Goal: Task Accomplishment & Management: Use online tool/utility

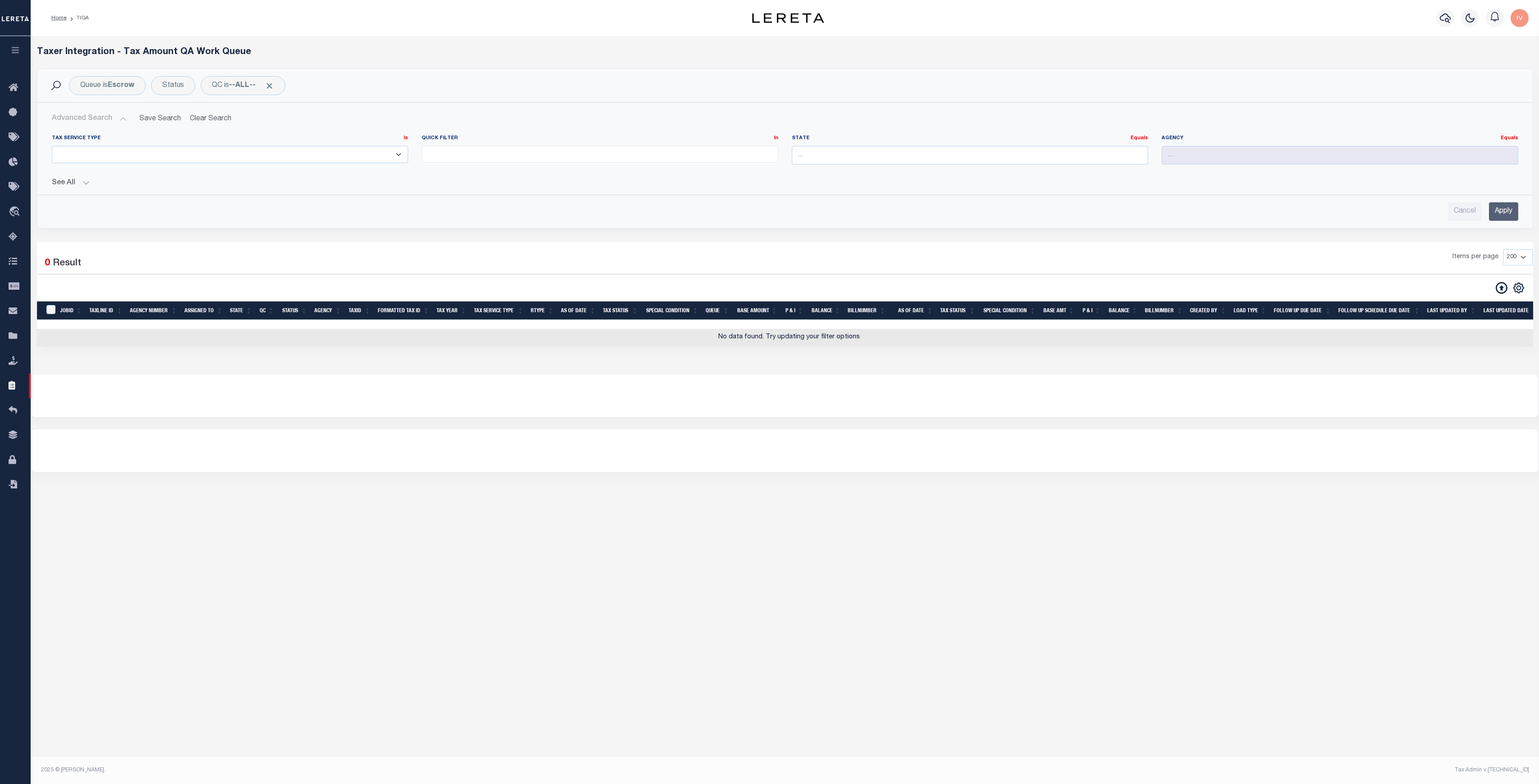
select select
select select "200"
click at [1503, 287] on icon at bounding box center [1502, 288] width 12 height 12
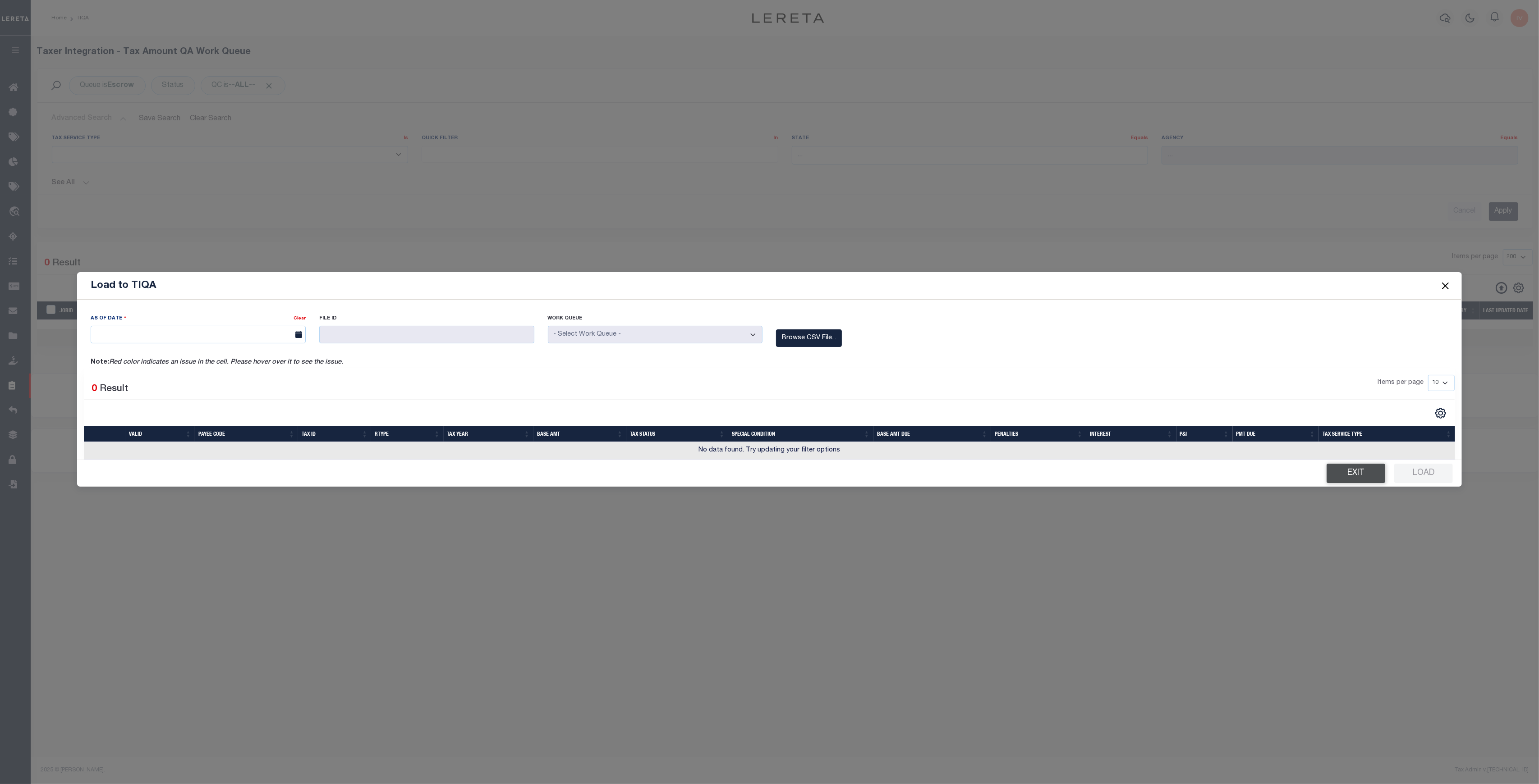
click at [1359, 474] on button "Exit" at bounding box center [1356, 474] width 59 height 19
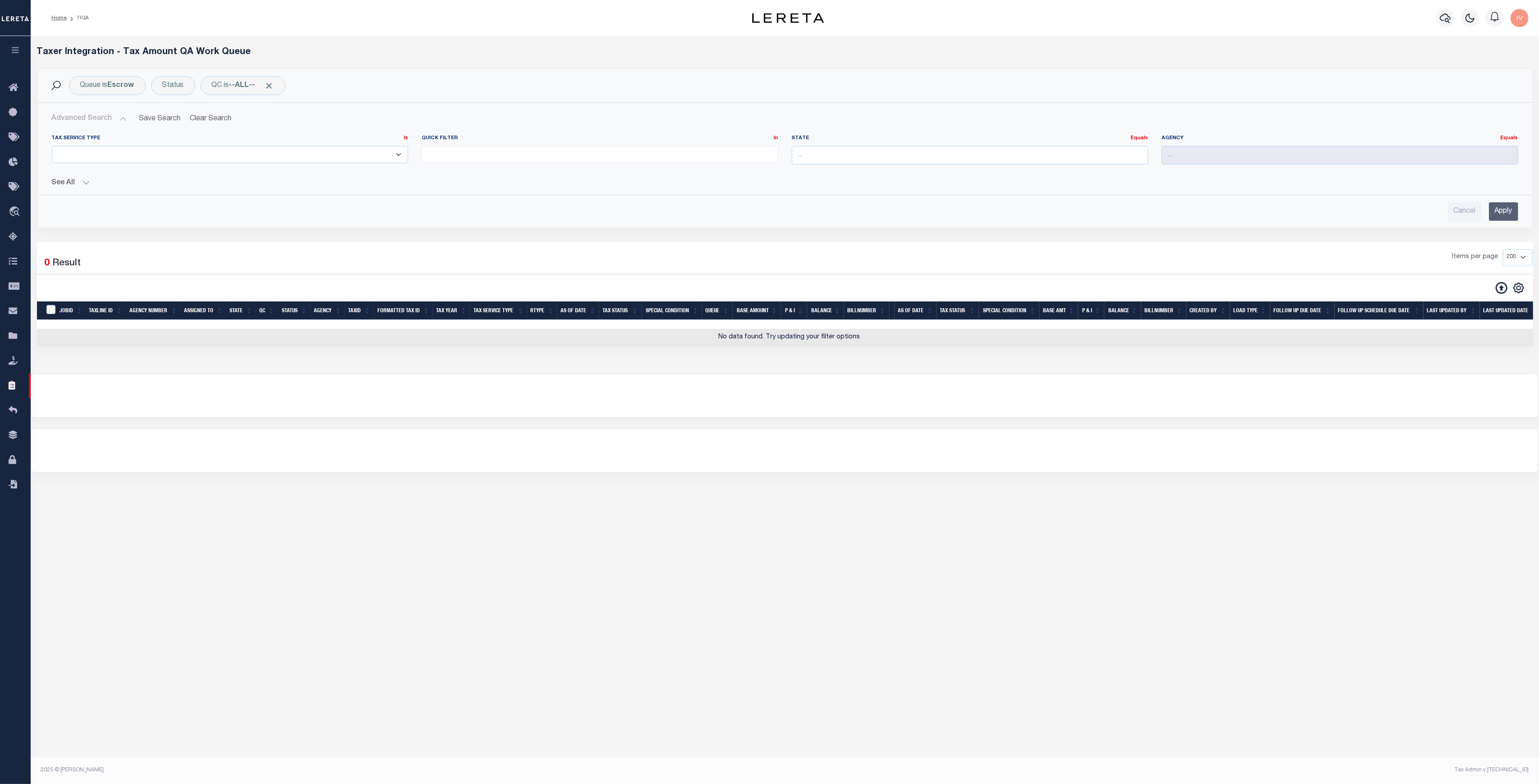
click at [1504, 279] on div "1 Selected 0 Result Items per page 10 25 50 100 200 500 1000 2000" at bounding box center [785, 272] width 1510 height 45
click at [1502, 285] on icon at bounding box center [1502, 288] width 12 height 12
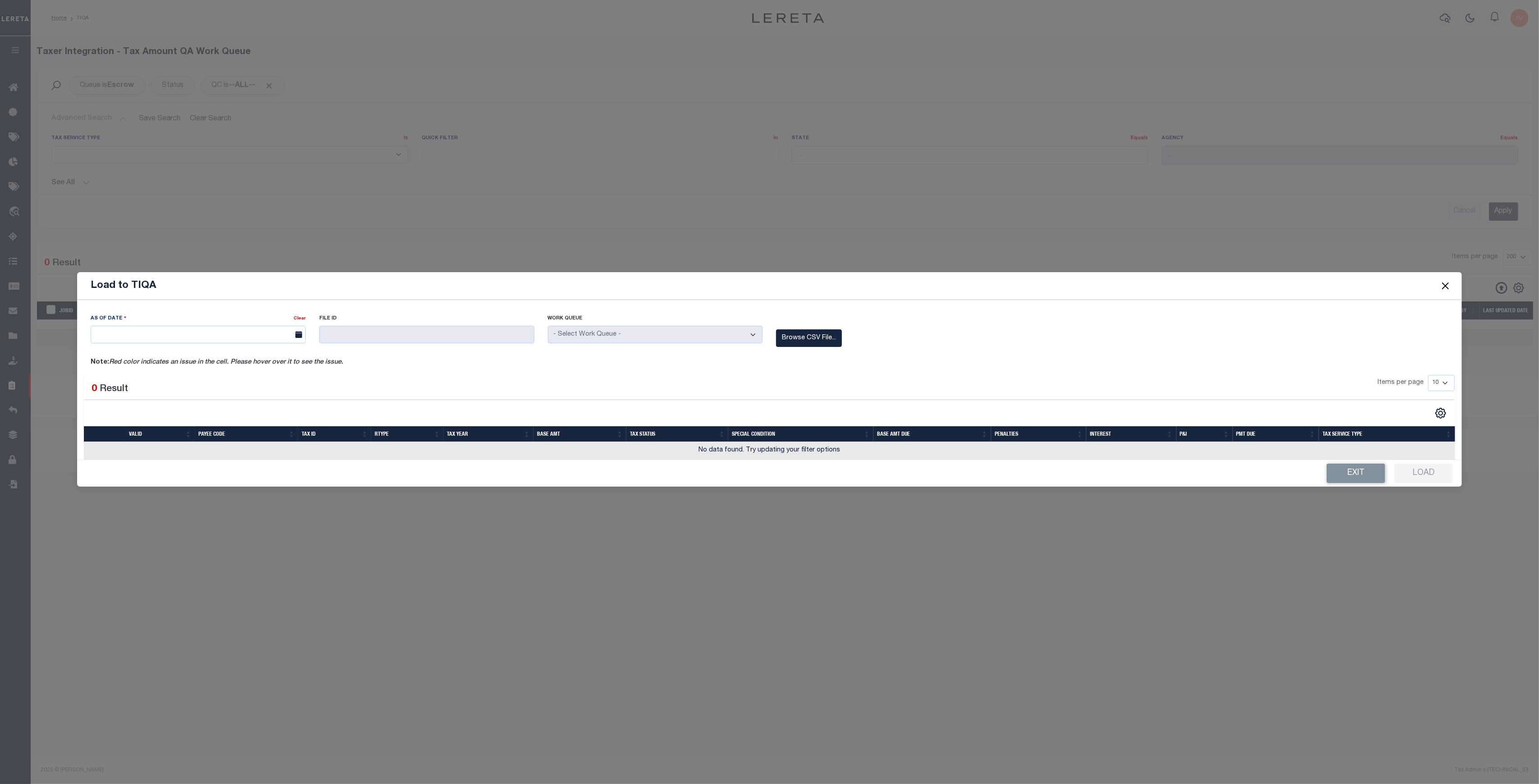
click at [1440, 282] on button "Close" at bounding box center [1445, 286] width 12 height 12
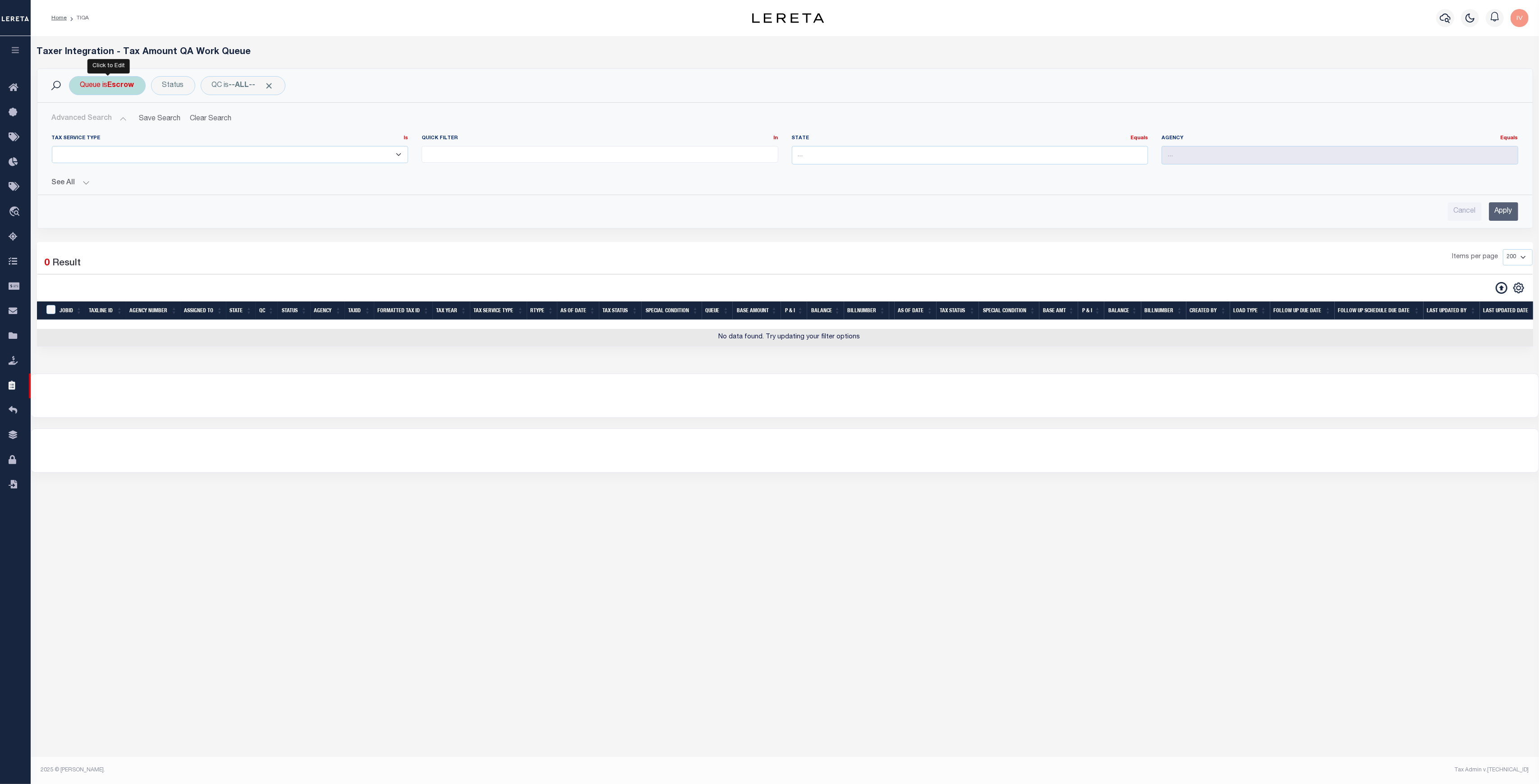
click at [108, 87] on div "Queue is Escrow" at bounding box center [107, 86] width 76 height 19
select select "ESC"
click at [150, 257] on div "1 Selected 0 Result" at bounding box center [219, 262] width 364 height 25
click at [82, 186] on button "See All" at bounding box center [785, 183] width 1466 height 8
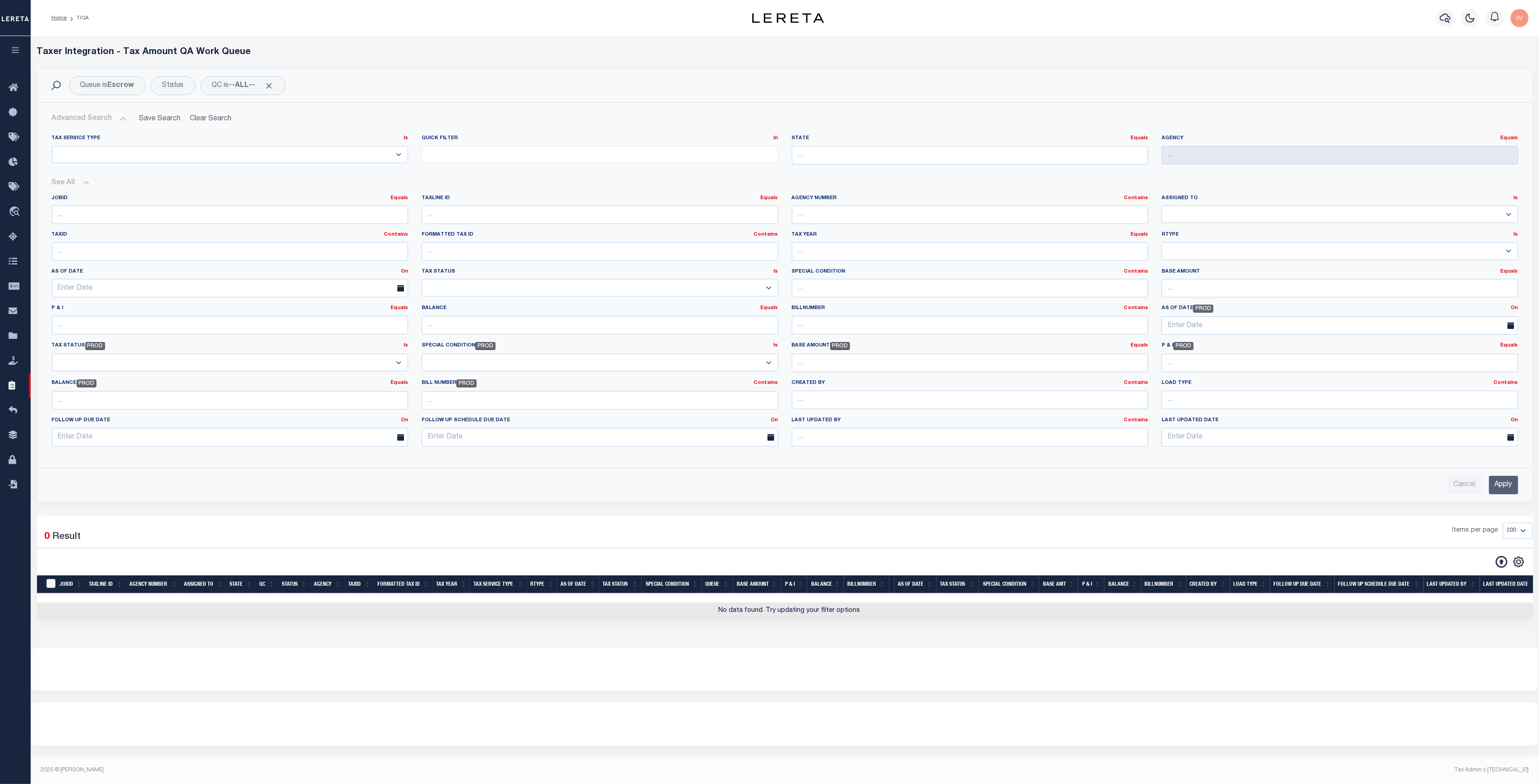
click at [283, 265] on div "TaxID Contains Contains Is" at bounding box center [230, 250] width 370 height 37
click at [270, 254] on input "text" at bounding box center [230, 251] width 357 height 19
click at [164, 247] on input "text" at bounding box center [230, 251] width 357 height 19
paste input "0058B00000050 0X1"
type input "0058B00000050 0X1"
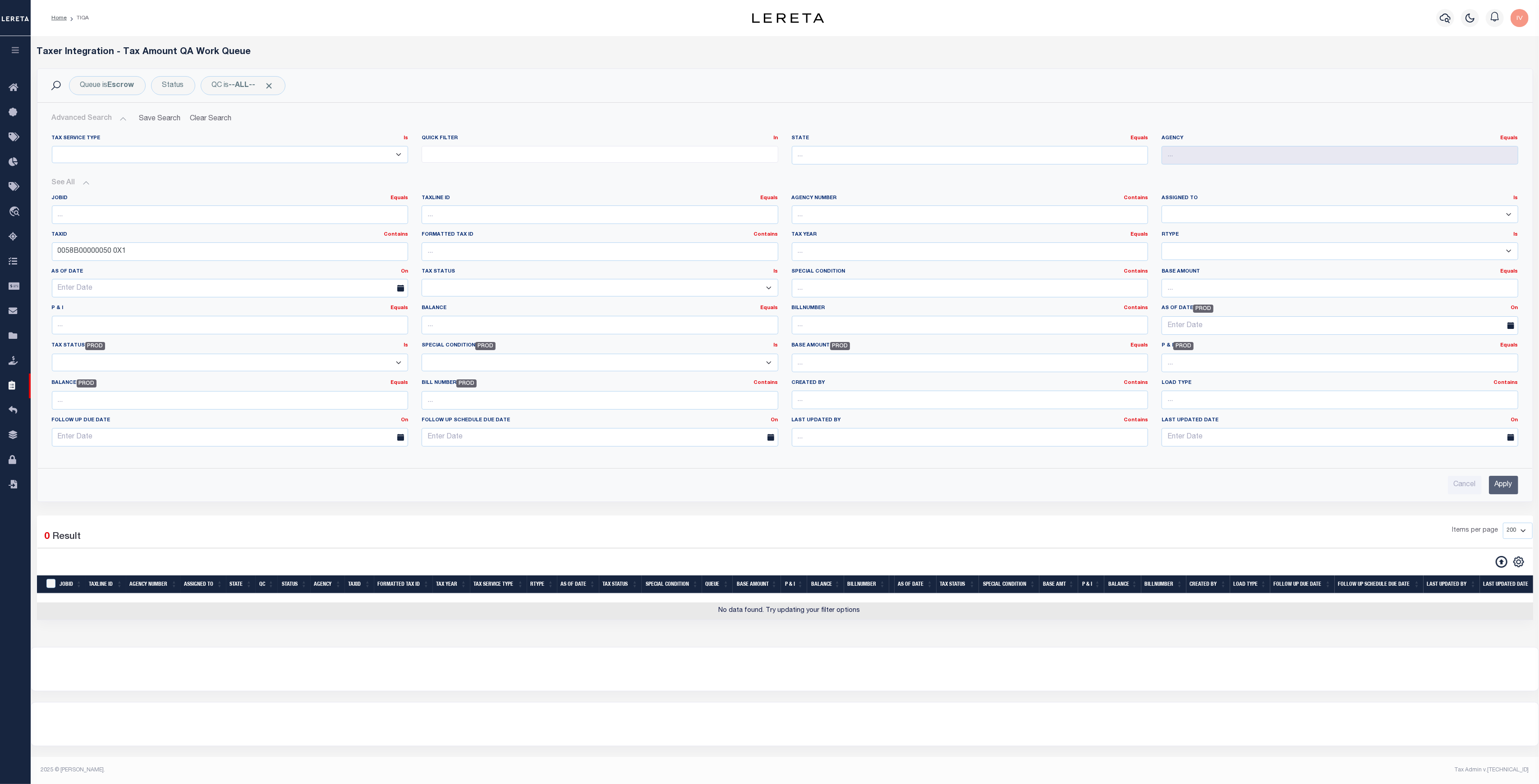
click at [1512, 482] on input "Apply" at bounding box center [1503, 485] width 29 height 19
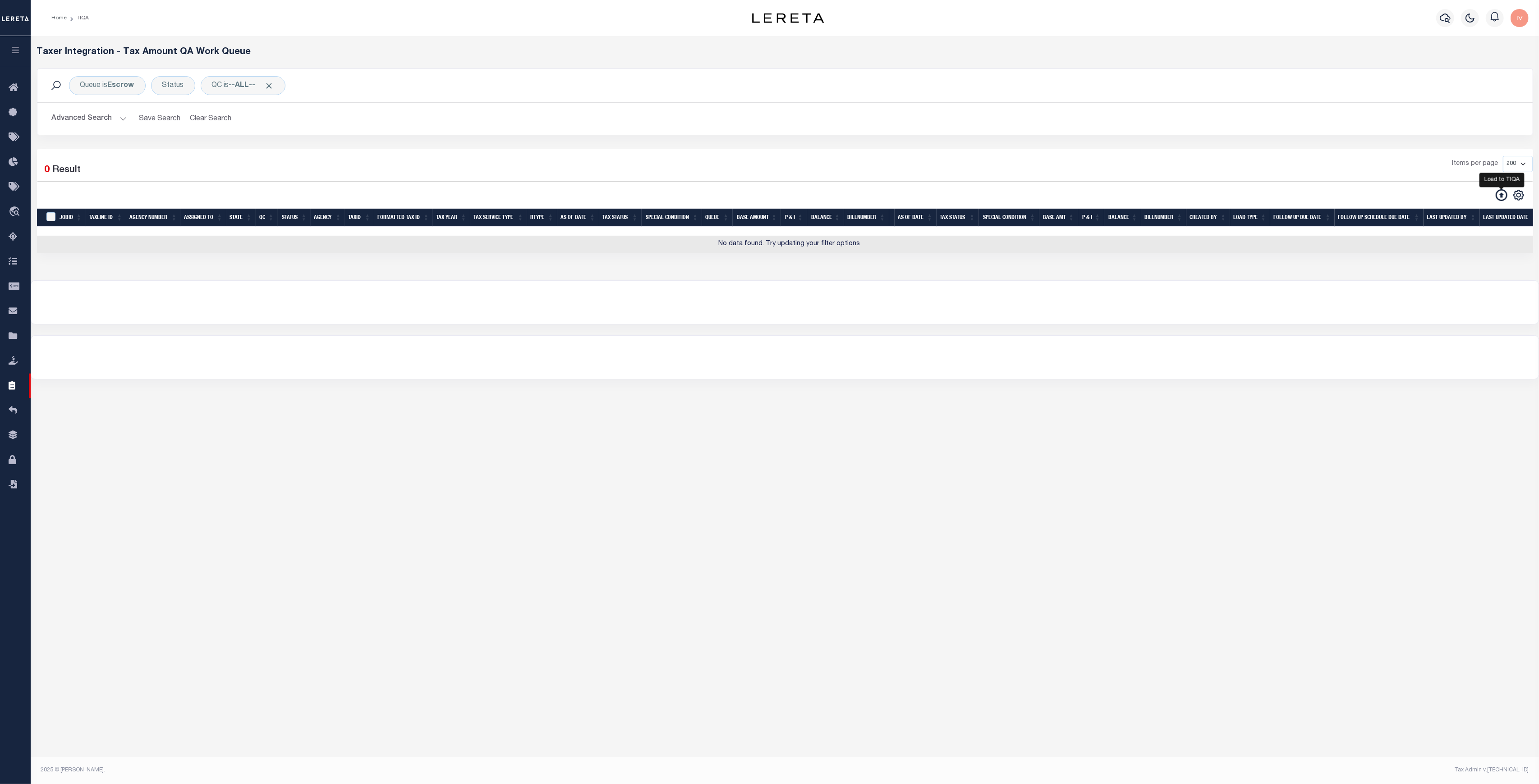
click at [1503, 195] on icon at bounding box center [1502, 195] width 12 height 12
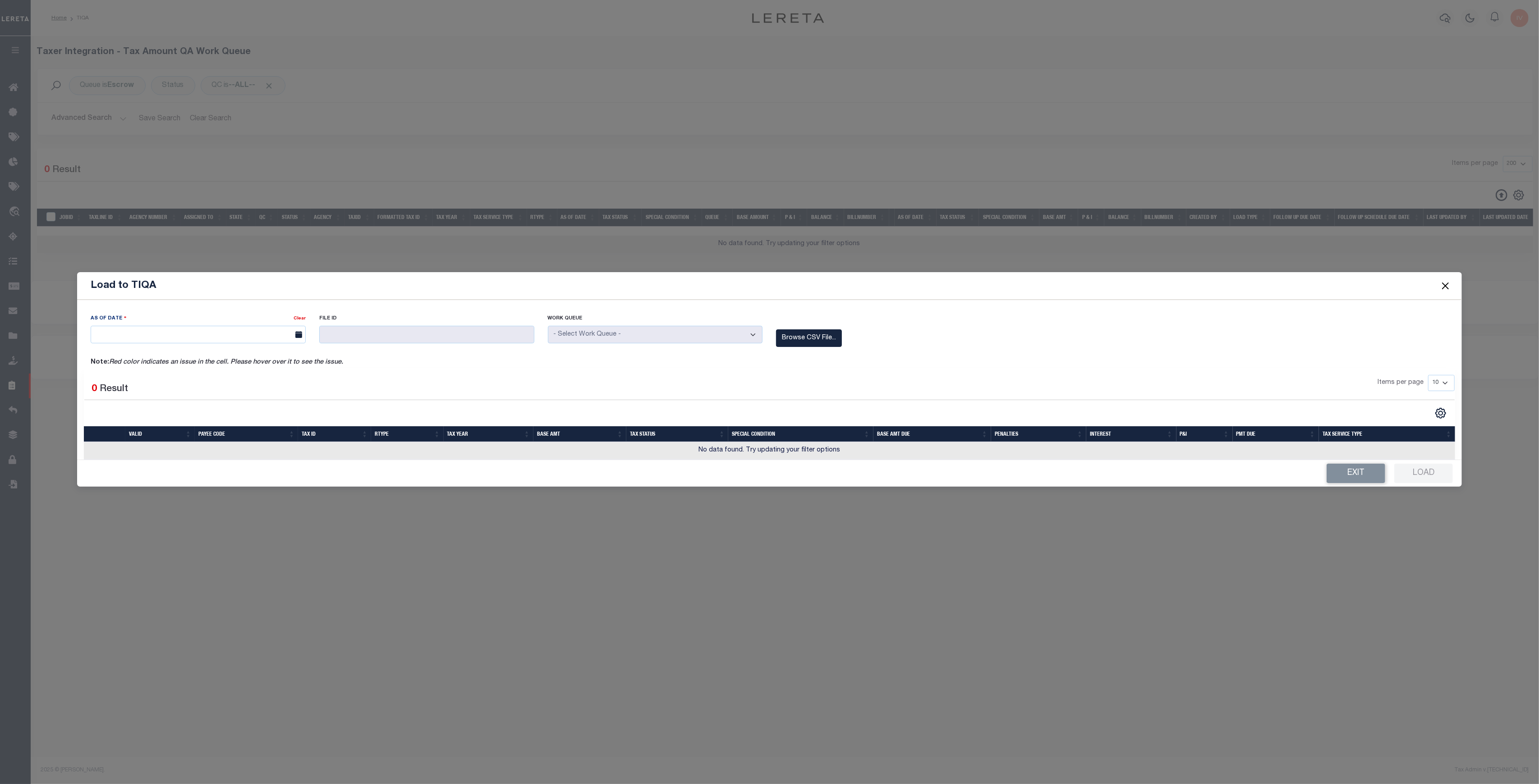
click at [292, 335] on span at bounding box center [298, 334] width 16 height 17
click at [296, 334] on icon at bounding box center [298, 334] width 7 height 7
click at [796, 335] on label "Browse CSV File..." at bounding box center [809, 338] width 66 height 17
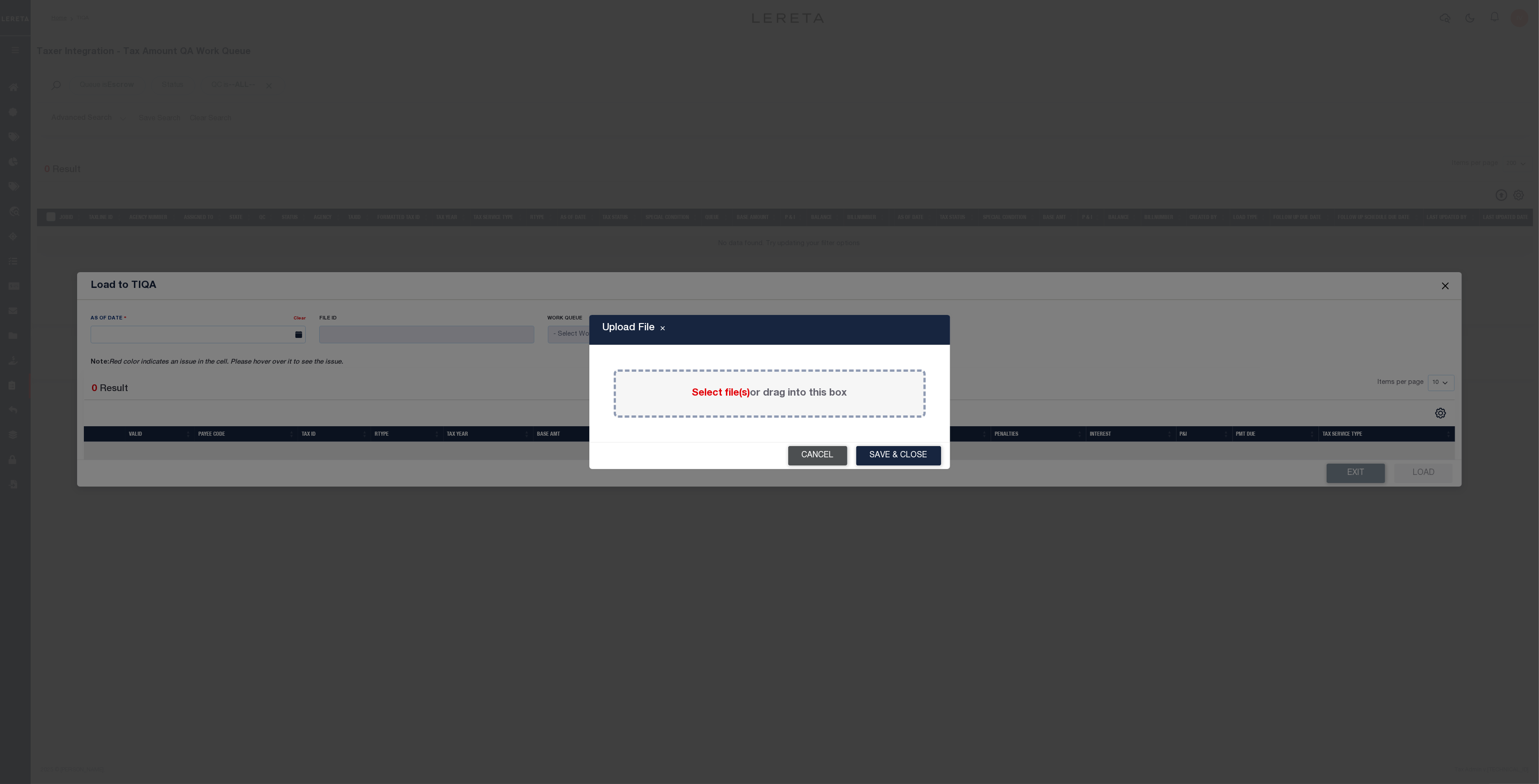
click at [817, 453] on button "Cancel" at bounding box center [817, 456] width 59 height 19
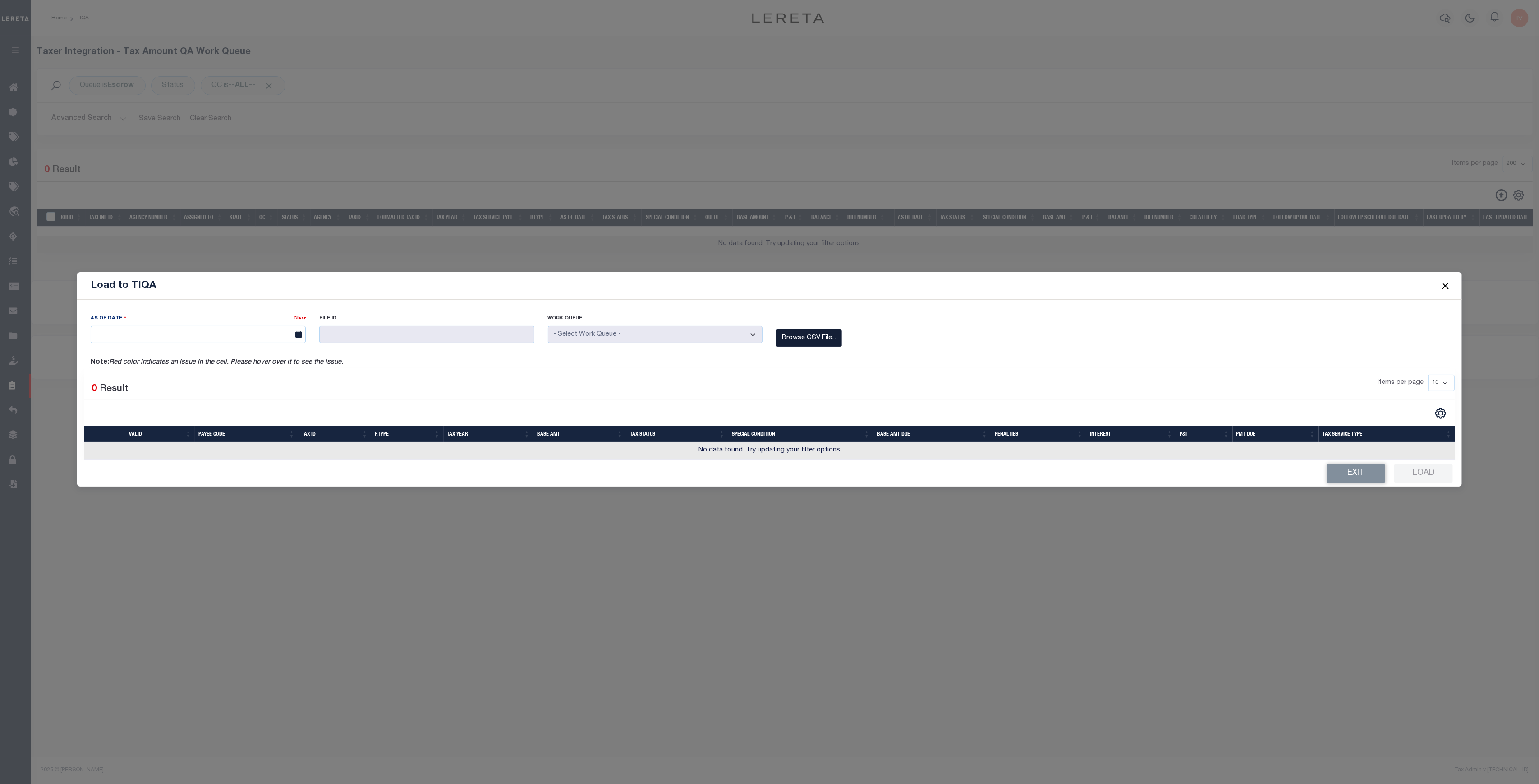
click at [793, 342] on label "Browse CSV File..." at bounding box center [809, 338] width 66 height 17
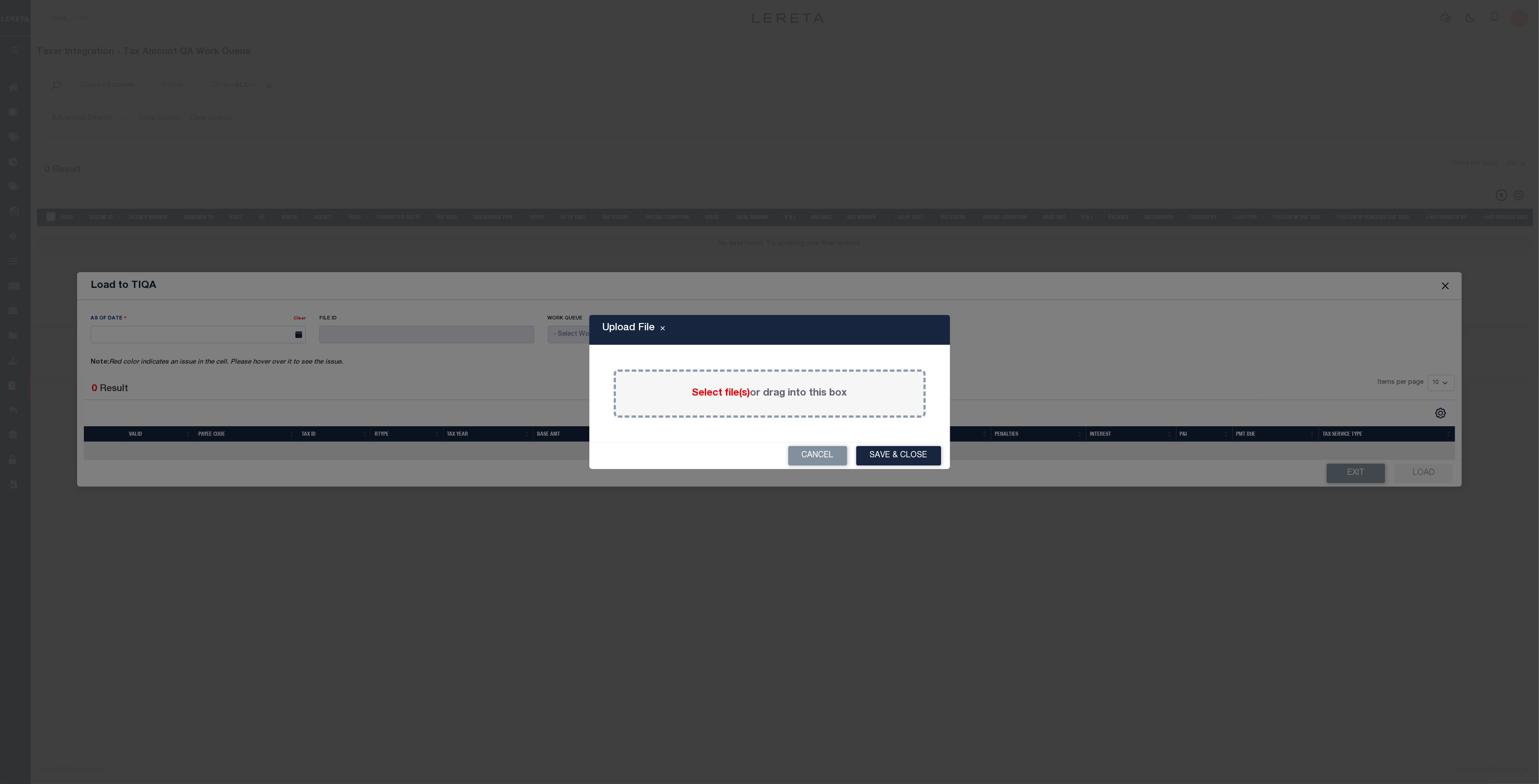
click at [768, 386] on div "Select file(s) or drag into this box" at bounding box center [770, 393] width 312 height 48
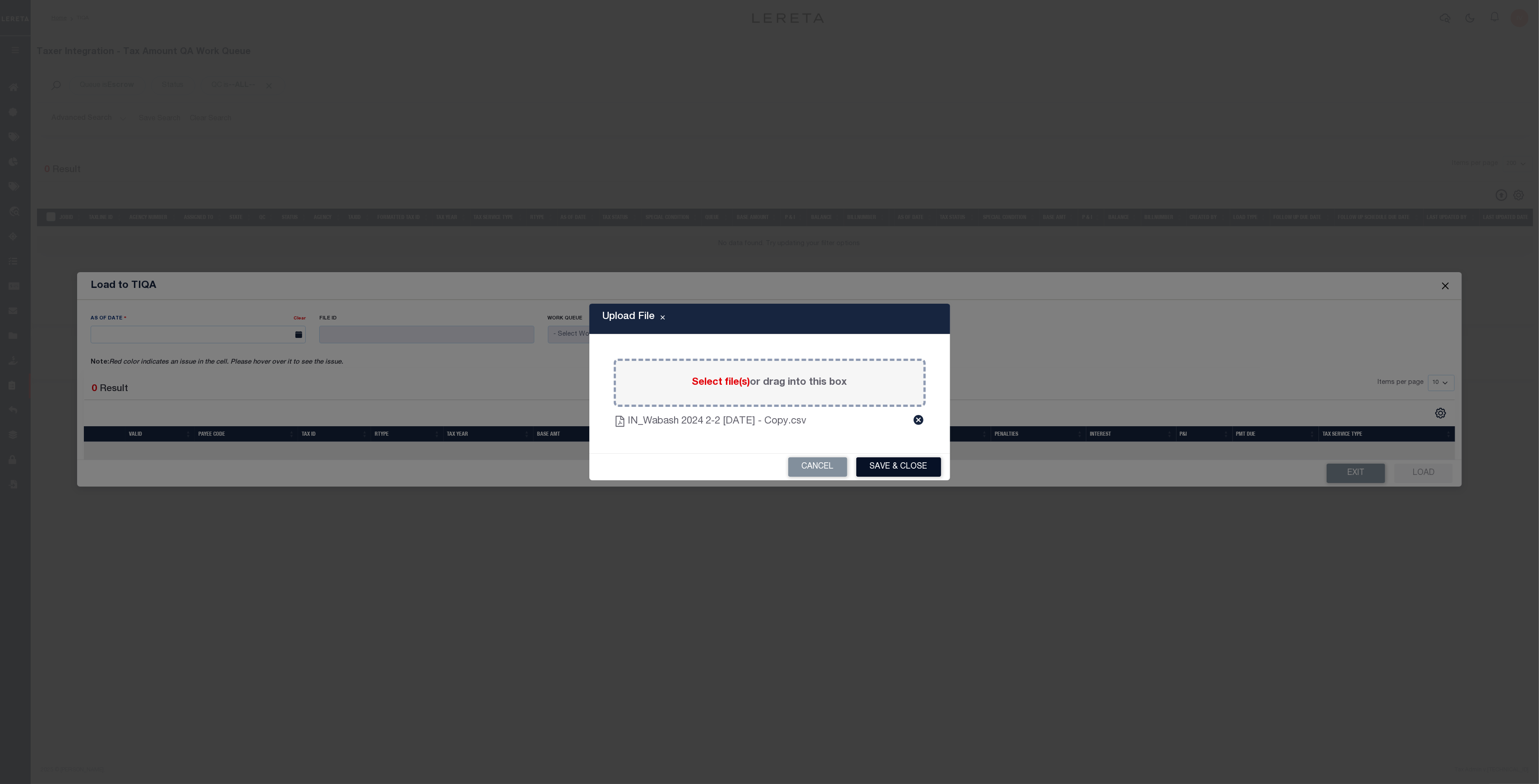
click at [894, 468] on button "Save & Close" at bounding box center [899, 467] width 85 height 19
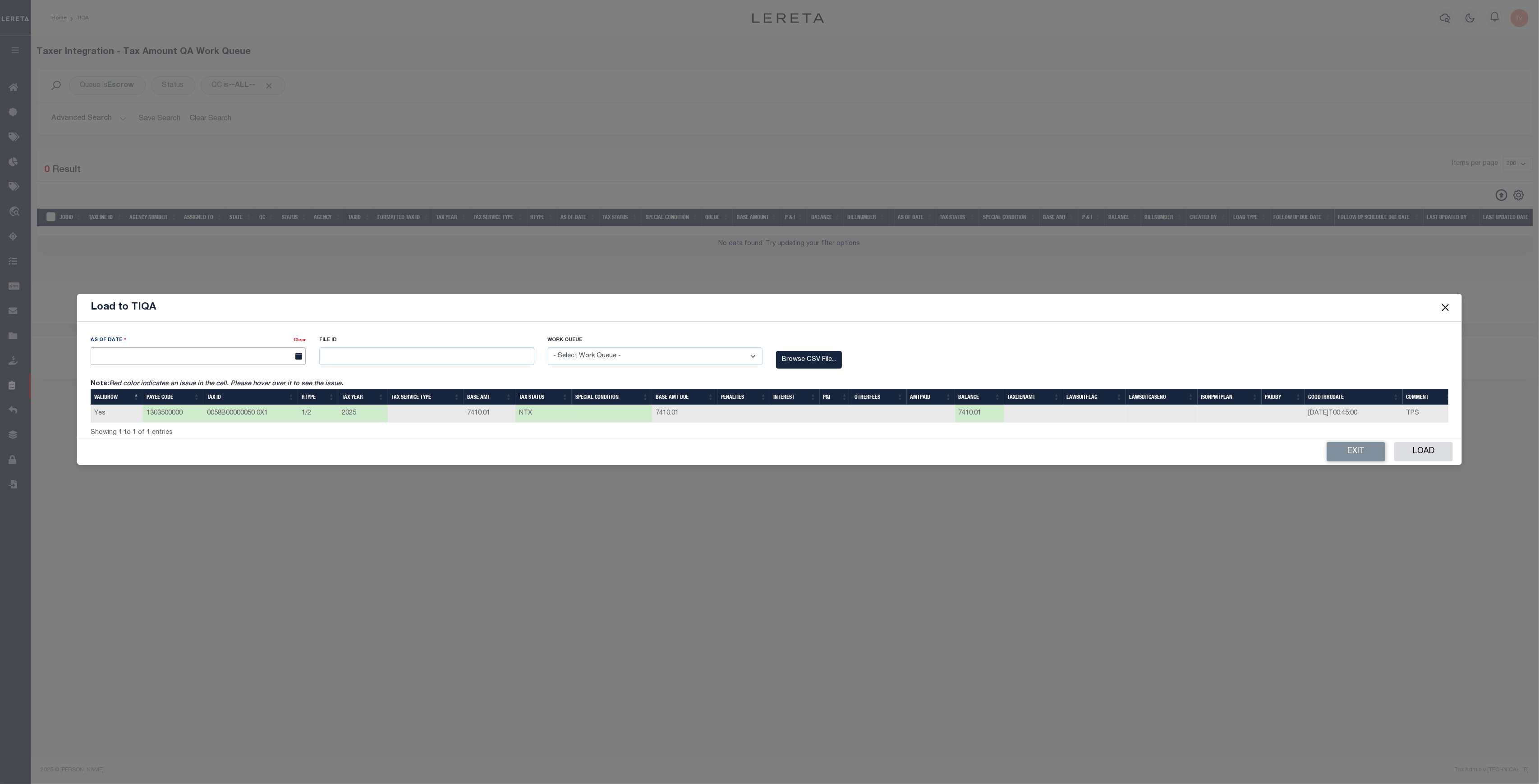
click at [179, 362] on body "Home TIQA" at bounding box center [770, 371] width 1539 height 742
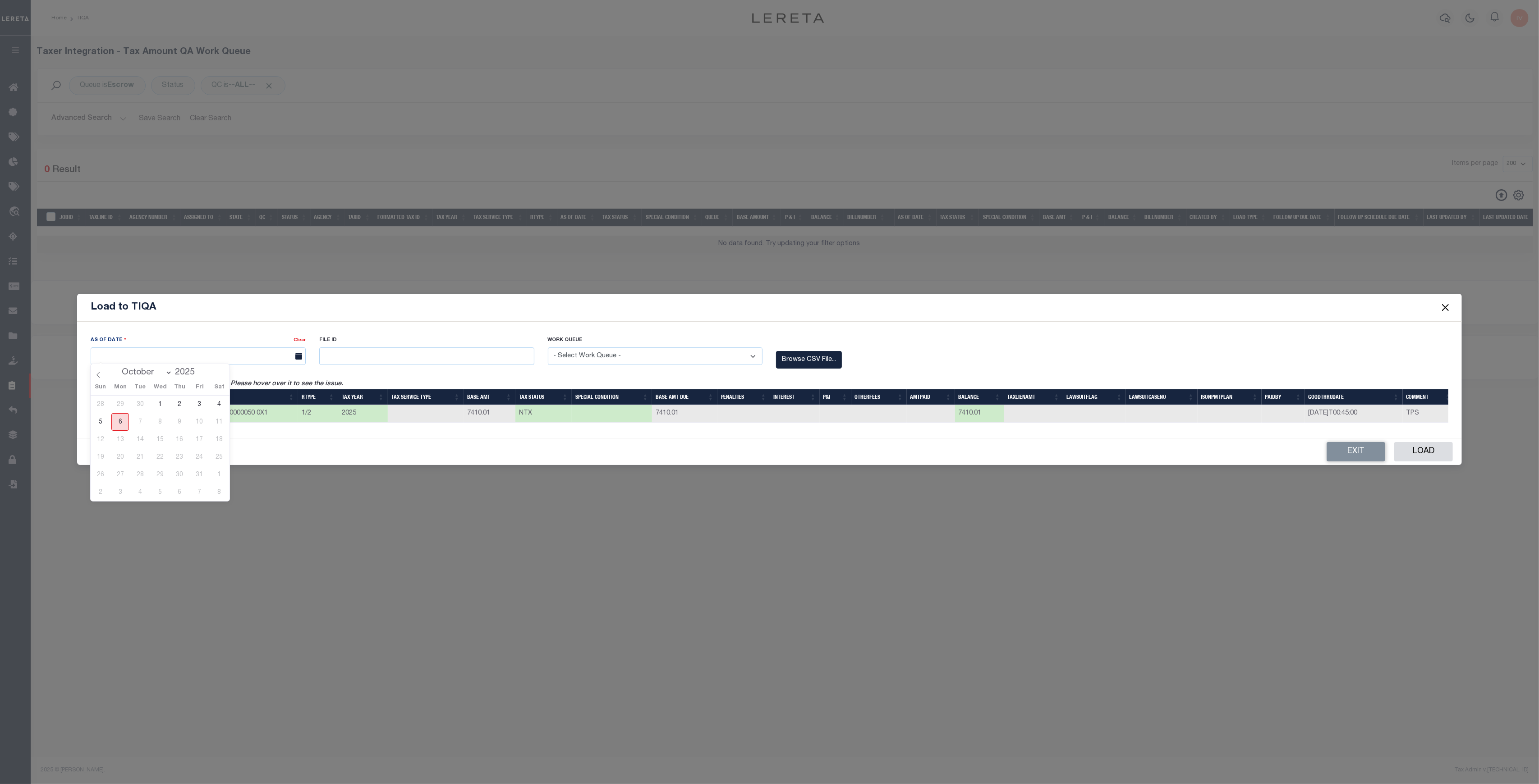
click at [119, 419] on span "6" at bounding box center [119, 422] width 17 height 17
type input "10/06/2025"
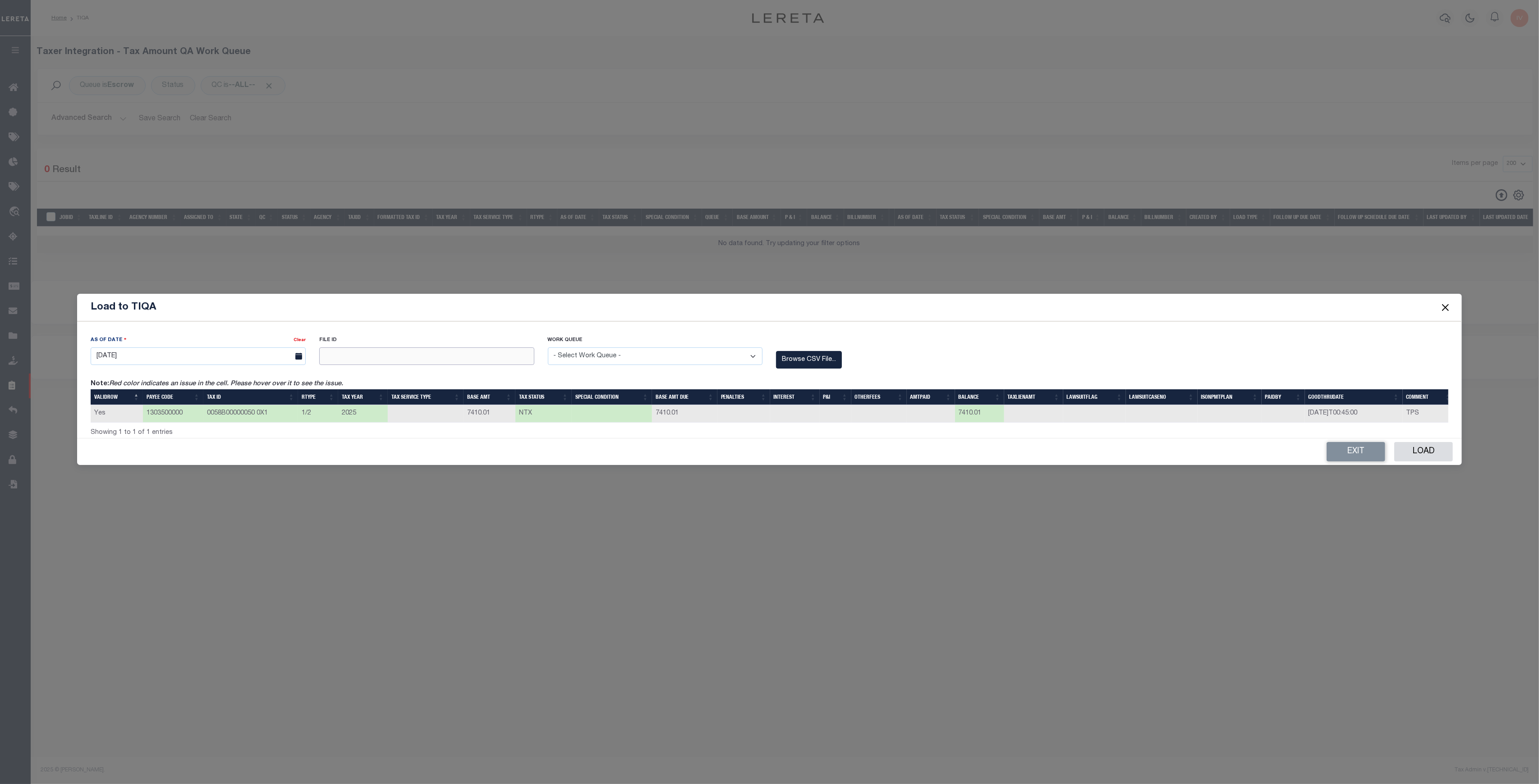
click at [326, 358] on input "text" at bounding box center [427, 356] width 215 height 17
type input "7410"
click at [658, 358] on select "- Select Work Queue - Delinquent Escrow" at bounding box center [655, 356] width 215 height 17
click at [679, 354] on select "- Select Work Queue - Delinquent Escrow" at bounding box center [655, 356] width 215 height 17
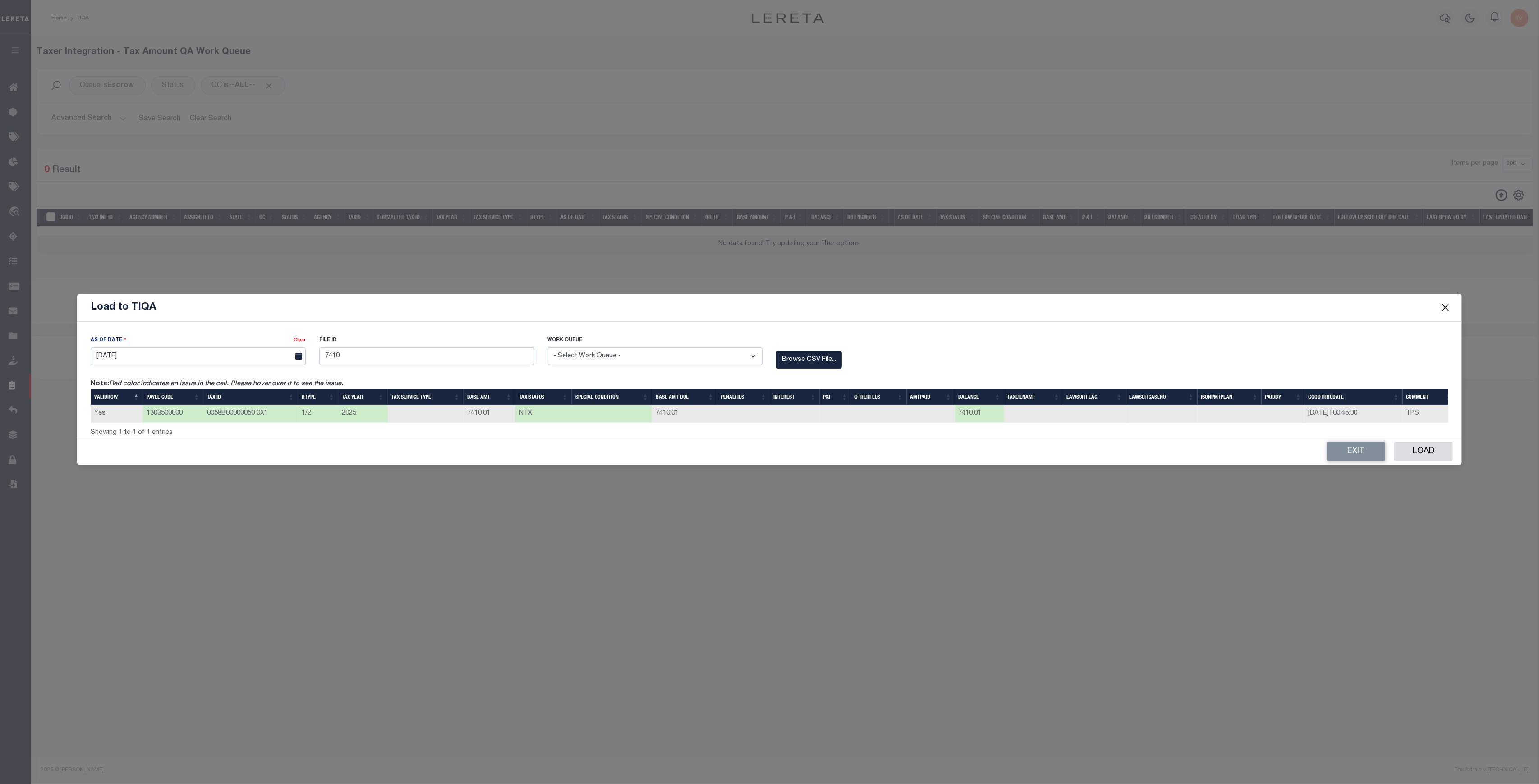
select select "ESC"
click at [548, 348] on select "- Select Work Queue - Delinquent Escrow" at bounding box center [655, 356] width 215 height 17
click at [1417, 444] on button "Load" at bounding box center [1424, 451] width 59 height 19
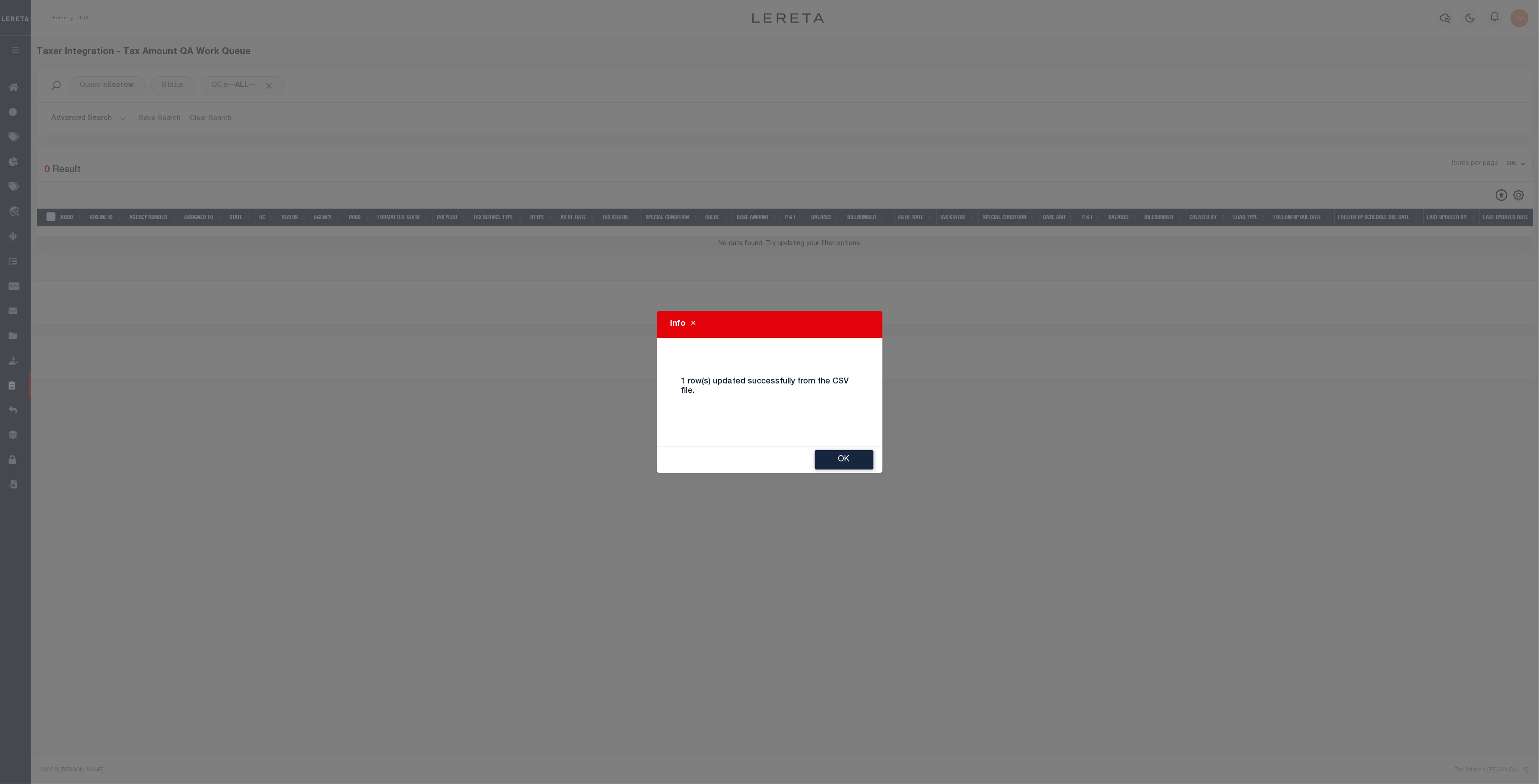
click at [831, 449] on div "Ok" at bounding box center [770, 460] width 225 height 27
click at [832, 451] on button "Ok" at bounding box center [844, 460] width 59 height 19
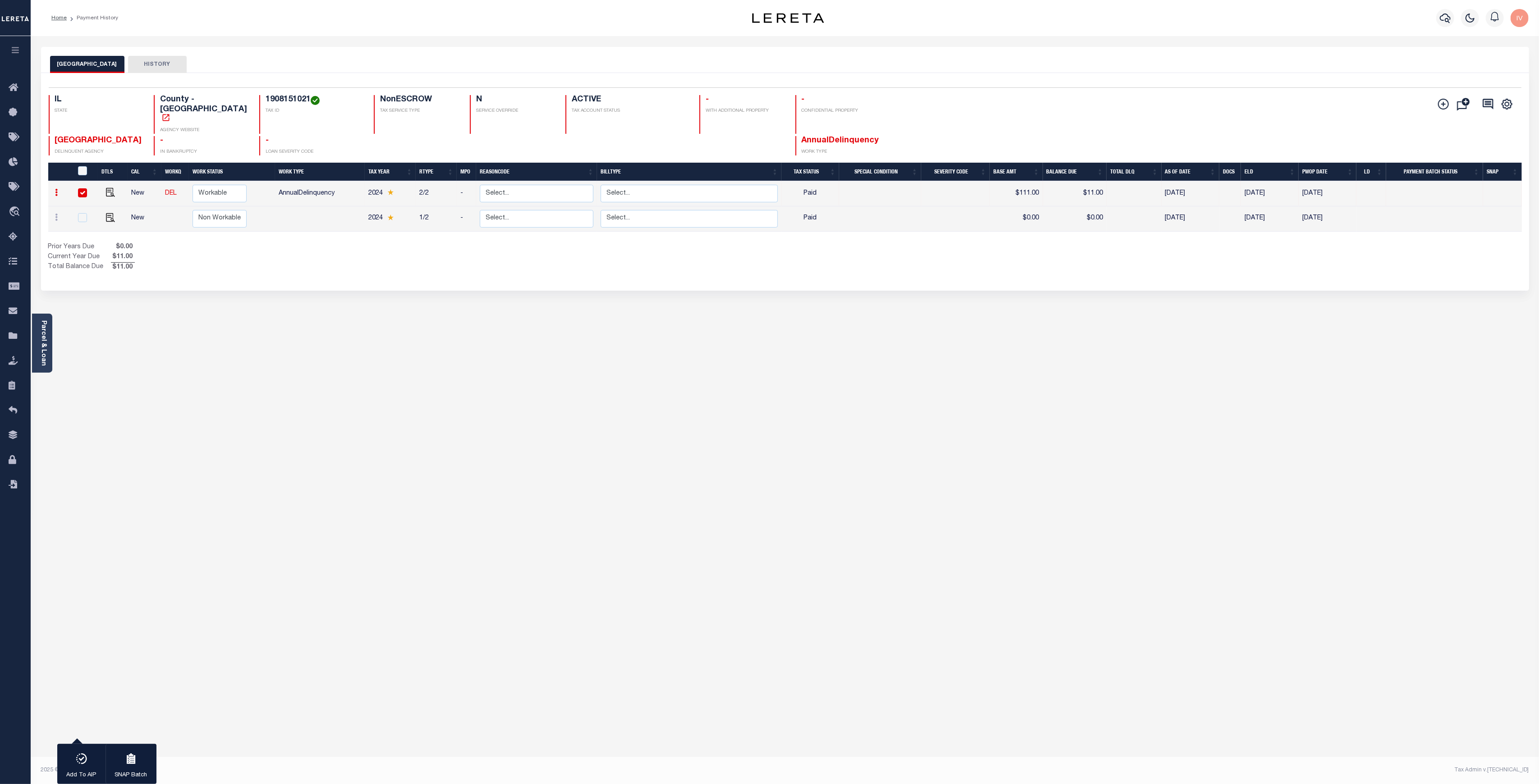
click at [163, 66] on button "HISTORY" at bounding box center [157, 64] width 59 height 17
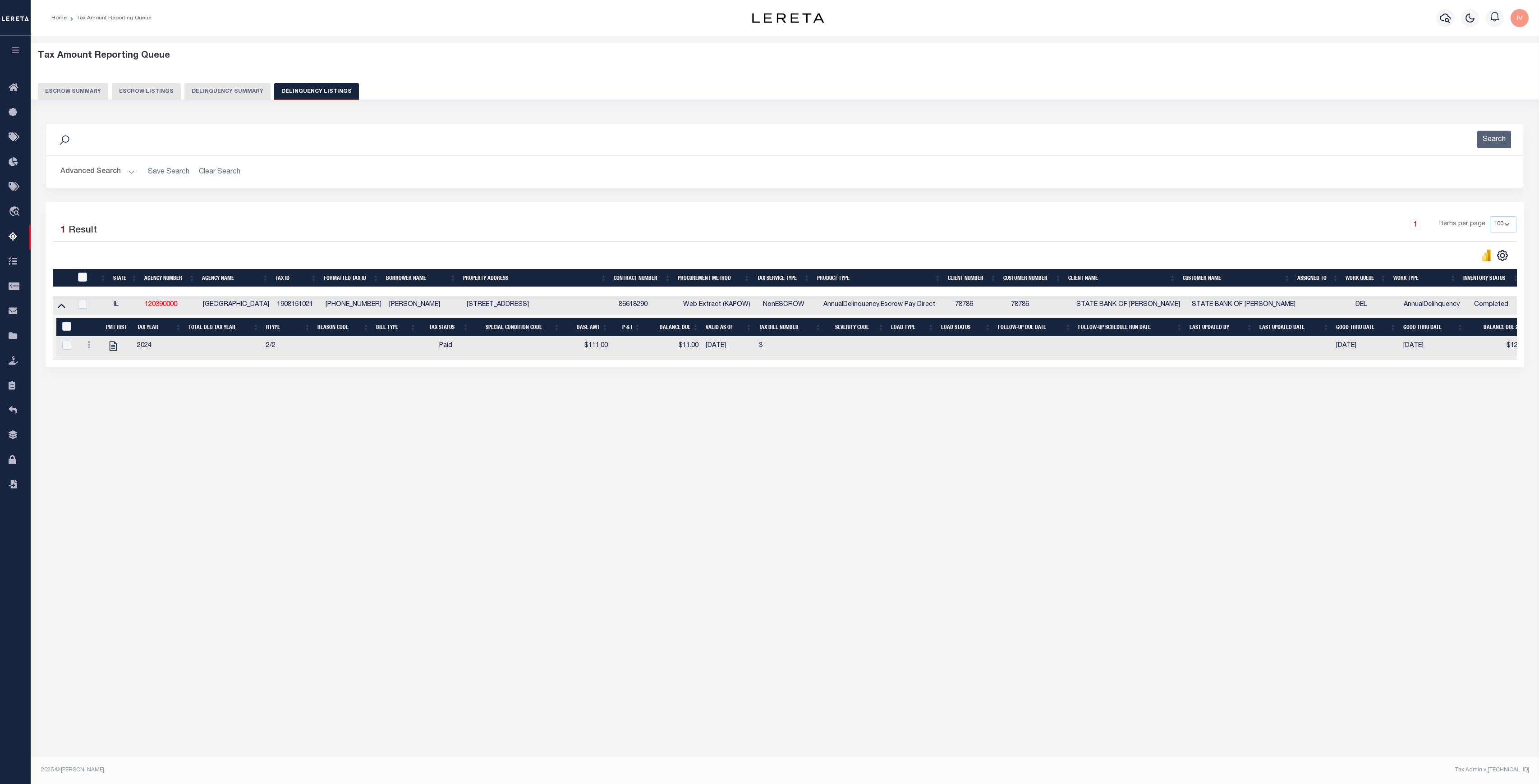
click at [129, 99] on button "Escrow Listings" at bounding box center [146, 91] width 69 height 17
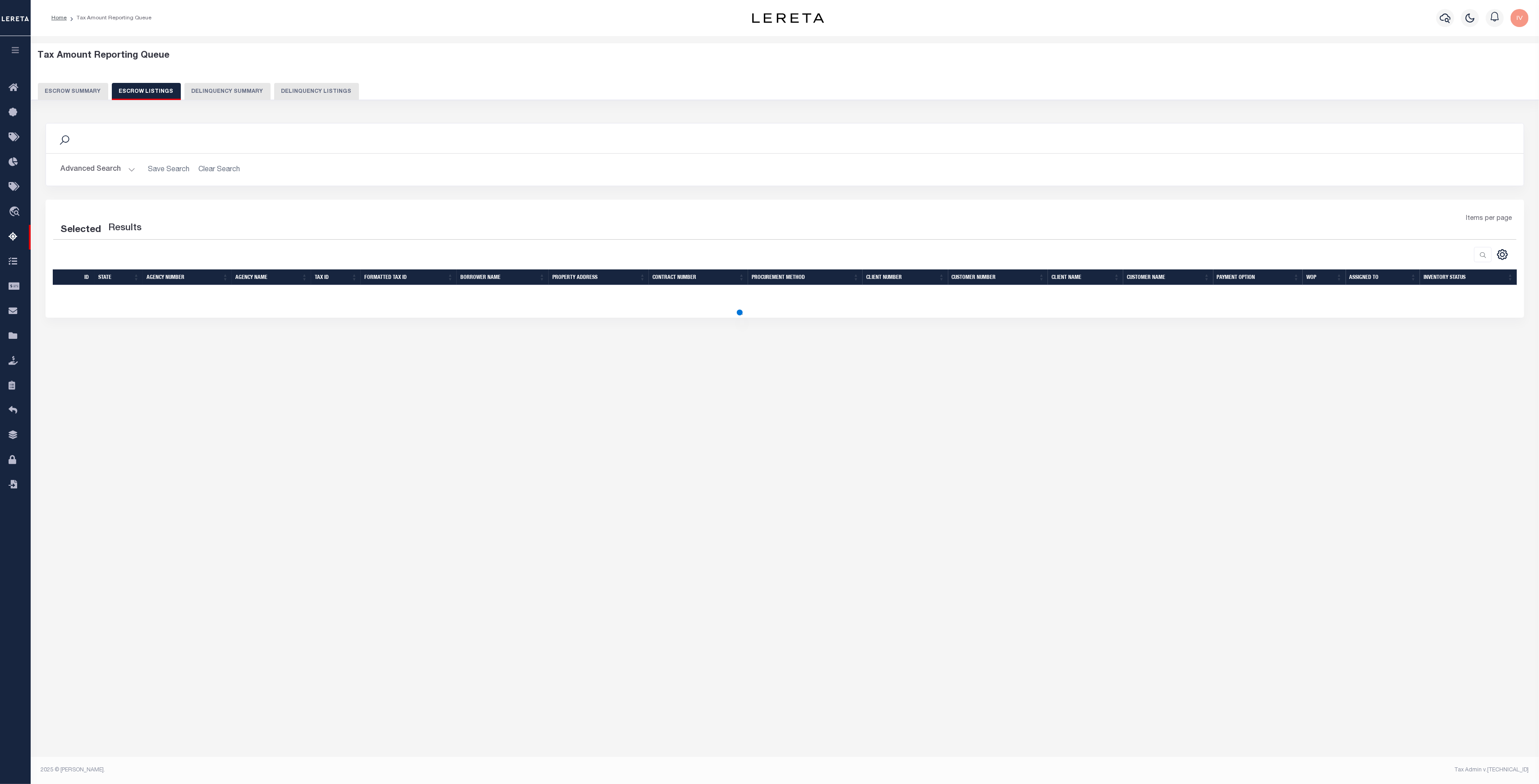
select select "100"
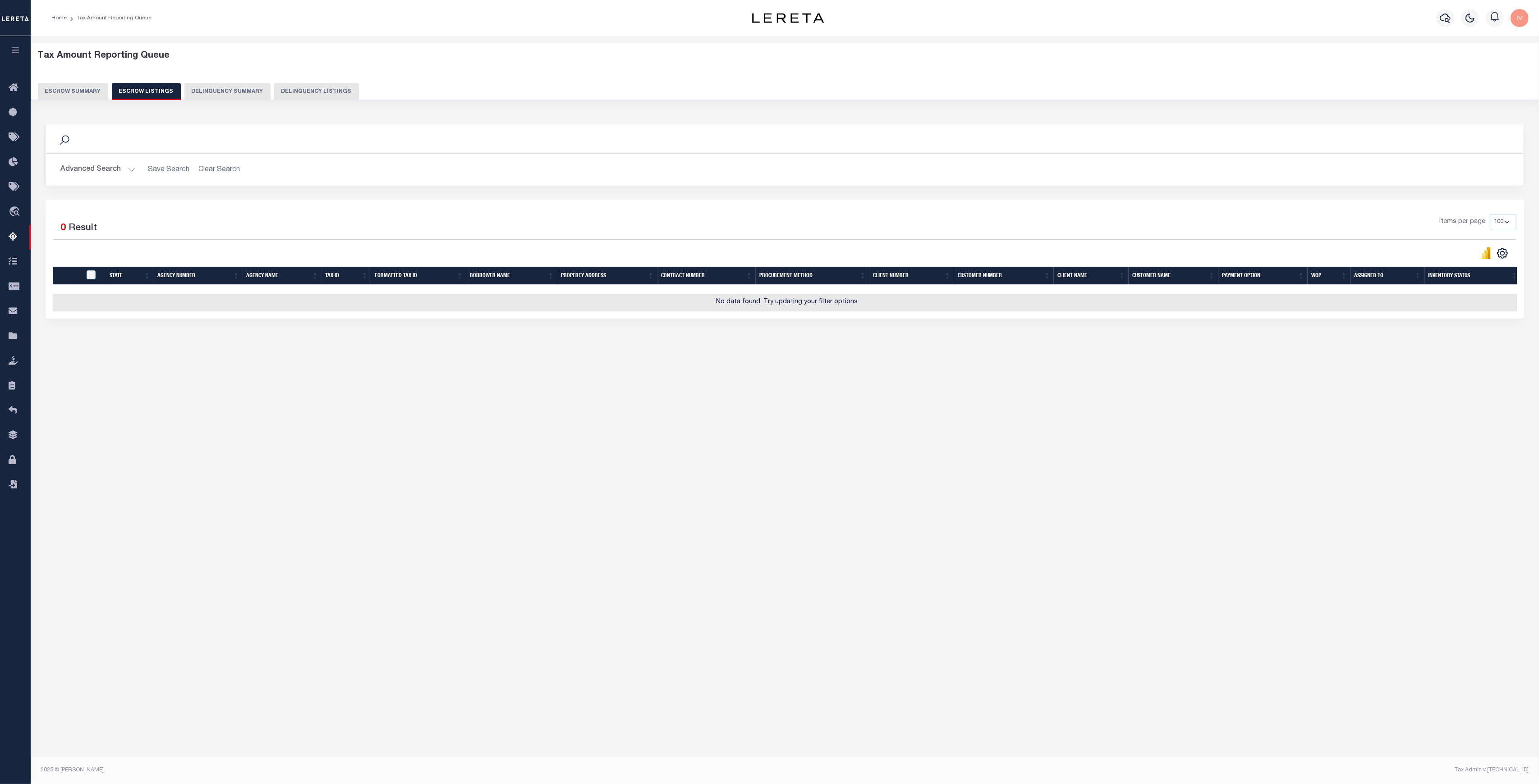
click at [281, 92] on button "Delinquency Listings" at bounding box center [317, 91] width 85 height 17
select select "100"
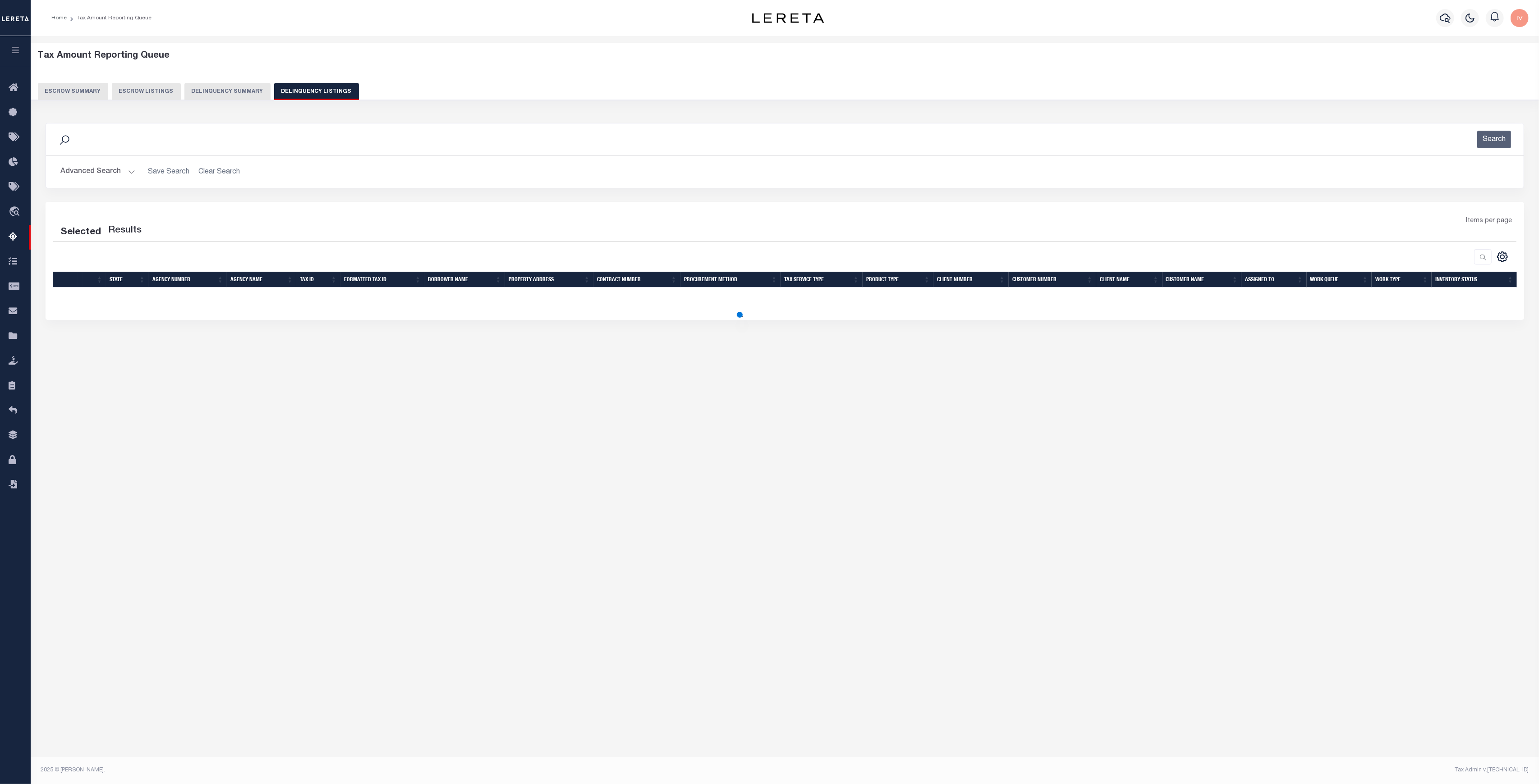
select select "100"
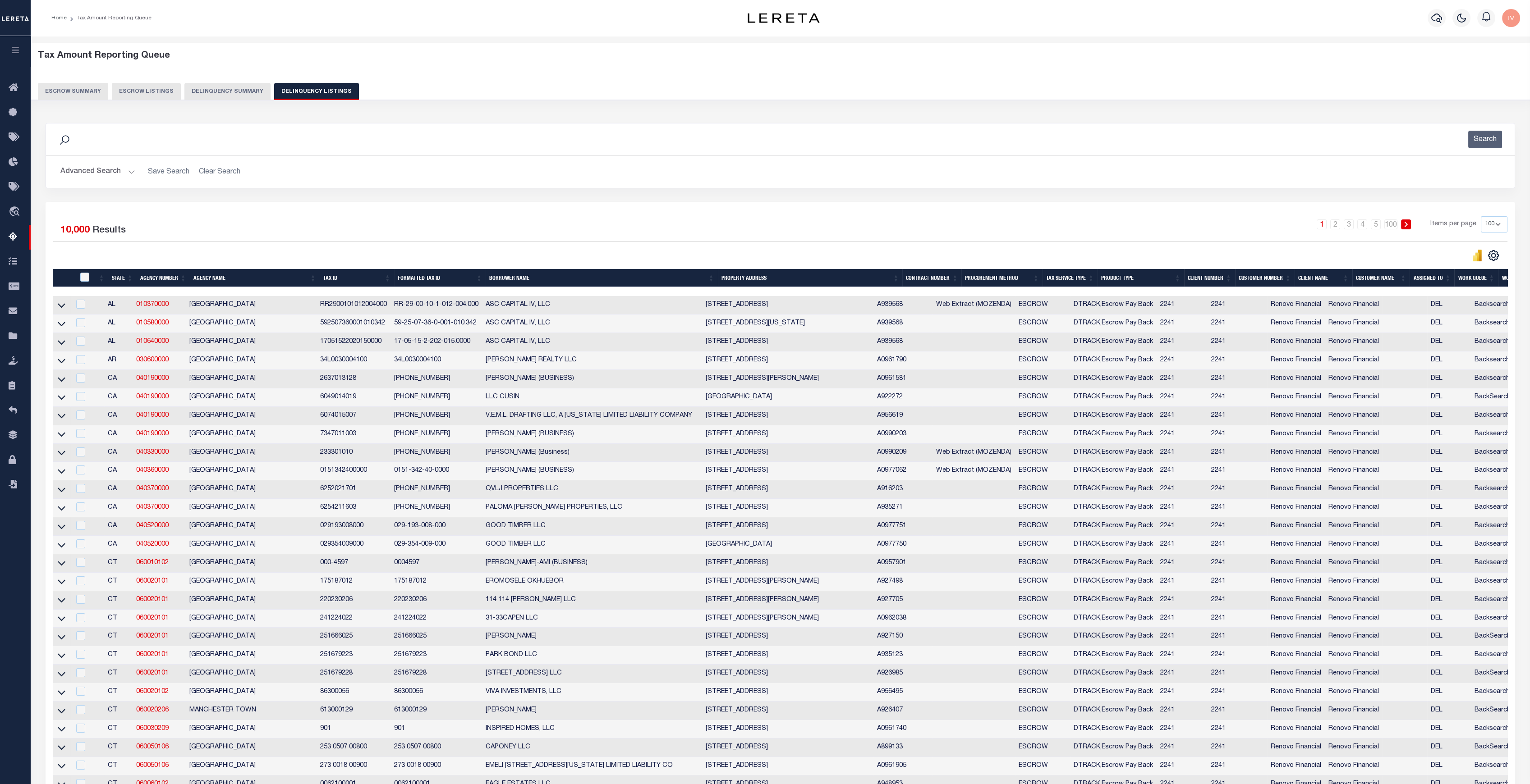
click at [203, 254] on div at bounding box center [416, 255] width 727 height 13
click at [141, 93] on button "Escrow Listings" at bounding box center [146, 91] width 69 height 17
select select "100"
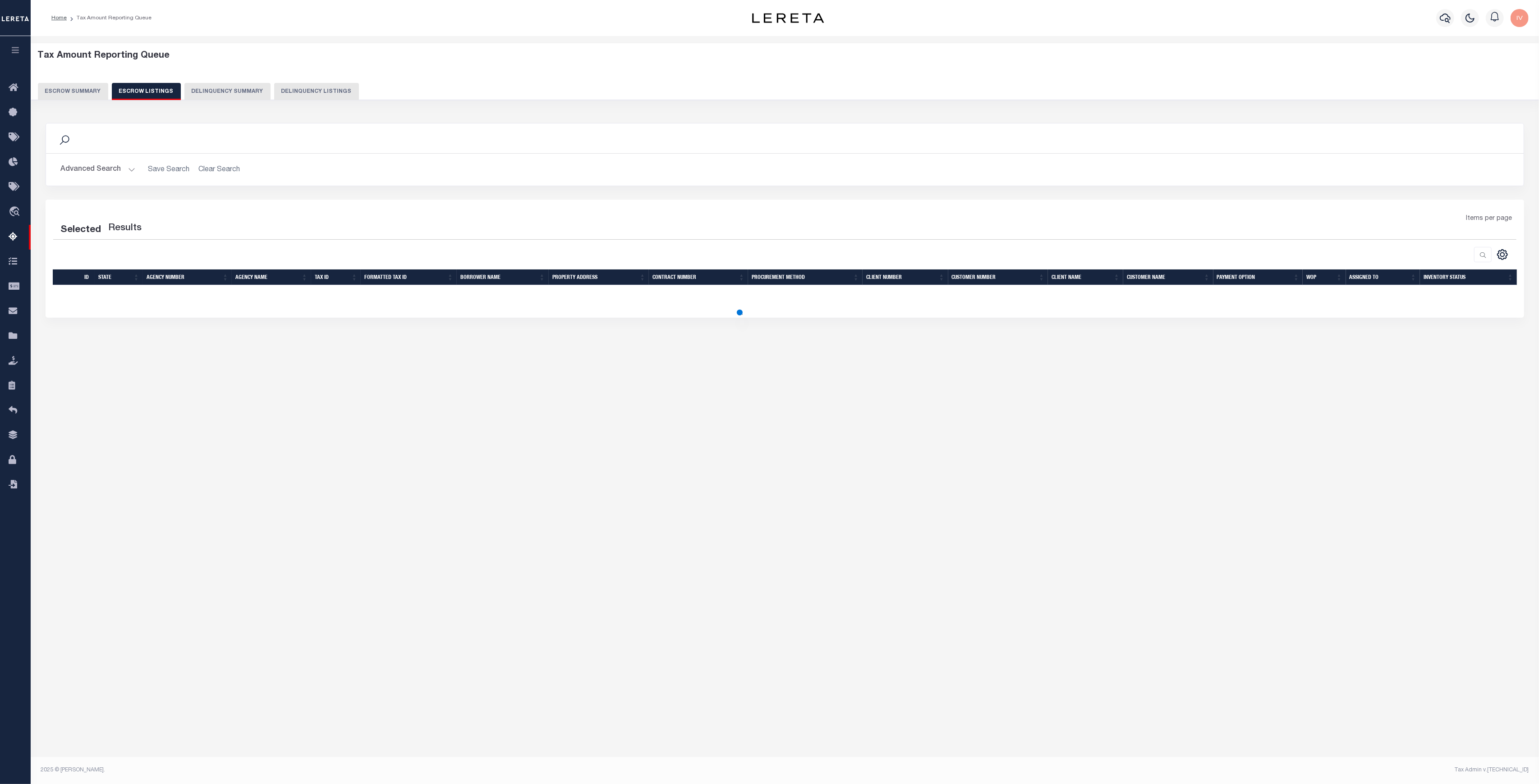
select select "100"
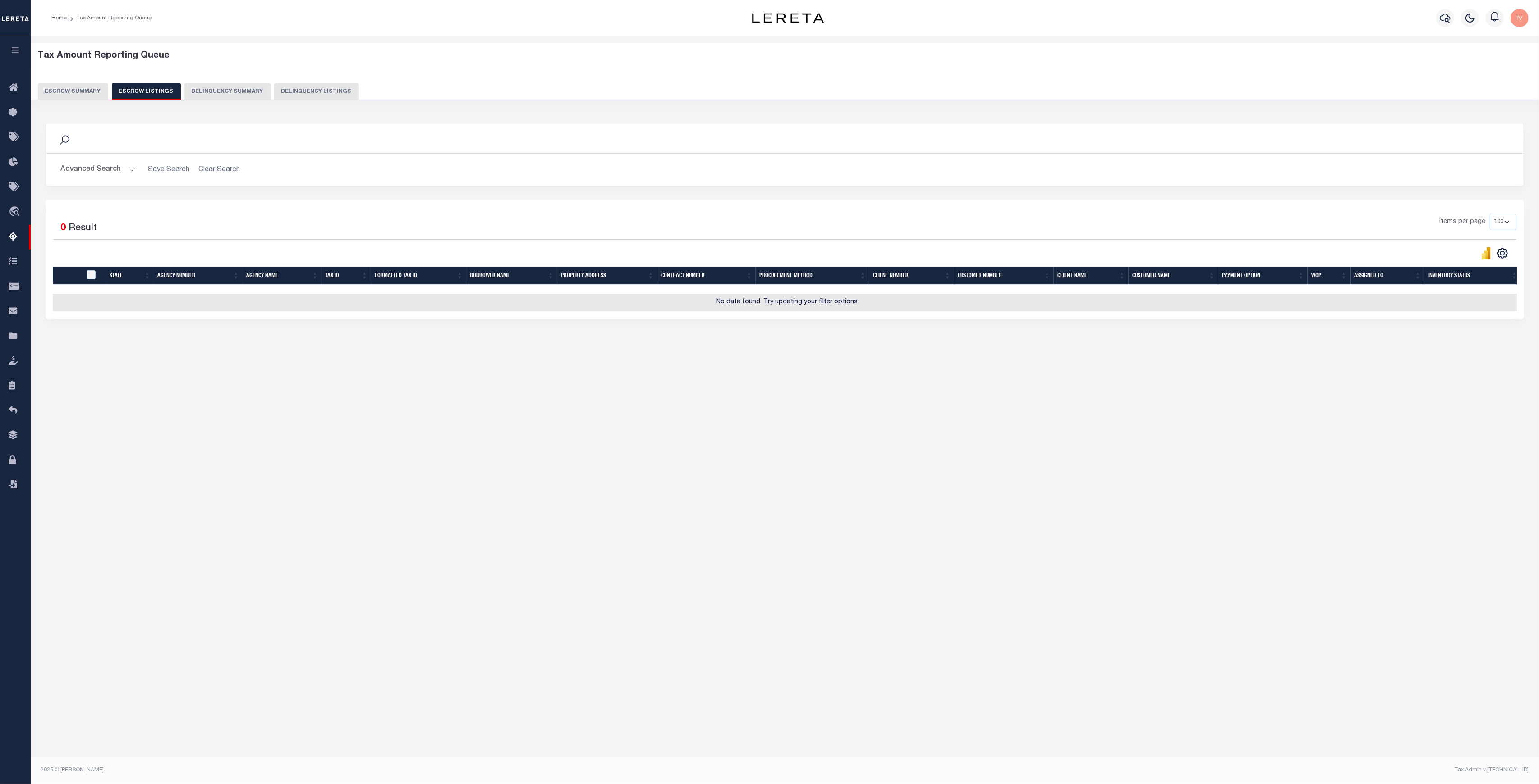
click at [128, 167] on button "Advanced Search" at bounding box center [97, 169] width 75 height 17
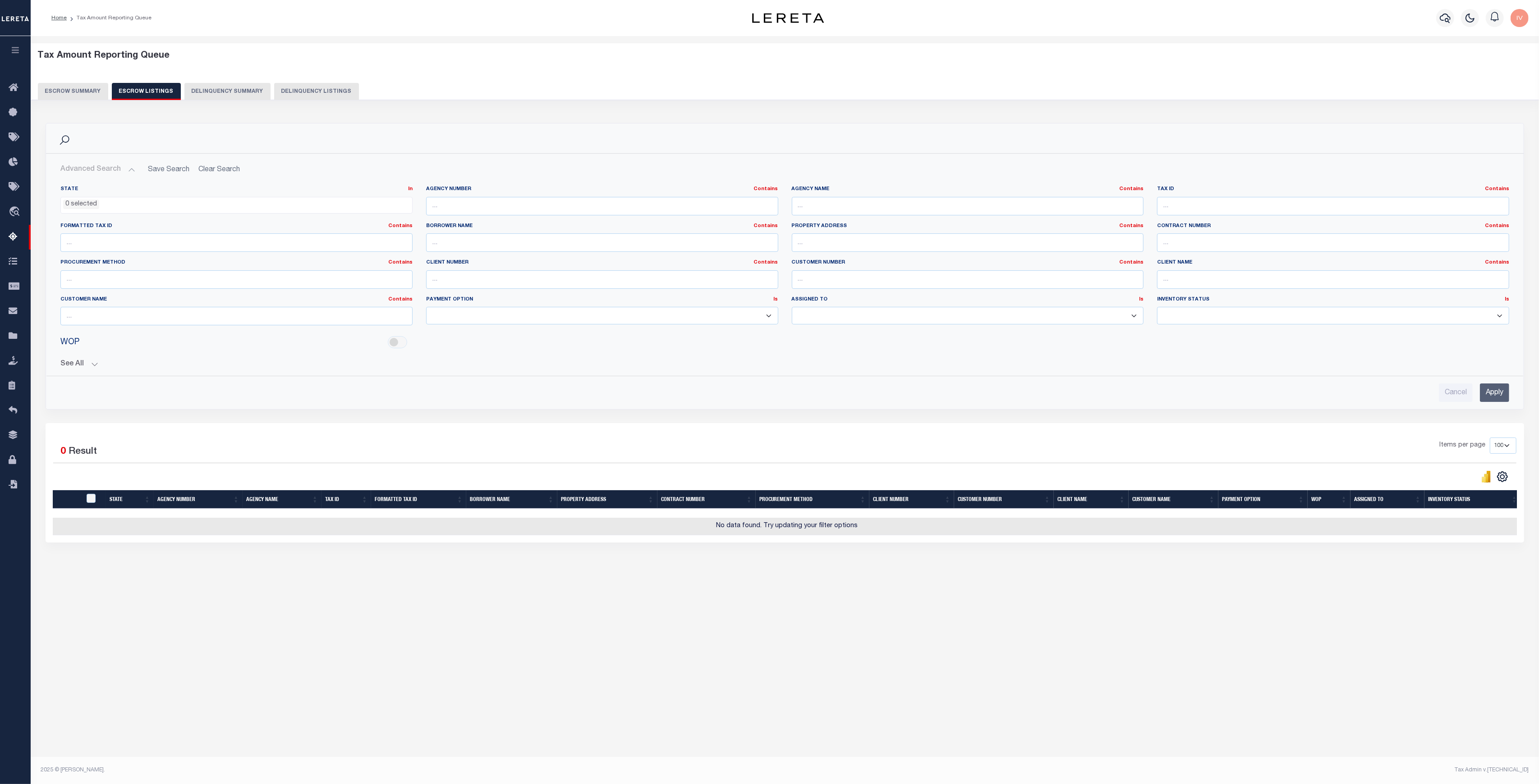
click at [84, 358] on div "See All" at bounding box center [784, 361] width 1449 height 16
click at [85, 360] on button "See All" at bounding box center [784, 364] width 1449 height 8
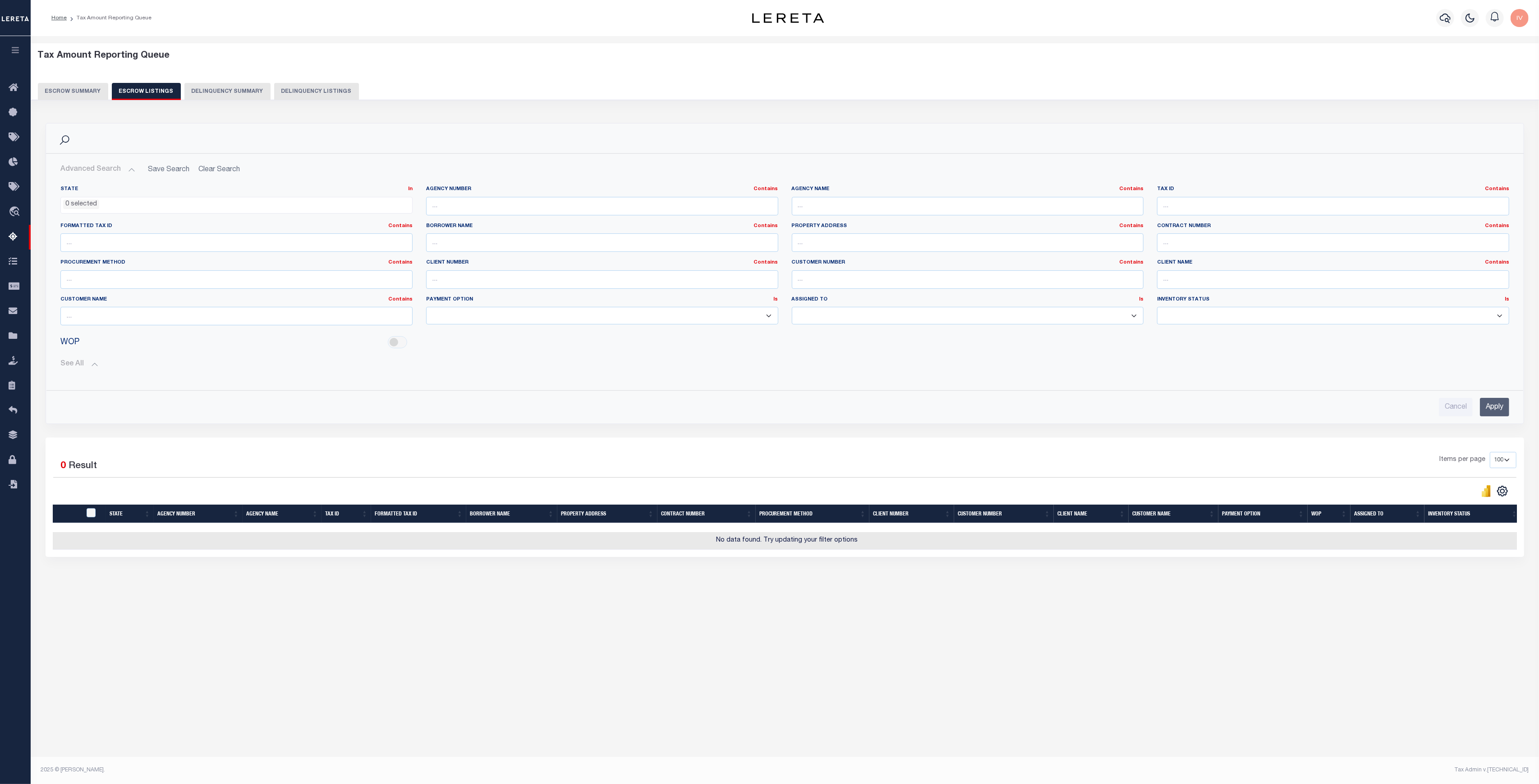
click at [78, 92] on button "Escrow Summary" at bounding box center [73, 91] width 70 height 17
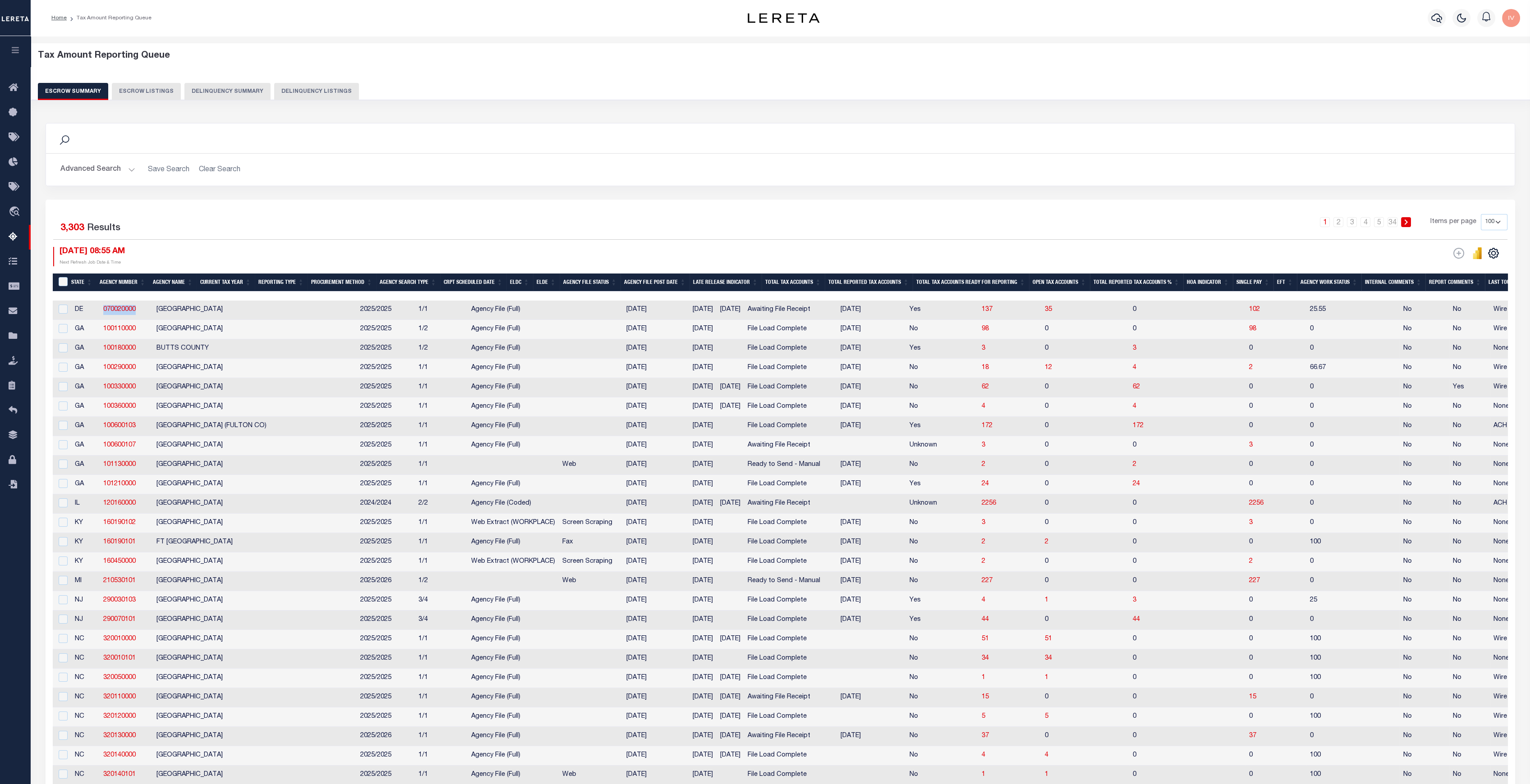
drag, startPoint x: 140, startPoint y: 308, endPoint x: 101, endPoint y: 308, distance: 39.0
click at [101, 308] on td "070020000" at bounding box center [126, 310] width 53 height 19
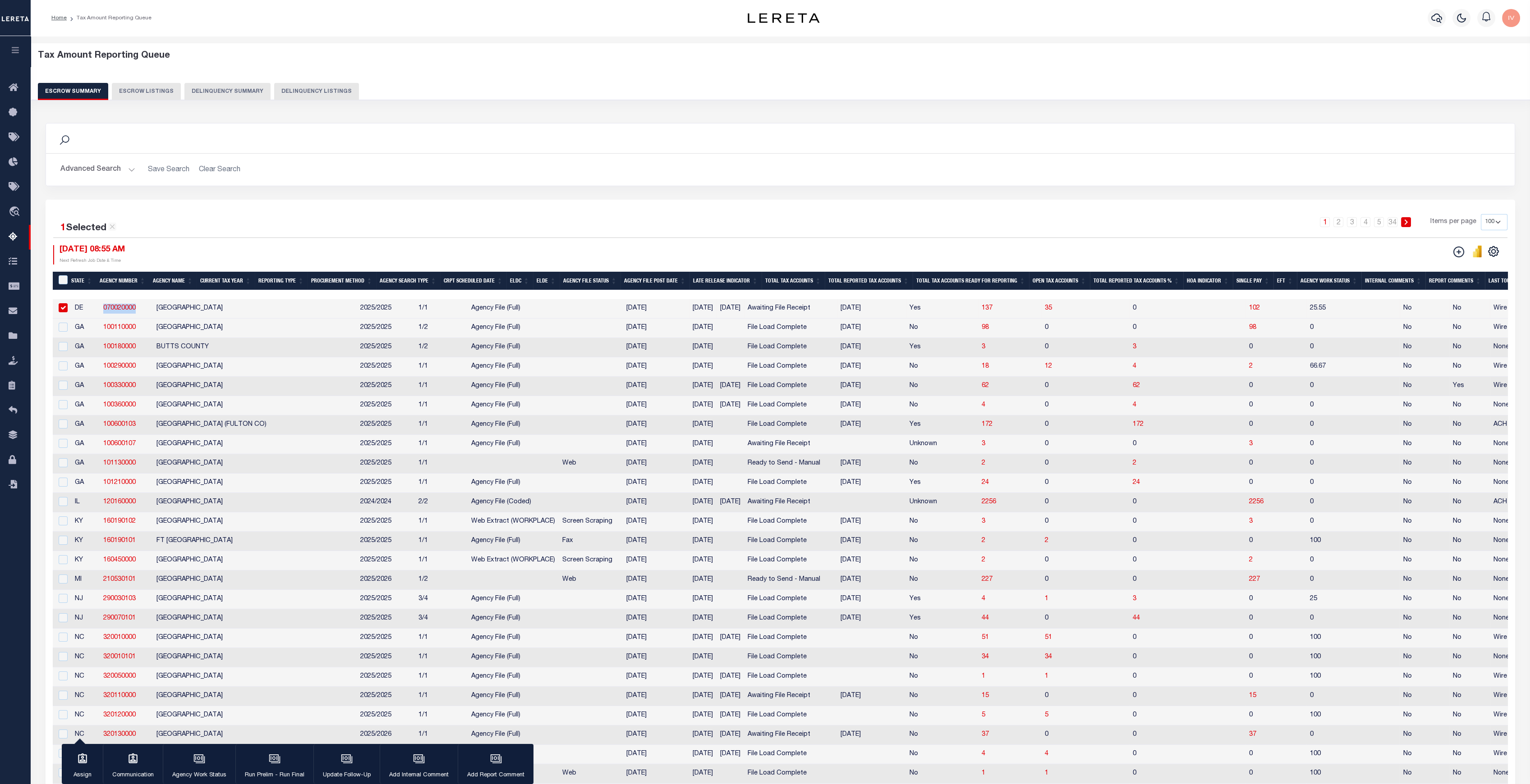
copy link "070020000"
click at [176, 312] on td "NEW CASTLE COUNTY" at bounding box center [255, 309] width 204 height 19
checkbox input "false"
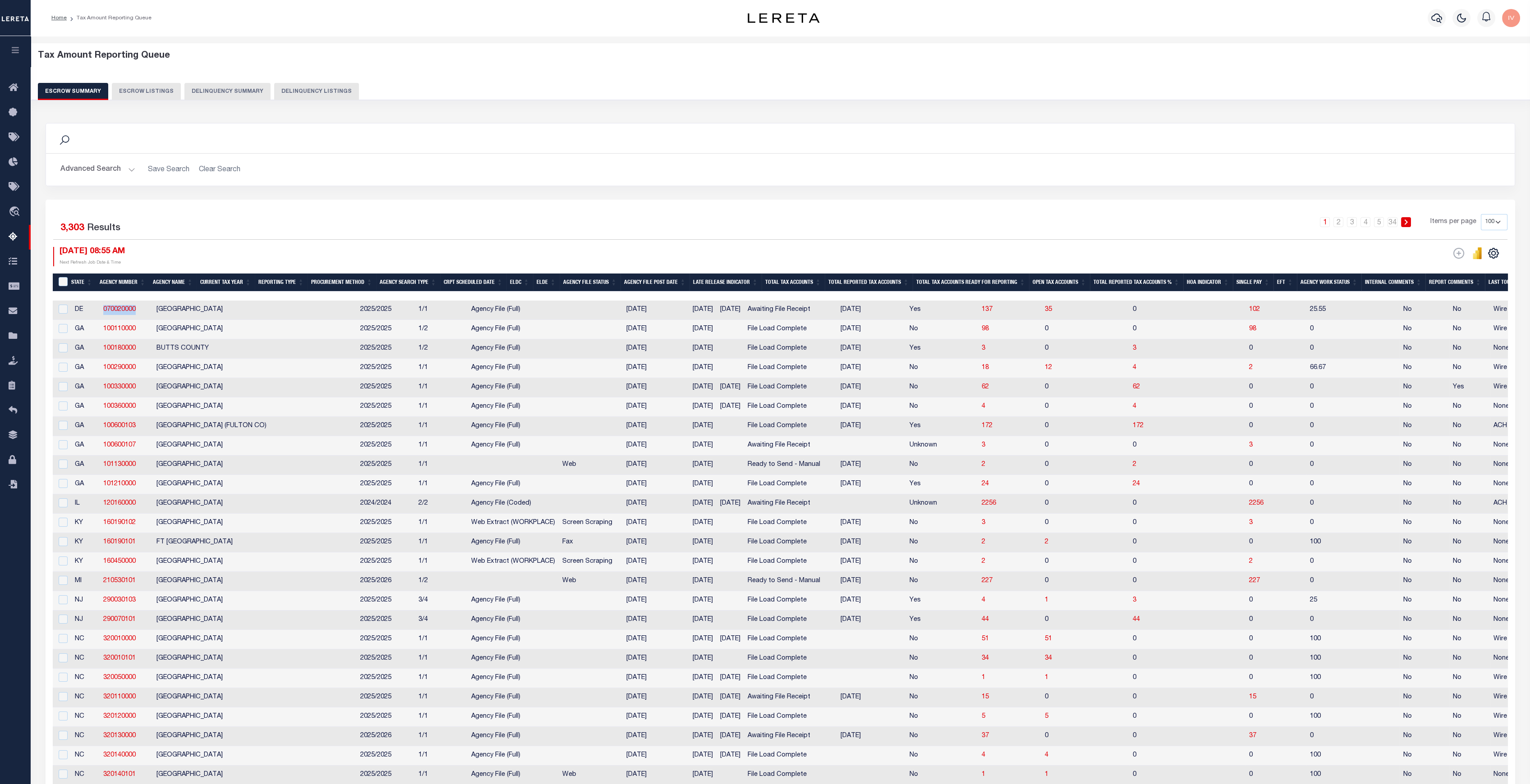
drag, startPoint x: 140, startPoint y: 309, endPoint x: 87, endPoint y: 312, distance: 53.1
click at [87, 312] on tr "DE 070020000 NEW CASTLE COUNTY 2025/2025 1/1 Agency File (Full) 10/31/2025 11/2…" at bounding box center [1078, 310] width 2052 height 19
copy tr "070020000"
click at [982, 309] on span "137" at bounding box center [987, 309] width 11 height 7
select select "100"
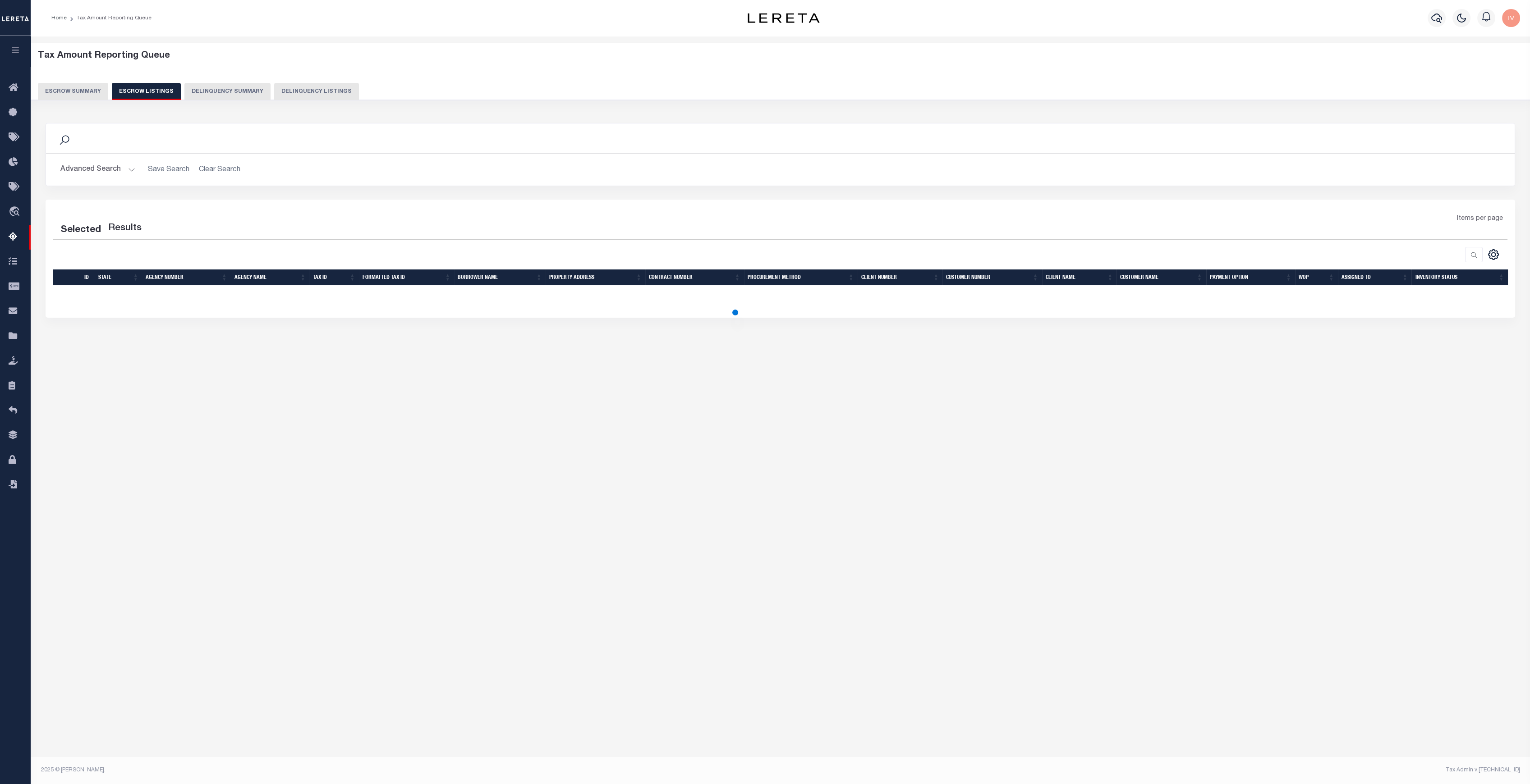
select select "100"
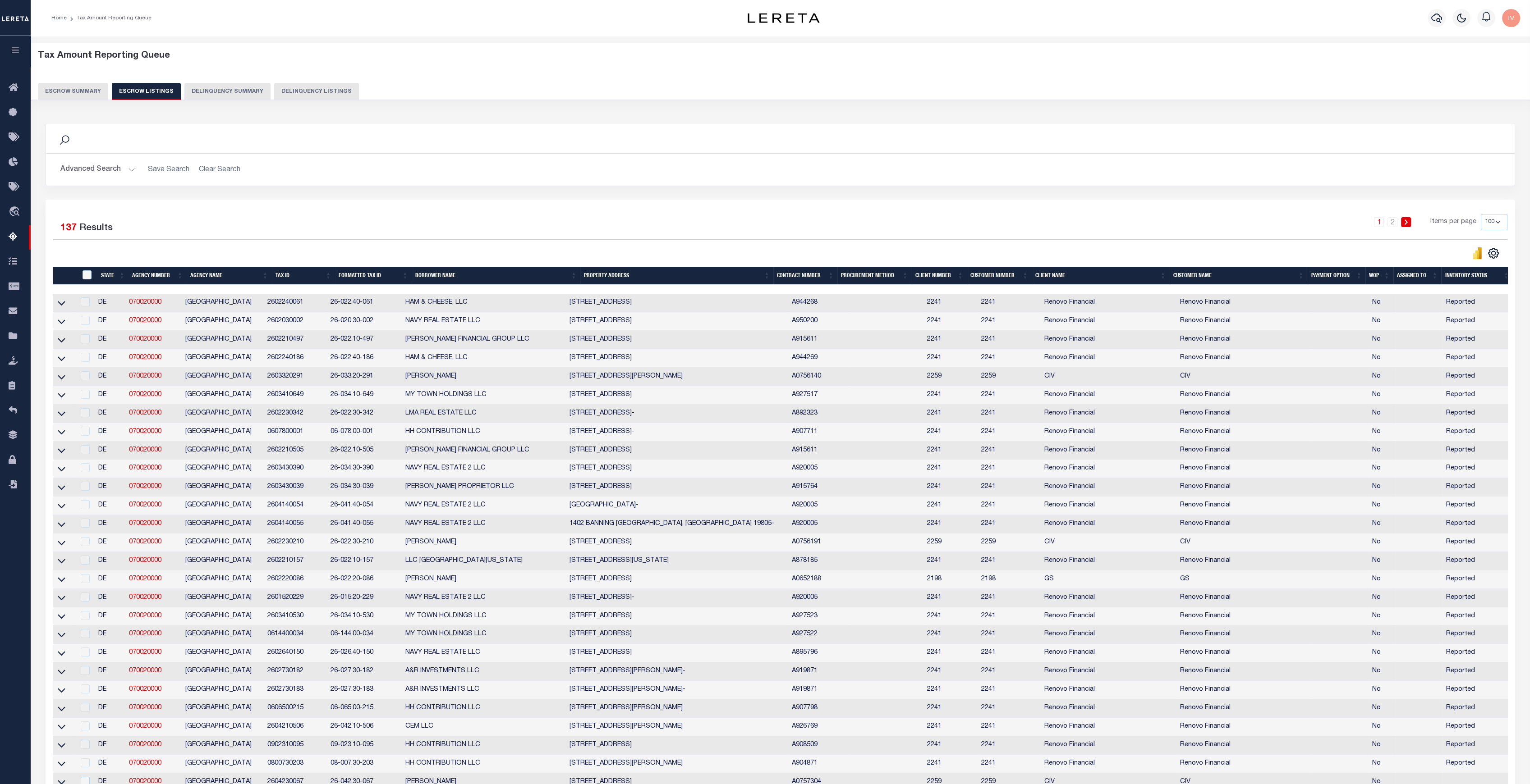
click at [94, 94] on button "Escrow Summary" at bounding box center [73, 91] width 70 height 17
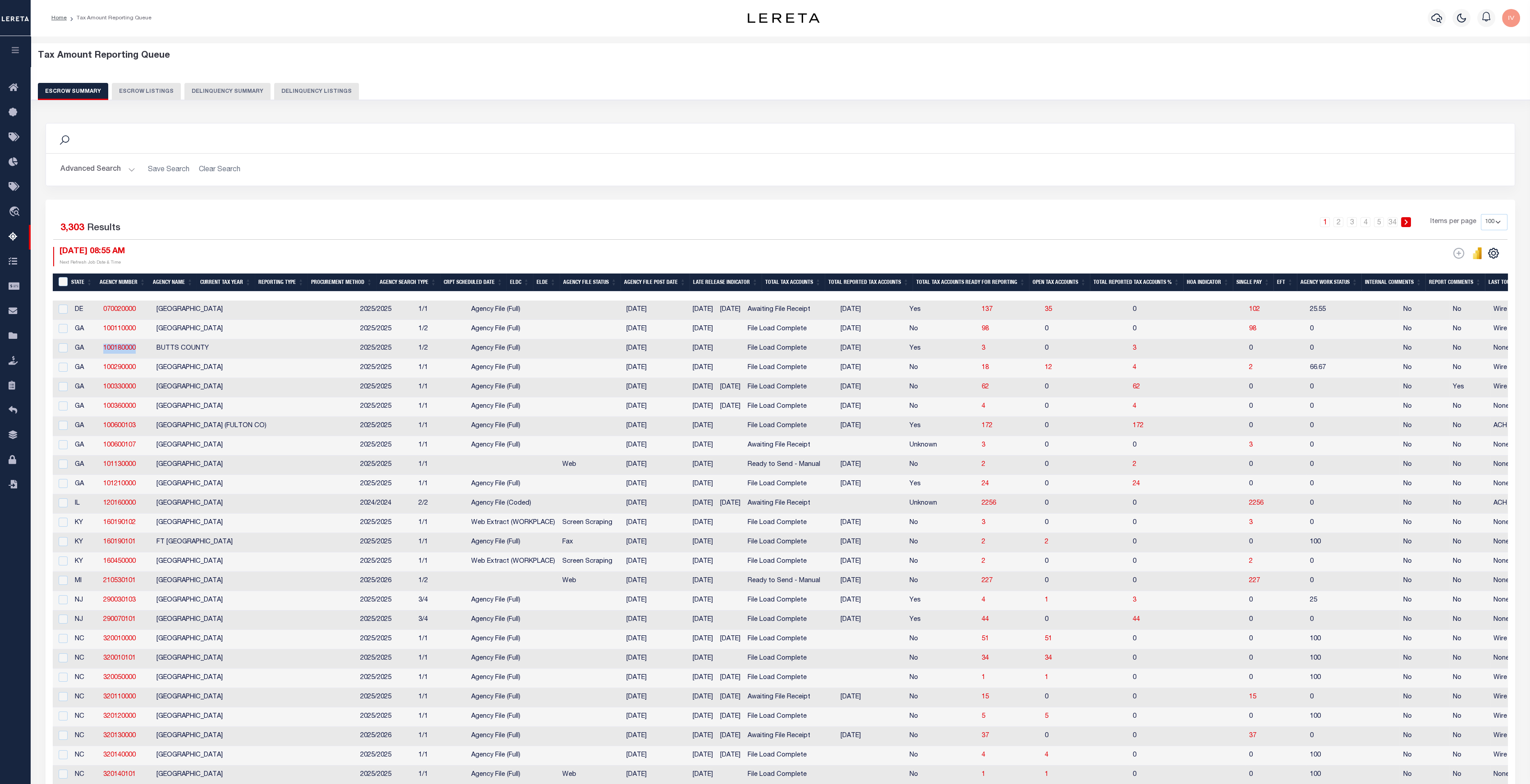
drag, startPoint x: 139, startPoint y: 348, endPoint x: 100, endPoint y: 348, distance: 39.0
click at [100, 348] on td "100180000" at bounding box center [126, 349] width 53 height 19
checkbox input "true"
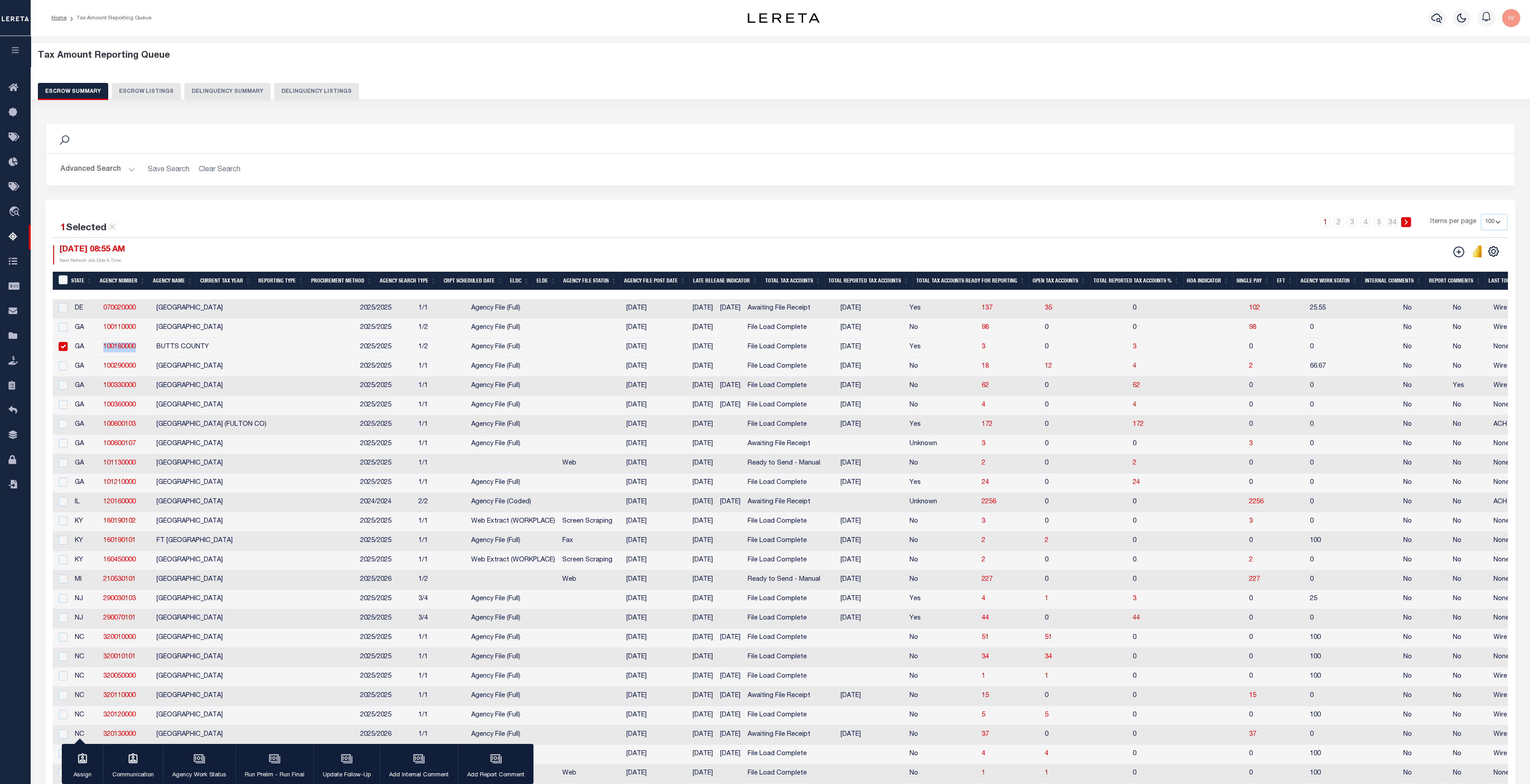
copy link "100180000"
click at [982, 346] on span "3" at bounding box center [983, 347] width 4 height 7
select select "100"
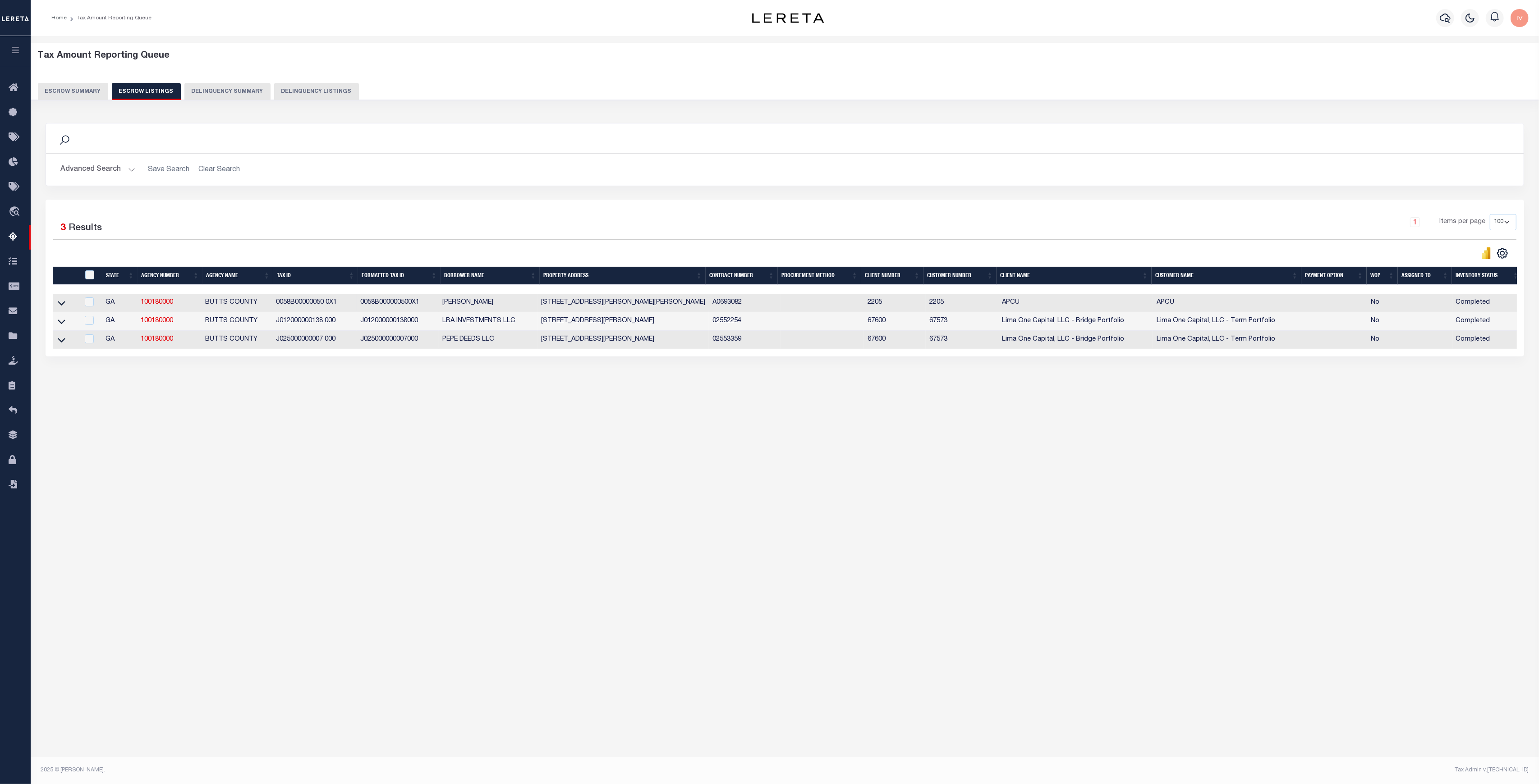
click at [332, 306] on td "0058B00000050 0X1" at bounding box center [314, 303] width 84 height 19
checkbox input "true"
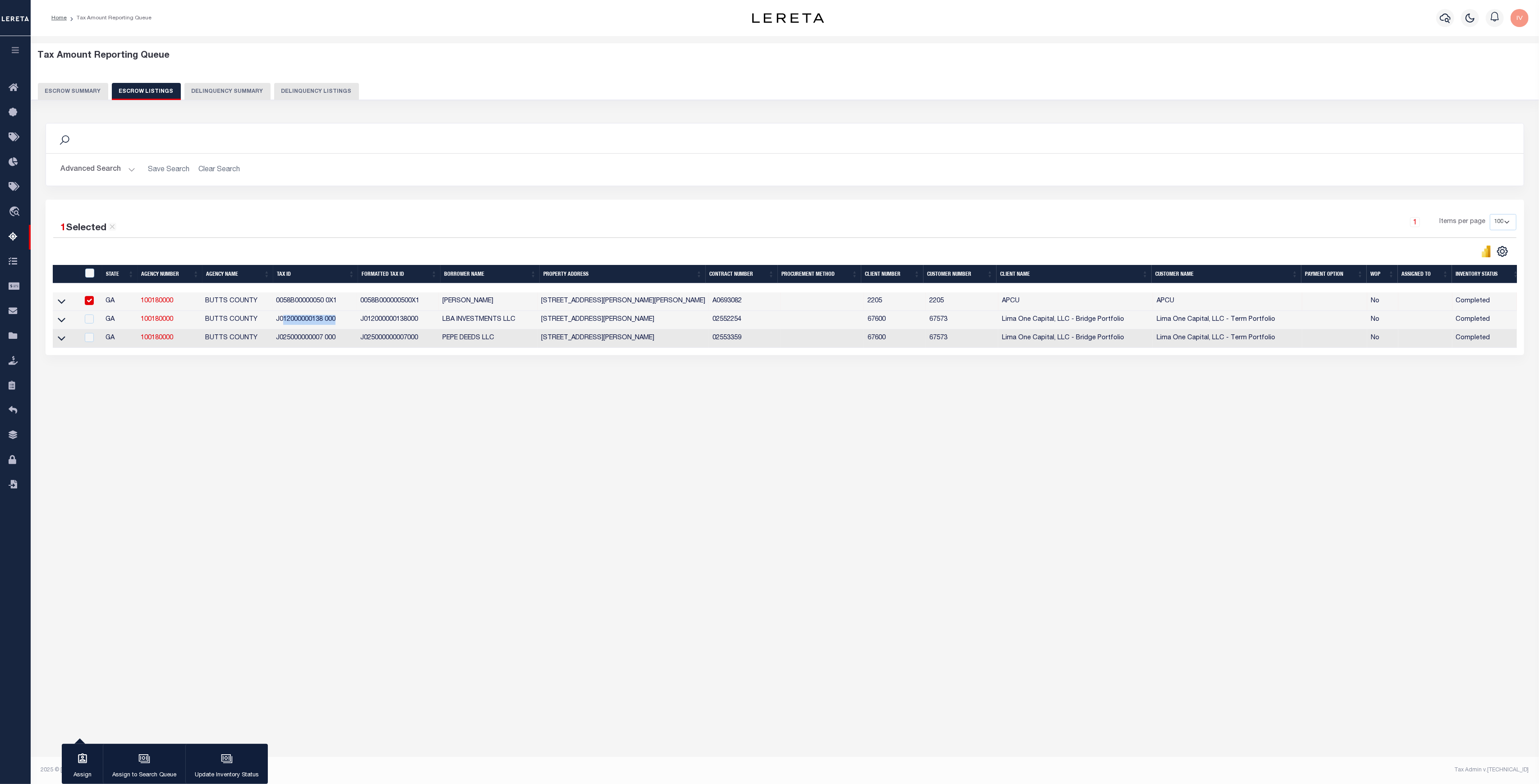
drag, startPoint x: 338, startPoint y: 322, endPoint x: 280, endPoint y: 320, distance: 58.0
click at [280, 321] on td "J012000000138 000" at bounding box center [314, 320] width 84 height 19
checkbox input "true"
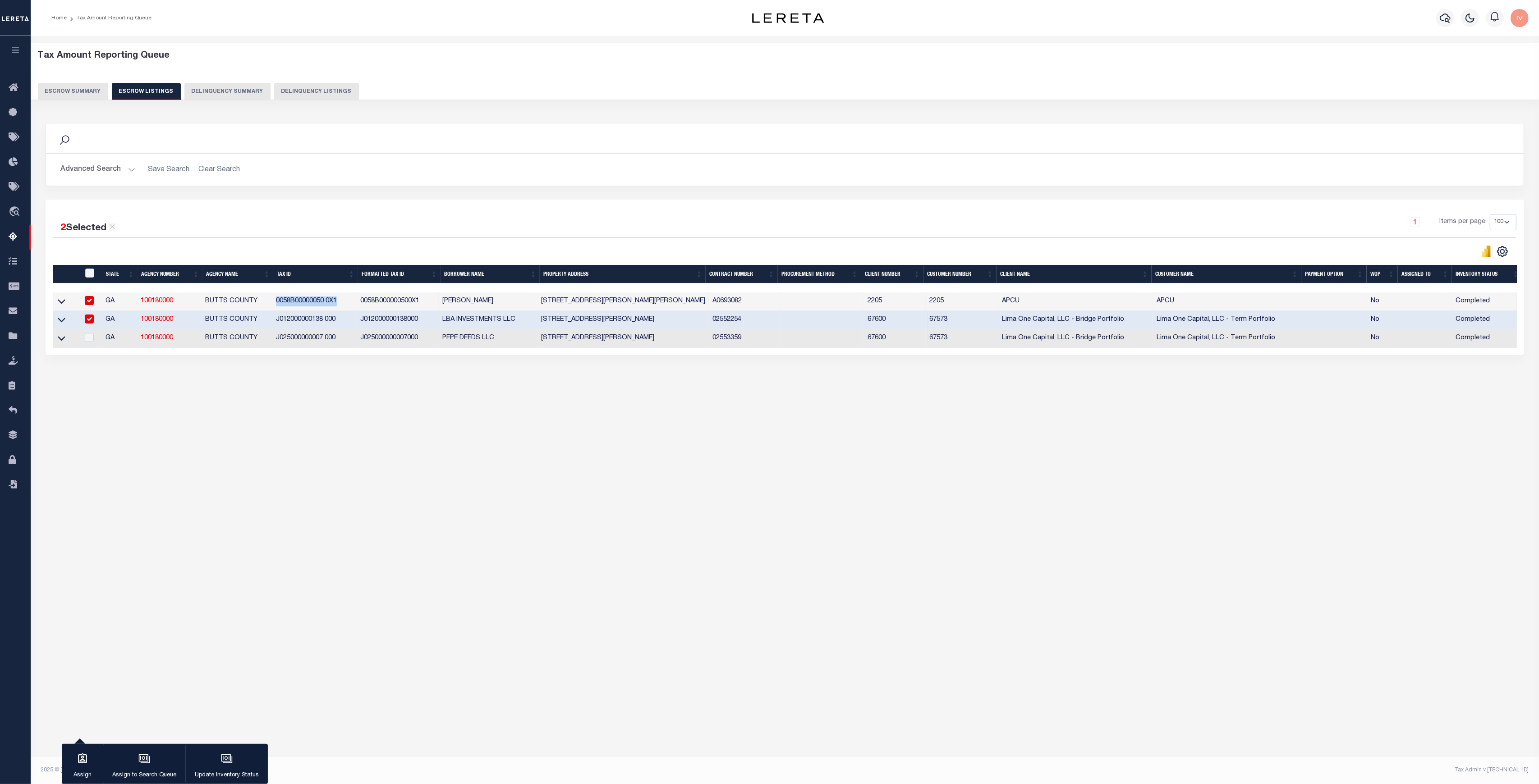
drag, startPoint x: 275, startPoint y: 300, endPoint x: 348, endPoint y: 305, distance: 73.2
click at [348, 305] on td "0058B00000050 0X1" at bounding box center [314, 302] width 84 height 19
copy td "0058B00000050 0X1"
click at [63, 302] on icon at bounding box center [62, 302] width 8 height 10
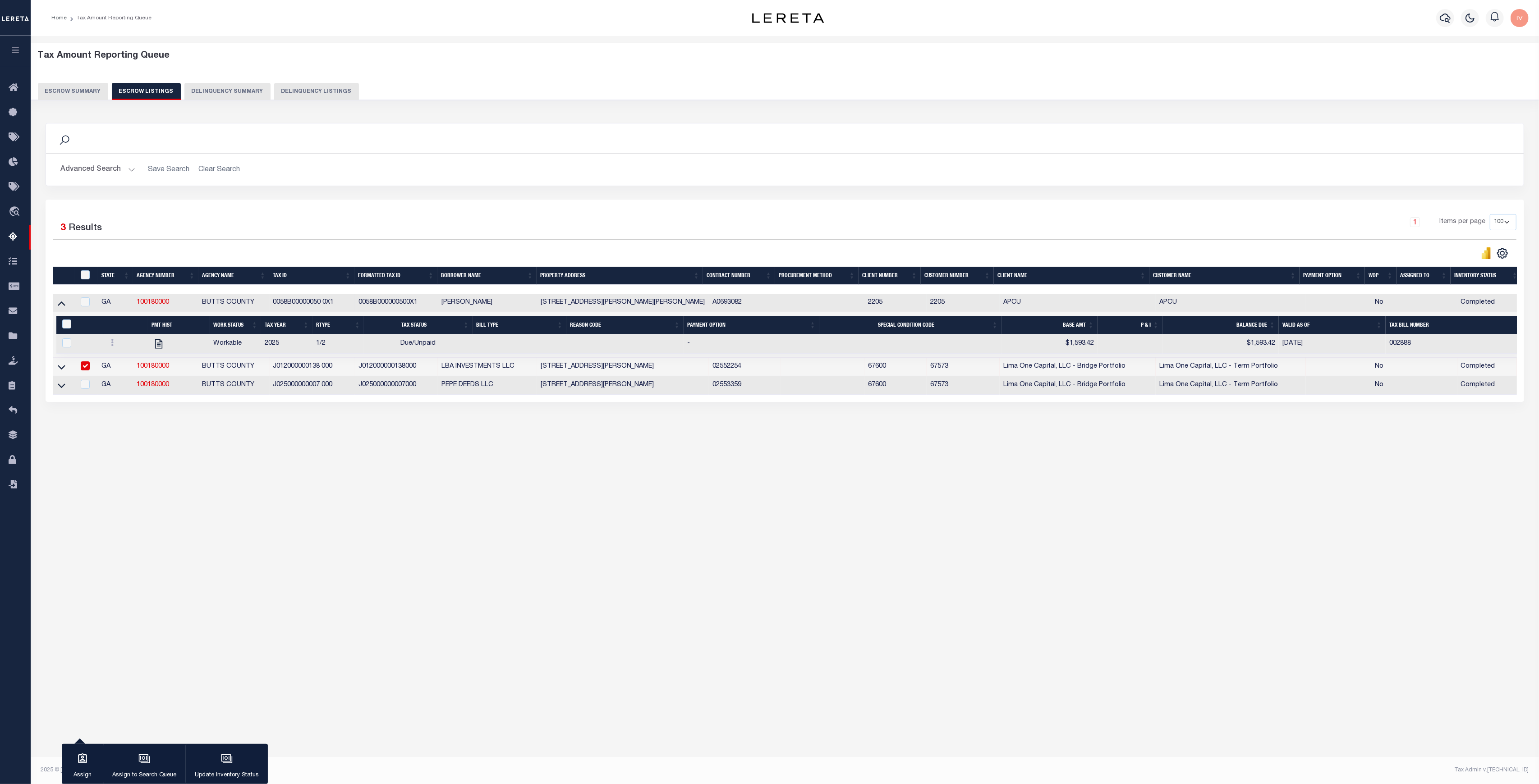
click at [425, 559] on div "Tax Amount Reporting Queue Escrow Summary Escrow Listings In" at bounding box center [784, 389] width 1509 height 706
drag, startPoint x: 194, startPoint y: 347, endPoint x: 1345, endPoint y: 352, distance: 1151.0
click at [1345, 352] on tr "Workable 2025 1/2 Due/Unpaid - $1,593.42 $1,593.42 08/27/2025 002888" at bounding box center [790, 344] width 1469 height 19
click at [1105, 456] on div "Tax Amount Reporting Queue Escrow Summary Escrow Listings In" at bounding box center [785, 250] width 1503 height 411
drag, startPoint x: 178, startPoint y: 301, endPoint x: 137, endPoint y: 300, distance: 41.0
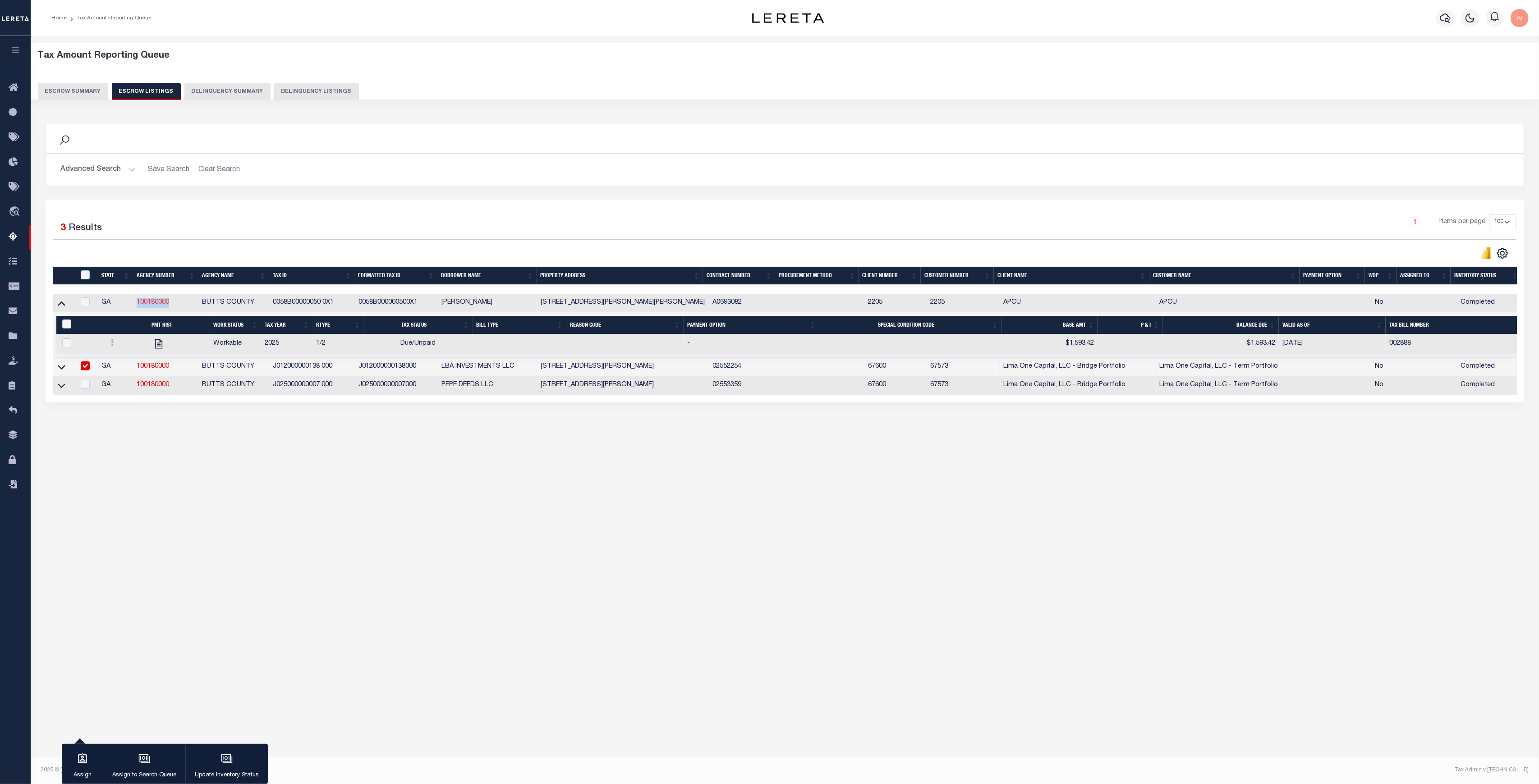
click at [137, 300] on td "100180000" at bounding box center [165, 303] width 65 height 19
checkbox input "true"
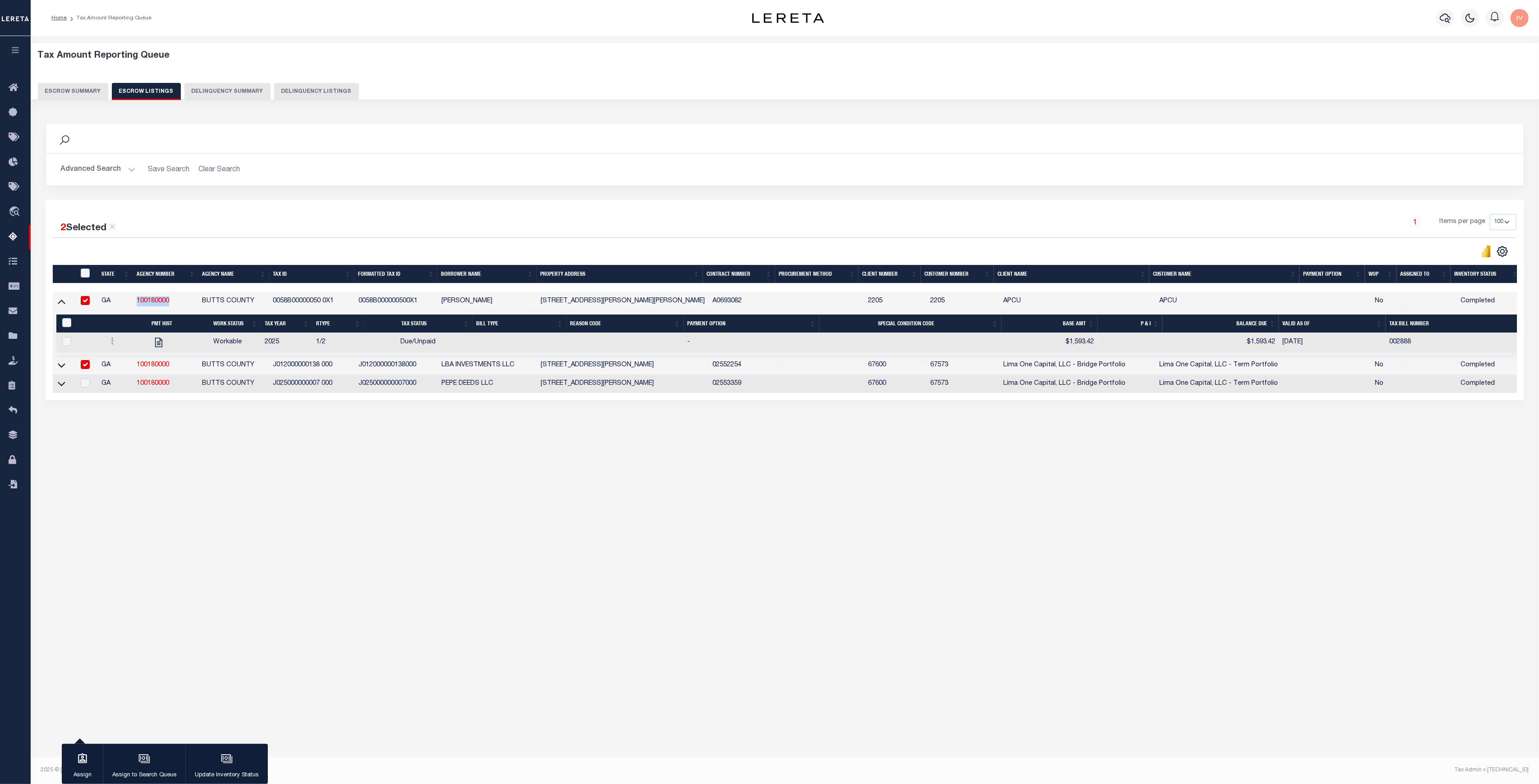
copy link "100180000"
drag, startPoint x: 218, startPoint y: 318, endPoint x: 489, endPoint y: 343, distance: 272.2
click at [489, 343] on div "PMT Hist Work Status Tax Year RType Tax Status Bill Type Reason Code Payment Op…" at bounding box center [790, 333] width 1469 height 38
click at [391, 411] on div "Search Advanced Search Save Search Clear Search In In AK AL AR AZ CA CO CT" at bounding box center [784, 270] width 1491 height 313
drag, startPoint x: 251, startPoint y: 344, endPoint x: 328, endPoint y: 345, distance: 77.0
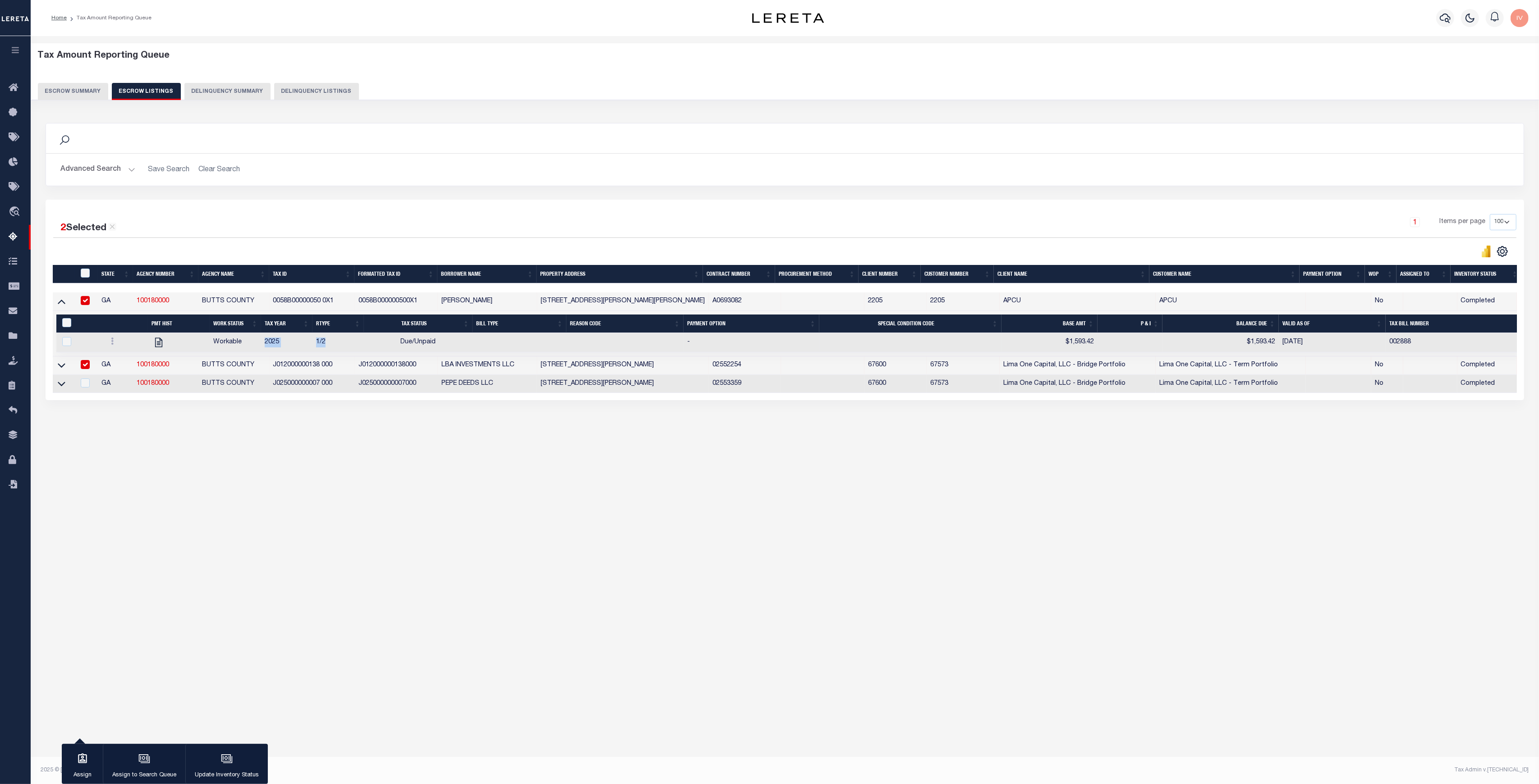
click at [328, 345] on tr "Workable 2025 1/2 Due/Unpaid - $1,593.42 $1,593.42 08/27/2025 002888" at bounding box center [790, 343] width 1469 height 19
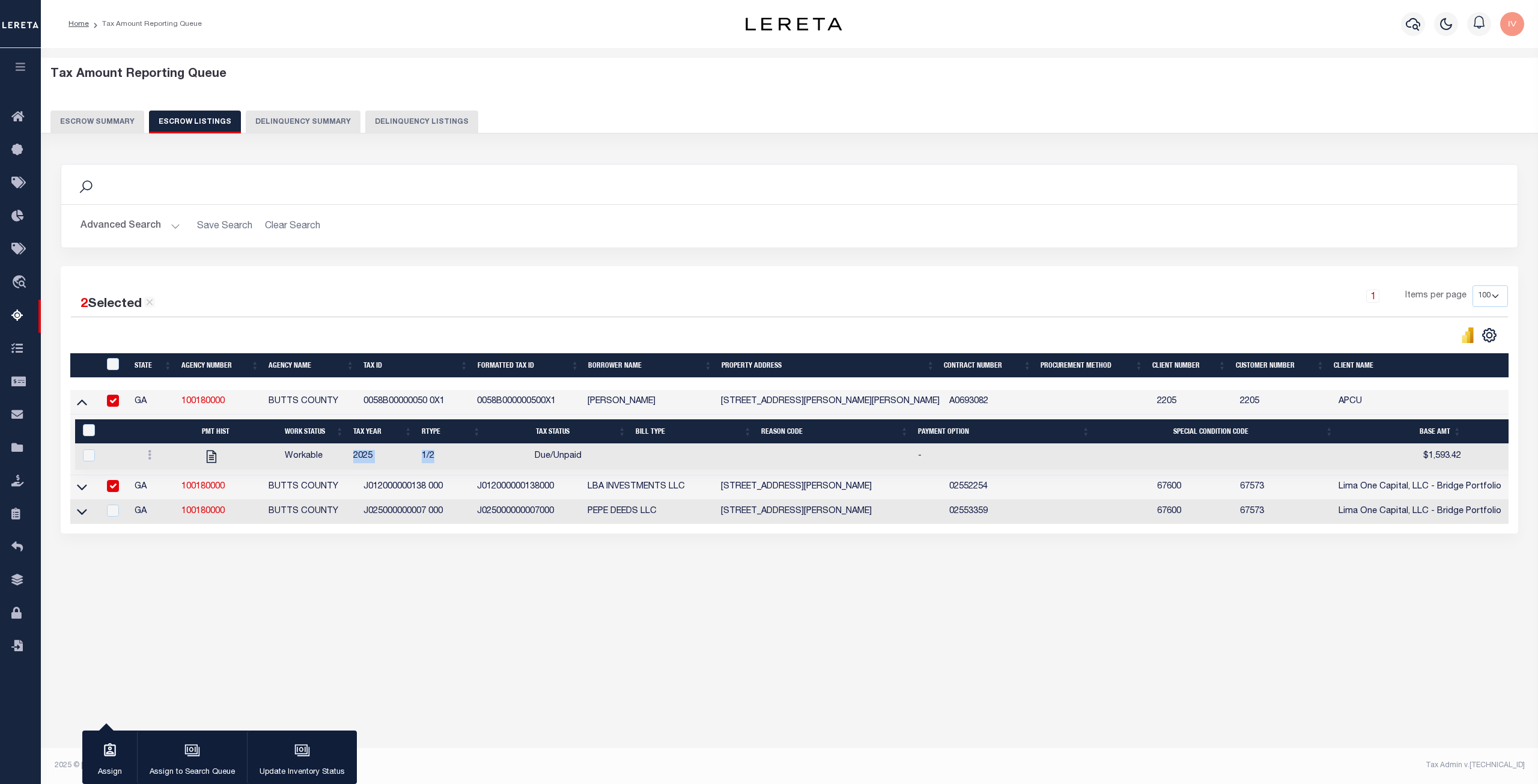
click at [455, 629] on div "Tax Amount Reporting Queue Escrow Summary Escrow Listings" at bounding box center [789, 345] width 1497 height 594
drag, startPoint x: 287, startPoint y: 454, endPoint x: 325, endPoint y: 457, distance: 38.1
click at [325, 457] on td "Workable" at bounding box center [314, 457] width 68 height 25
checkbox input "true"
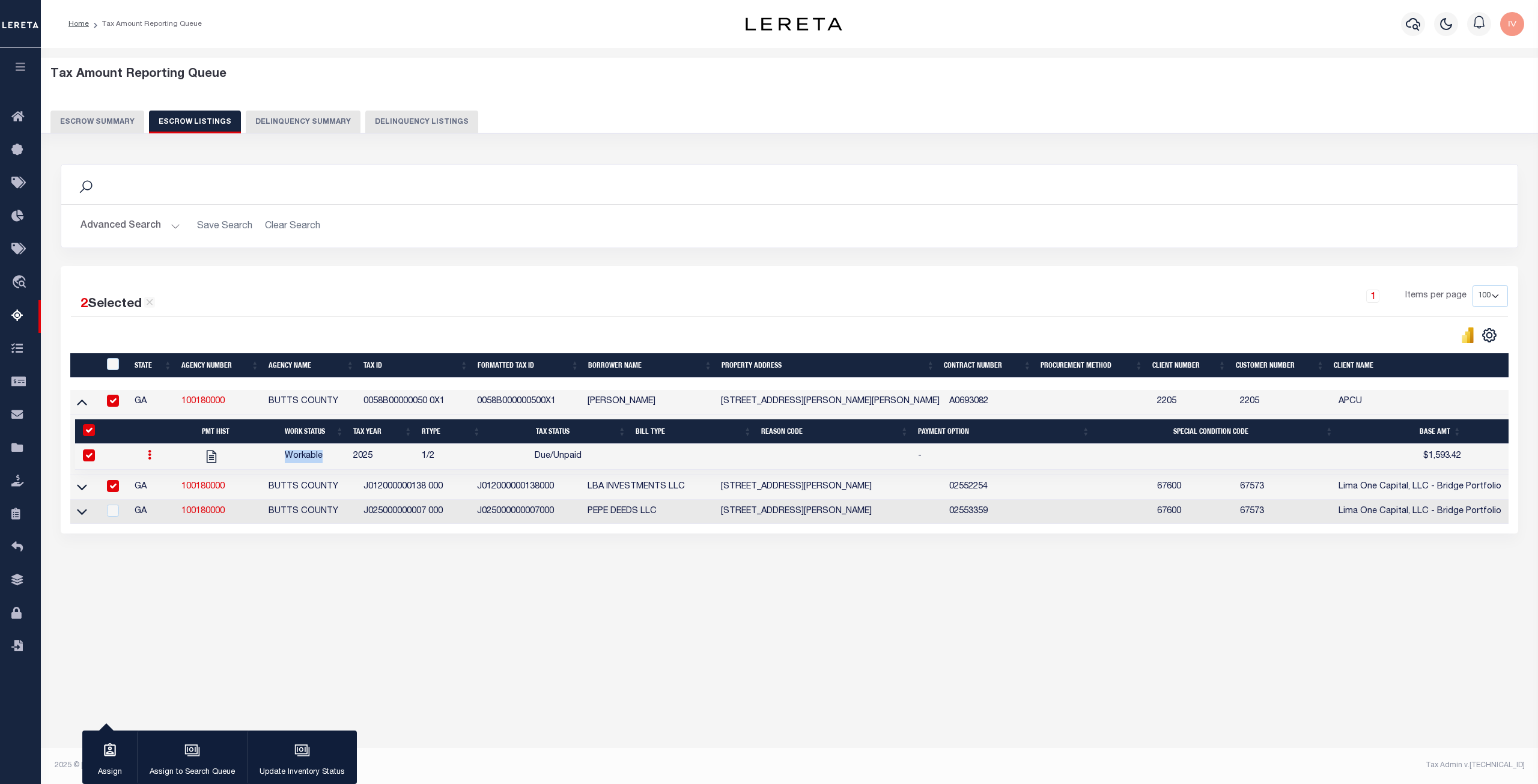
click at [291, 458] on td "Workable" at bounding box center [314, 457] width 68 height 25
checkbox input "false"
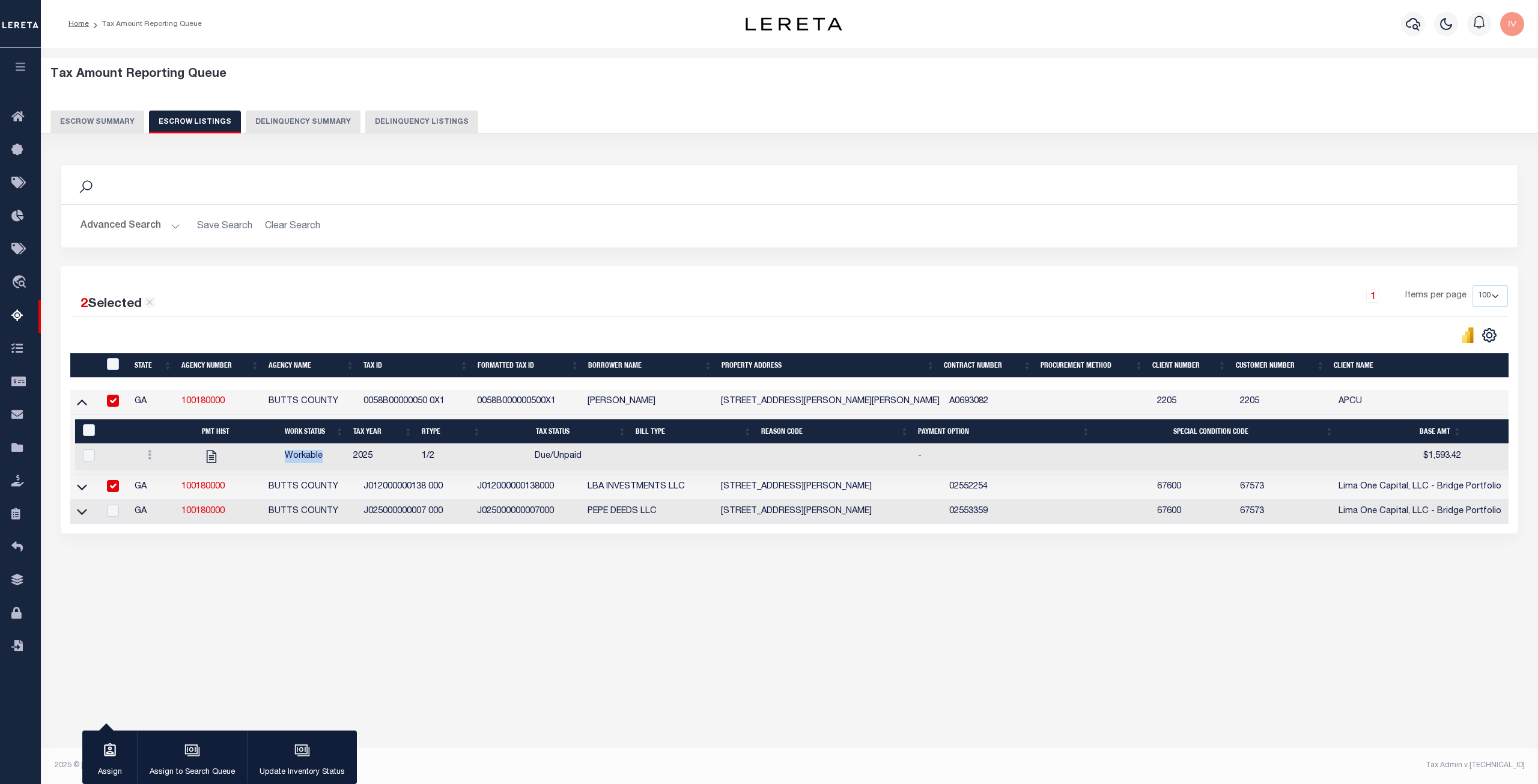
click at [115, 489] on input "checkbox" at bounding box center [112, 486] width 12 height 12
checkbox input "false"
click at [115, 396] on input "checkbox" at bounding box center [112, 400] width 12 height 12
checkbox input "false"
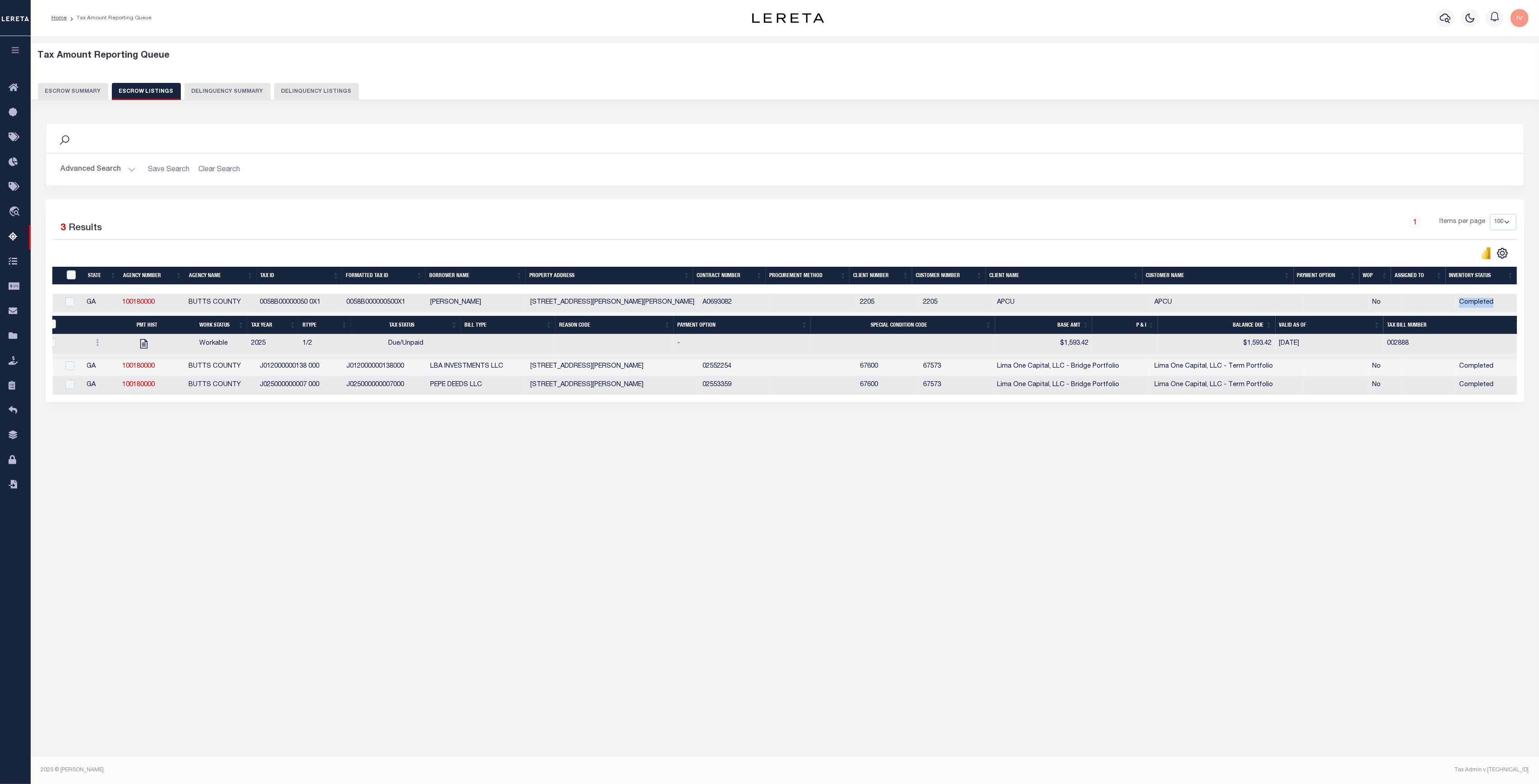
scroll to position [0, 25]
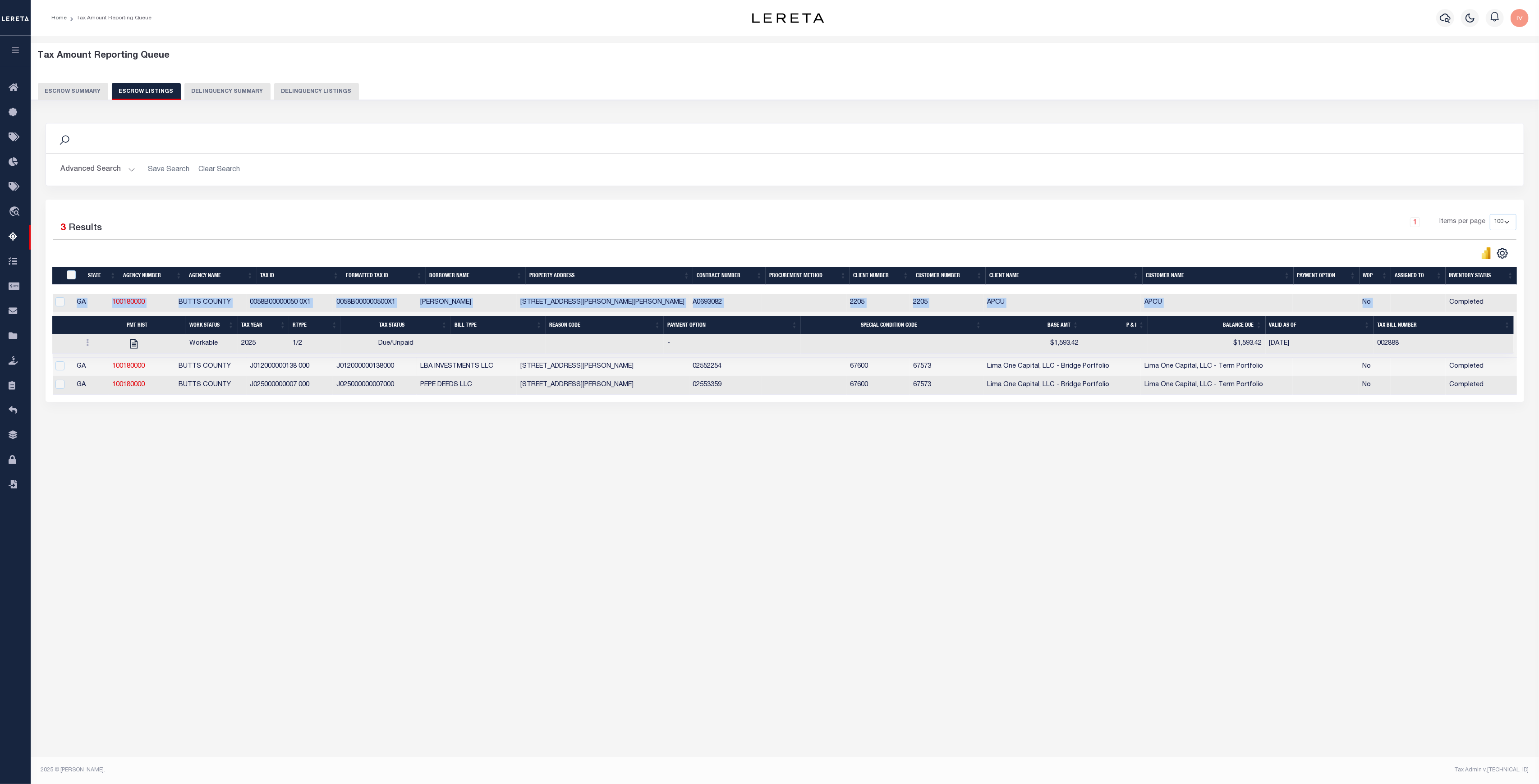
drag, startPoint x: 1477, startPoint y: 303, endPoint x: 1517, endPoint y: 301, distance: 40.0
click at [1517, 301] on div "1 Selected 3 Results 1 Items per page 10 25 50 100 500" at bounding box center [784, 300] width 1479 height 202
click at [772, 495] on div "Tax Amount Reporting Queue Escrow Summary Escrow Listings In" at bounding box center [784, 389] width 1509 height 706
click at [763, 481] on div "Tax Amount Reporting Queue Escrow Summary Escrow Listings" at bounding box center [784, 259] width 1509 height 447
click at [375, 600] on div "Tax Amount Reporting Queue Escrow Summary Escrow Listings In" at bounding box center [784, 389] width 1509 height 706
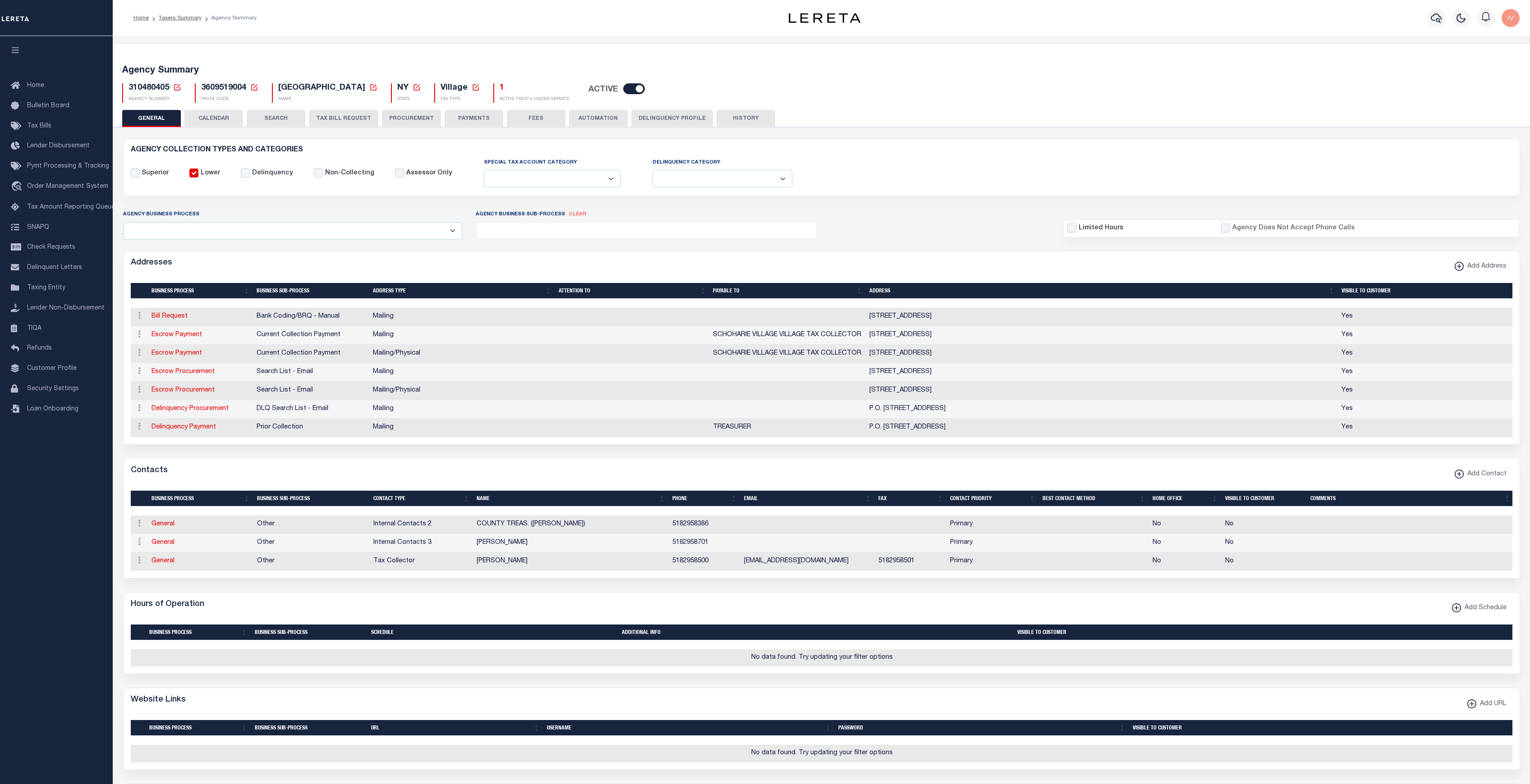
select select
click at [178, 19] on link "Taxers Summary" at bounding box center [180, 18] width 43 height 5
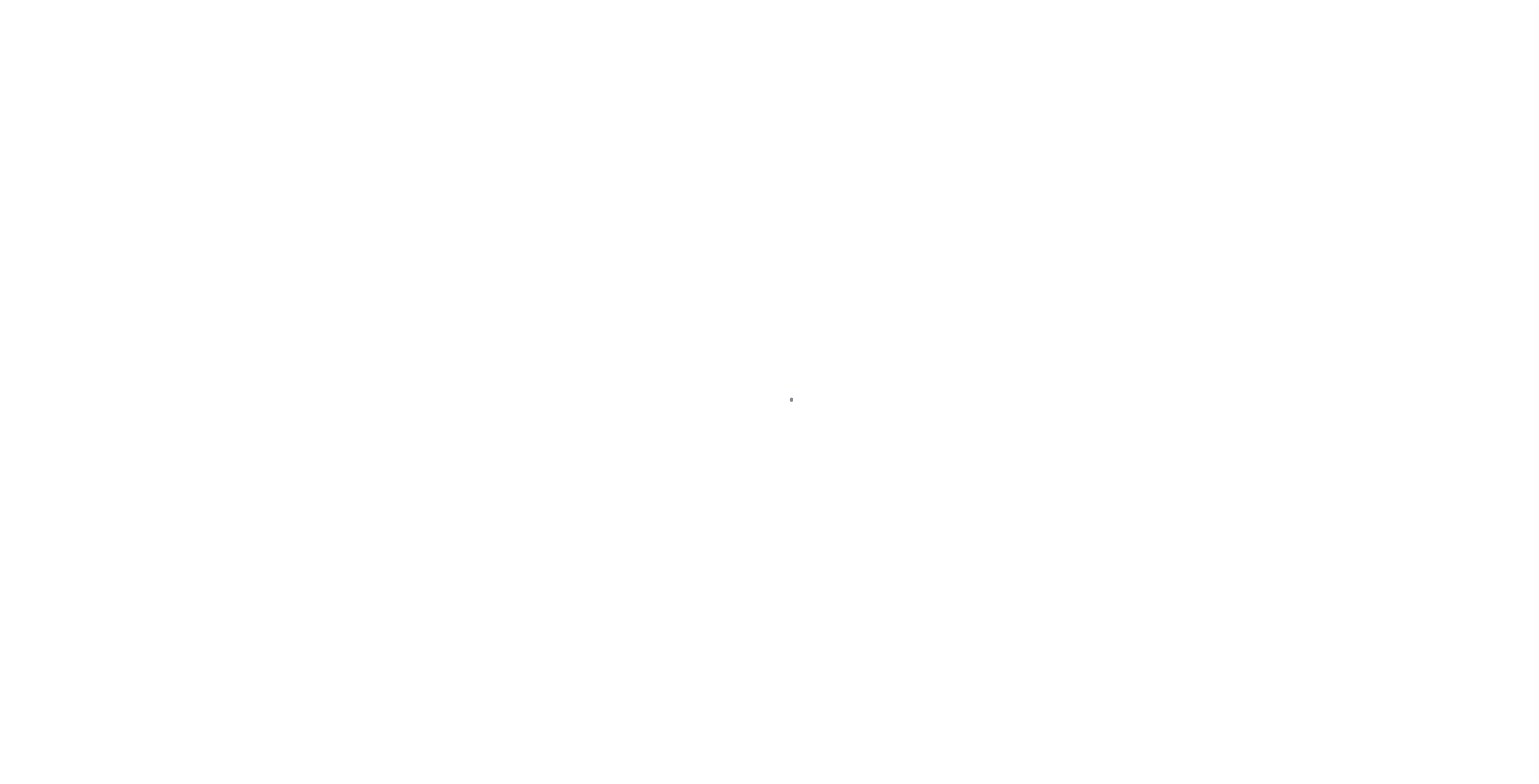
select select
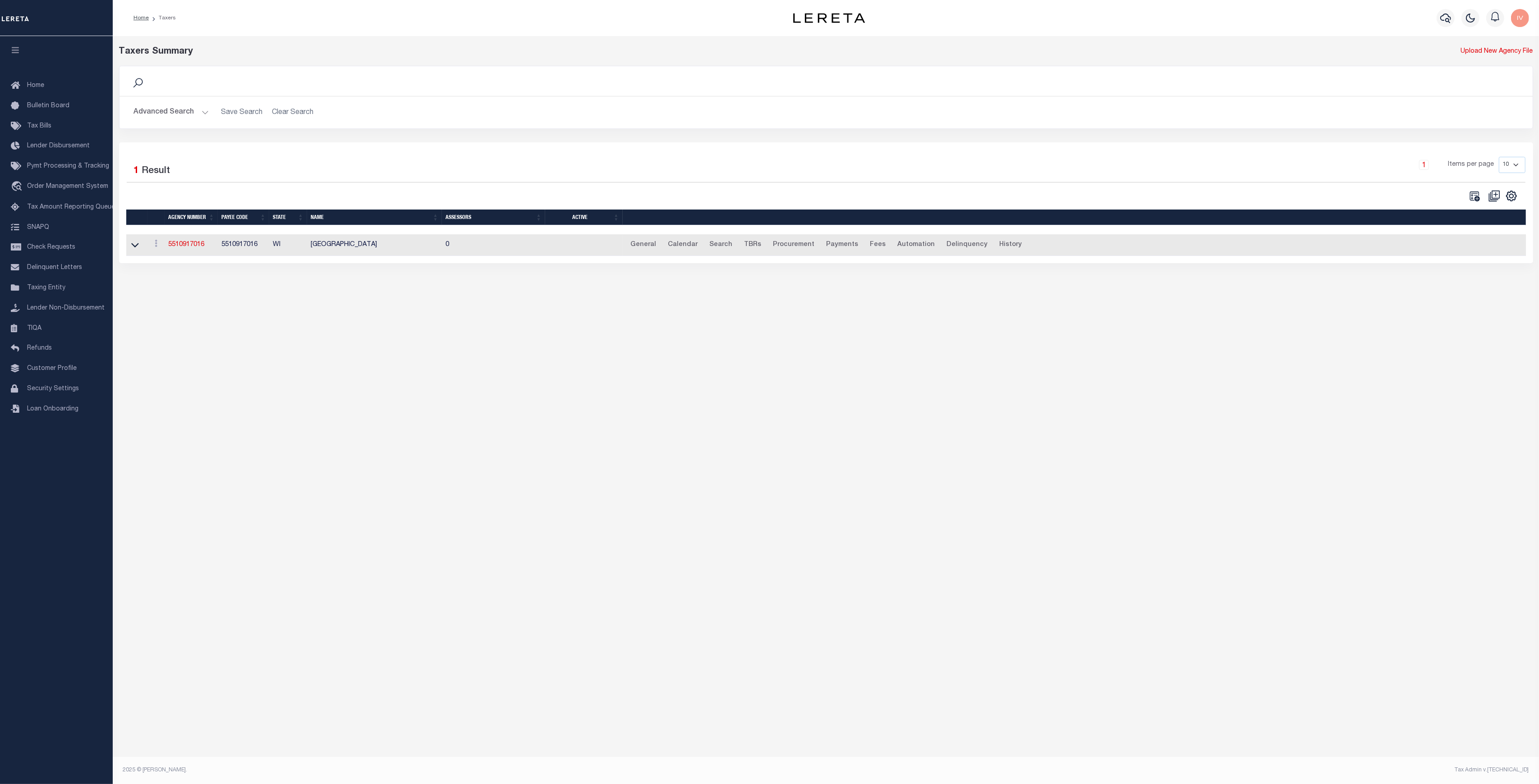
click at [195, 112] on button "Advanced Search" at bounding box center [171, 112] width 75 height 17
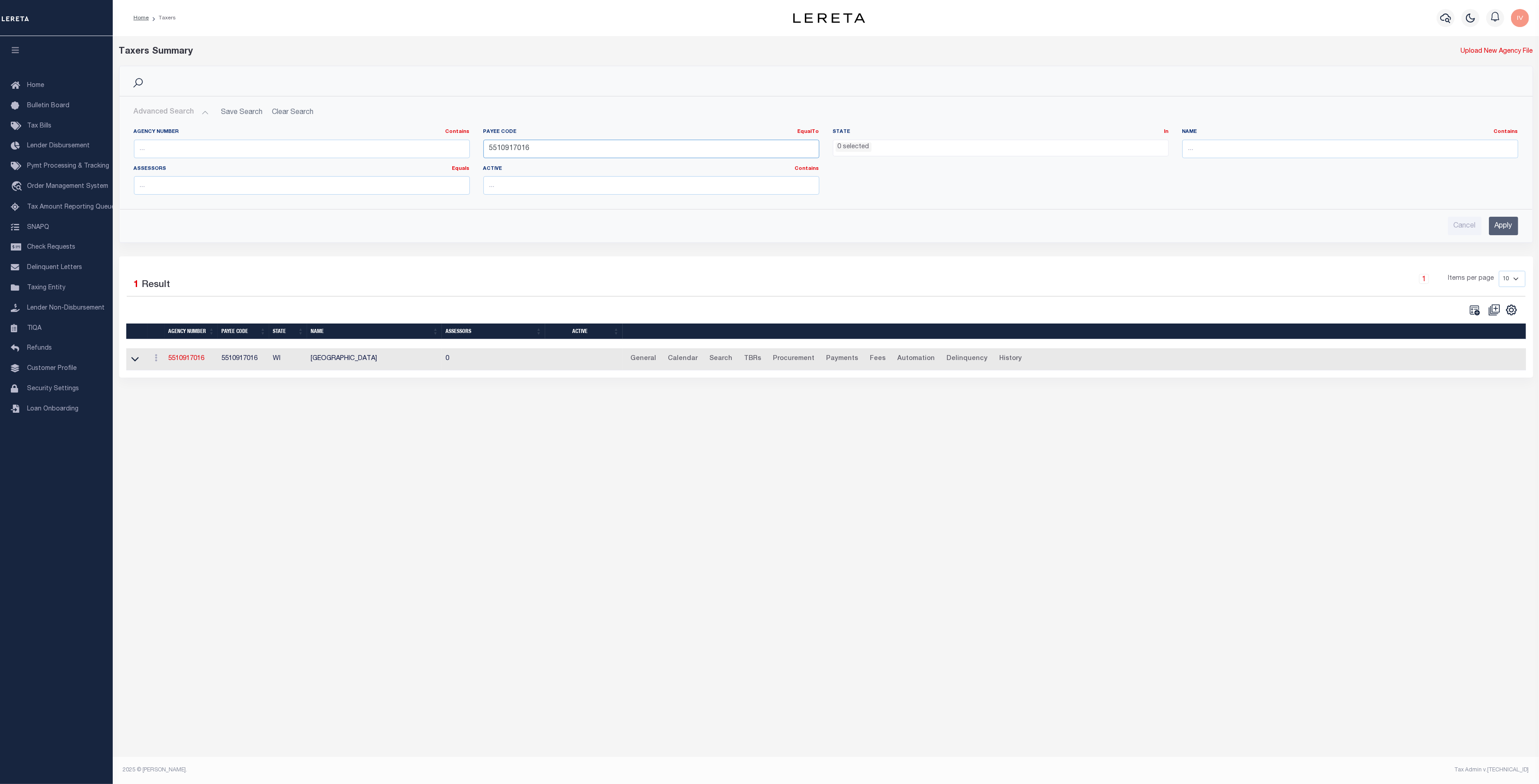
click at [493, 156] on input "5510917016" at bounding box center [651, 149] width 336 height 19
click at [309, 152] on input "text" at bounding box center [302, 149] width 336 height 19
paste input "070020000"
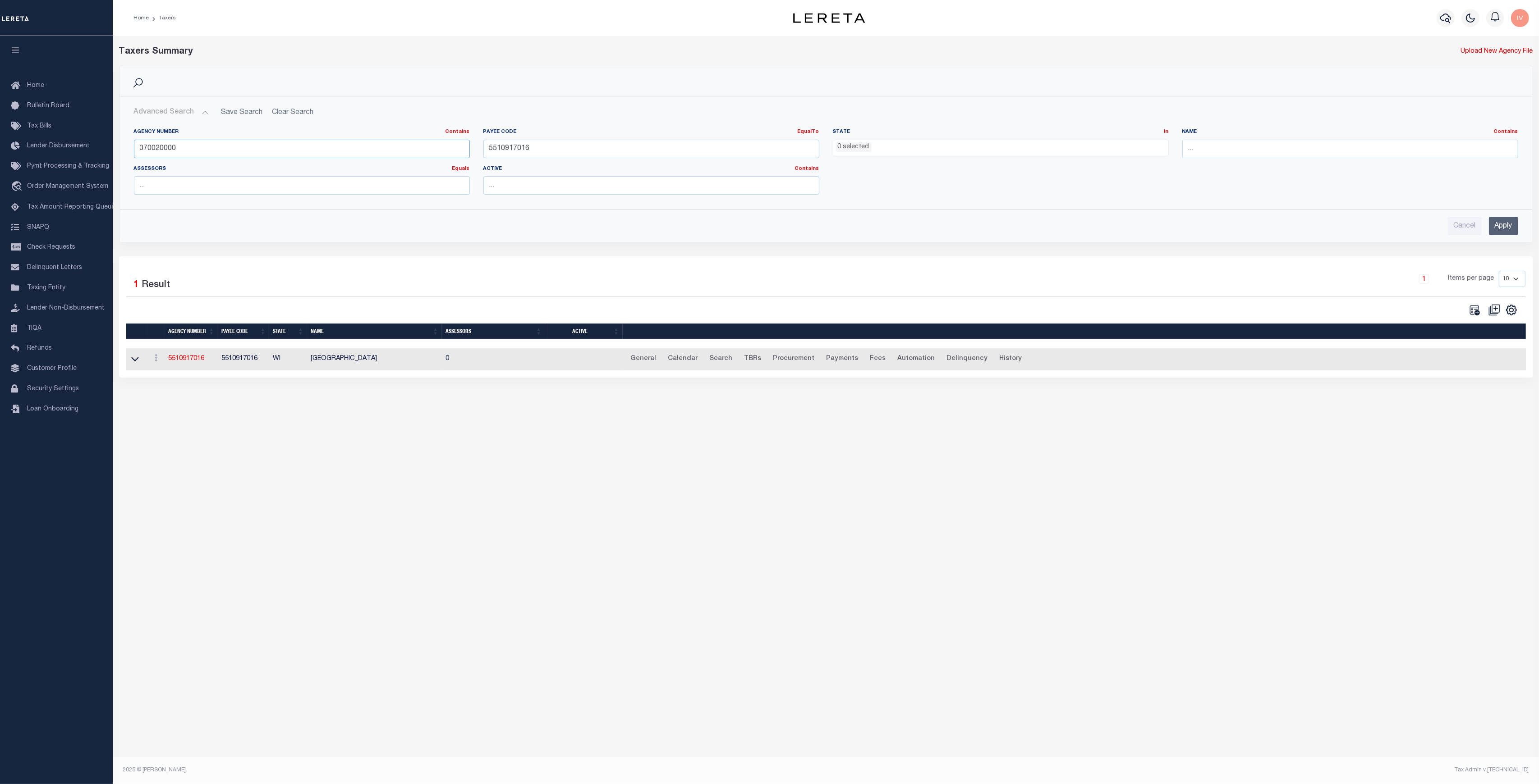
type input "070020000"
click at [513, 146] on input "5510917016" at bounding box center [651, 149] width 336 height 19
click at [212, 148] on input "070020000" at bounding box center [302, 149] width 336 height 19
click at [1498, 220] on input "Apply" at bounding box center [1503, 226] width 29 height 19
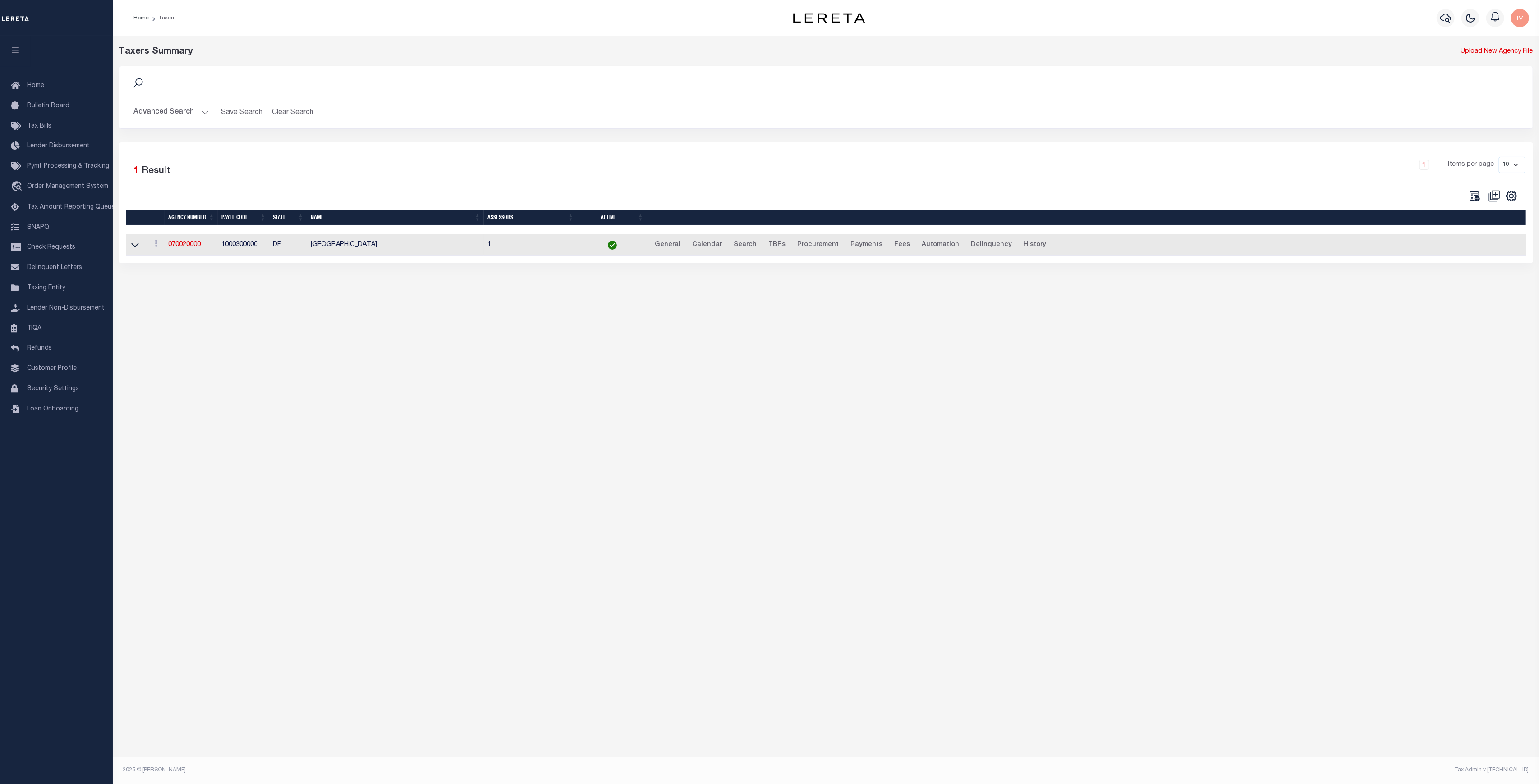
click at [780, 539] on div "Taxers Summary Upload New Agency File Search Advanced Search Save Search Clear …" at bounding box center [826, 389] width 1426 height 706
drag, startPoint x: 256, startPoint y: 244, endPoint x: 222, endPoint y: 245, distance: 34.0
click at [222, 245] on td "1000300000" at bounding box center [244, 245] width 51 height 22
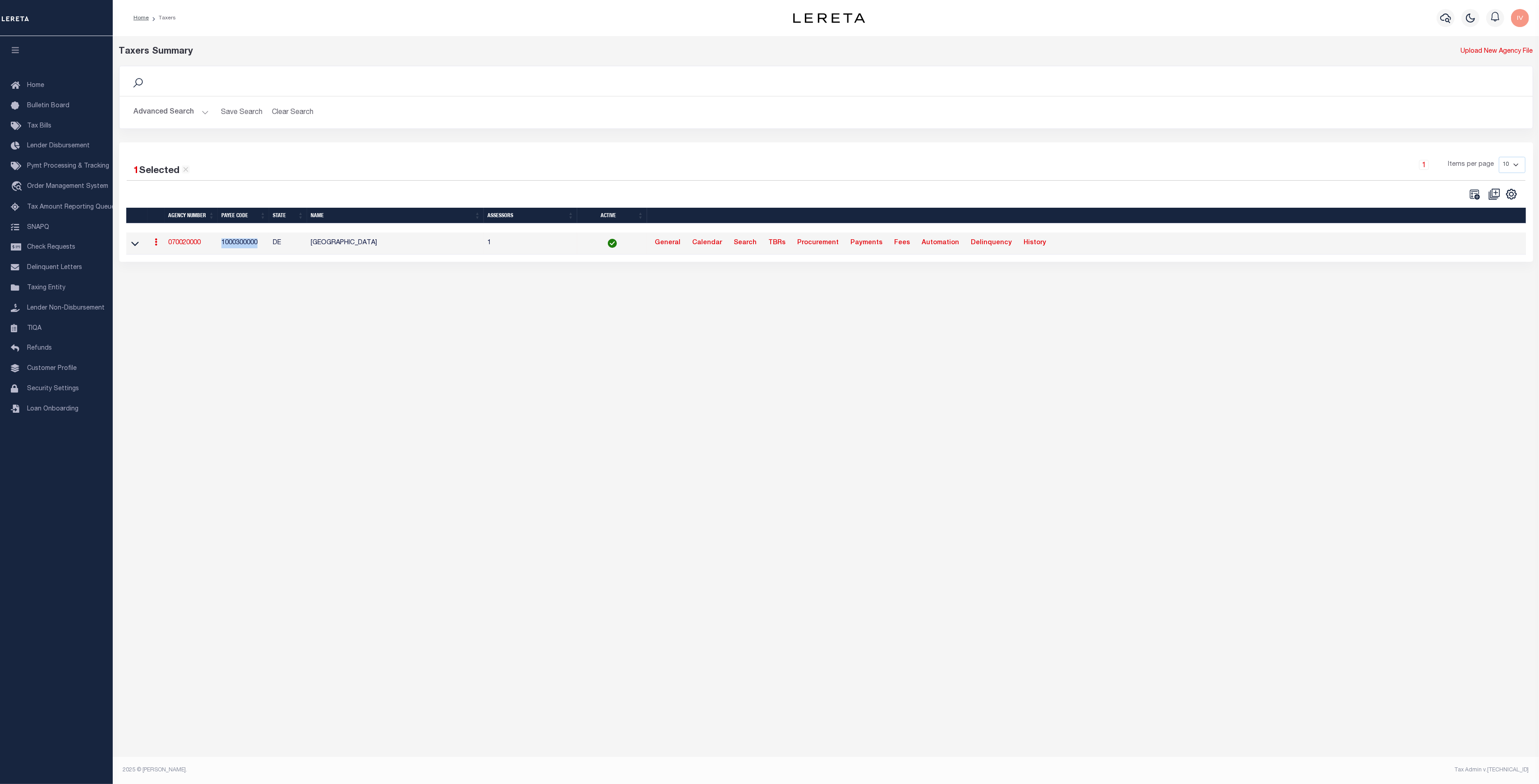
copy td "1000300000"
drag, startPoint x: 334, startPoint y: 431, endPoint x: 332, endPoint y: 404, distance: 27.1
click at [334, 431] on div "Taxers Summary Upload New Agency File Search Advanced Search Save Search Clear …" at bounding box center [826, 389] width 1426 height 706
click at [200, 112] on button "Advanced Search" at bounding box center [171, 112] width 75 height 17
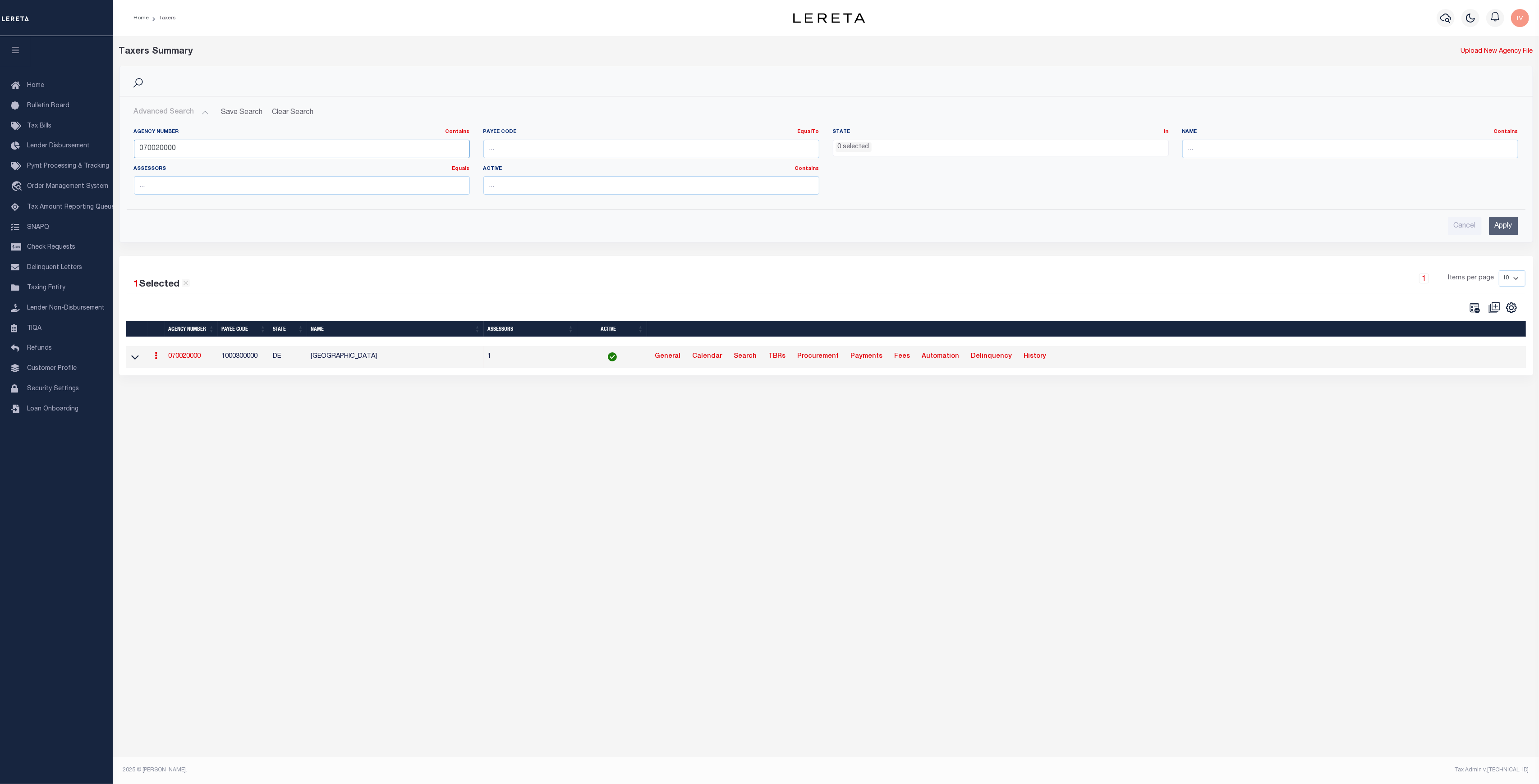
click at [202, 143] on input "070020000" at bounding box center [302, 149] width 336 height 19
paste input "10018"
type input "100180000"
click at [1500, 223] on input "Apply" at bounding box center [1503, 226] width 29 height 19
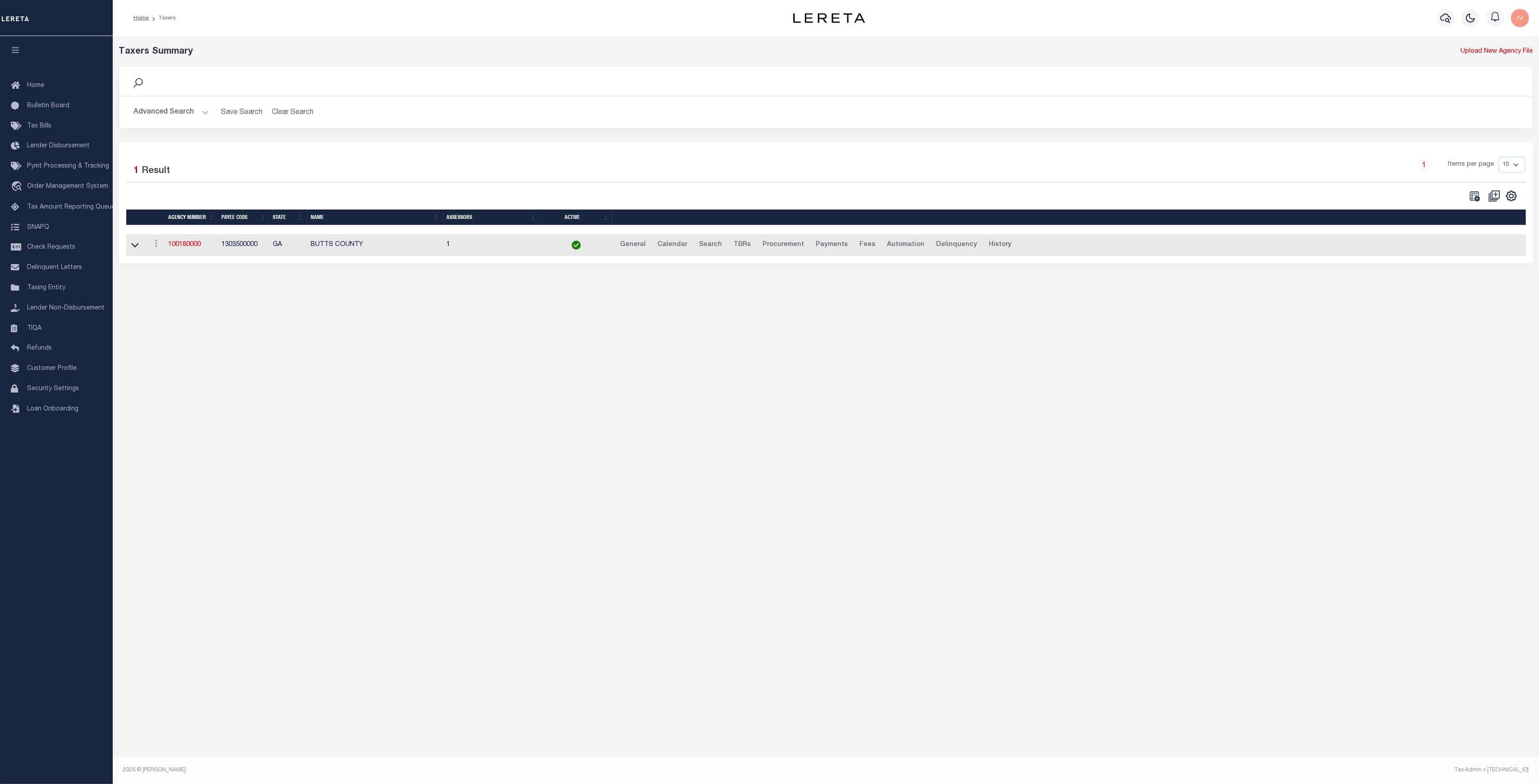
click at [242, 244] on td "1303500000" at bounding box center [244, 245] width 51 height 22
copy td "1303500000"
click at [341, 253] on td "BUTTS COUNTY" at bounding box center [375, 245] width 136 height 22
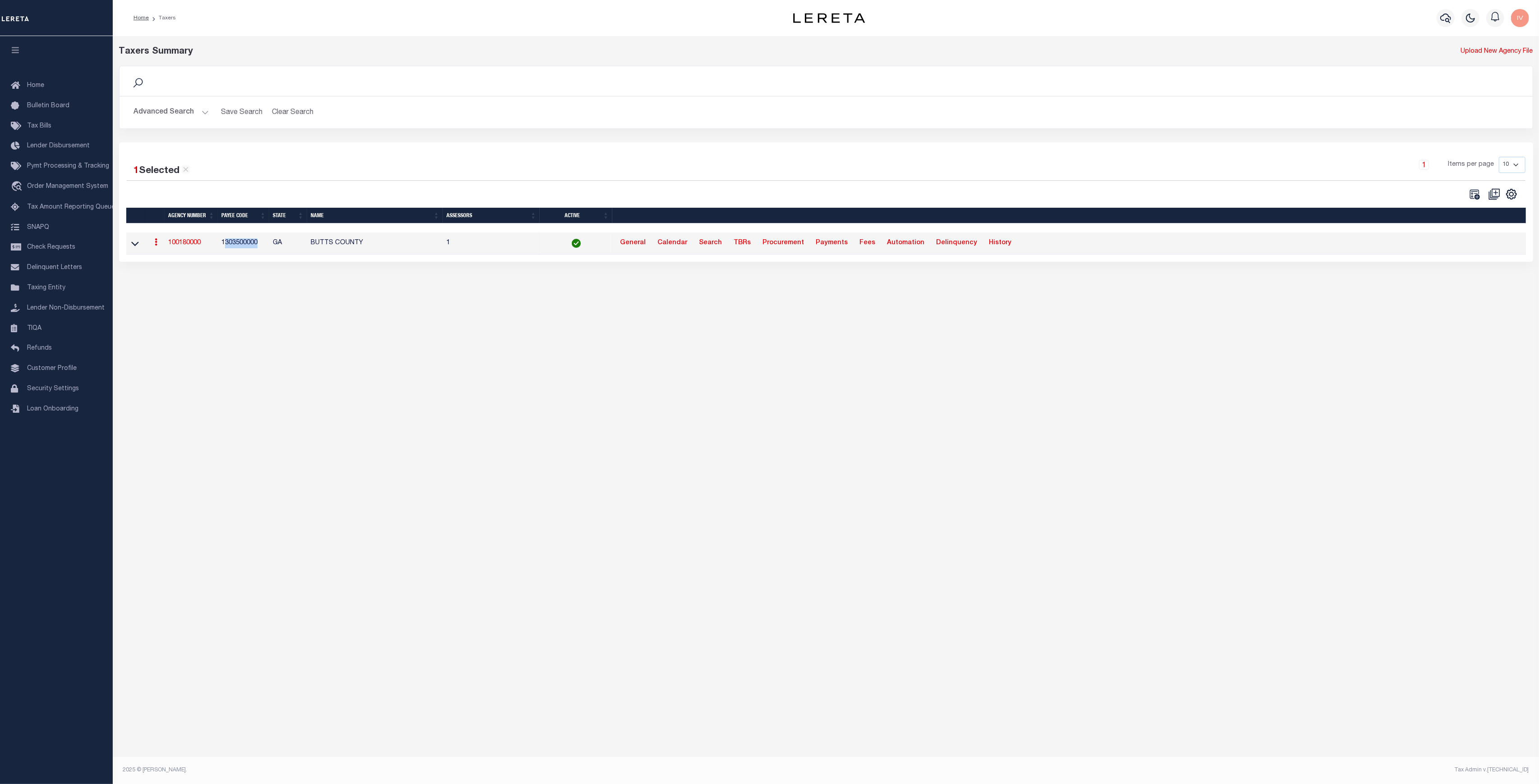
drag, startPoint x: 258, startPoint y: 242, endPoint x: 223, endPoint y: 244, distance: 35.1
click at [223, 244] on td "1303500000" at bounding box center [244, 243] width 51 height 22
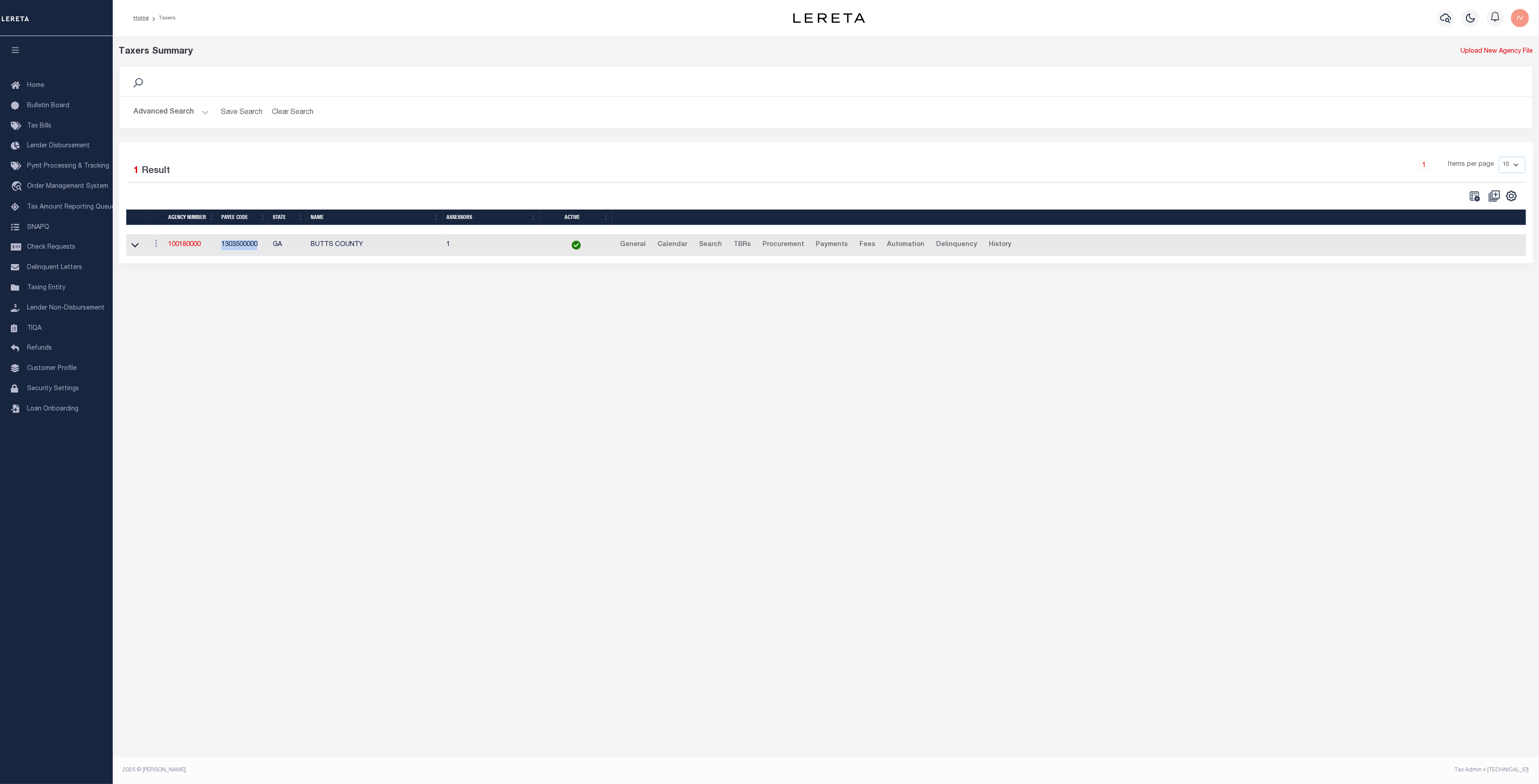
copy td "1303500000"
click at [311, 308] on div "Taxers Summary Upload New Agency File Search Advanced Search Save Search Clear …" at bounding box center [826, 389] width 1426 height 706
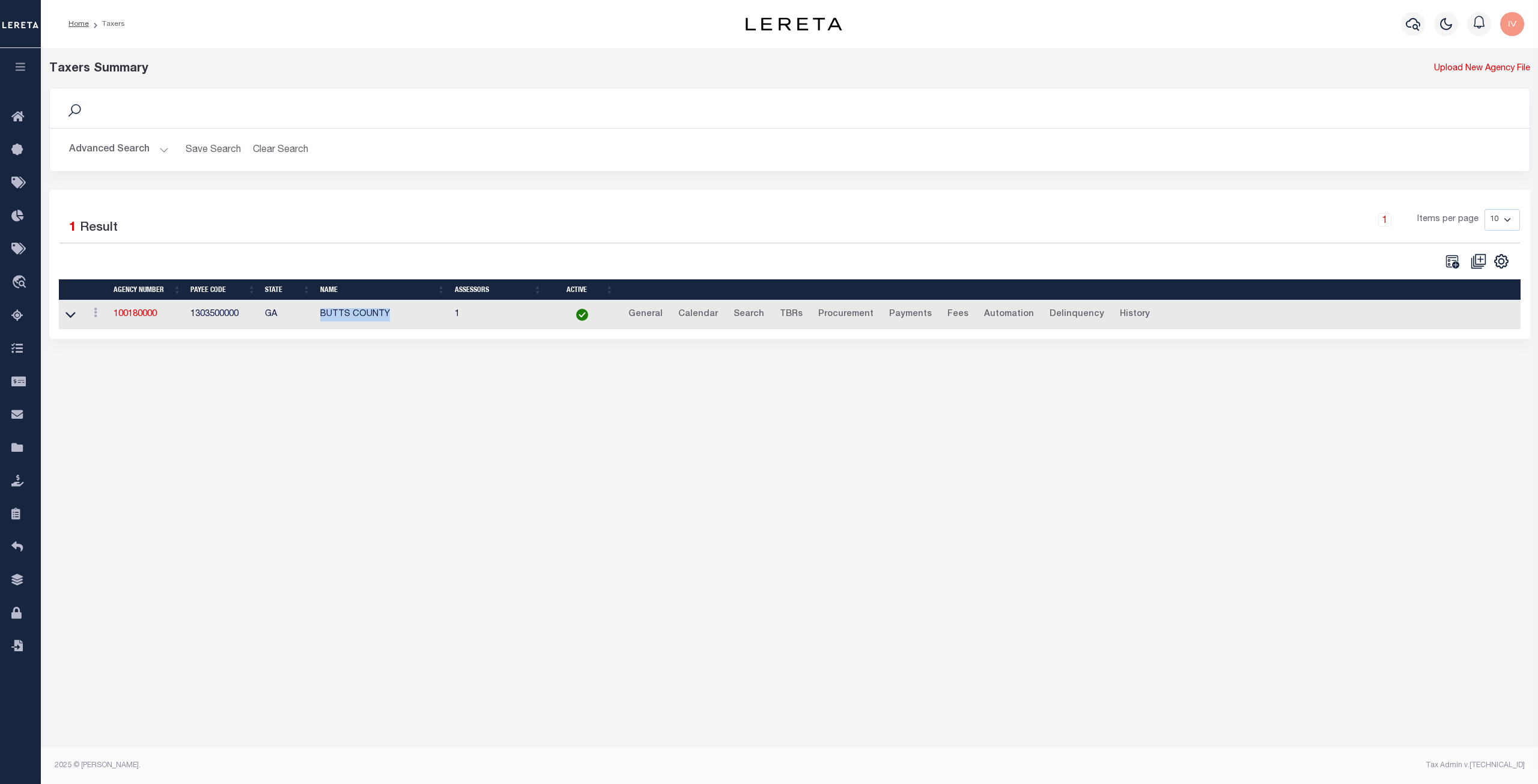
drag, startPoint x: 308, startPoint y: 312, endPoint x: 389, endPoint y: 309, distance: 81.1
click at [389, 309] on tr "View Clone agency 100180000 1303500000 GA BUTTS COUNTY 1 General Calendar Searc…" at bounding box center [790, 314] width 1462 height 29
drag, startPoint x: 237, startPoint y: 314, endPoint x: 187, endPoint y: 317, distance: 50.1
click at [187, 317] on td "1303500000" at bounding box center [223, 314] width 75 height 29
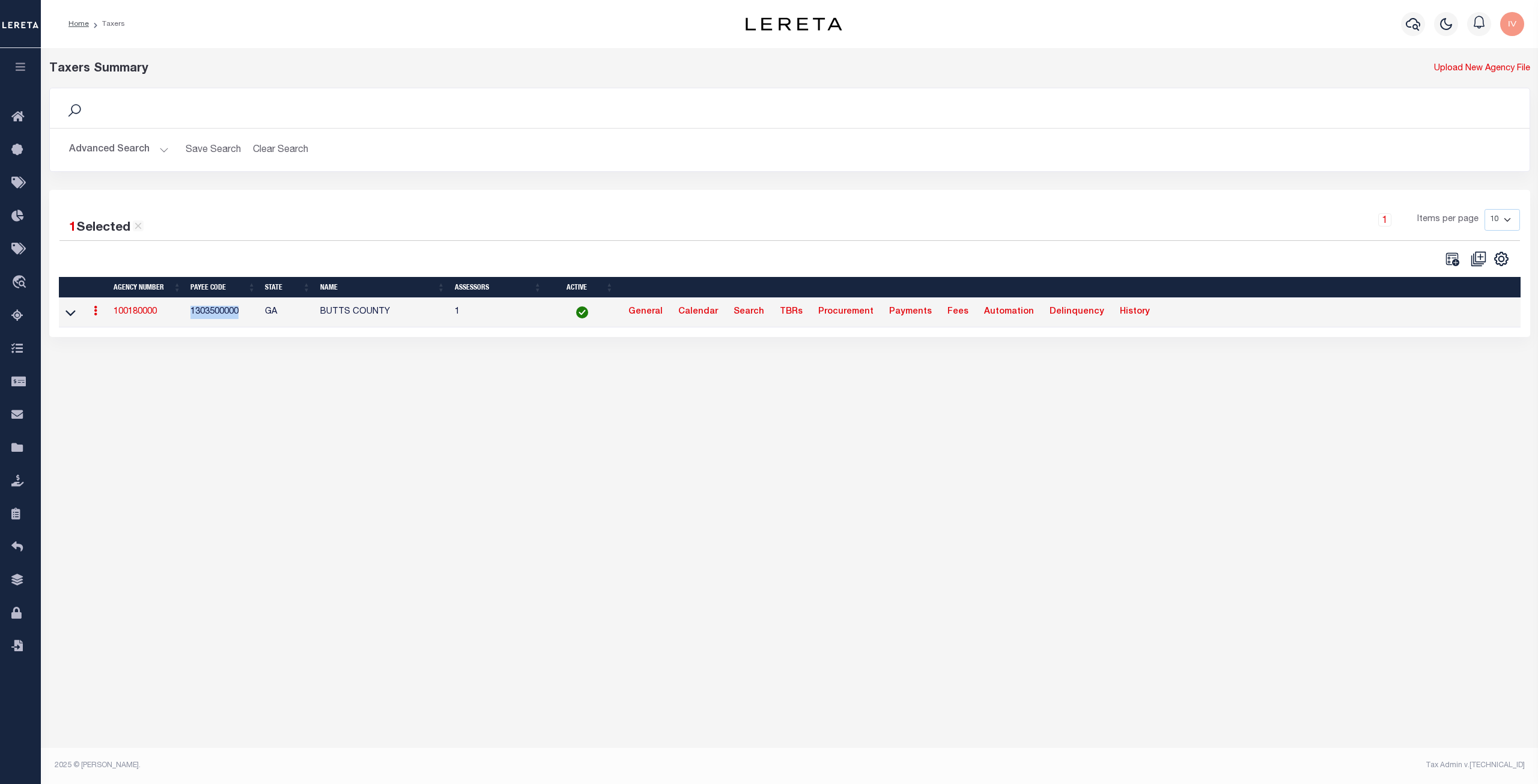
click at [251, 385] on div "Taxers Summary Upload New Agency File Search Advanced Search Save Search Clear …" at bounding box center [789, 400] width 1497 height 706
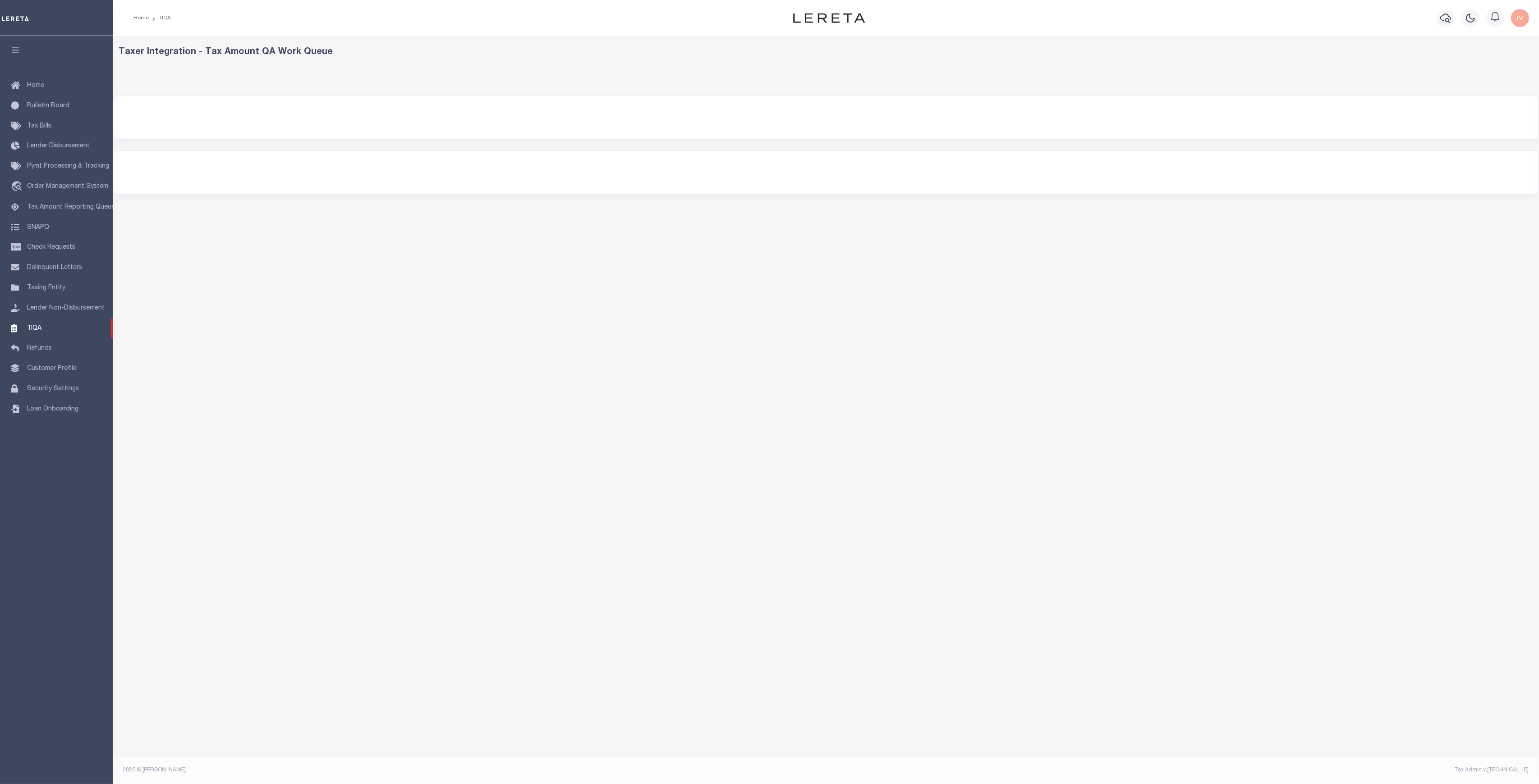
select select
select select "200"
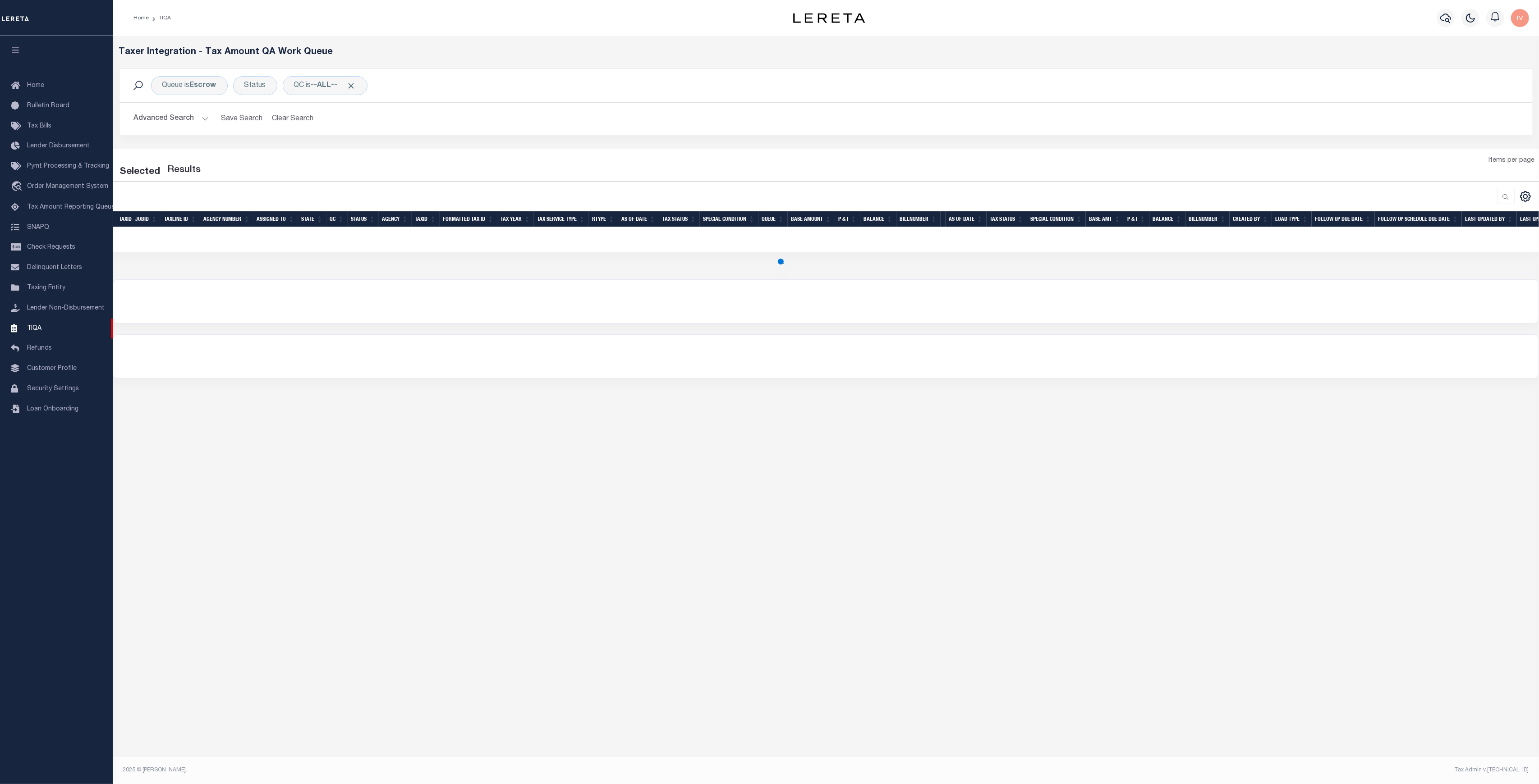
select select "200"
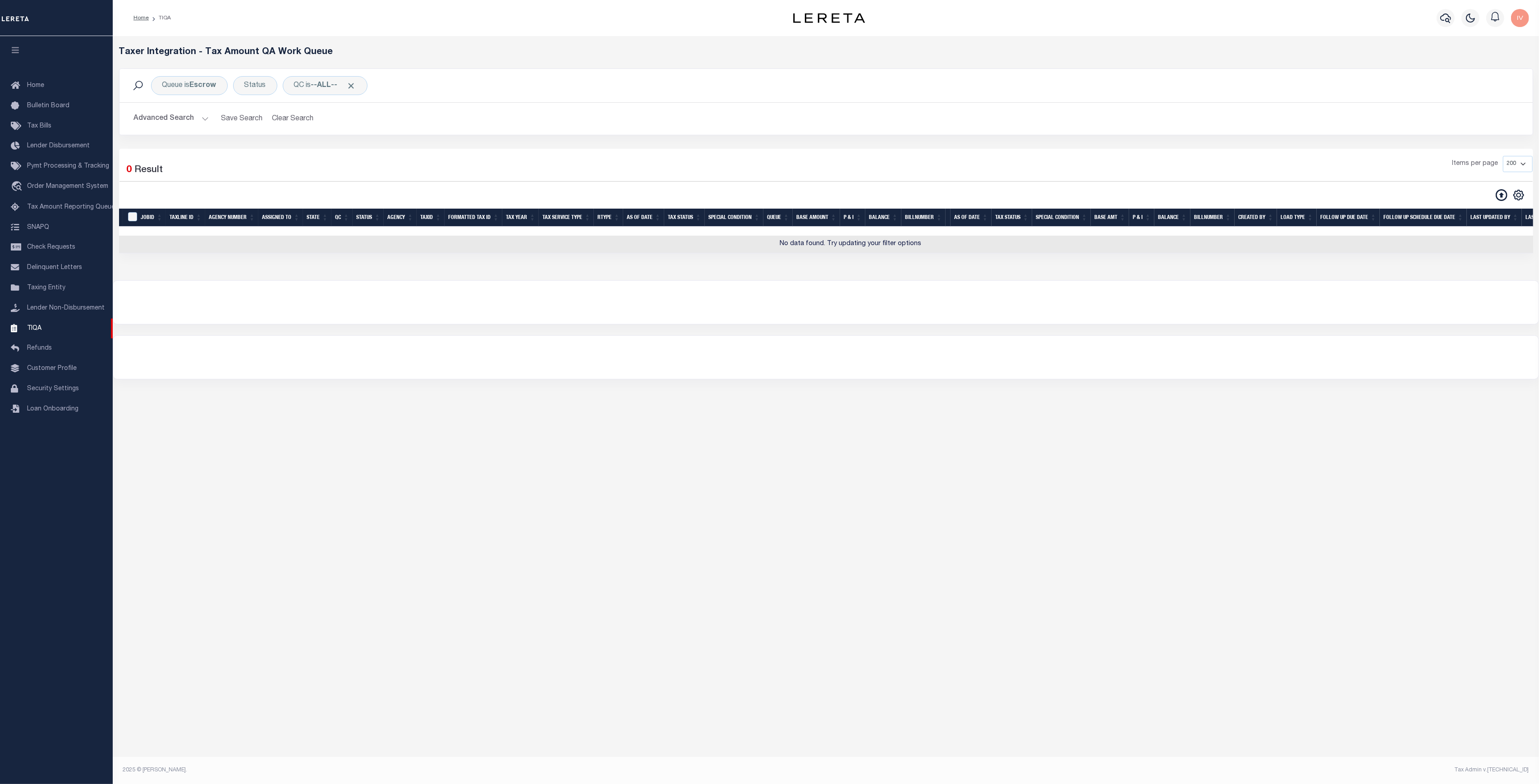
click at [200, 110] on button "Advanced Search" at bounding box center [171, 118] width 75 height 17
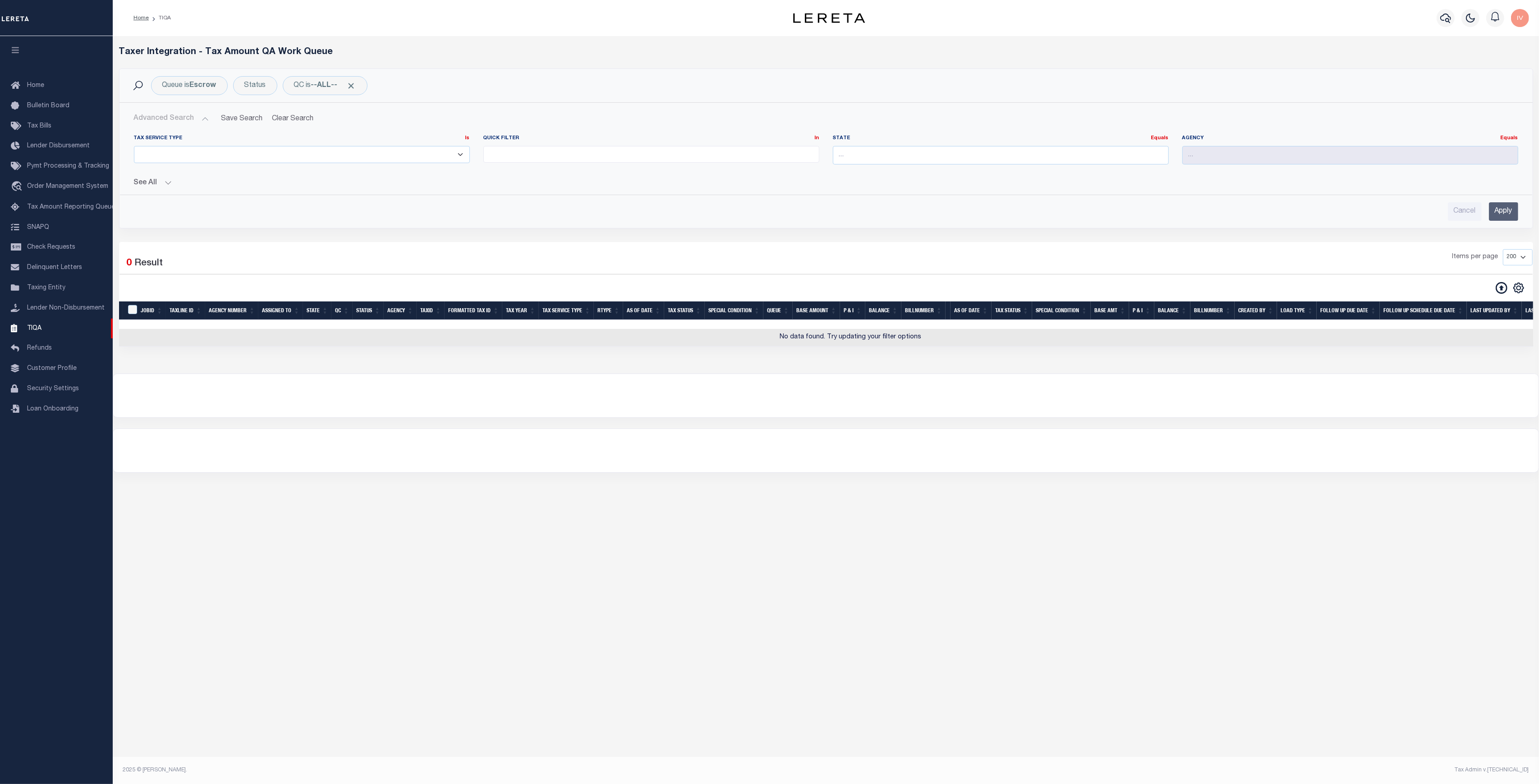
click at [173, 179] on button "See All" at bounding box center [826, 183] width 1384 height 8
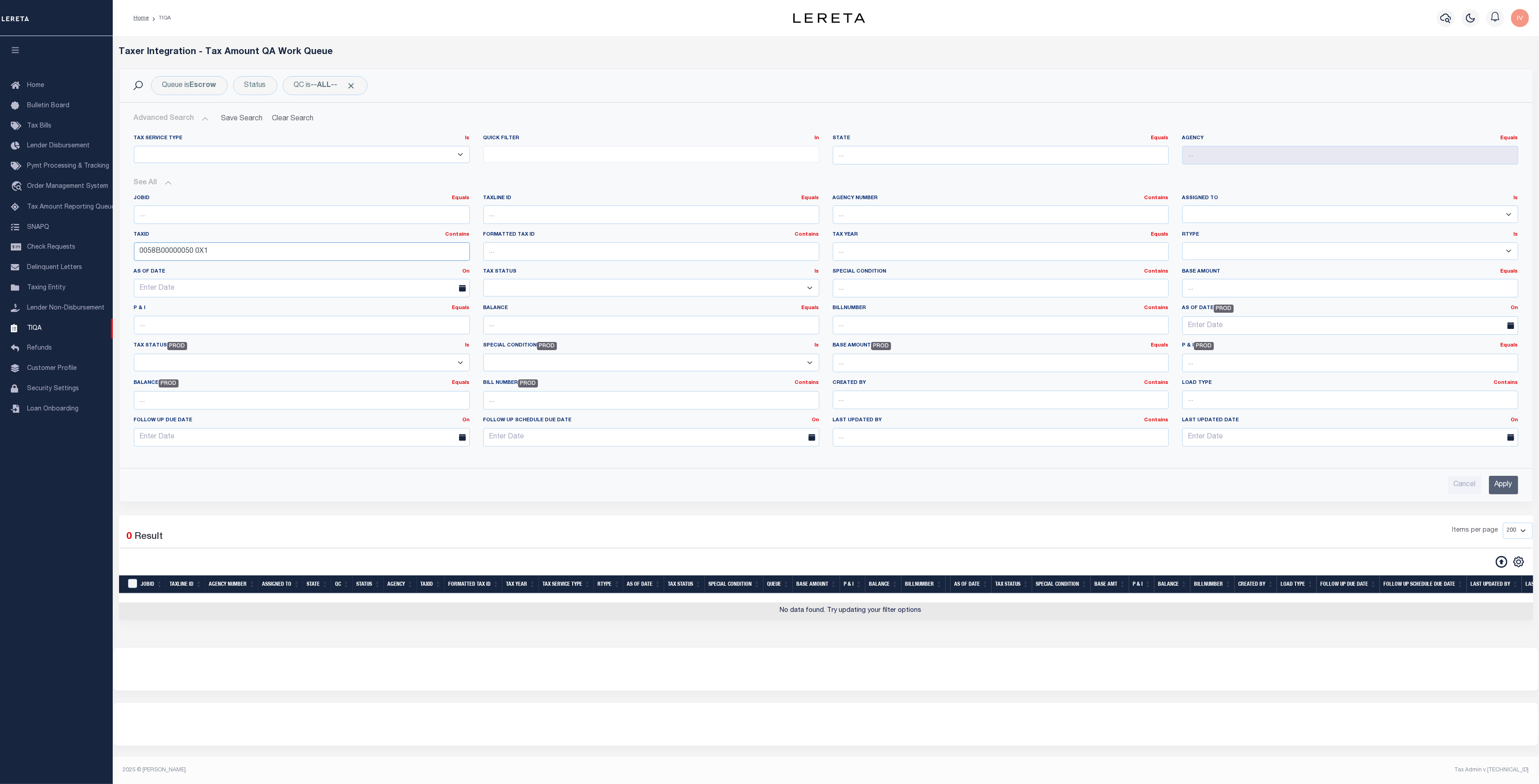
click at [233, 251] on input "0058B00000050 0X1" at bounding box center [302, 251] width 336 height 19
click at [1505, 481] on input "Apply" at bounding box center [1503, 485] width 29 height 19
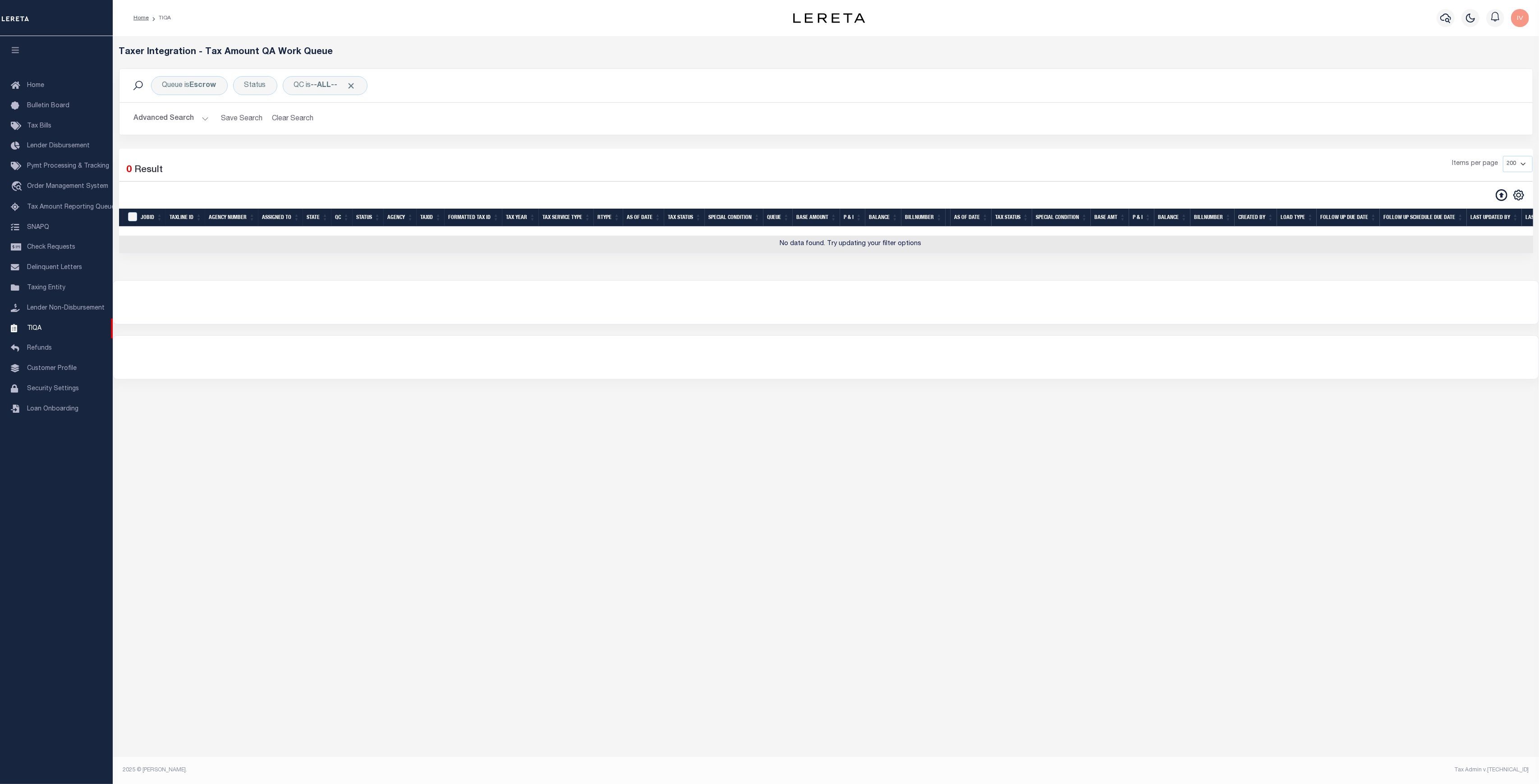
drag, startPoint x: 558, startPoint y: 585, endPoint x: 516, endPoint y: 523, distance: 74.9
click at [558, 585] on div "Loading... Taxer Integration - Tax Amount QA Work Queue Queue is Escrow Status …" at bounding box center [826, 389] width 1426 height 706
click at [344, 89] on div "QC is --ALL--" at bounding box center [325, 86] width 85 height 19
click at [195, 82] on b "Escrow" at bounding box center [203, 85] width 27 height 7
click at [194, 124] on select "--ALL-- Delinquent Escrow" at bounding box center [229, 130] width 133 height 17
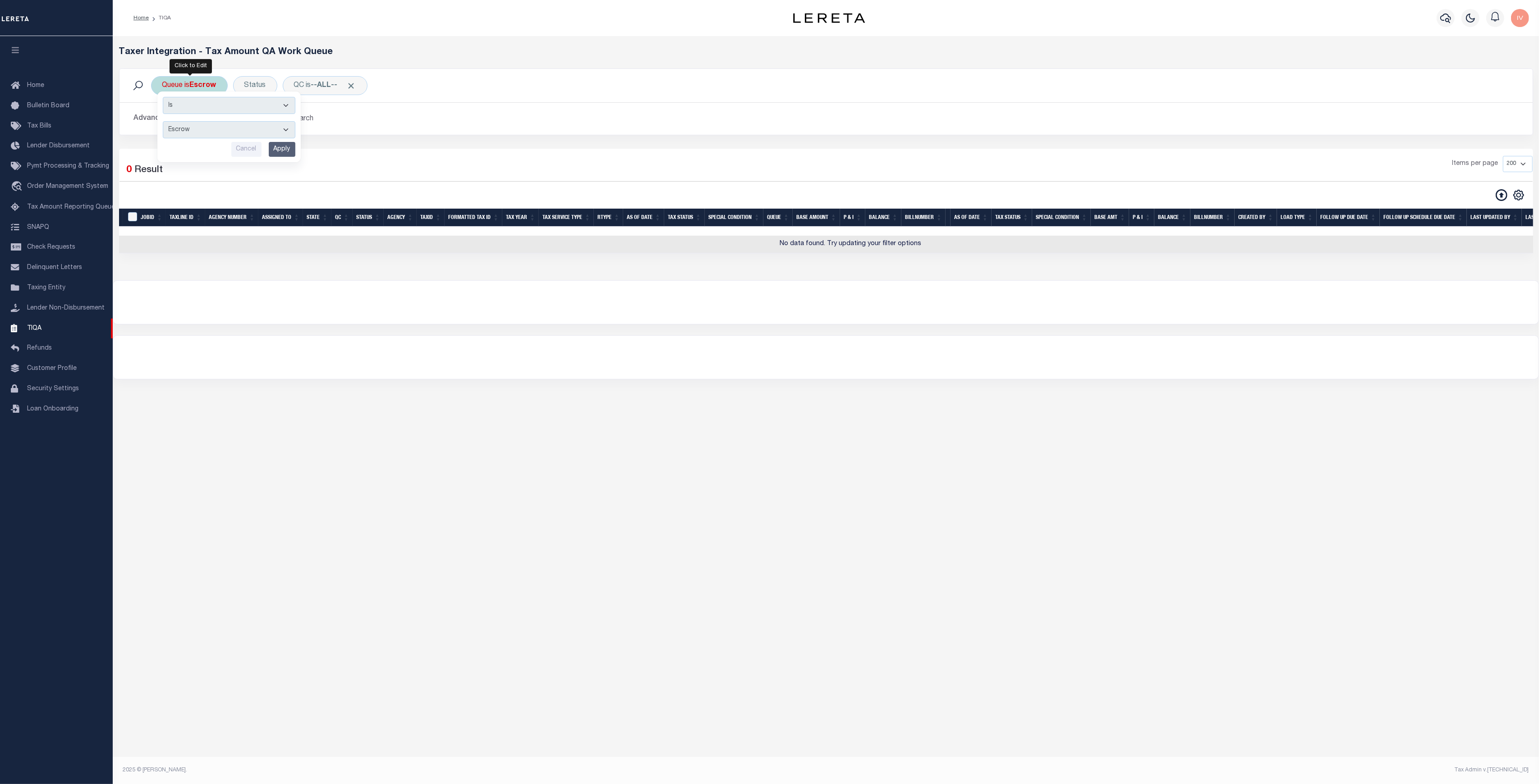
select select "DEL"
click at [163, 121] on select "--ALL-- Delinquent Escrow" at bounding box center [229, 130] width 133 height 17
click at [272, 151] on input "Apply" at bounding box center [282, 149] width 27 height 15
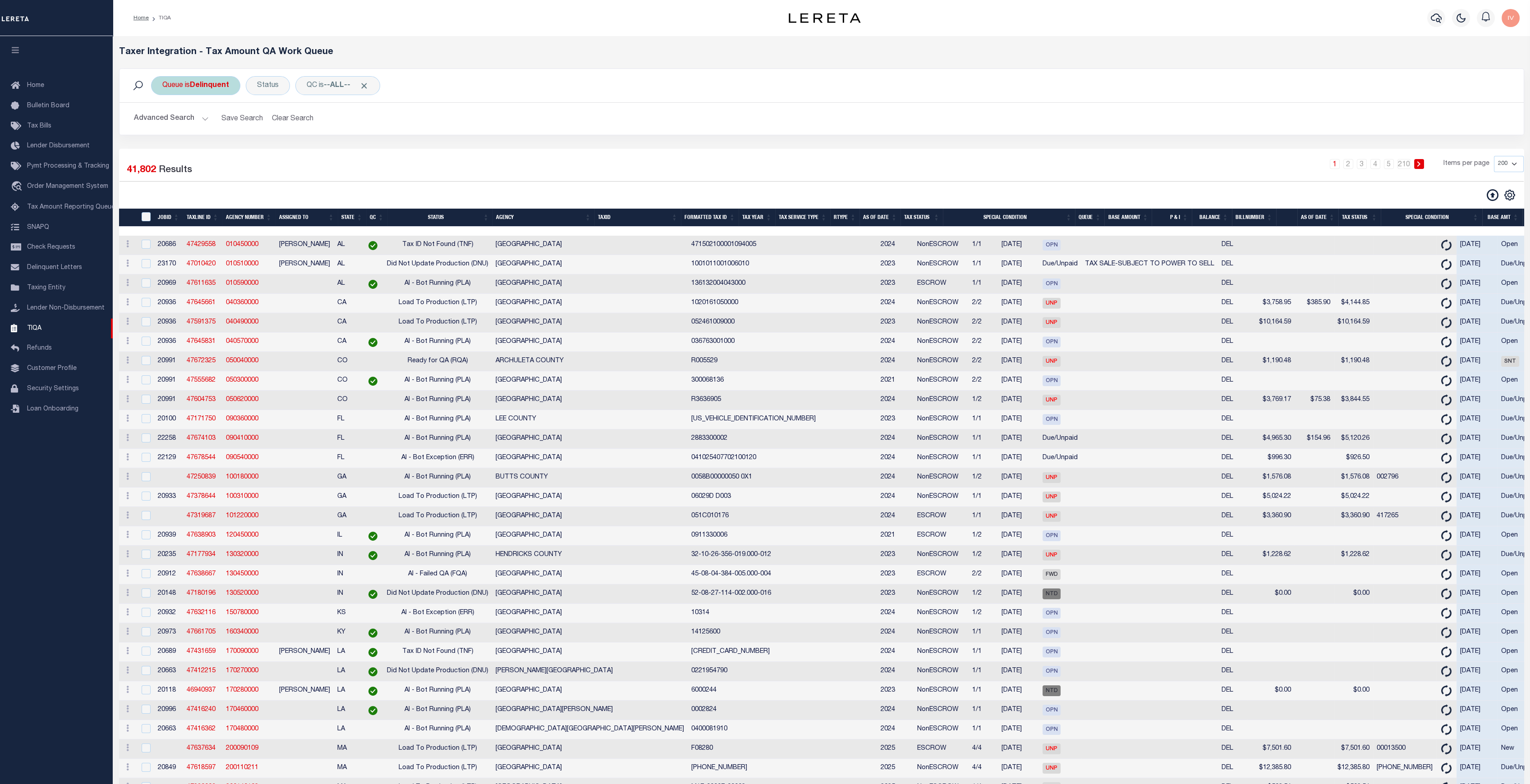
click at [199, 93] on div "Queue is Delinquent" at bounding box center [195, 86] width 89 height 19
click at [211, 133] on select "--ALL-- Delinquent Escrow" at bounding box center [229, 130] width 133 height 17
select select "ESC"
click at [162, 121] on select "--ALL-- Delinquent Escrow" at bounding box center [229, 130] width 133 height 17
click at [282, 146] on input "Apply" at bounding box center [282, 149] width 27 height 15
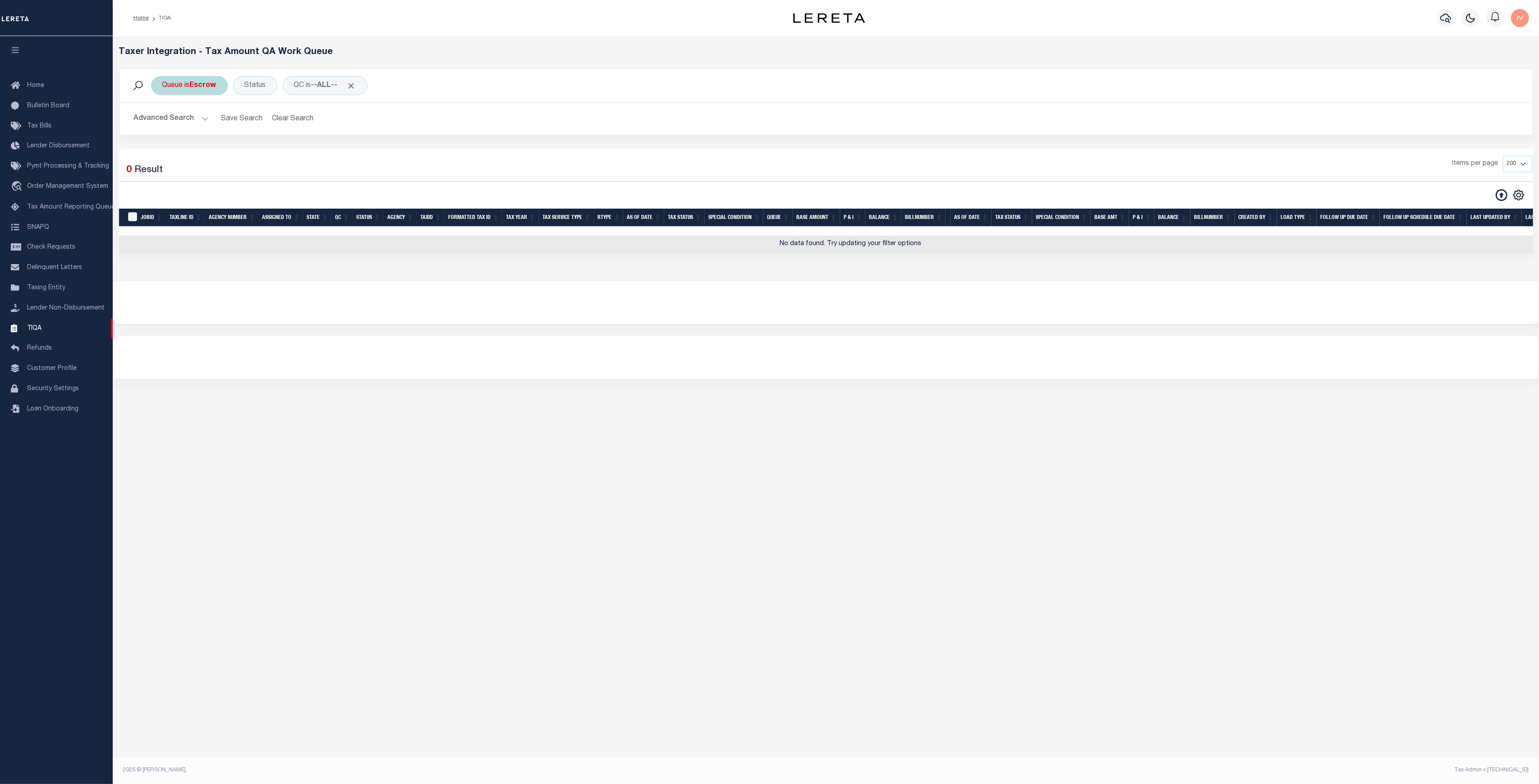
click at [207, 87] on b "Escrow" at bounding box center [203, 85] width 27 height 7
select select "ESC"
click at [244, 302] on div at bounding box center [826, 302] width 1425 height 43
click at [188, 112] on button "Advanced Search" at bounding box center [171, 118] width 75 height 17
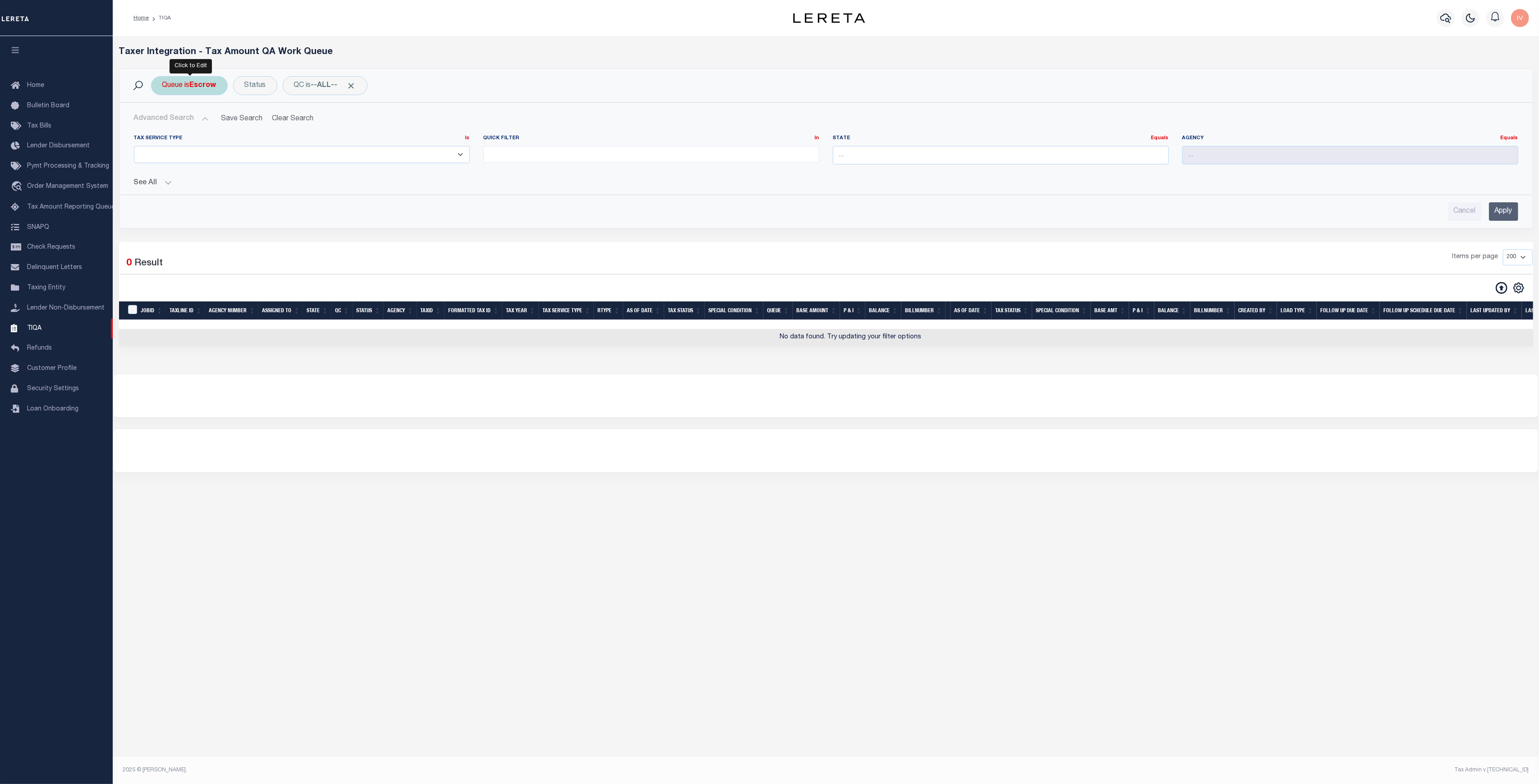
click at [207, 80] on div "Queue is Escrow Is Contains --ALL-- Delinquent Escrow Cancel Apply" at bounding box center [189, 86] width 76 height 19
select select "ESC"
drag, startPoint x: 540, startPoint y: 654, endPoint x: 536, endPoint y: 631, distance: 23.3
click at [541, 654] on div "Loading... Taxer Integration - Tax Amount QA Work Queue Queue is Escrow Is Cont…" at bounding box center [826, 389] width 1426 height 706
click at [161, 180] on button "See All" at bounding box center [826, 183] width 1384 height 8
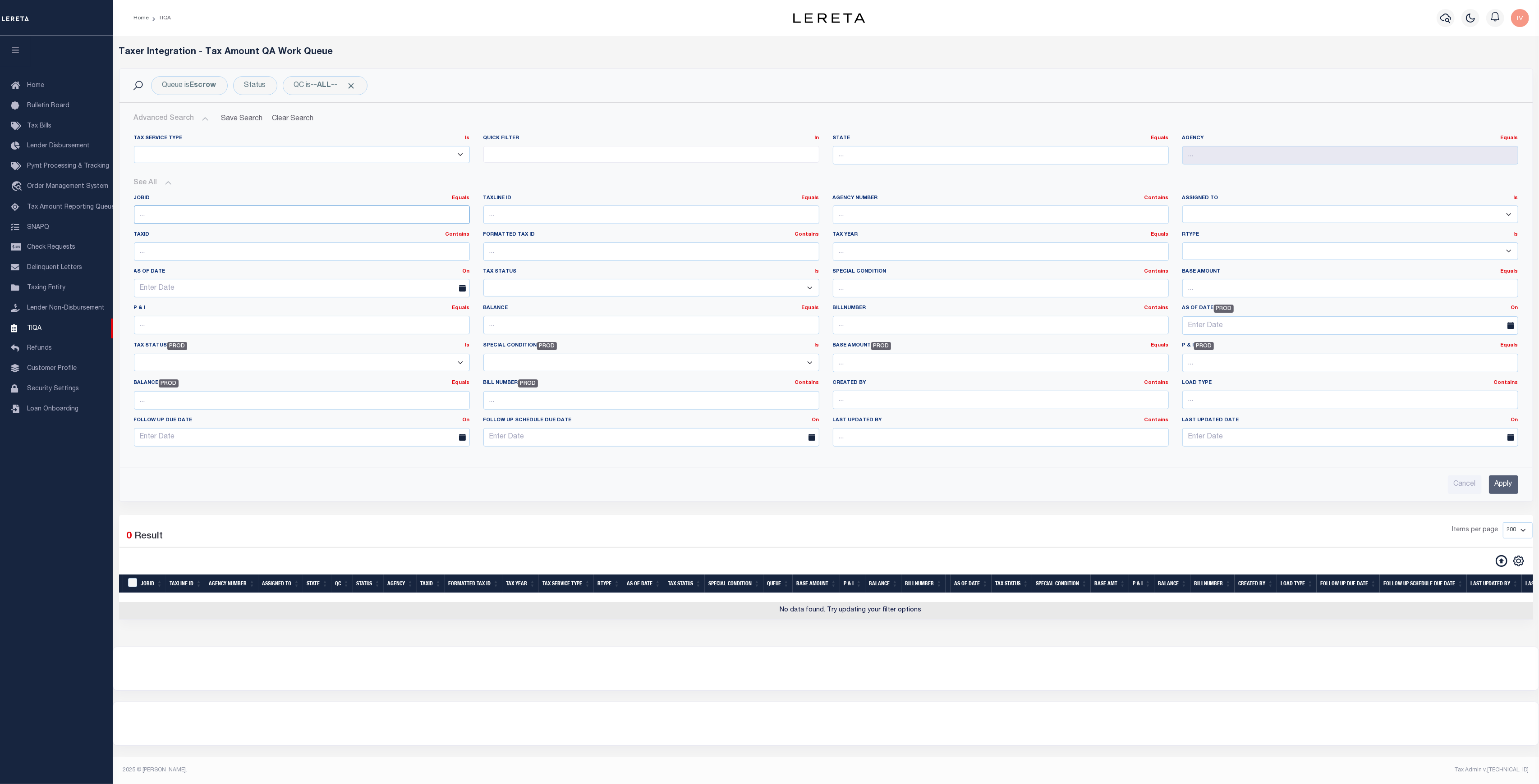
click at [188, 220] on input "number" at bounding box center [302, 214] width 336 height 19
drag, startPoint x: 198, startPoint y: 244, endPoint x: 201, endPoint y: 253, distance: 9.5
click at [199, 249] on input "text" at bounding box center [302, 251] width 336 height 19
type input "V"
click at [852, 247] on input "number" at bounding box center [1001, 251] width 336 height 19
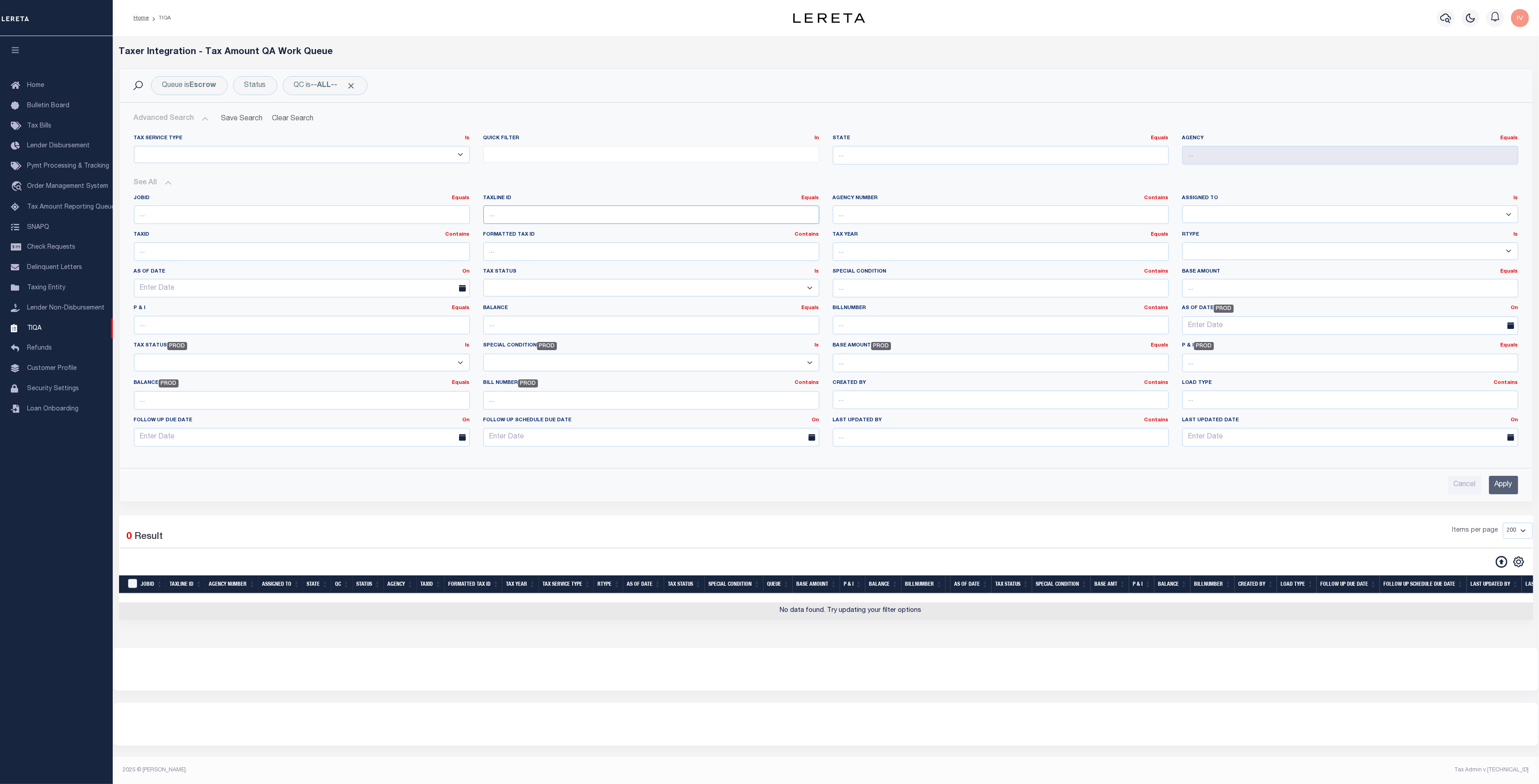
click at [627, 218] on input "number" at bounding box center [651, 214] width 336 height 19
click at [872, 213] on input "text" at bounding box center [1001, 214] width 336 height 19
click at [872, 202] on div "Agency Number Contains Contains Is" at bounding box center [1001, 210] width 336 height 30
click at [876, 212] on input "text" at bounding box center [1001, 214] width 336 height 19
paste input "100180000"
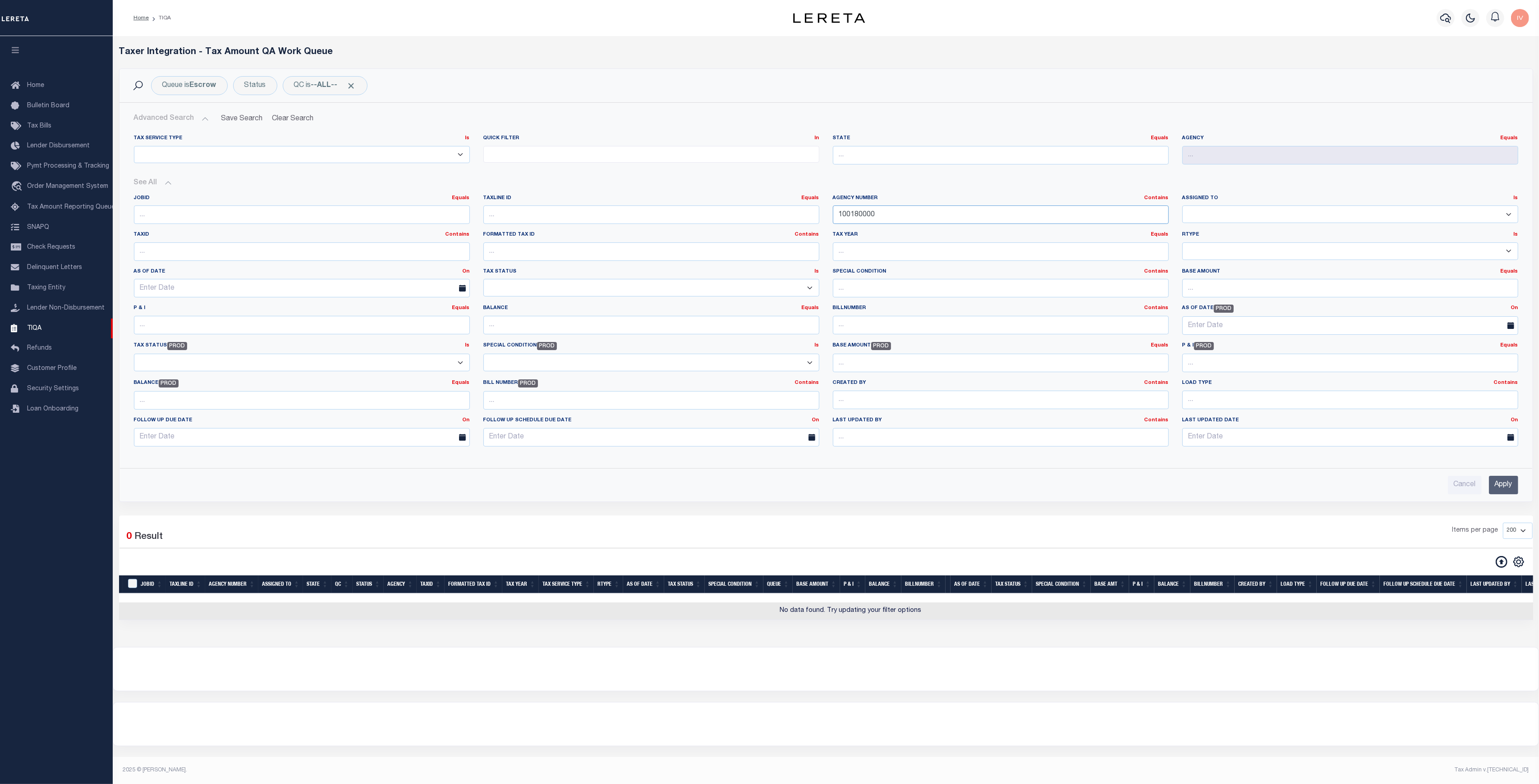
type input "100180000"
click at [1492, 481] on input "Apply" at bounding box center [1503, 485] width 29 height 19
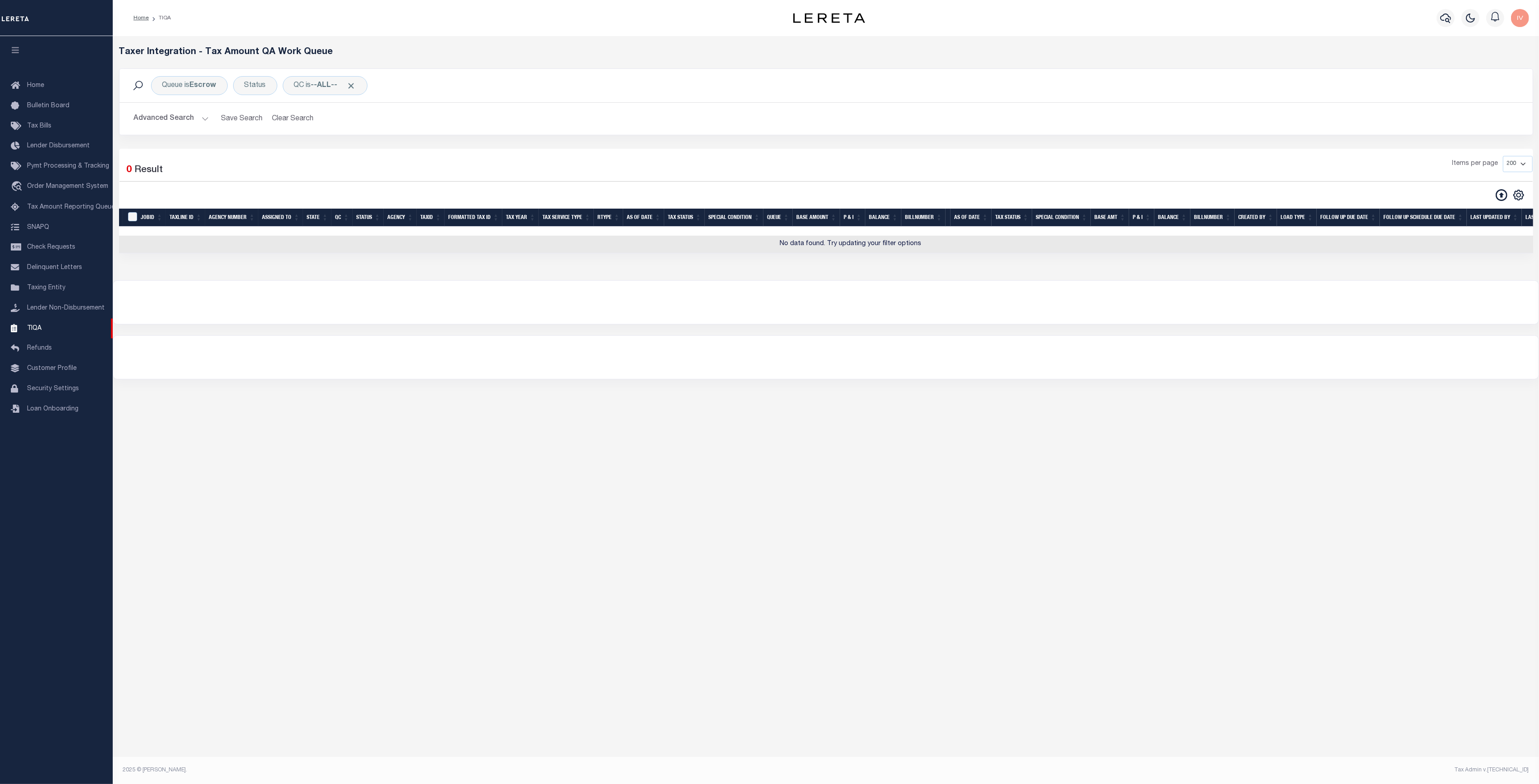
click at [191, 110] on button "Advanced Search" at bounding box center [171, 118] width 75 height 17
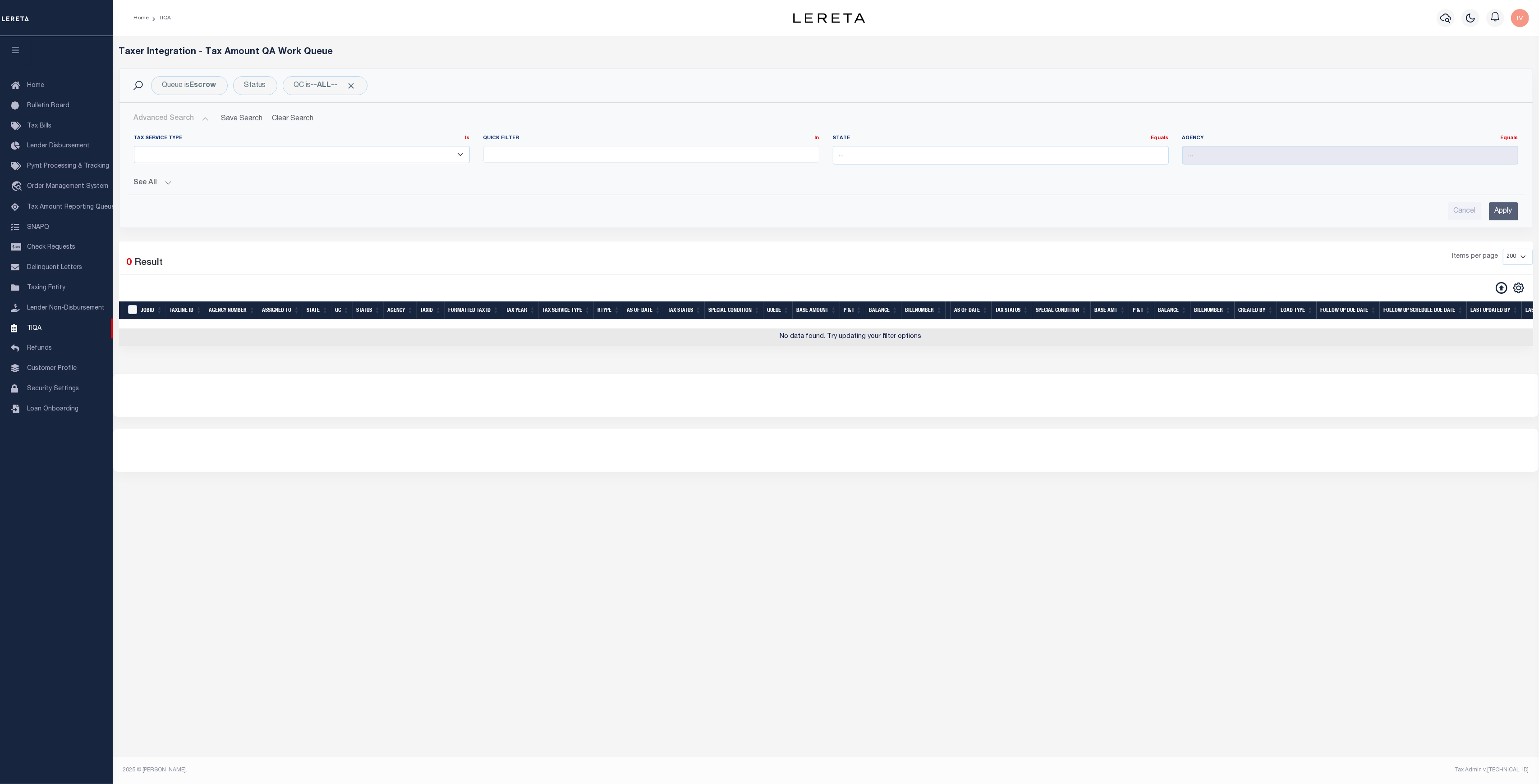
click at [179, 124] on button "Advanced Search" at bounding box center [171, 118] width 75 height 17
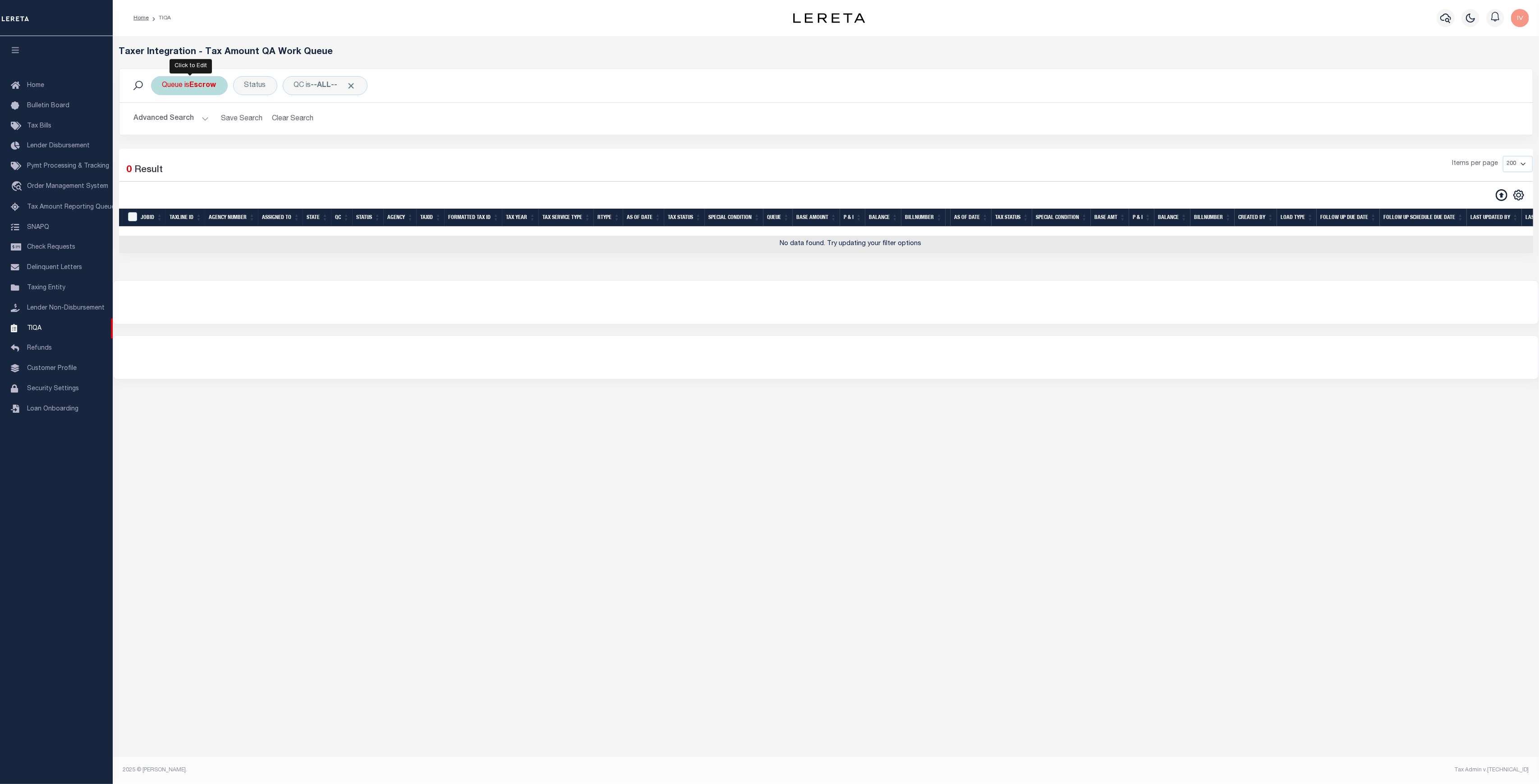
click at [191, 87] on div "Queue is Escrow Is Contains --ALL-- Delinquent Escrow Cancel Apply" at bounding box center [189, 86] width 76 height 19
click at [191, 107] on select "Is Contains" at bounding box center [229, 105] width 133 height 17
click at [189, 104] on select "Is Contains" at bounding box center [229, 105] width 133 height 17
click at [189, 127] on select "--ALL-- Delinquent Escrow" at bounding box center [229, 130] width 133 height 17
select select "DEL_ESC"
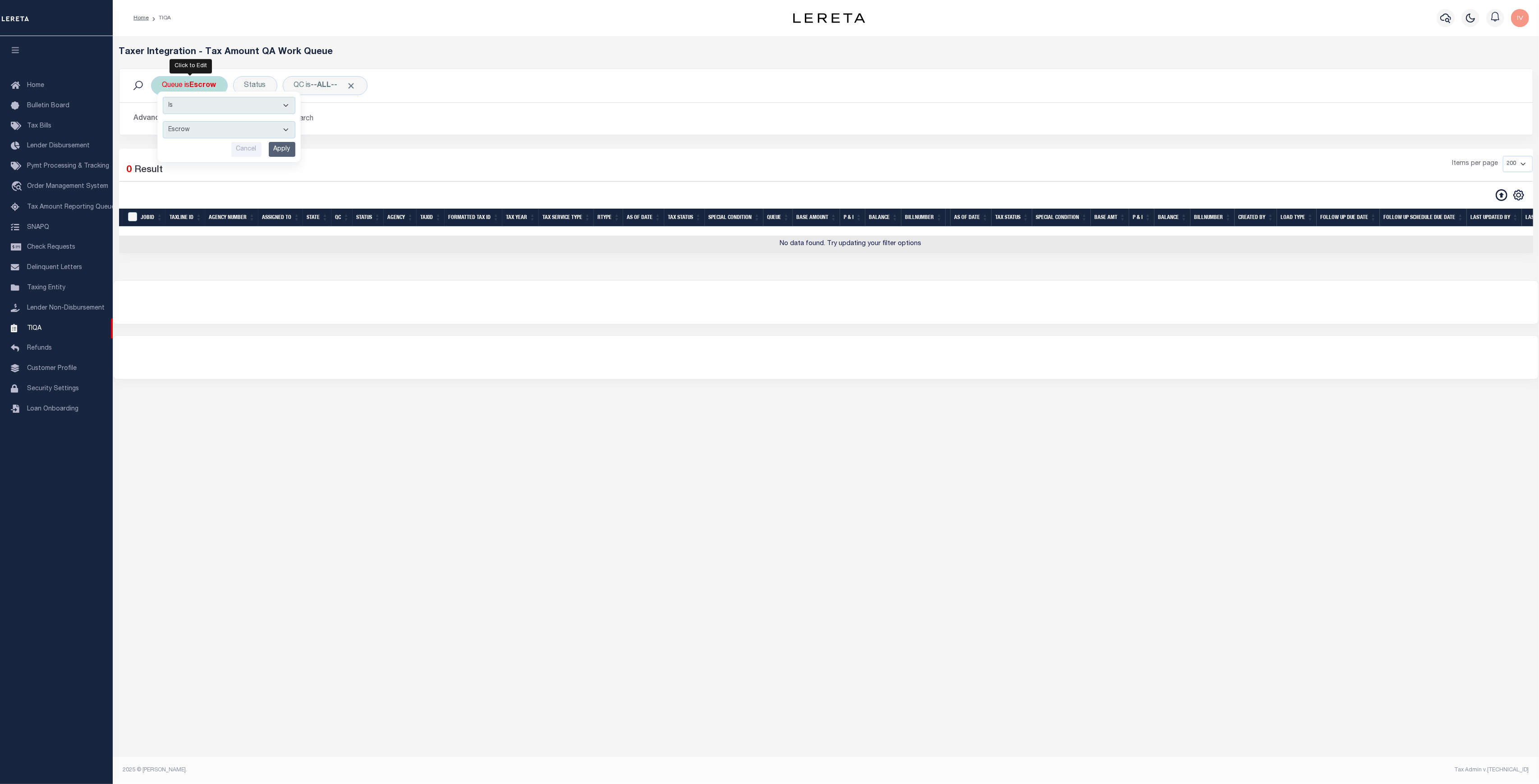
click at [163, 121] on select "--ALL-- Delinquent Escrow" at bounding box center [229, 130] width 133 height 17
click at [185, 145] on div "Cancel Apply" at bounding box center [229, 149] width 133 height 15
click at [274, 144] on input "Apply" at bounding box center [282, 149] width 27 height 15
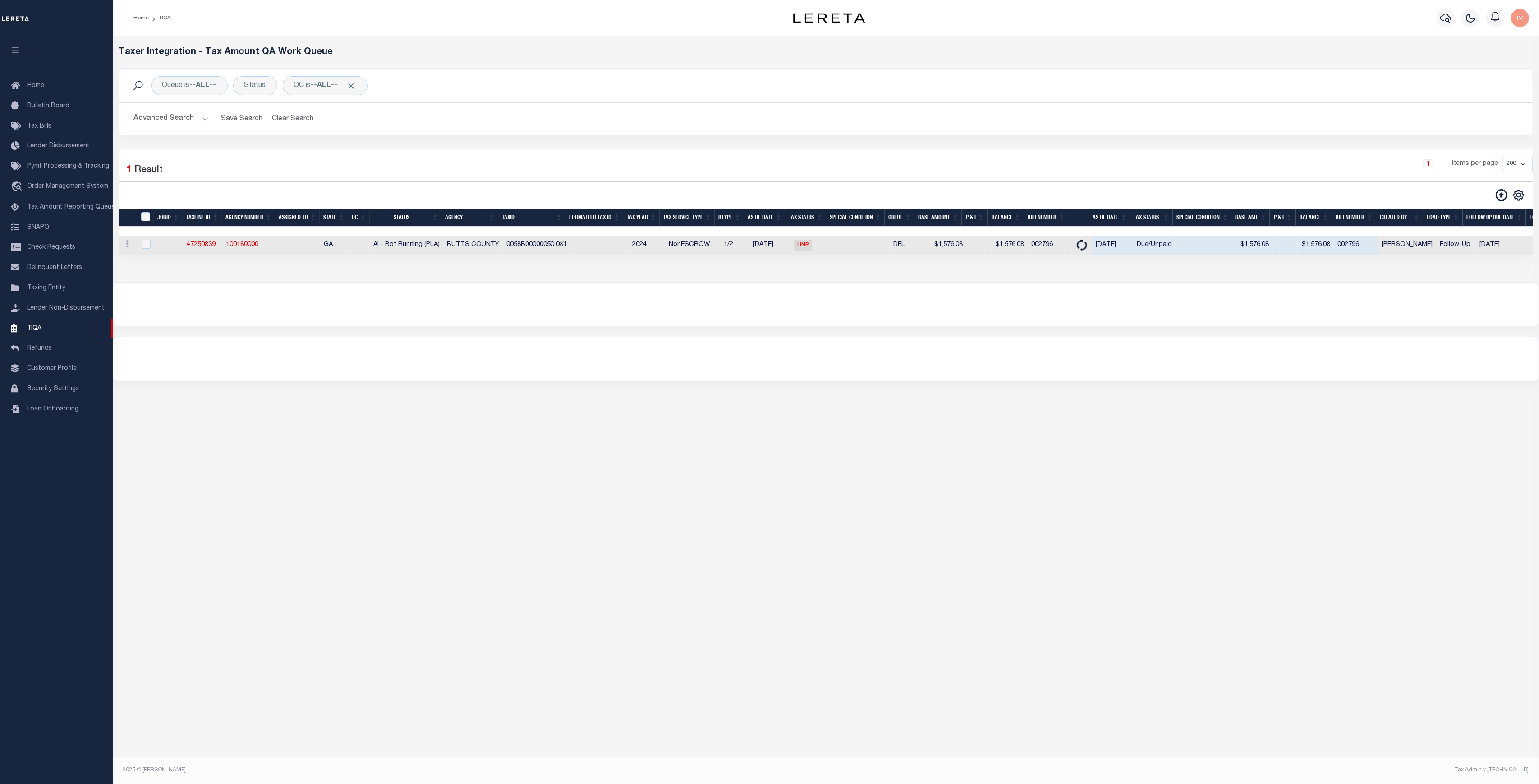
click at [399, 316] on div at bounding box center [826, 304] width 1425 height 43
click at [198, 78] on div "Queue is --ALL--" at bounding box center [189, 86] width 76 height 19
click at [177, 126] on select "--ALL-- Delinquent Escrow" at bounding box center [229, 130] width 133 height 17
select select "DEL"
click at [163, 121] on select "--ALL-- Delinquent Escrow" at bounding box center [229, 130] width 133 height 17
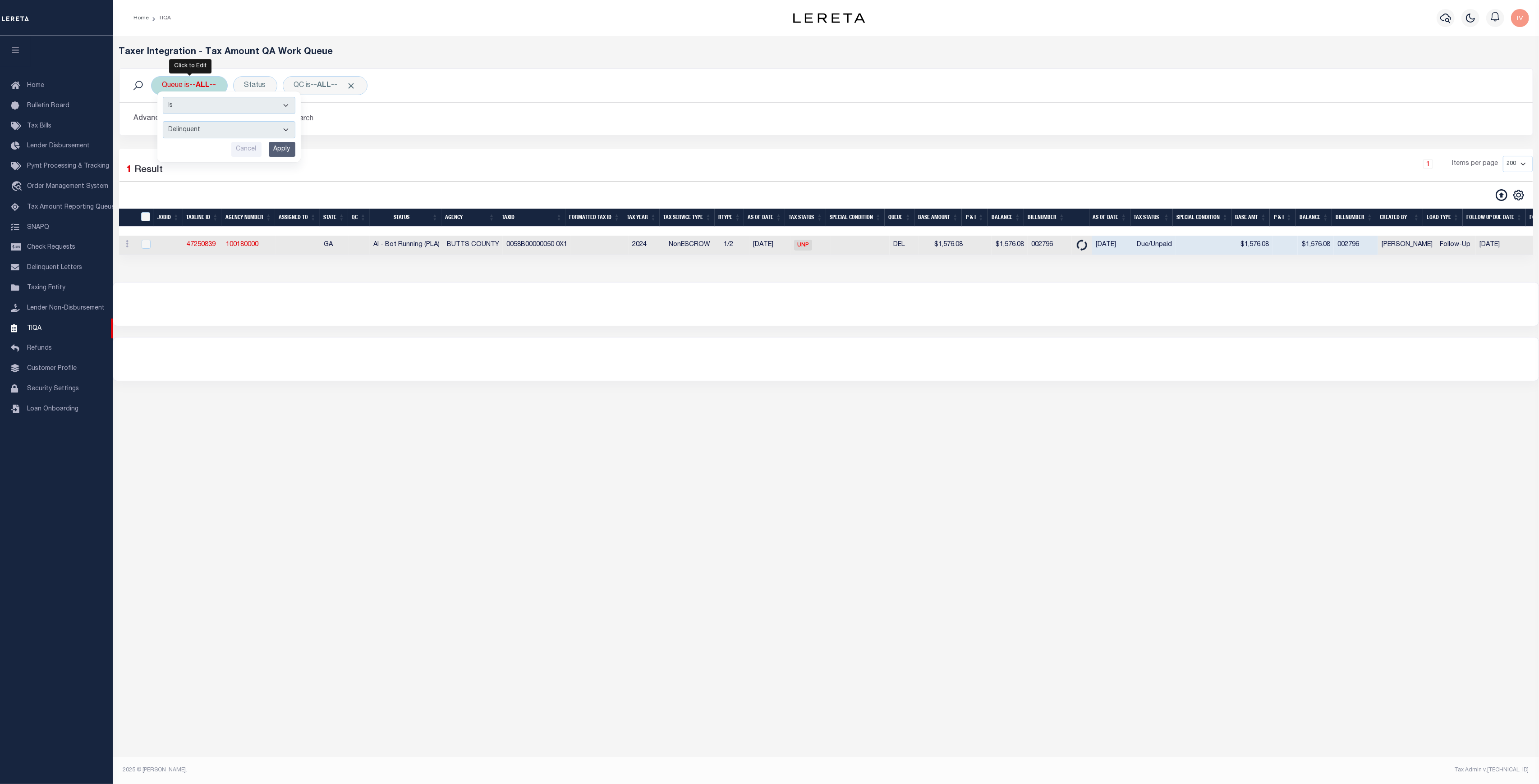
click at [283, 146] on input "Apply" at bounding box center [282, 149] width 27 height 15
drag, startPoint x: 654, startPoint y: 244, endPoint x: 706, endPoint y: 244, distance: 52.0
click at [706, 244] on tr "ACTIONS View Detail Delete View in OMS 47250839 100180000 GA AI - Bot Running (…" at bounding box center [932, 245] width 1626 height 19
drag, startPoint x: 502, startPoint y: 248, endPoint x: 575, endPoint y: 250, distance: 73.0
click at [575, 250] on tr "ACTIONS View Detail Delete View in OMS 47250839 100180000 GA AI - Bot Running (…" at bounding box center [932, 245] width 1626 height 19
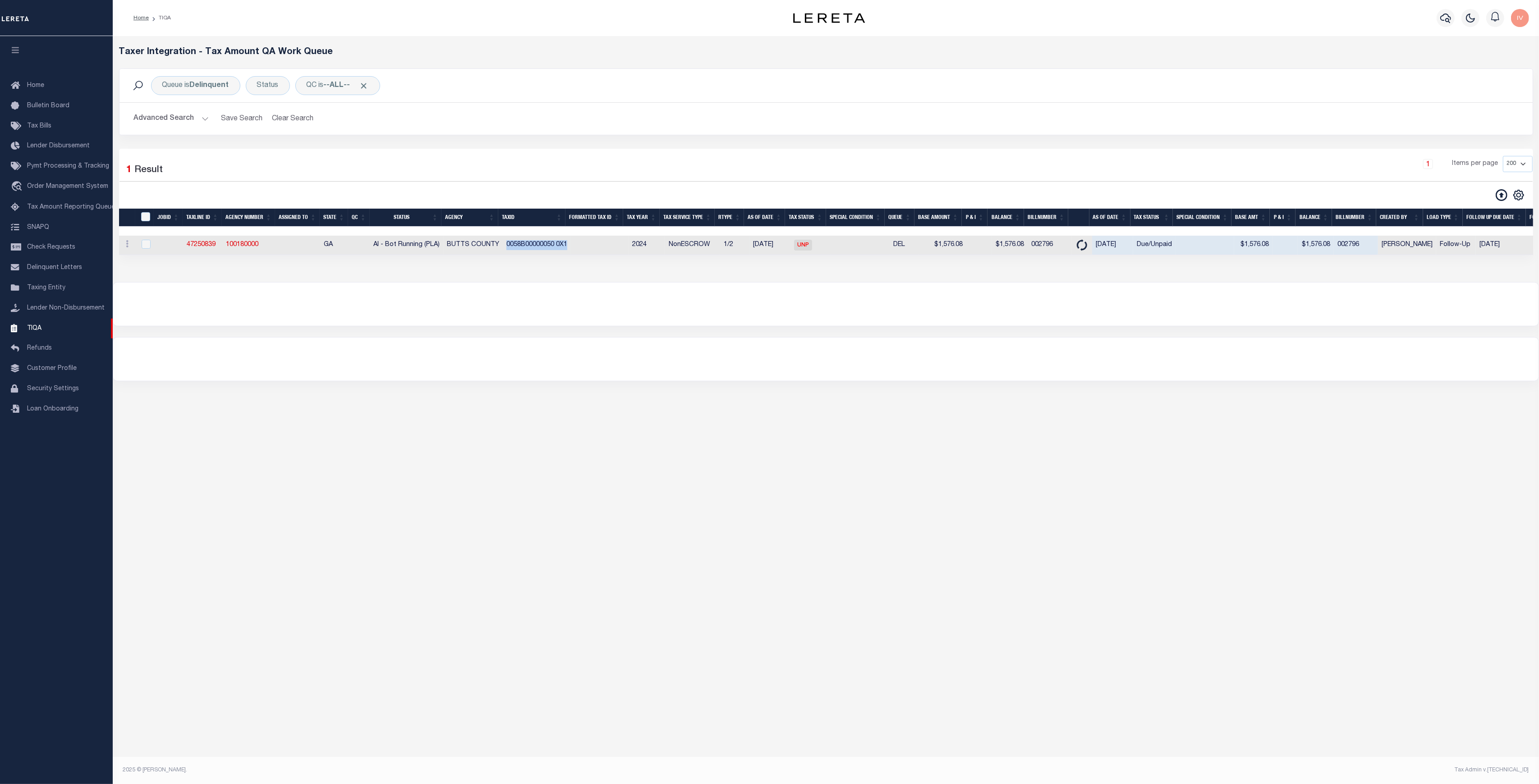
copy td "0058B00000050 0X1"
click at [536, 297] on div at bounding box center [826, 304] width 1425 height 43
drag, startPoint x: 664, startPoint y: 245, endPoint x: 713, endPoint y: 245, distance: 49.0
click at [713, 245] on td "NonESCROW" at bounding box center [692, 245] width 55 height 19
checkbox input "true"
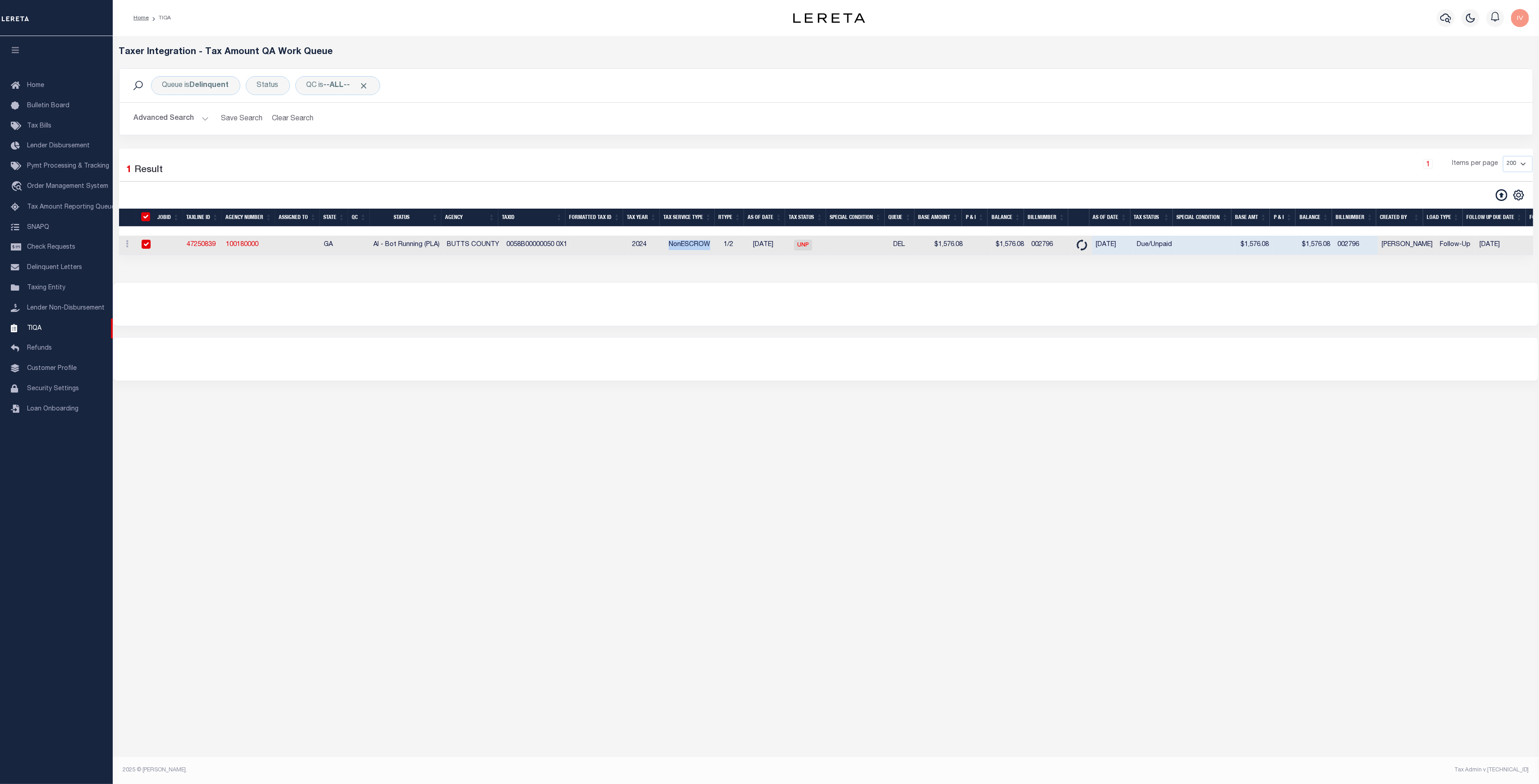
checkbox input "true"
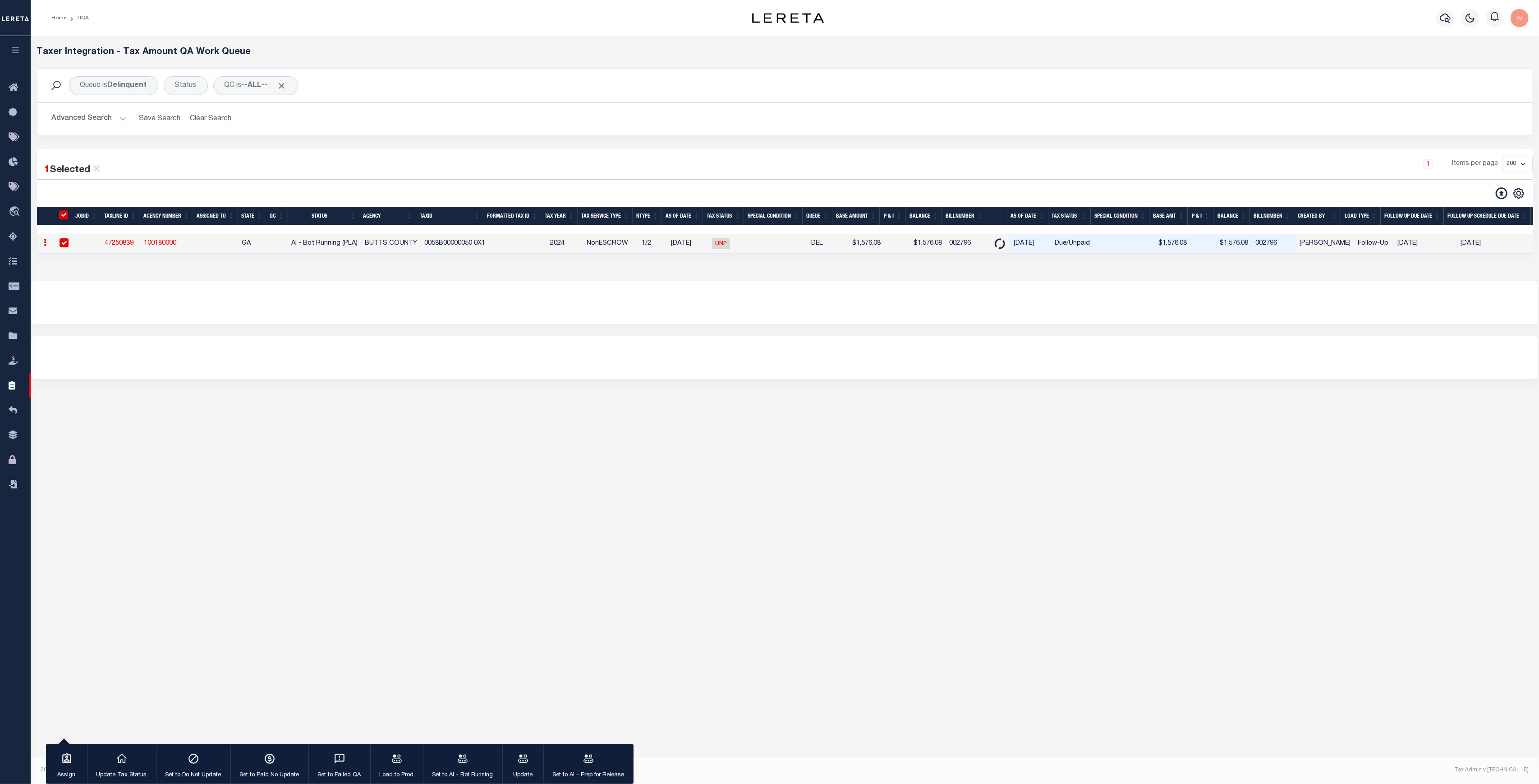
click at [651, 241] on td "1/2" at bounding box center [652, 244] width 29 height 19
checkbox input "false"
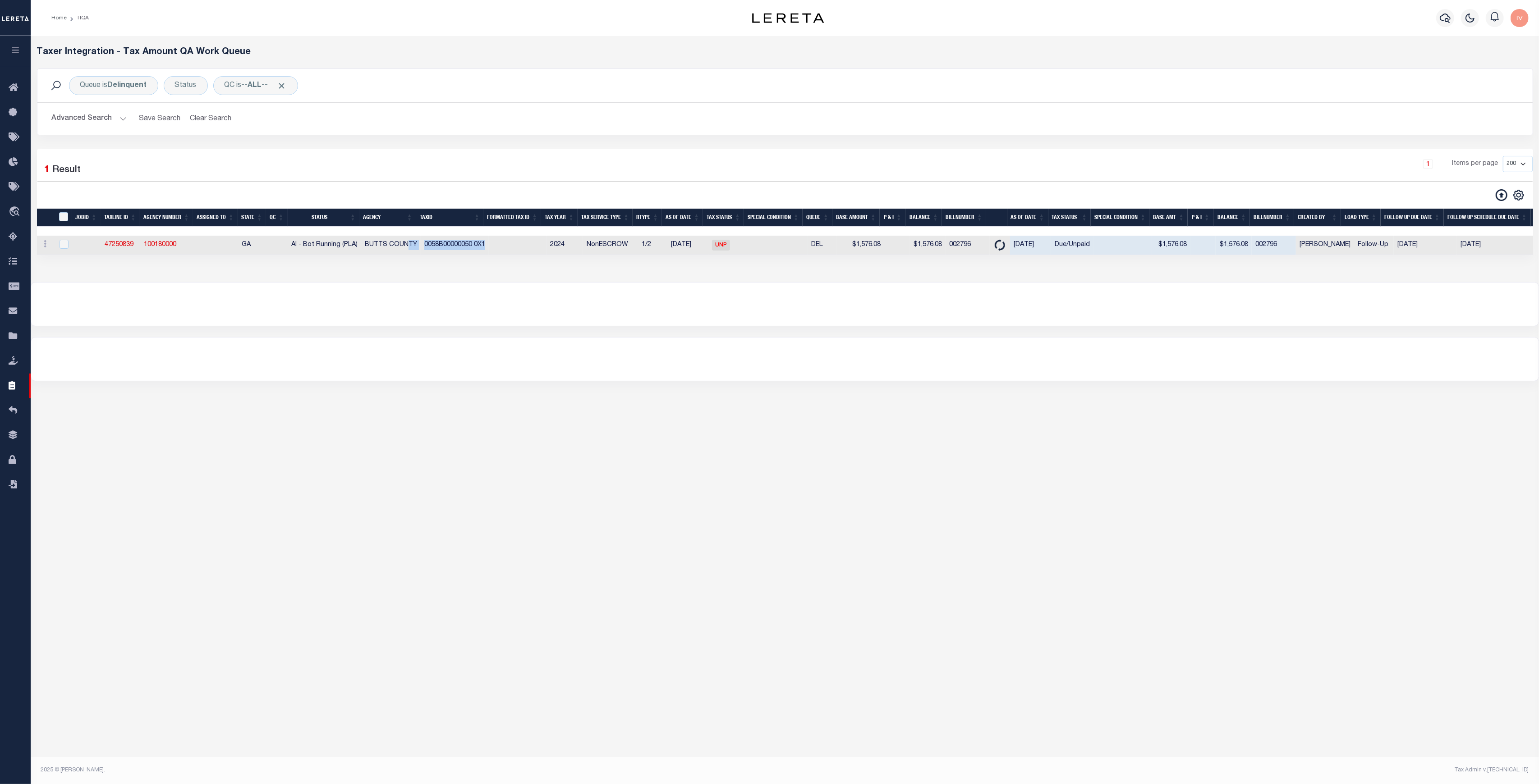
drag, startPoint x: 487, startPoint y: 247, endPoint x: 406, endPoint y: 241, distance: 81.2
click at [406, 241] on tr "ACTIONS View Detail Delete View in OMS 47250839 100180000 GA AI - Bot Running (…" at bounding box center [850, 245] width 1626 height 19
drag, startPoint x: 185, startPoint y: 245, endPoint x: 129, endPoint y: 245, distance: 56.0
click at [129, 245] on tr "ACTIONS View Detail Delete View in OMS 47250839 100180000 GA AI - Bot Running (…" at bounding box center [850, 245] width 1626 height 19
click at [264, 319] on div at bounding box center [784, 304] width 1507 height 43
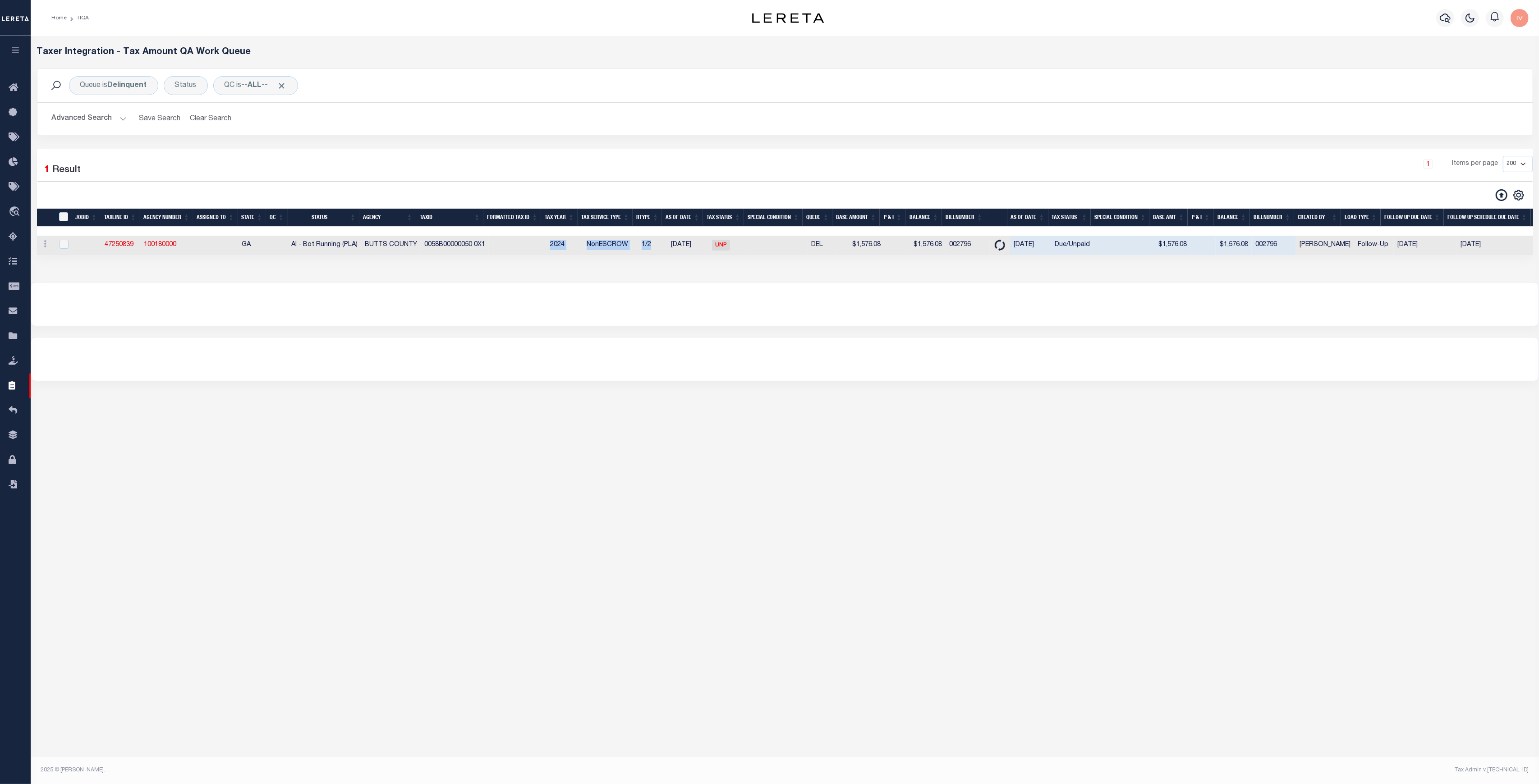
drag, startPoint x: 536, startPoint y: 246, endPoint x: 661, endPoint y: 244, distance: 125.0
click at [661, 244] on tr "ACTIONS View Detail Delete View in OMS 47250839 100180000 GA AI - Bot Running (…" at bounding box center [850, 245] width 1626 height 19
click at [1183, 302] on div at bounding box center [784, 304] width 1507 height 43
drag, startPoint x: 1151, startPoint y: 246, endPoint x: 1201, endPoint y: 247, distance: 50.0
click at [1201, 247] on tr "ACTIONS View Detail Delete View in OMS 47250839 100180000 GA AI - Bot Running (…" at bounding box center [850, 245] width 1626 height 19
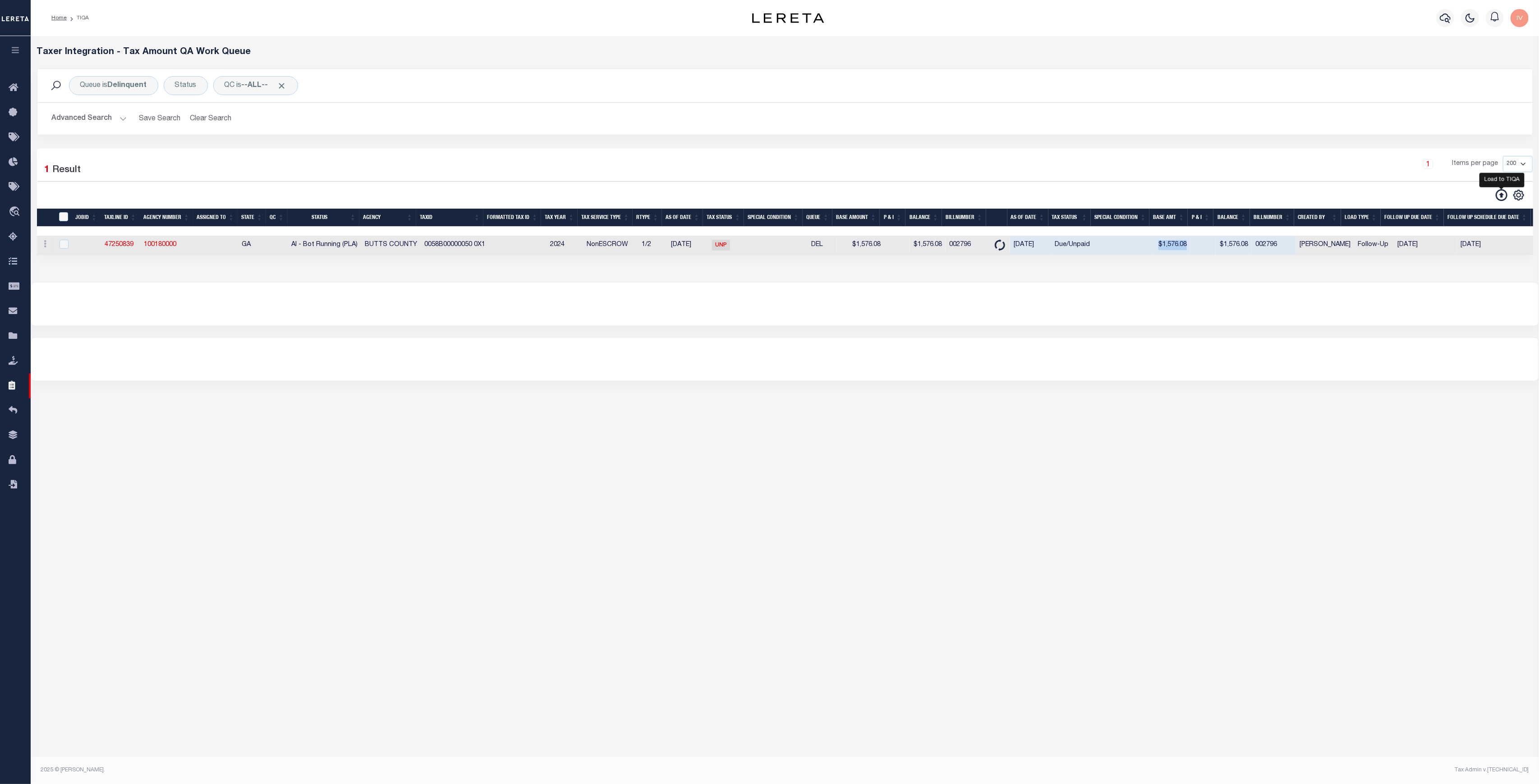
click at [1498, 192] on icon at bounding box center [1502, 195] width 12 height 12
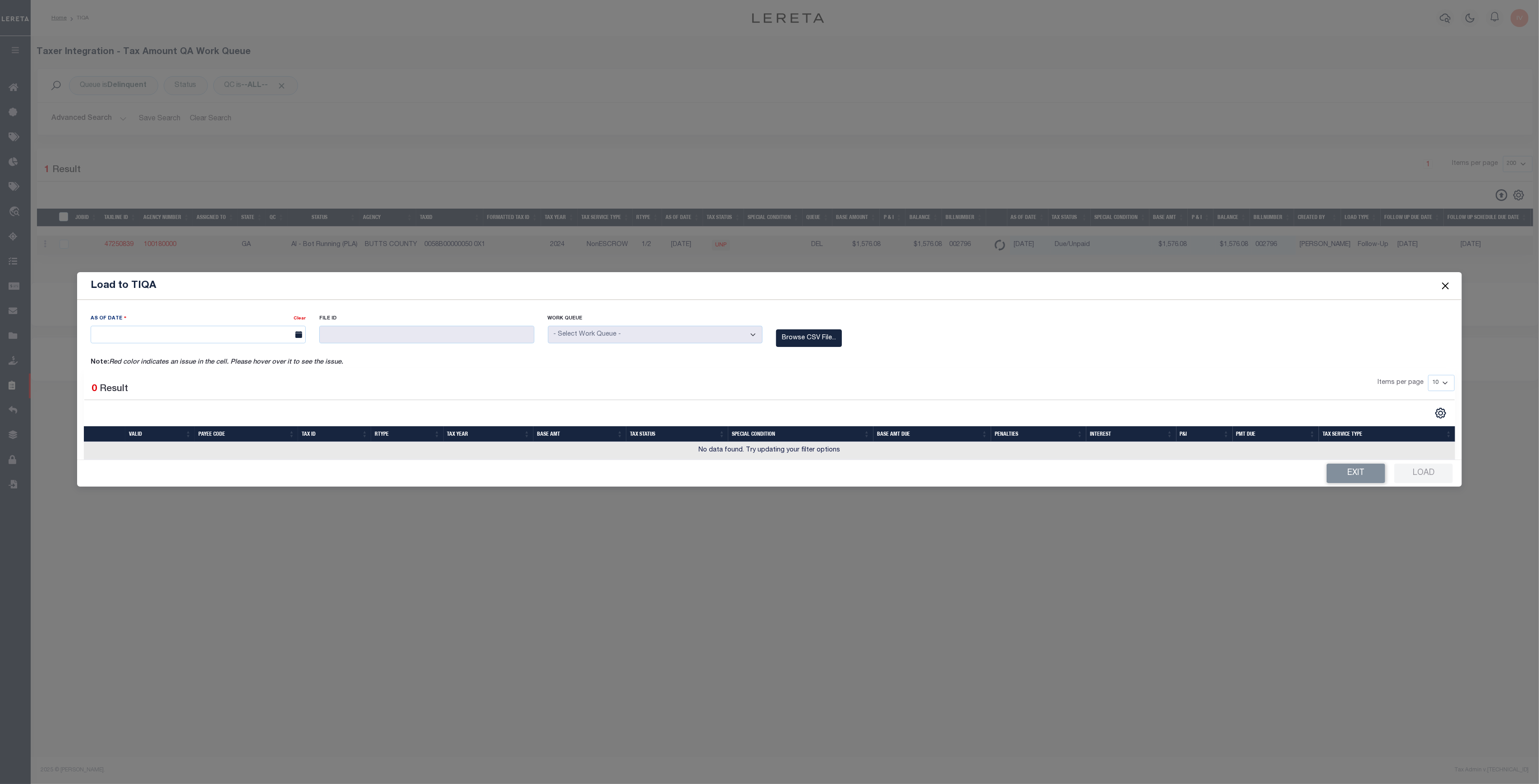
click at [873, 322] on div "As Of Date Clear File ID Work Queue" at bounding box center [770, 336] width 1372 height 44
click at [827, 331] on label "Browse CSV File..." at bounding box center [809, 338] width 66 height 17
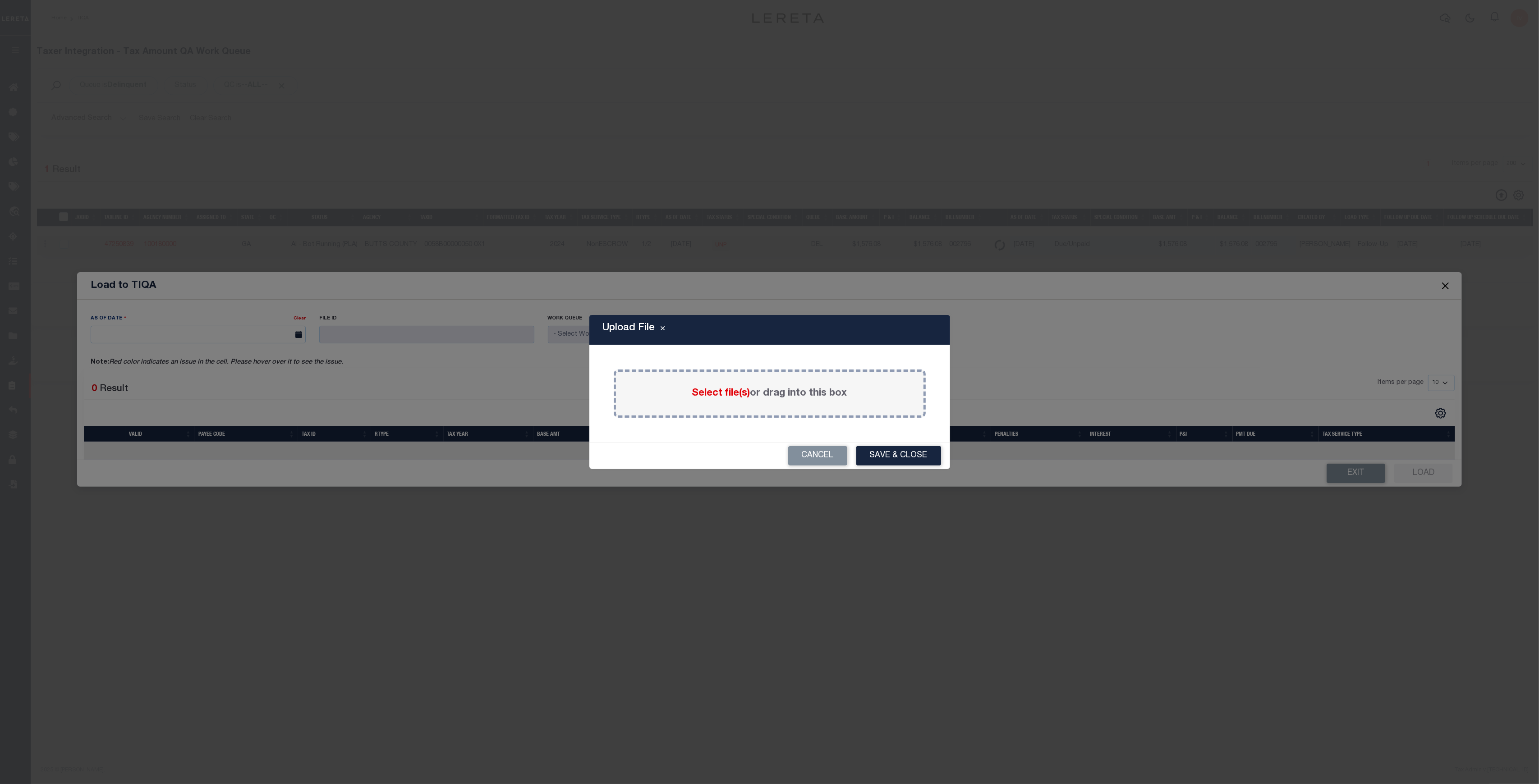
click at [1212, 382] on div "Upload File Select file(s) or drag into this box Please select file Cancel Save…" at bounding box center [770, 392] width 1539 height 784
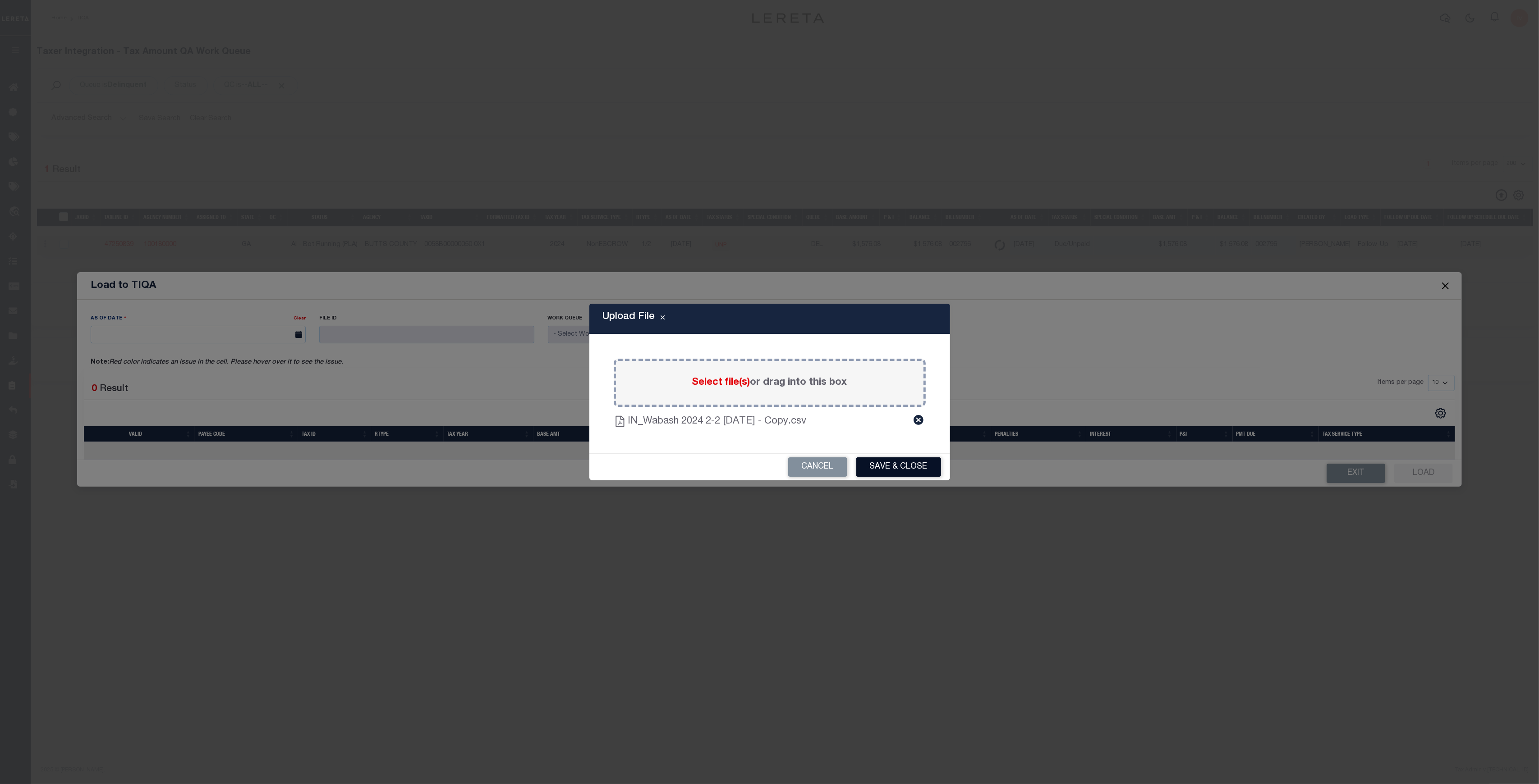
click at [898, 463] on button "Save & Close" at bounding box center [899, 467] width 85 height 19
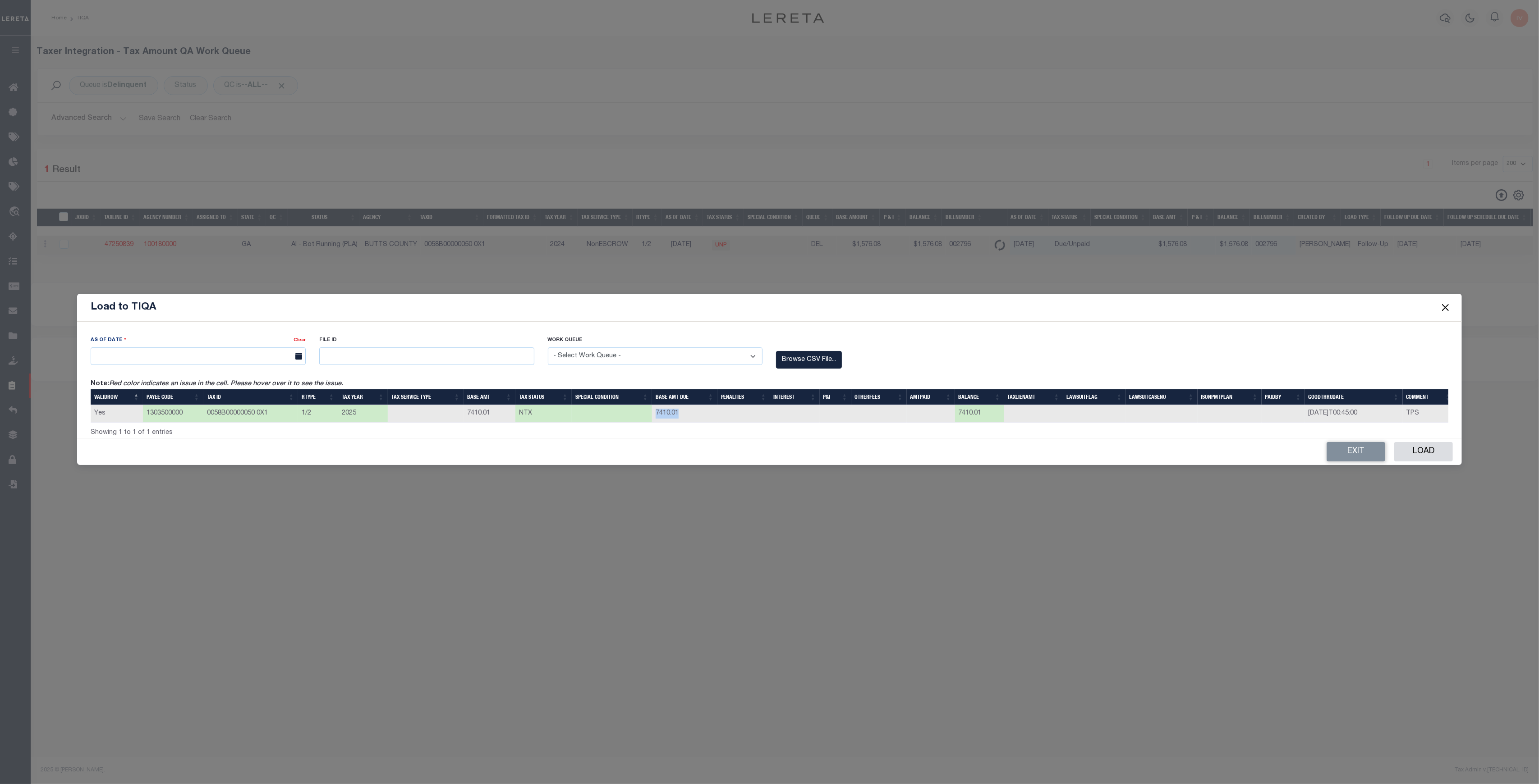
drag, startPoint x: 652, startPoint y: 410, endPoint x: 679, endPoint y: 411, distance: 27.0
click at [679, 411] on tr "Yes 1303500000 0058B00000050 0X1 1/2 2025 7410.01 NTX 7410.01 7410.01 2025-11-1…" at bounding box center [772, 414] width 1364 height 17
drag, startPoint x: 377, startPoint y: 409, endPoint x: 277, endPoint y: 410, distance: 100.0
click at [277, 410] on tr "Yes 1303500000 0058B00000050 0X1 1/2 2025 7410.01 NTX 7410.01 7410.01 2025-11-1…" at bounding box center [772, 414] width 1364 height 17
click at [255, 352] on input "text" at bounding box center [198, 356] width 215 height 17
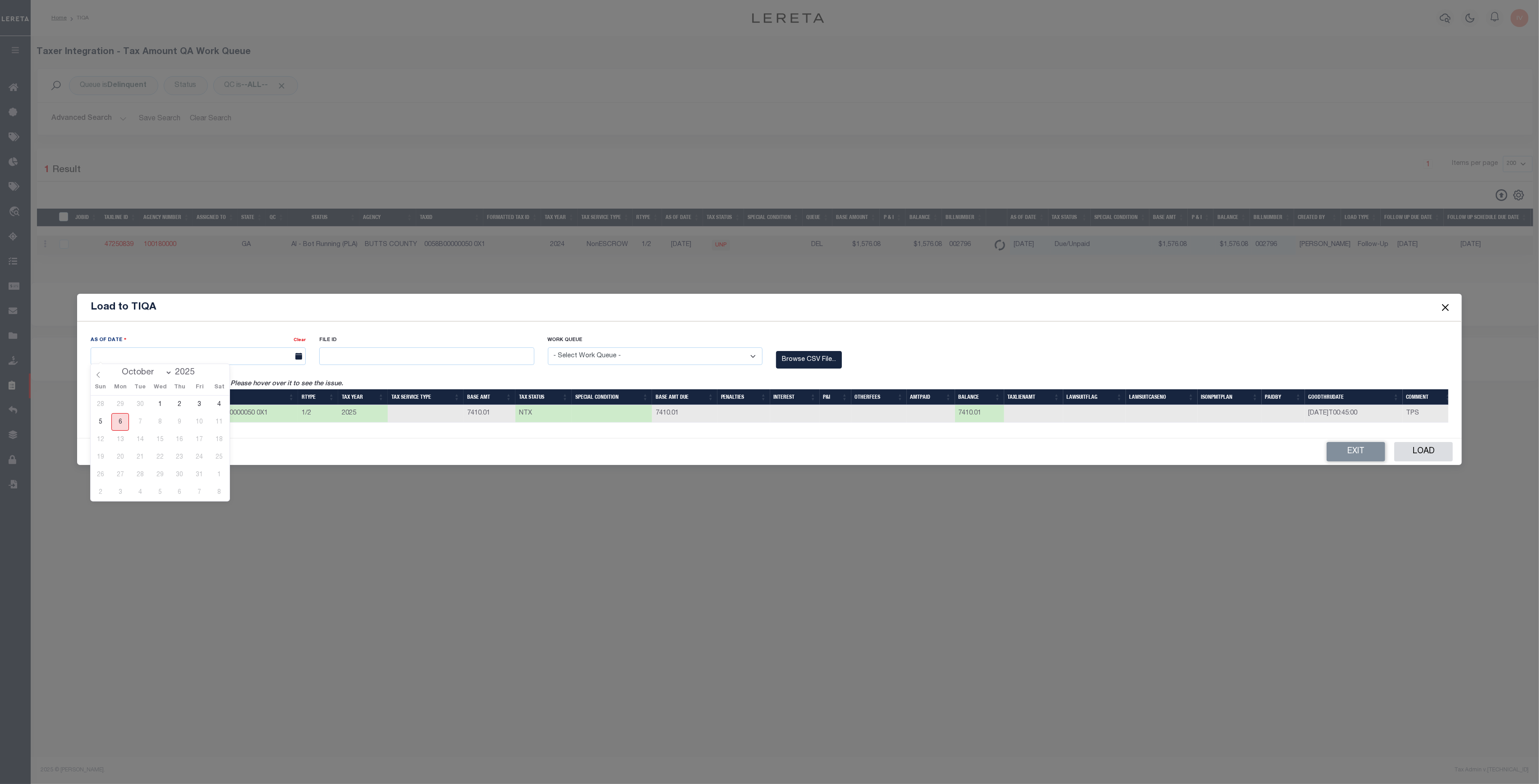
click at [117, 424] on span "6" at bounding box center [119, 422] width 17 height 17
type input "[DATE]"
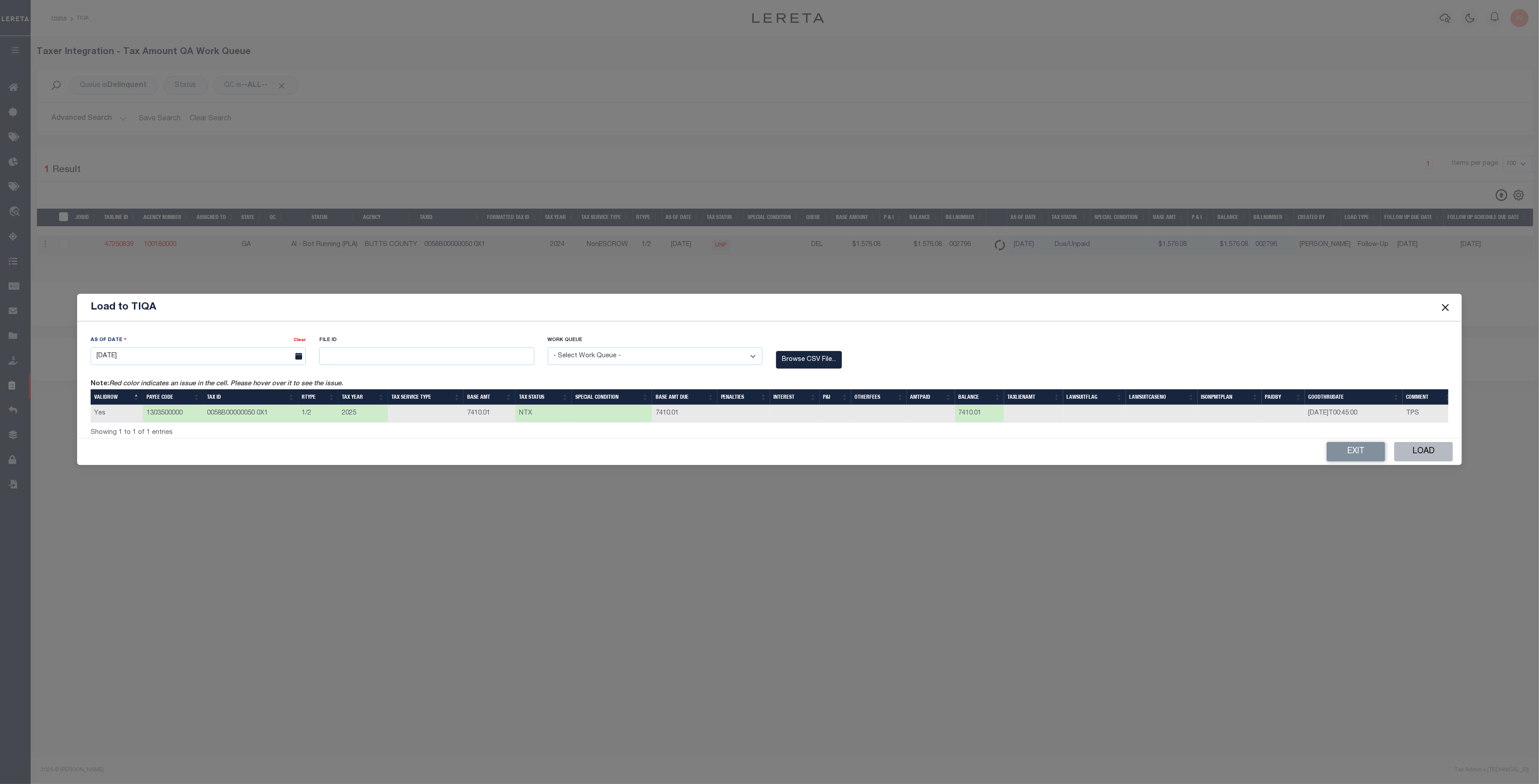
click at [1417, 448] on button "Load" at bounding box center [1424, 451] width 59 height 19
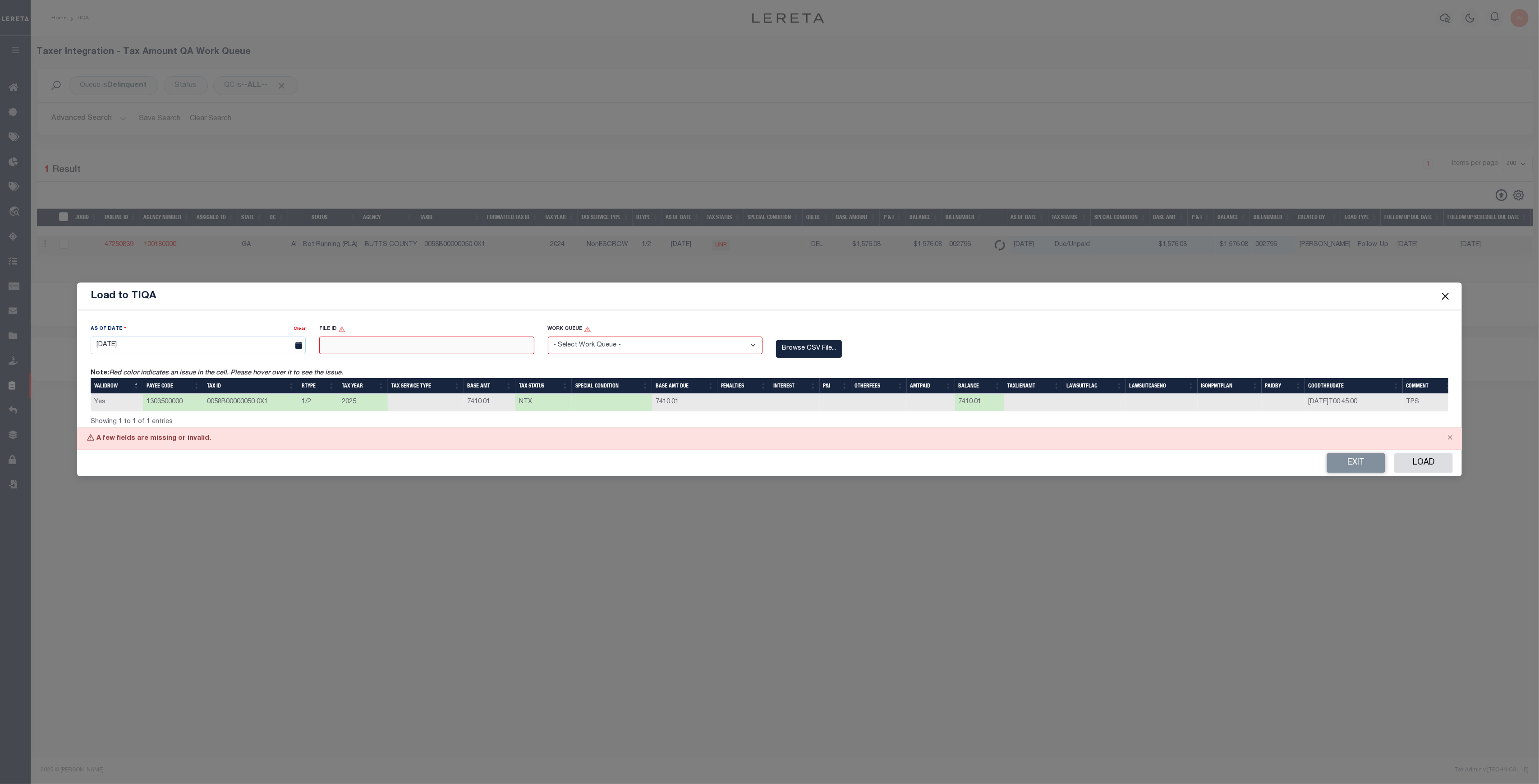
click at [357, 343] on input "text" at bounding box center [427, 345] width 215 height 17
type input "741085201"
click at [1420, 464] on button "Load" at bounding box center [1424, 463] width 59 height 19
click at [689, 350] on select "- Select Work Queue - Delinquent Escrow" at bounding box center [655, 345] width 215 height 17
select select "ESC"
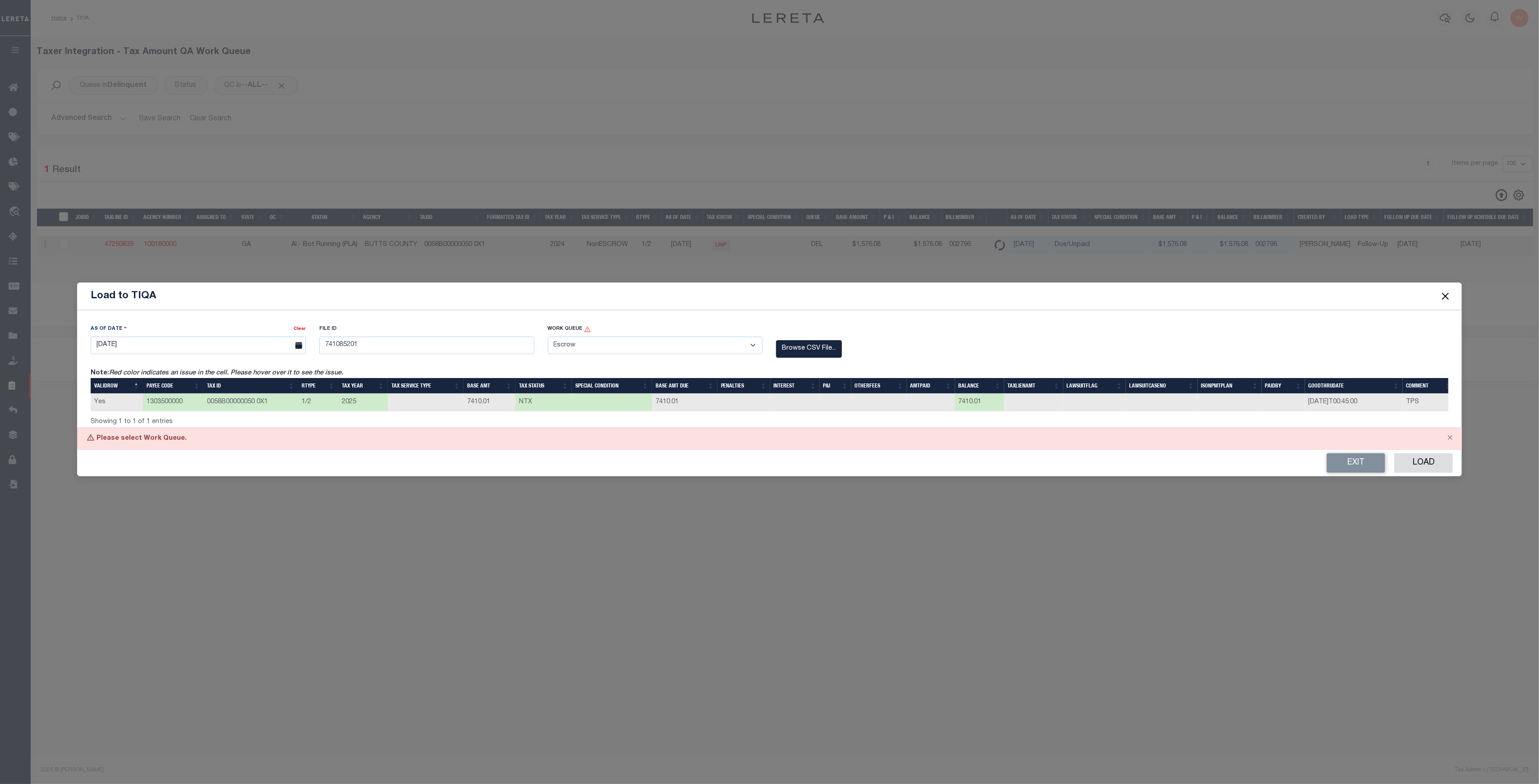
click at [548, 337] on select "- Select Work Queue - Delinquent Escrow" at bounding box center [655, 345] width 215 height 17
click at [1425, 459] on button "Load" at bounding box center [1424, 463] width 59 height 19
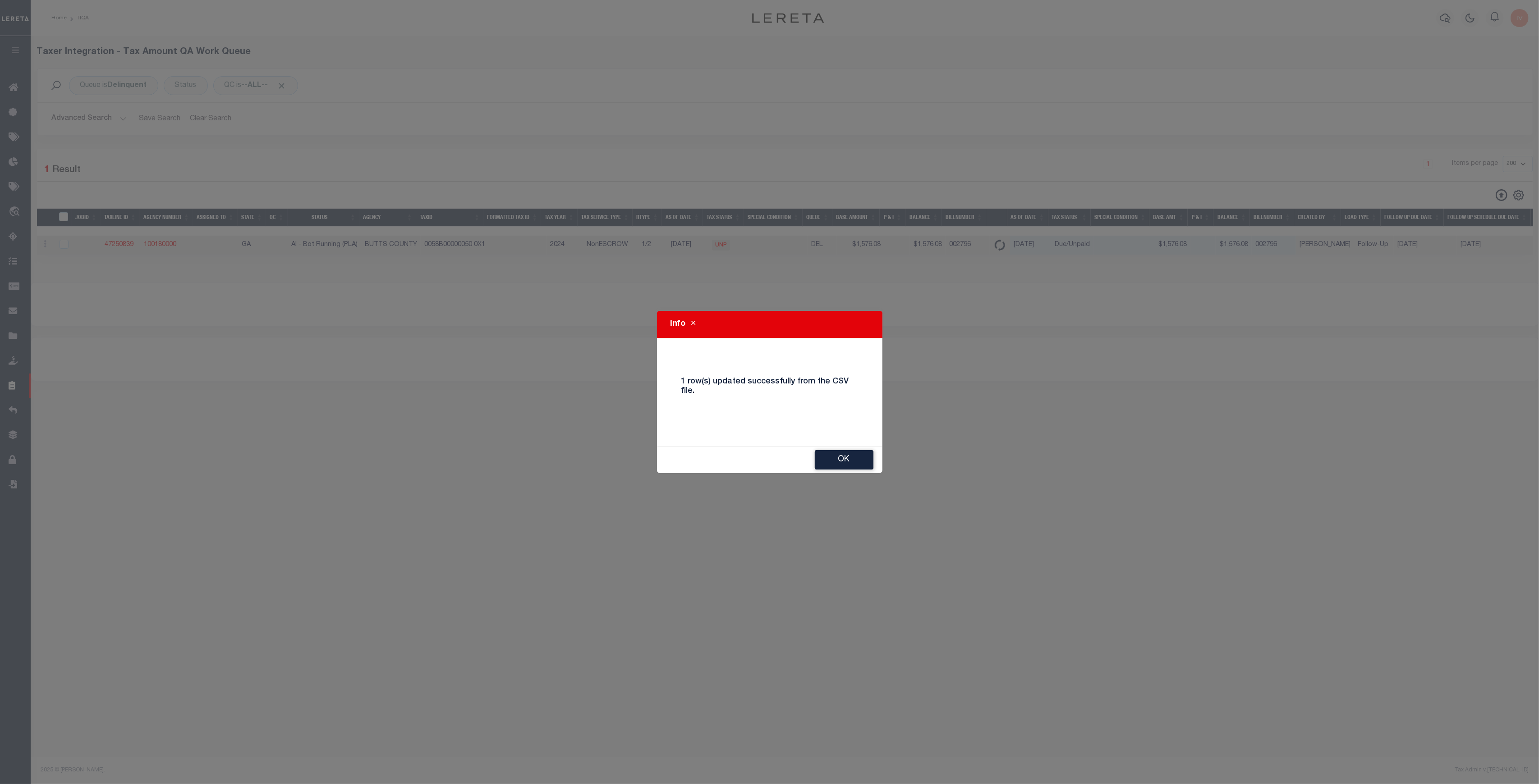
click at [273, 308] on div "Info 1 row(s) updated successfully from the CSV file. Ok" at bounding box center [770, 392] width 1539 height 784
click at [836, 464] on button "Ok" at bounding box center [844, 460] width 59 height 19
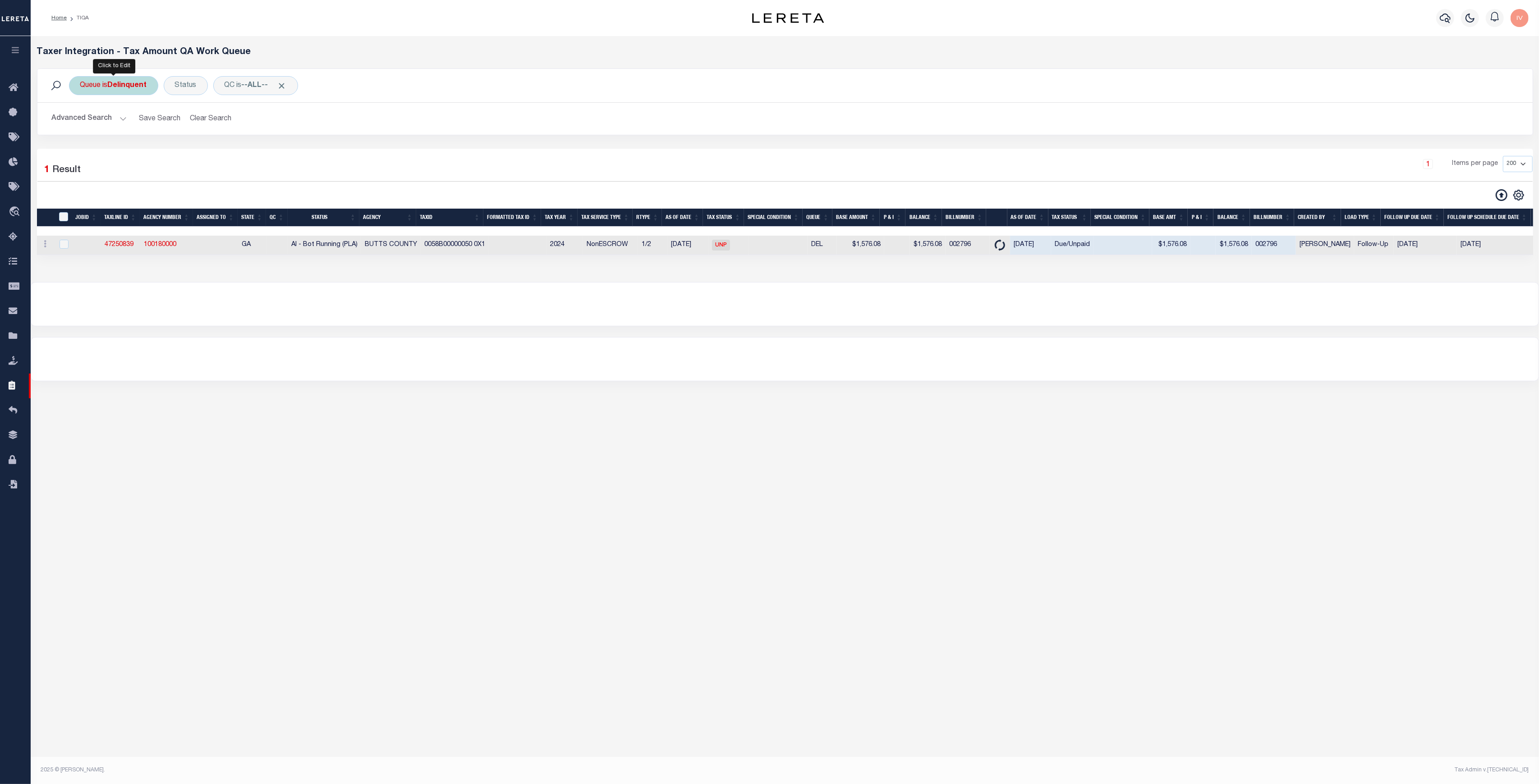
click at [135, 84] on b "Delinquent" at bounding box center [127, 85] width 39 height 7
click at [115, 136] on select "--ALL-- Delinquent Escrow" at bounding box center [147, 130] width 133 height 17
select select "ESC"
click at [81, 121] on select "--ALL-- Delinquent Escrow" at bounding box center [147, 130] width 133 height 17
click at [201, 146] on input "Apply" at bounding box center [200, 149] width 27 height 15
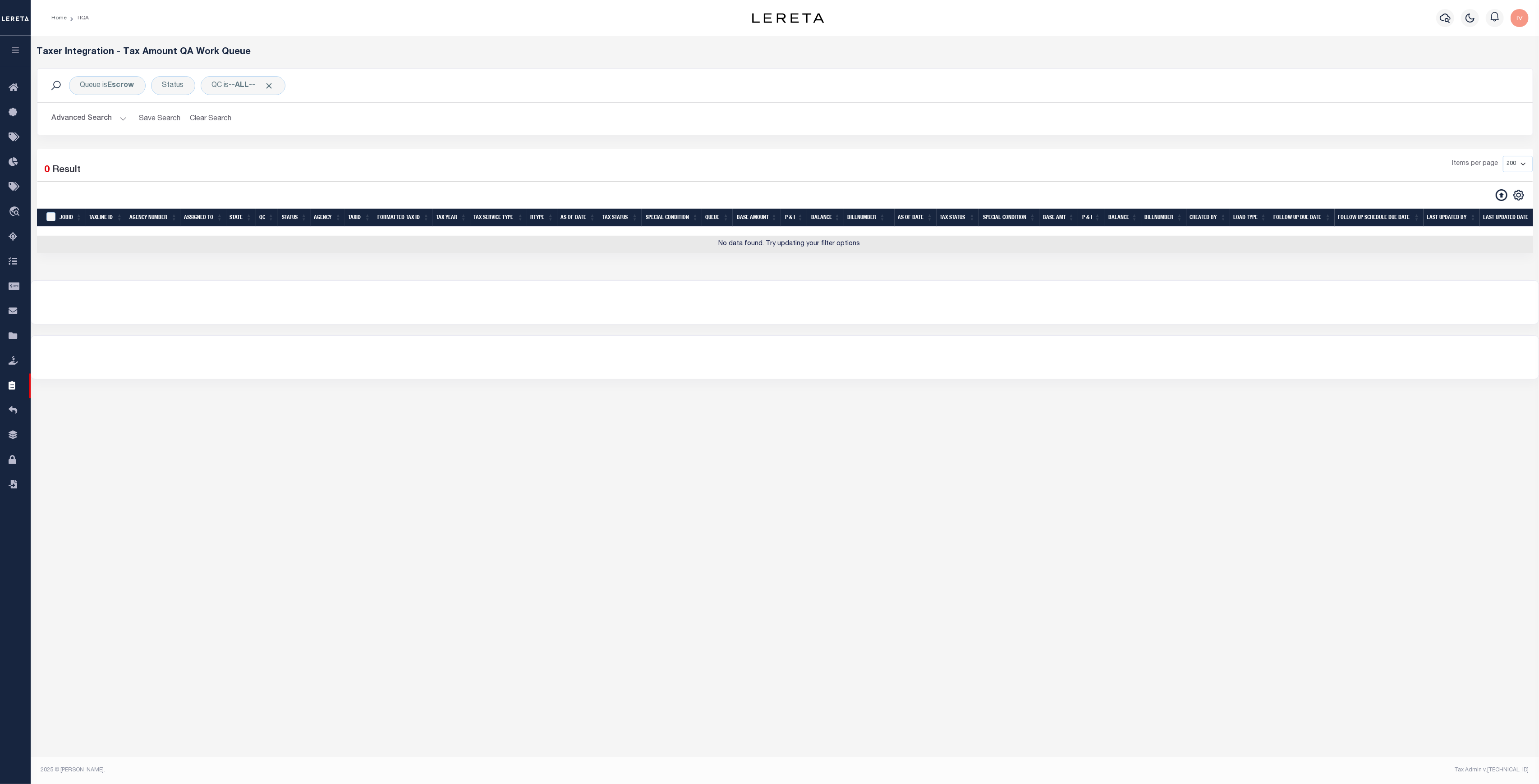
click at [114, 121] on button "Advanced Search" at bounding box center [89, 118] width 75 height 17
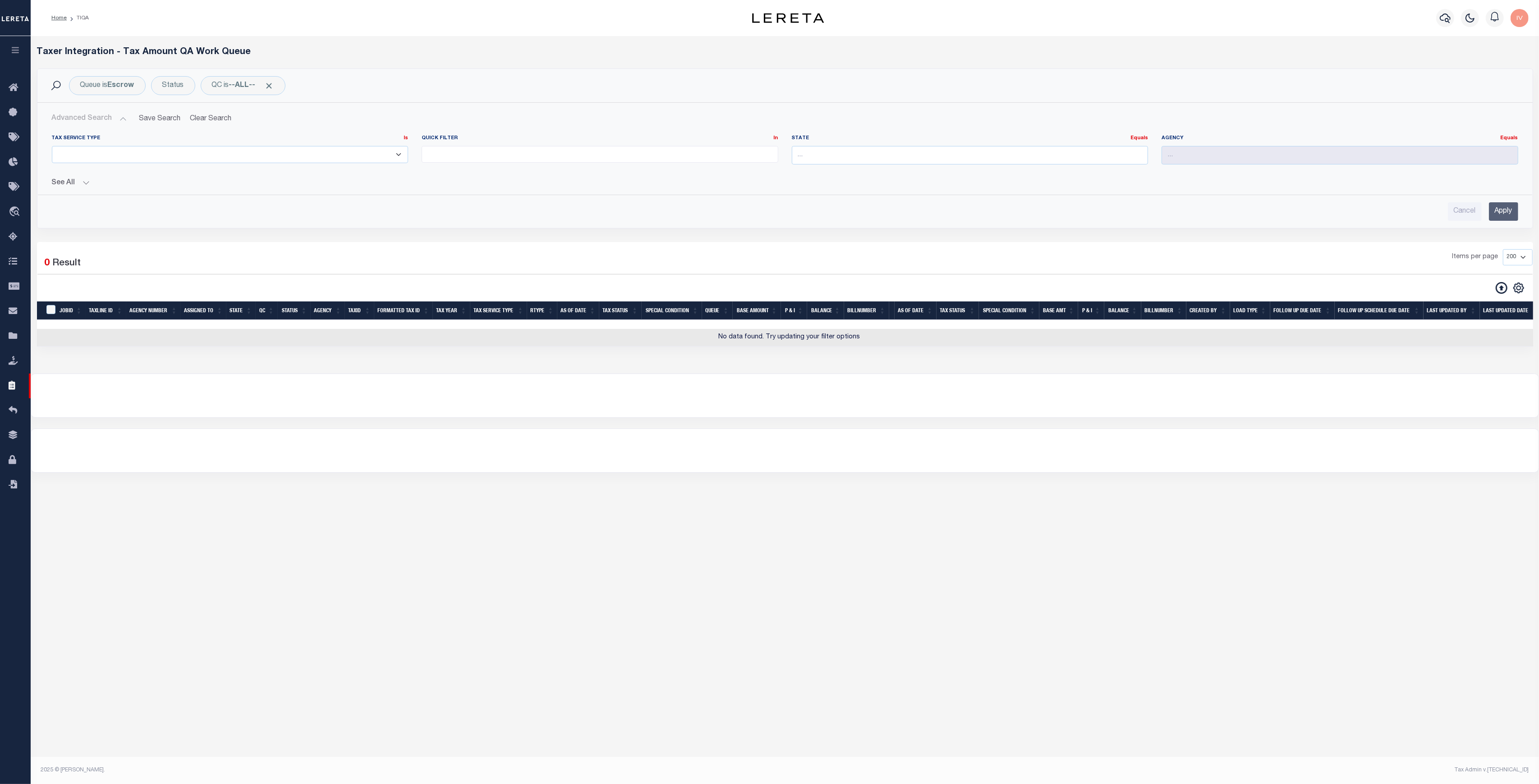
click at [80, 179] on button "See All" at bounding box center [785, 183] width 1466 height 8
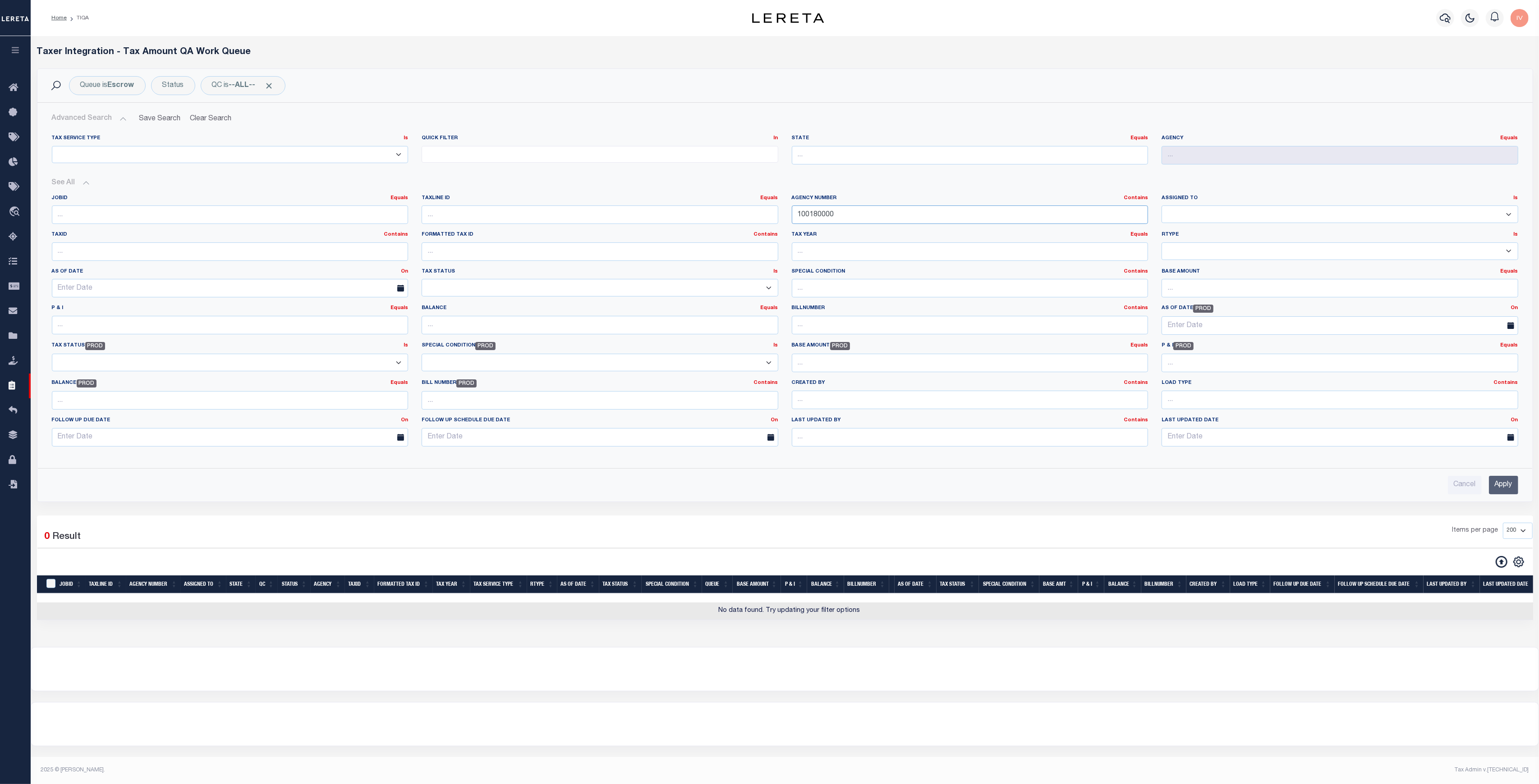
click at [811, 208] on input "100180000" at bounding box center [970, 214] width 357 height 19
click at [1496, 558] on button at bounding box center [1501, 562] width 20 height 13
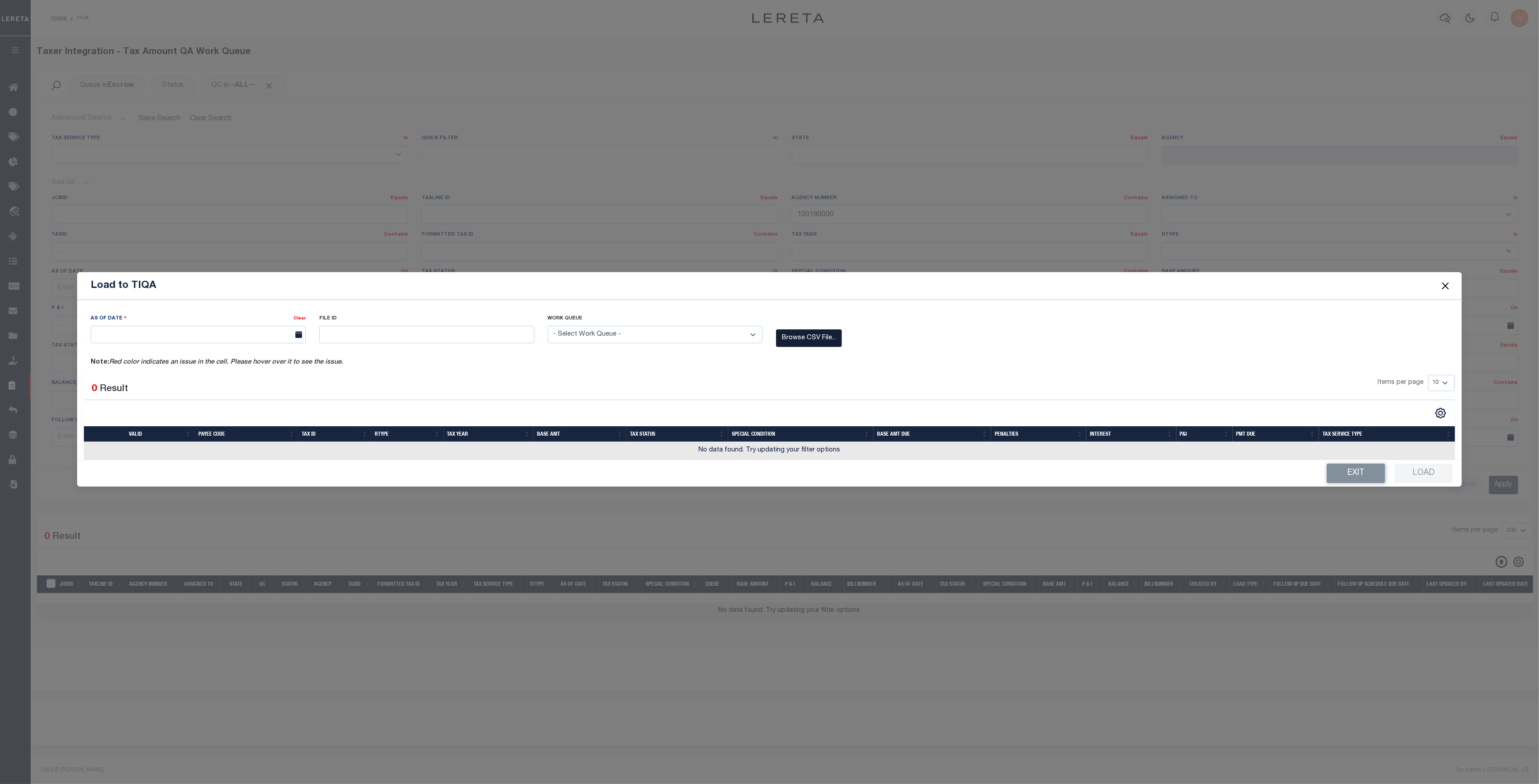
click at [781, 344] on label "Browse CSV File..." at bounding box center [809, 338] width 66 height 17
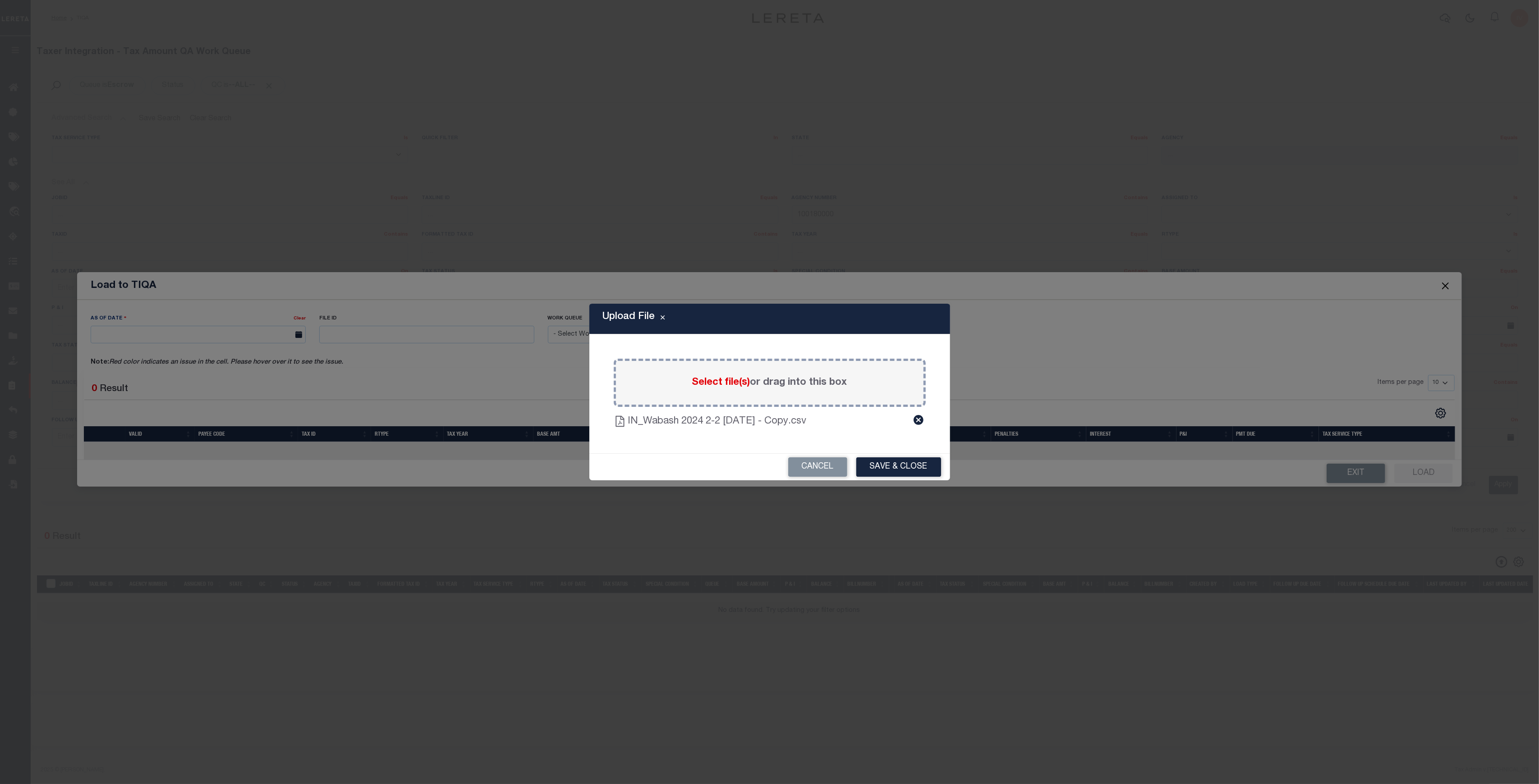
click at [887, 454] on div "Cancel Save & Close" at bounding box center [770, 467] width 361 height 27
click at [887, 459] on button "Save & Close" at bounding box center [899, 467] width 85 height 19
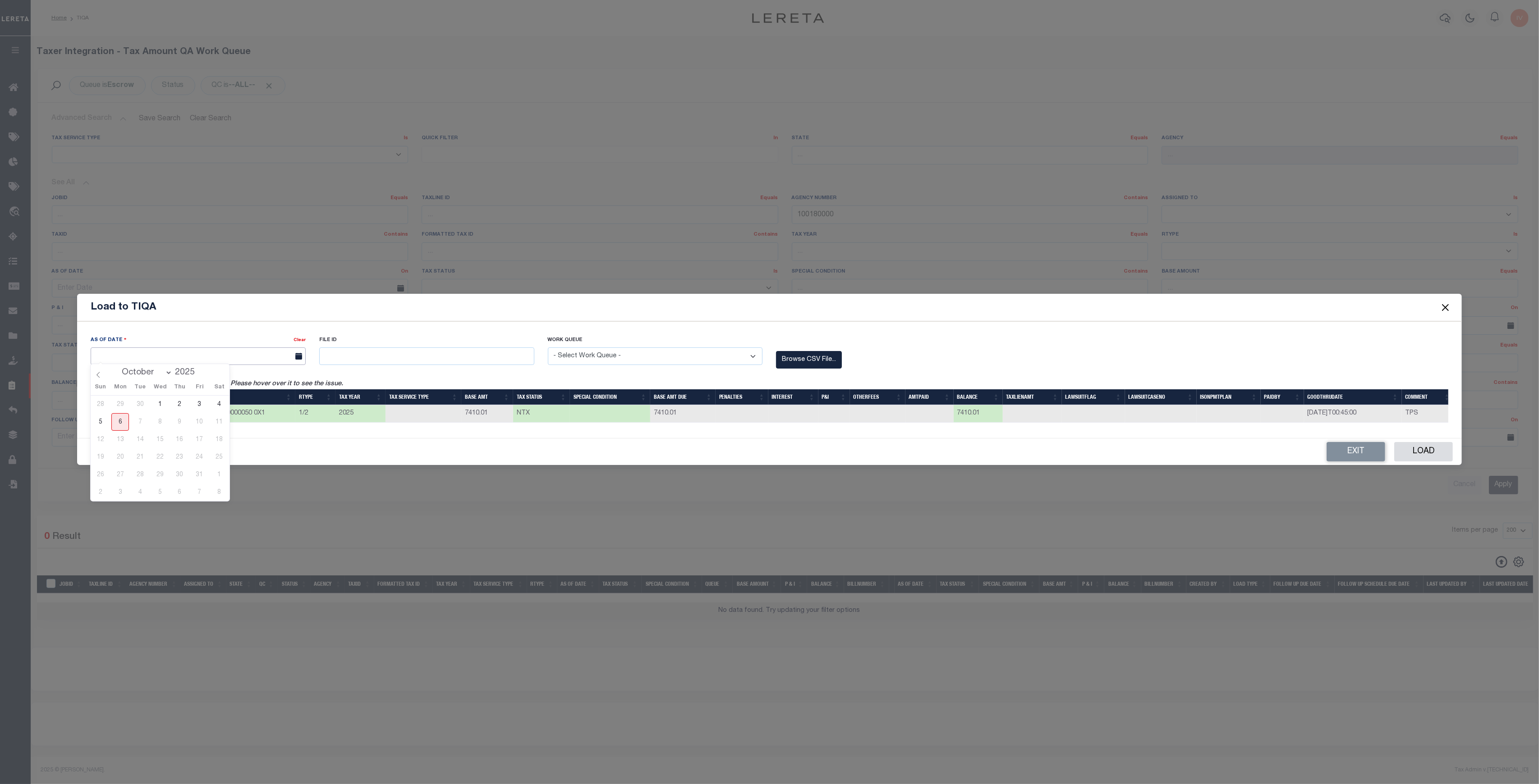
click at [256, 349] on input "text" at bounding box center [198, 356] width 215 height 17
click at [121, 419] on span "6" at bounding box center [119, 422] width 17 height 17
type input "[DATE]"
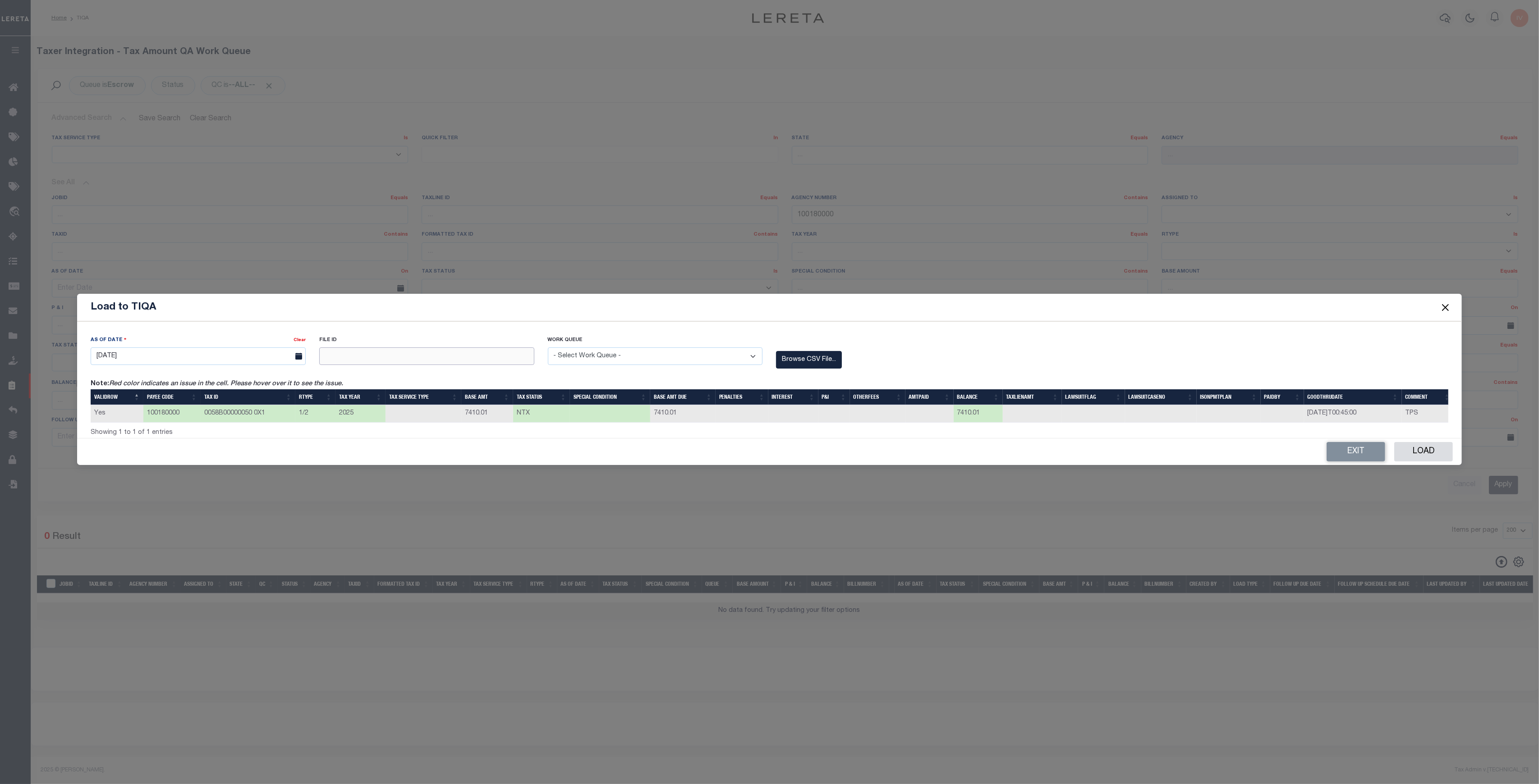
click at [462, 353] on input "text" at bounding box center [427, 356] width 215 height 17
type input "7410"
click at [615, 366] on div "Work Queue - Select Work Queue - Delinquent Escrow" at bounding box center [655, 358] width 229 height 44
click at [615, 353] on select "- Select Work Queue - Delinquent Escrow" at bounding box center [655, 356] width 215 height 17
select select "ESC"
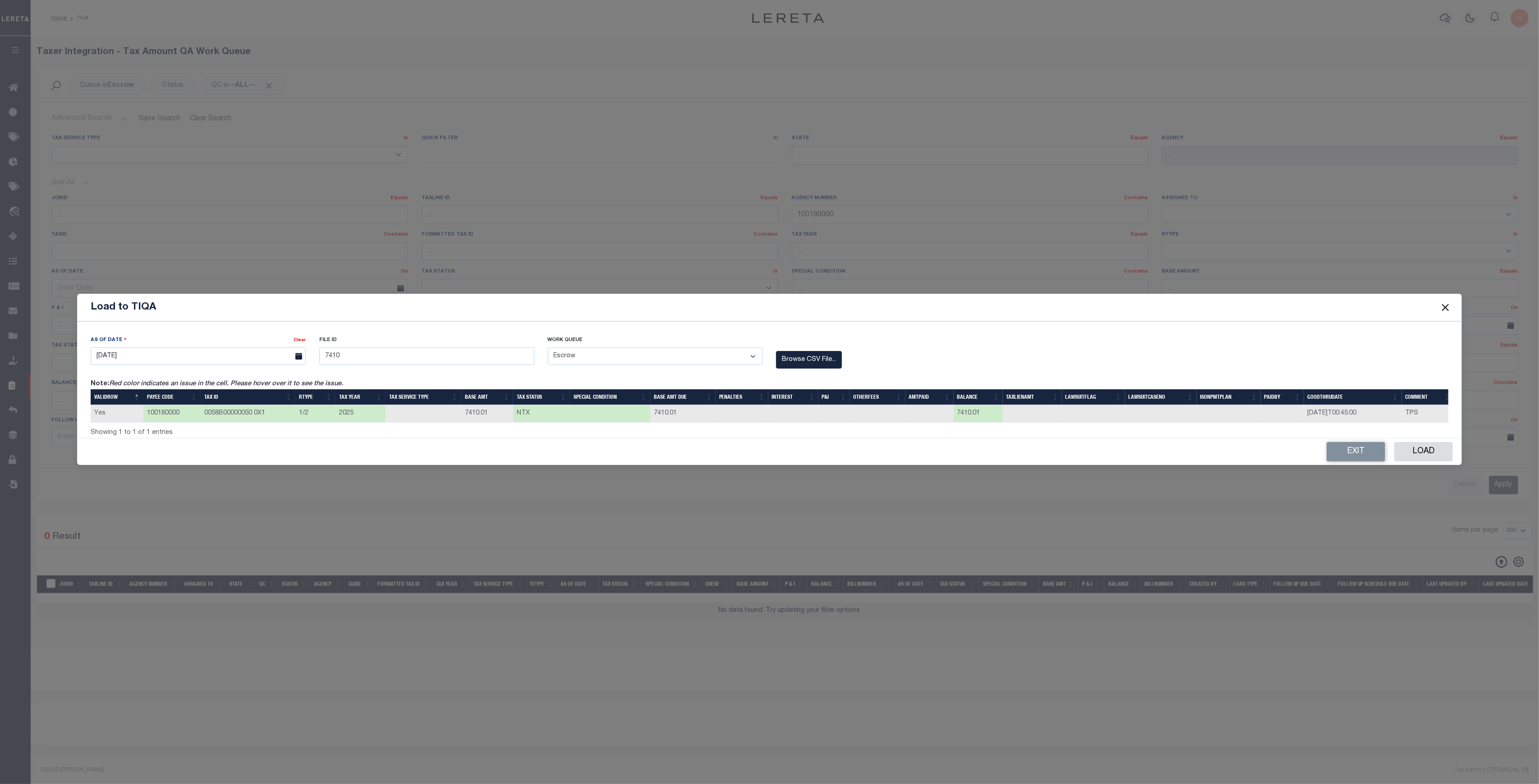
click at [548, 348] on select "- Select Work Queue - Delinquent Escrow" at bounding box center [655, 356] width 215 height 17
click at [1408, 450] on button "Load" at bounding box center [1424, 451] width 59 height 19
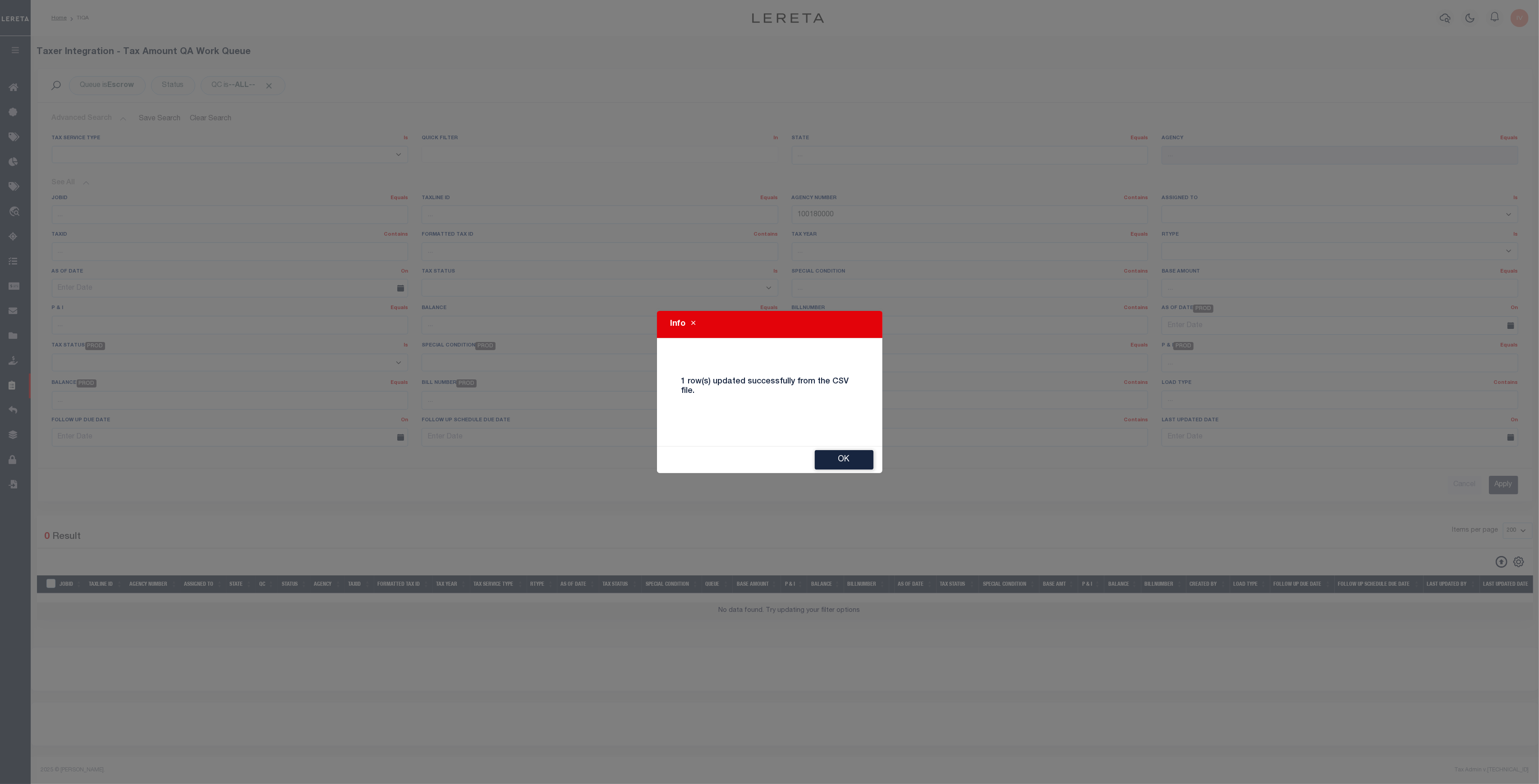
click at [851, 445] on div "Info 1 row(s) updated successfully from the CSV file. Ok" at bounding box center [770, 392] width 225 height 162
click at [847, 454] on button "Ok" at bounding box center [844, 460] width 59 height 19
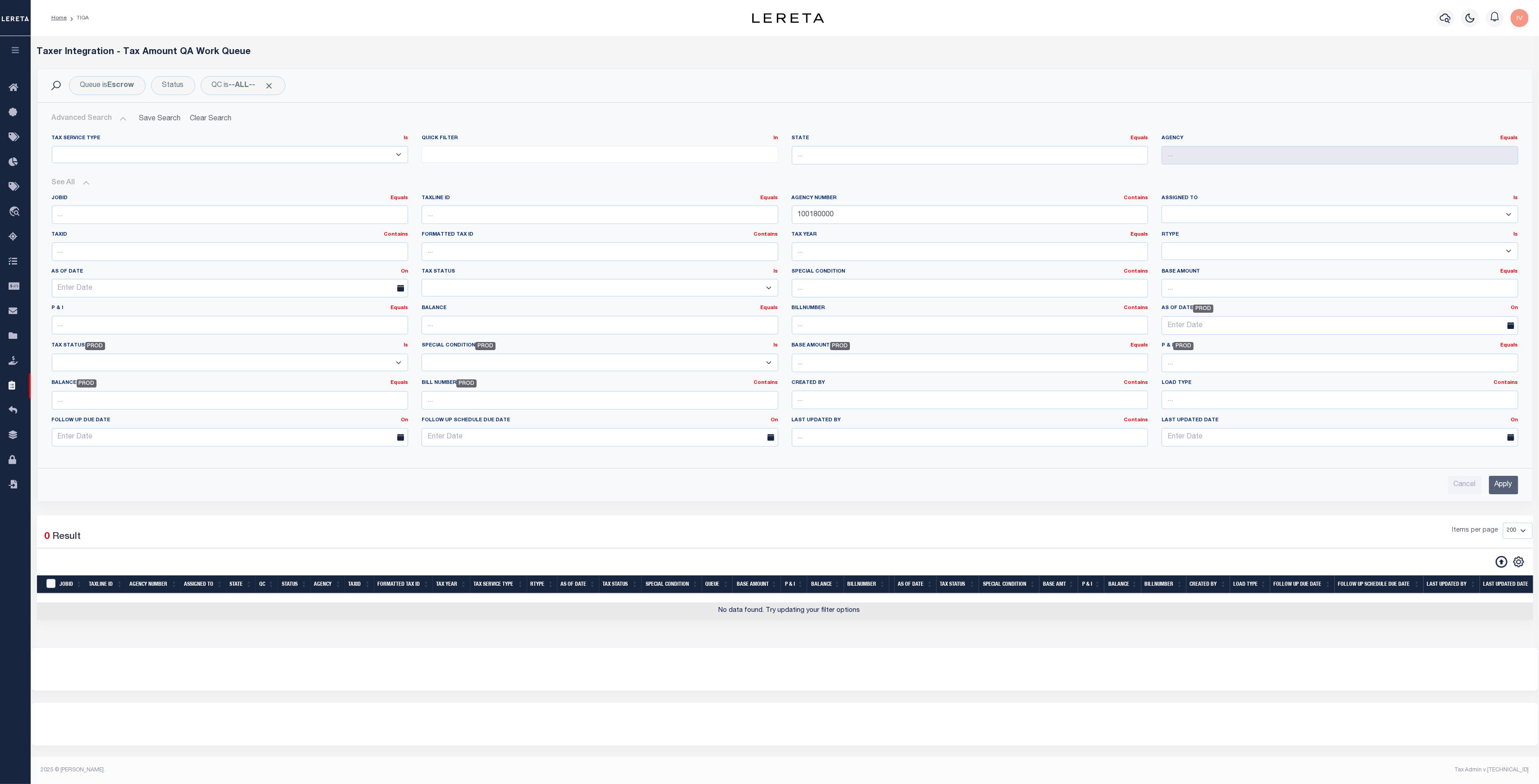
click at [1515, 477] on input "Apply" at bounding box center [1503, 485] width 29 height 19
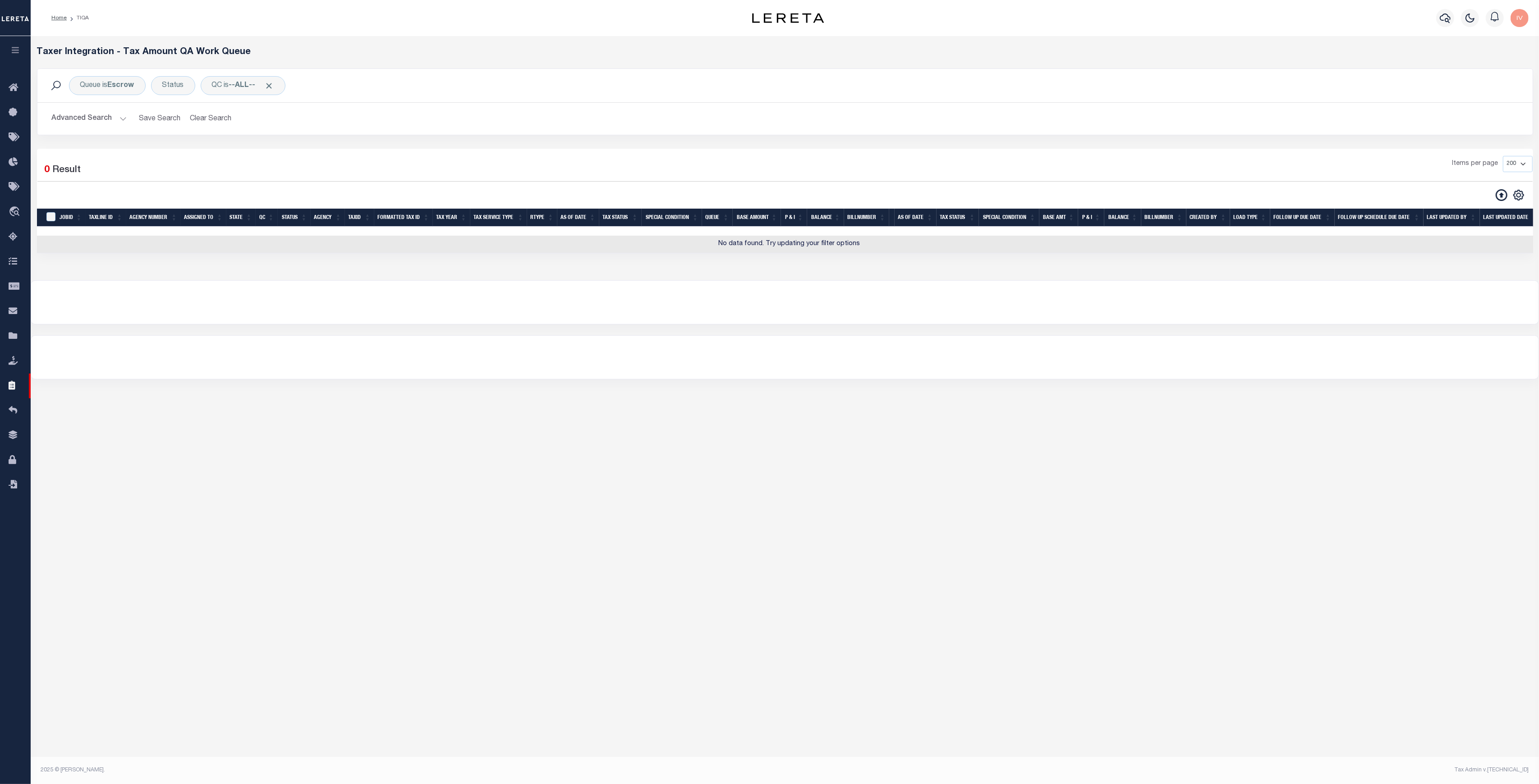
click at [204, 302] on div at bounding box center [784, 302] width 1507 height 43
click at [534, 501] on div "Loading... Taxer Integration - Tax Amount QA Work Queue Queue is Escrow Status …" at bounding box center [784, 389] width 1509 height 706
click at [321, 272] on div "Loading... Taxer Integration - Tax Amount QA Work Queue Queue is Escrow Status …" at bounding box center [784, 158] width 1509 height 244
click at [1501, 193] on icon at bounding box center [1502, 195] width 12 height 12
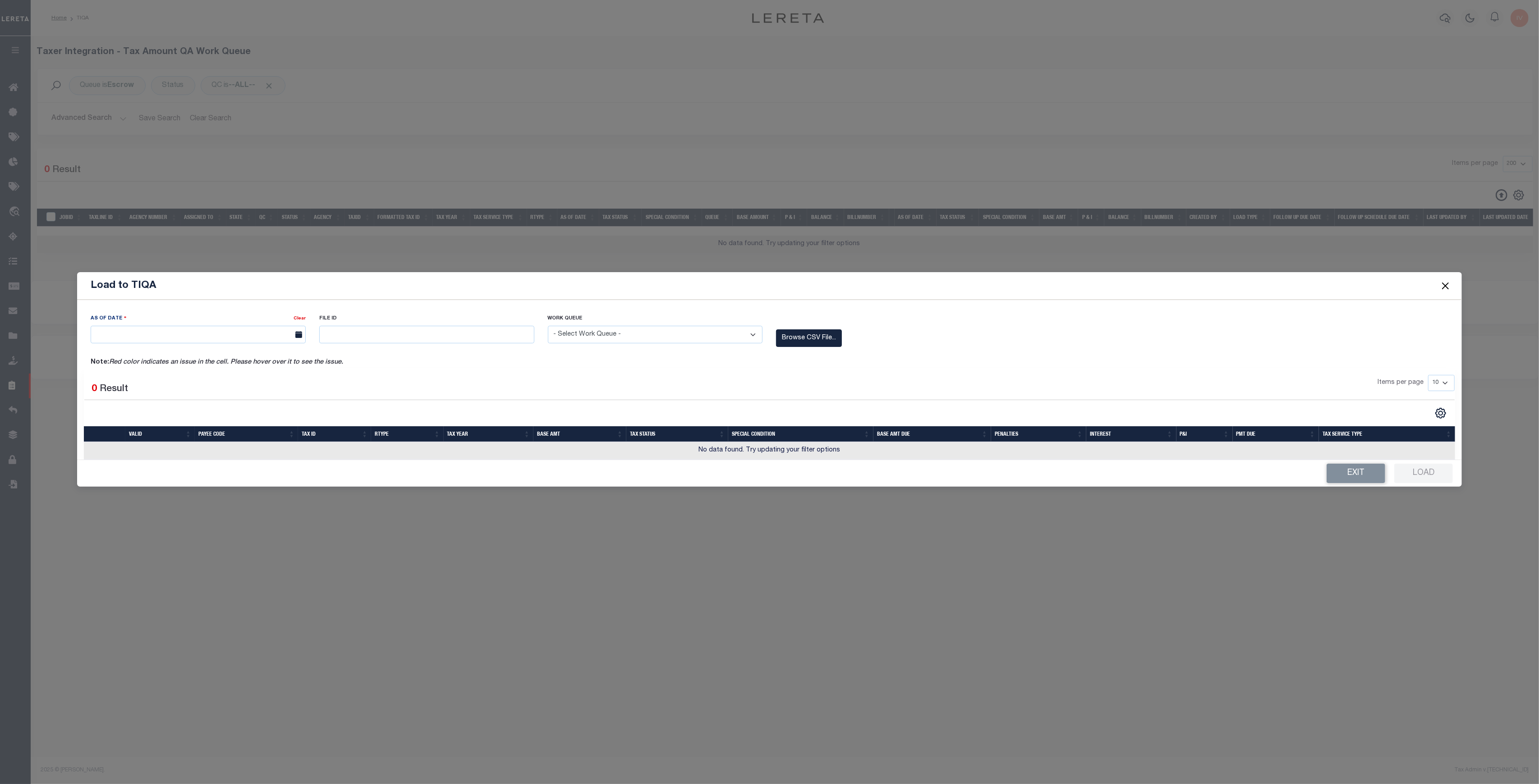
click at [810, 367] on div at bounding box center [1055, 362] width 800 height 10
click at [816, 346] on label "Browse CSV File..." at bounding box center [809, 338] width 66 height 17
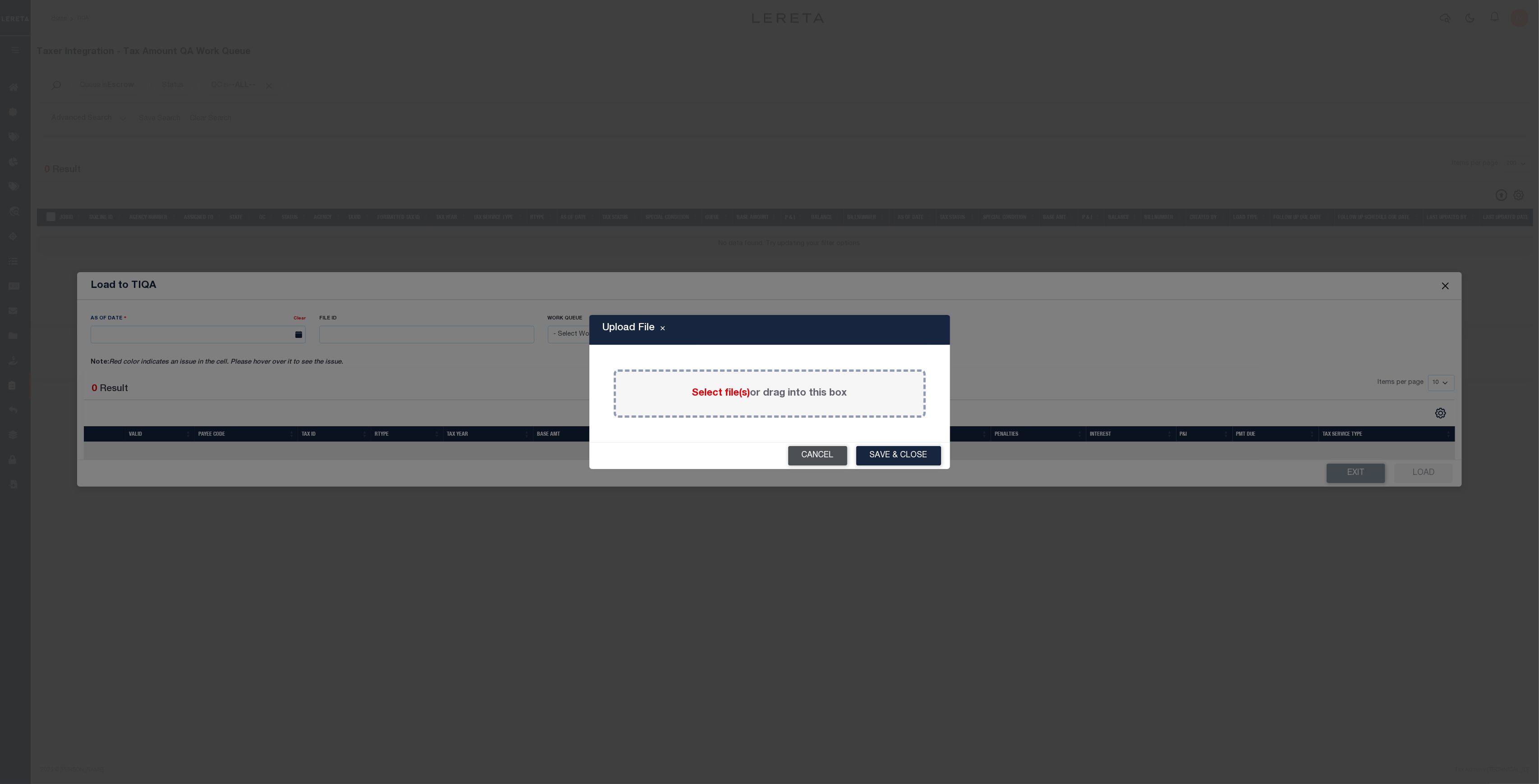
click at [821, 462] on button "Cancel" at bounding box center [817, 456] width 59 height 19
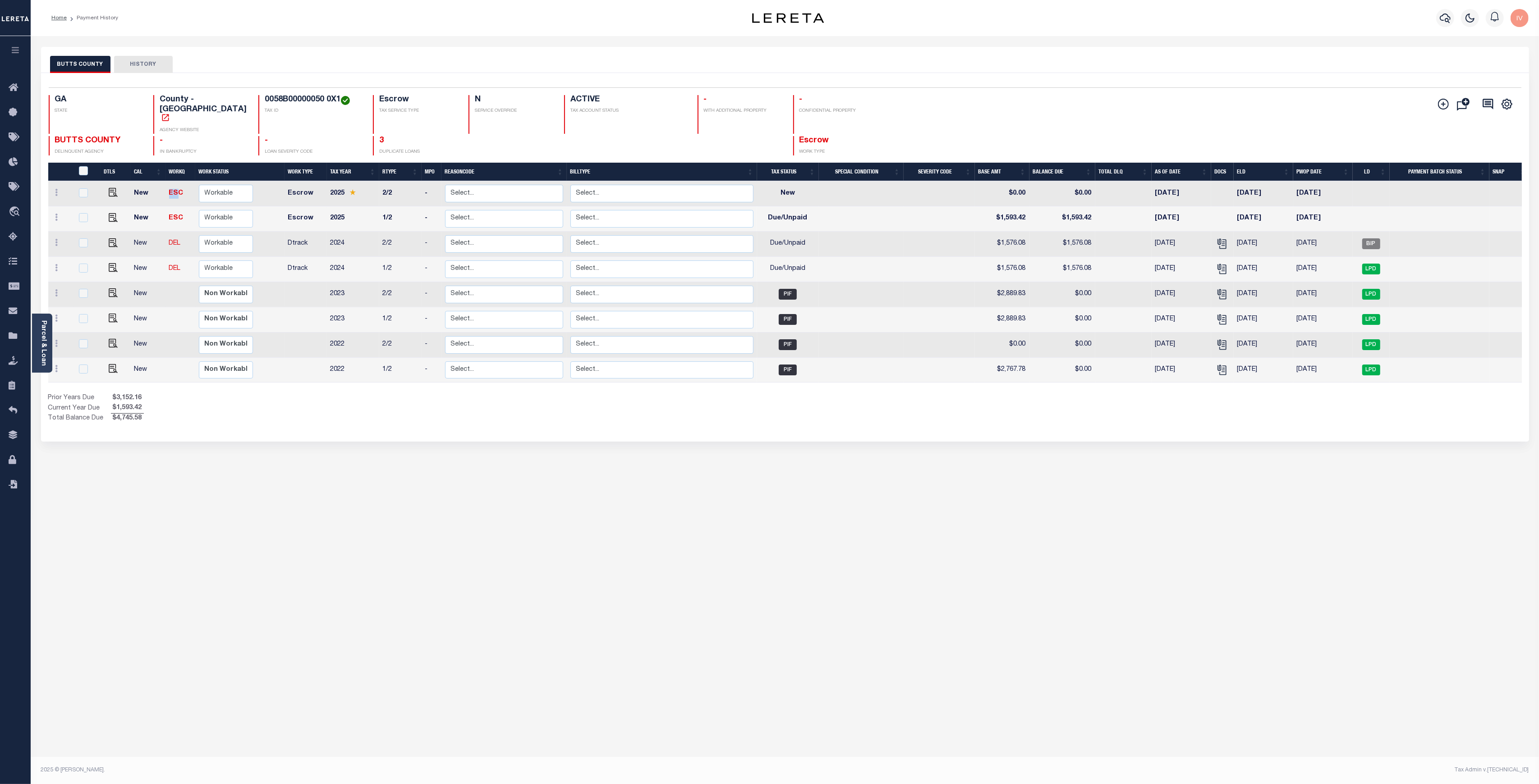
drag, startPoint x: 163, startPoint y: 172, endPoint x: 177, endPoint y: 181, distance: 16.6
click at [177, 181] on tr "New ESC Non Workable Workable Escrow 2025 2/2 - Select... Payment Reversal Taxa…" at bounding box center [789, 193] width 1481 height 25
drag, startPoint x: 170, startPoint y: 193, endPoint x: 181, endPoint y: 194, distance: 11.0
click at [181, 207] on td "ESC" at bounding box center [180, 219] width 30 height 25
checkbox input "true"
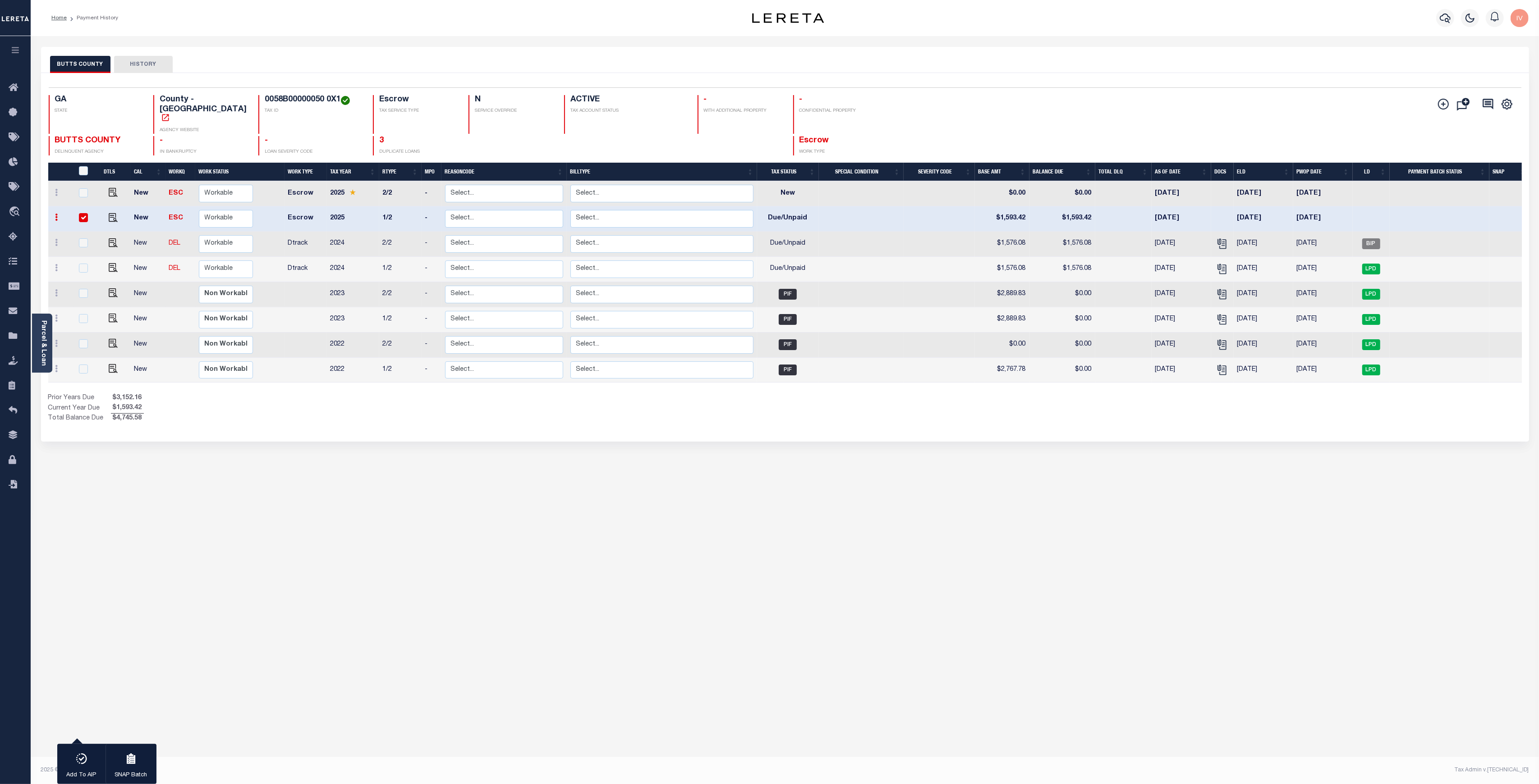
click at [355, 93] on div "1 Selected 8 Results 1 Items per page 25 50 100 GA STATE County - GA AGENCY WEB…" at bounding box center [784, 121] width 1487 height 68
click at [489, 32] on div "Home Payment History Profile" at bounding box center [784, 18] width 1509 height 36
drag, startPoint x: 404, startPoint y: 104, endPoint x: 352, endPoint y: 100, distance: 52.2
click at [373, 100] on div "Escrow TAX SERVICE TYPE" at bounding box center [415, 114] width 85 height 39
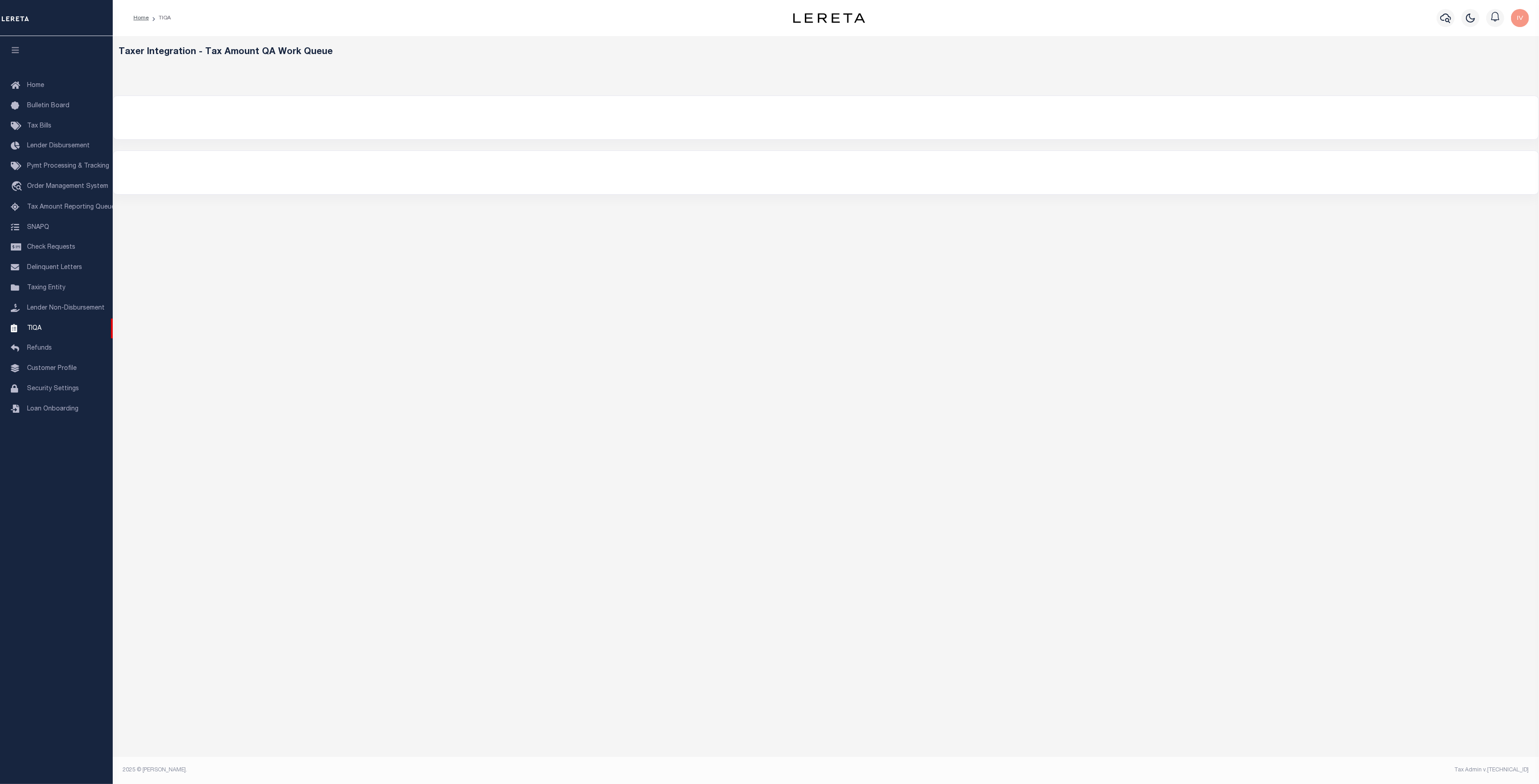
select select "200"
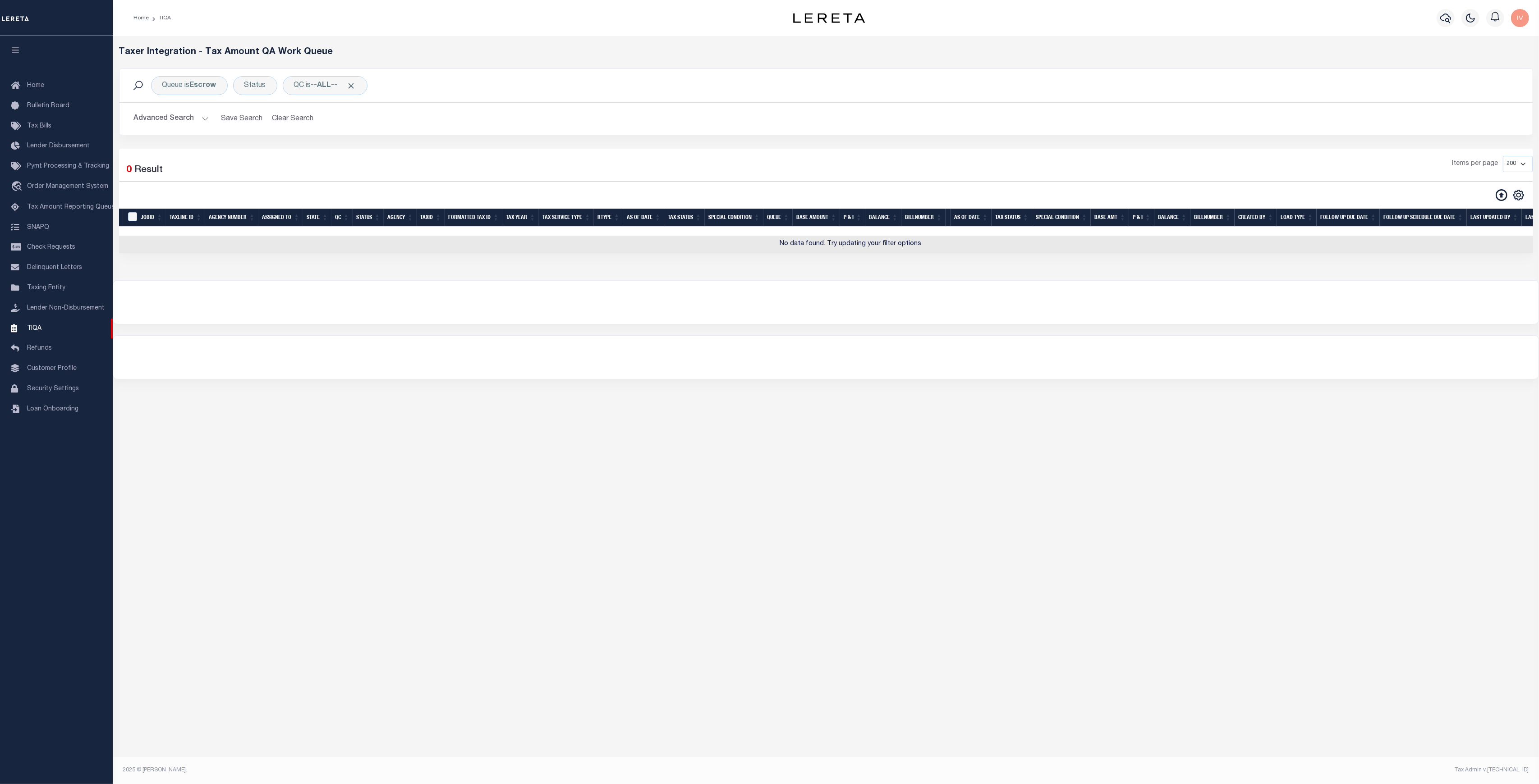
click at [531, 347] on div at bounding box center [826, 357] width 1425 height 43
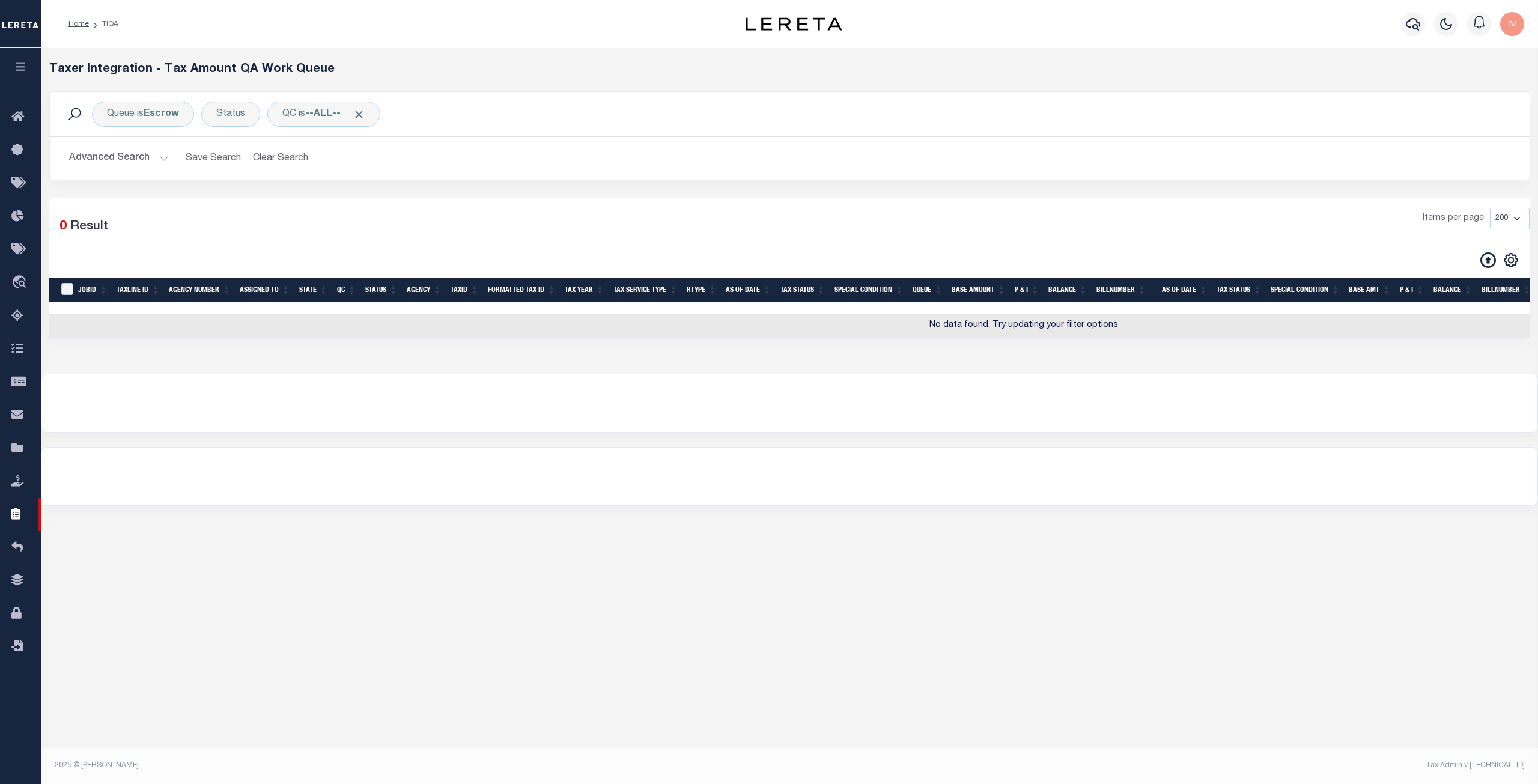
click at [979, 232] on div "Items per page 10 25 50 100 200 500 1000 2000" at bounding box center [977, 223] width 1106 height 31
click at [577, 204] on div "Selected 0 Result Items per page 10 25 50 100 200 500 1000 2000" at bounding box center [790, 267] width 1481 height 139
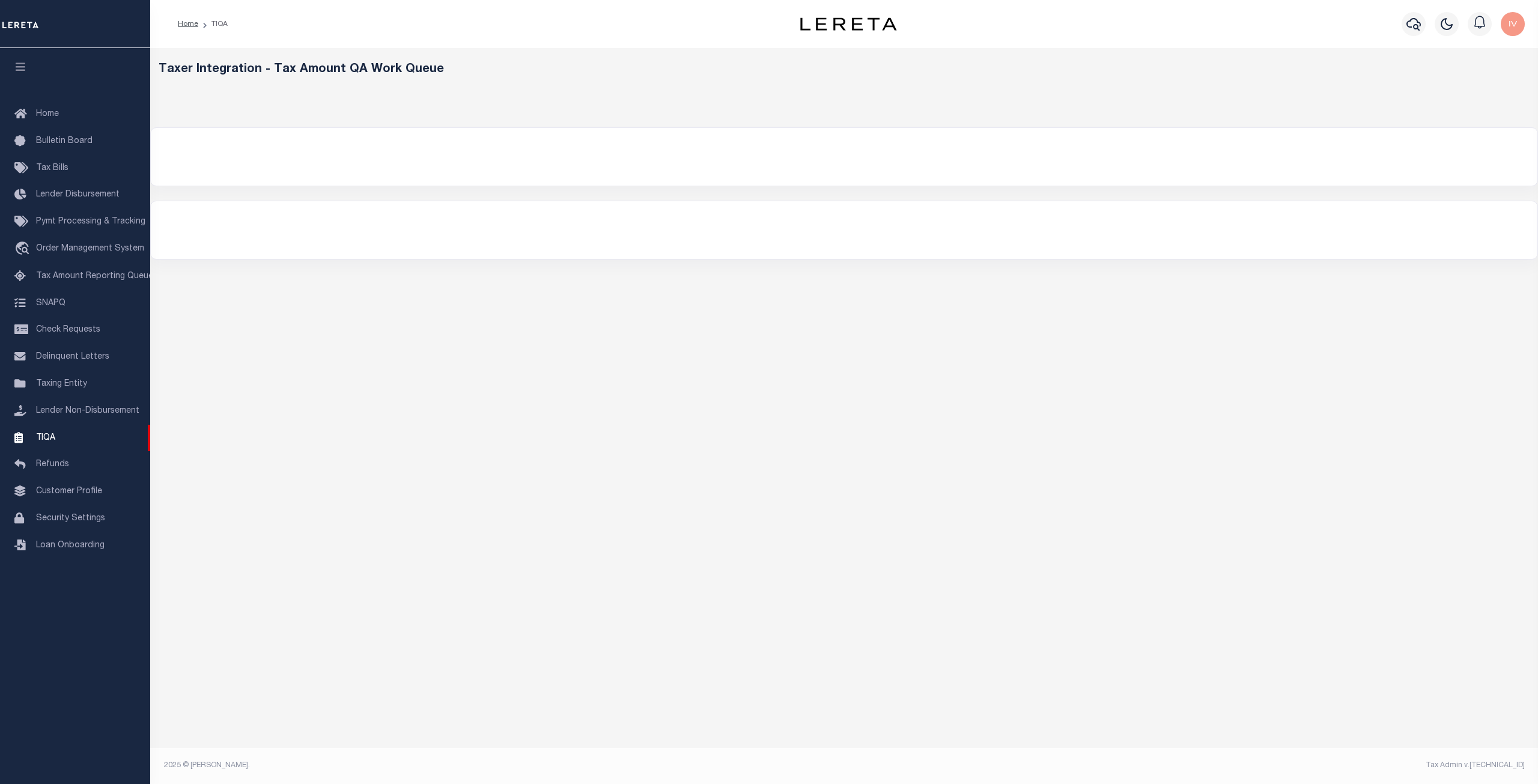
select select "200"
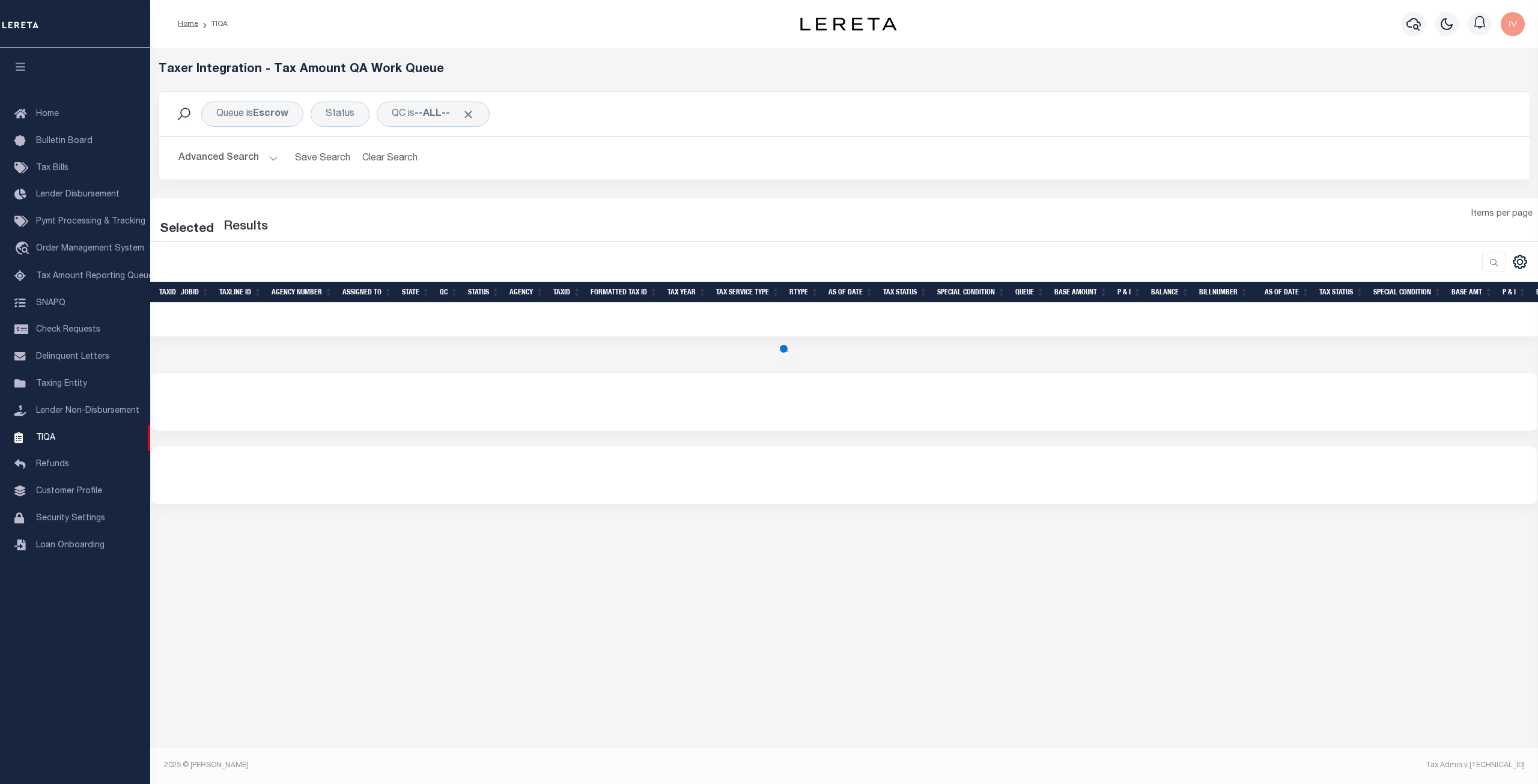
select select "200"
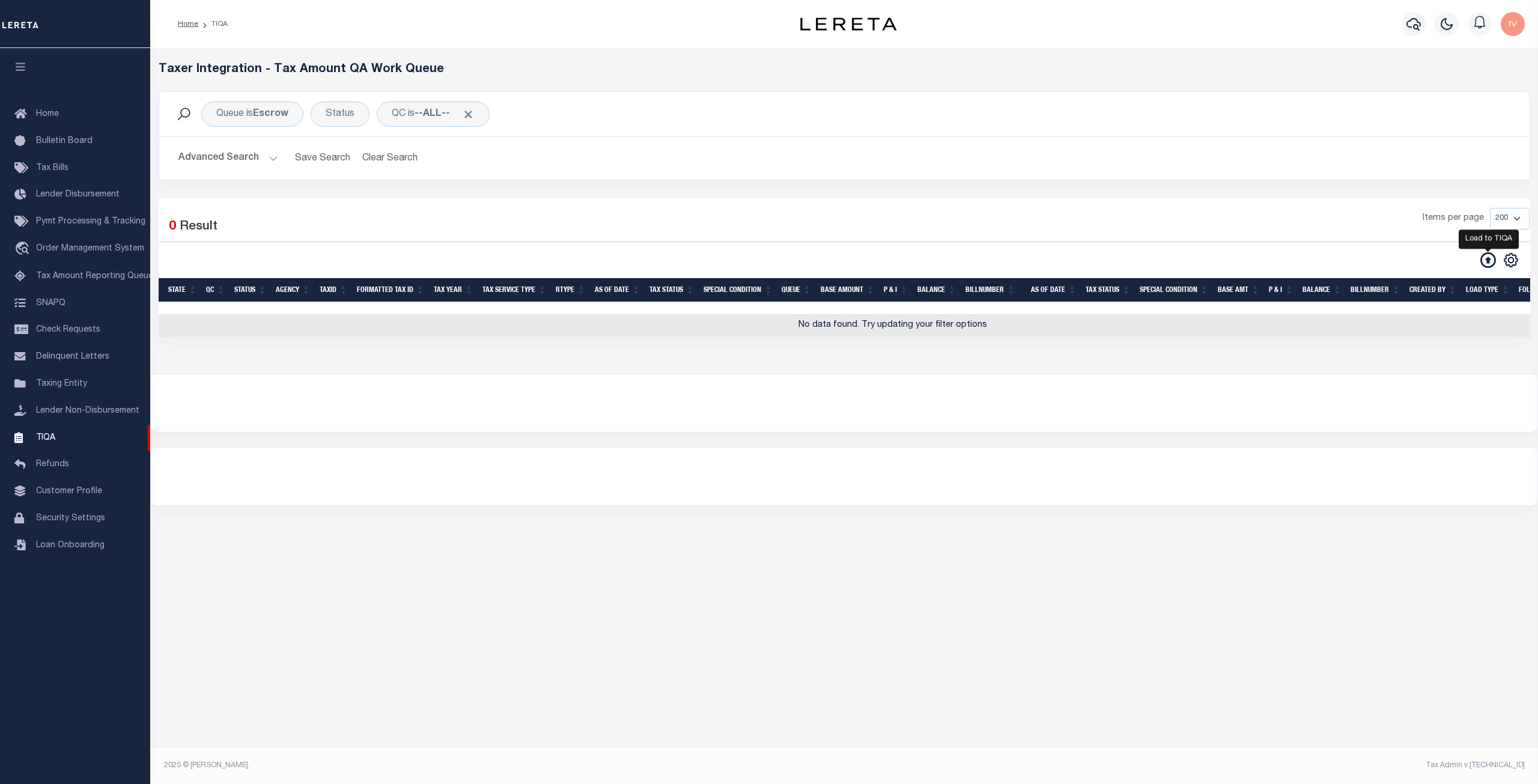
click at [1488, 255] on icon at bounding box center [1489, 260] width 16 height 16
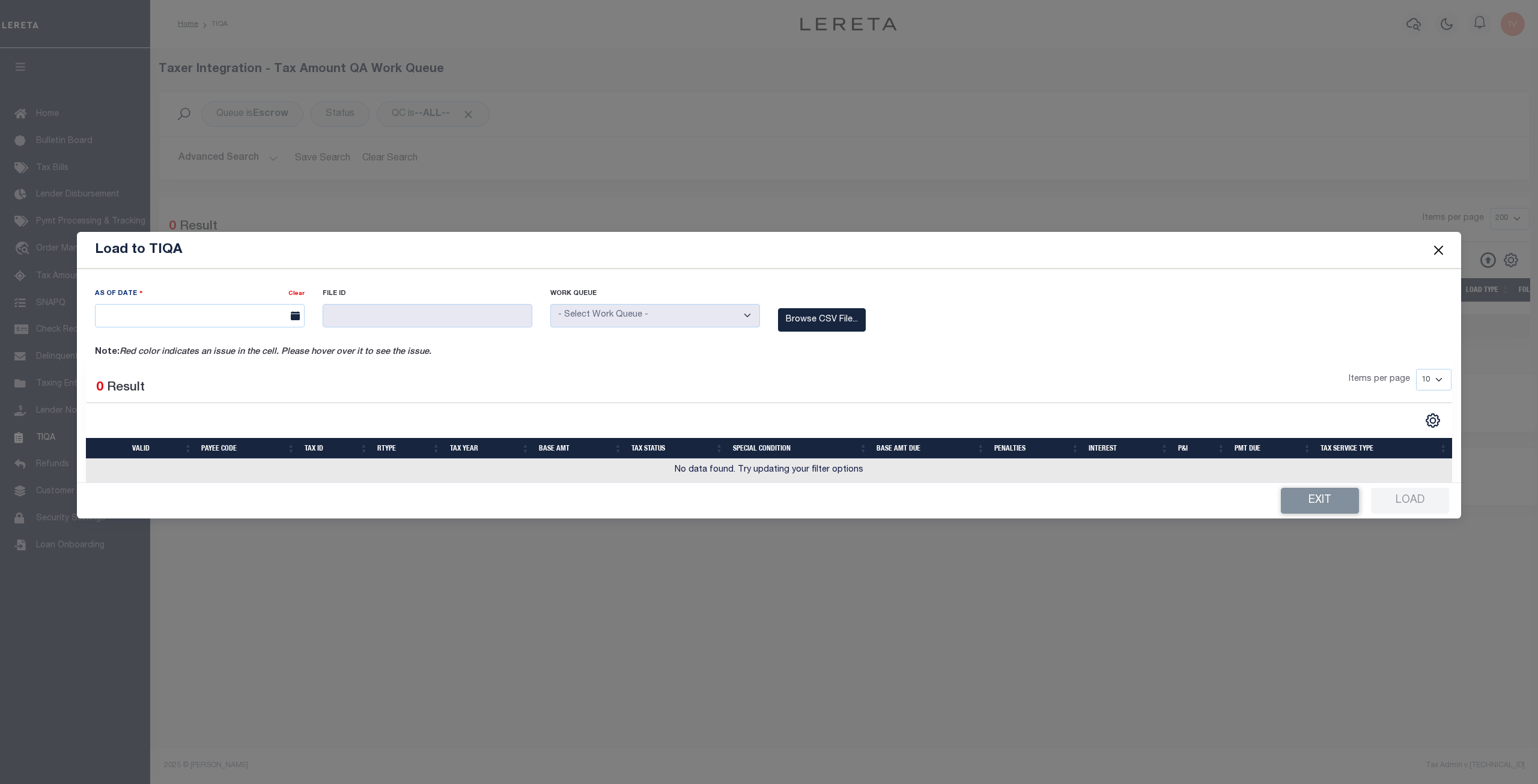
click at [842, 326] on label "Browse CSV File..." at bounding box center [822, 319] width 88 height 23
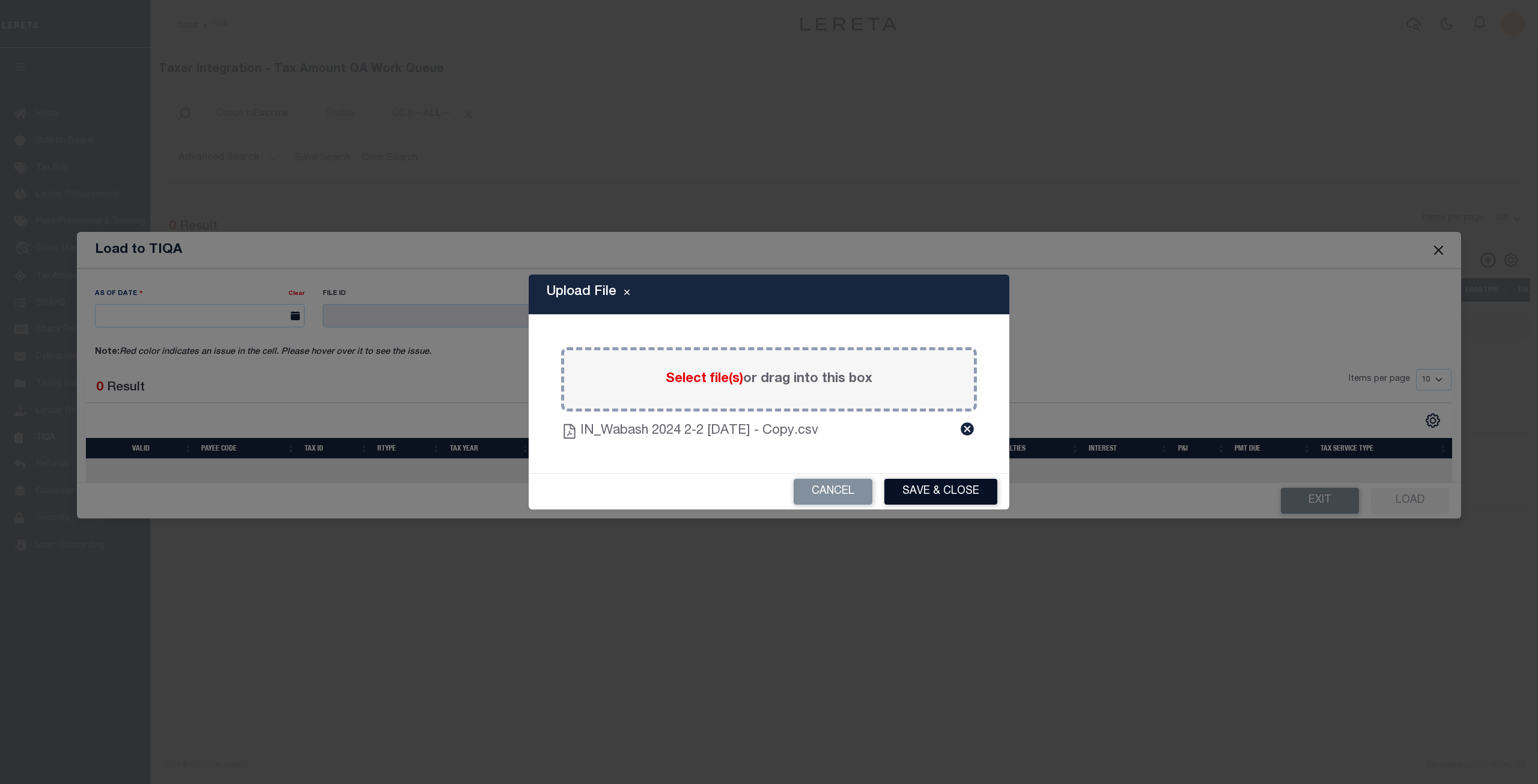
click at [978, 484] on button "Save & Close" at bounding box center [941, 492] width 113 height 25
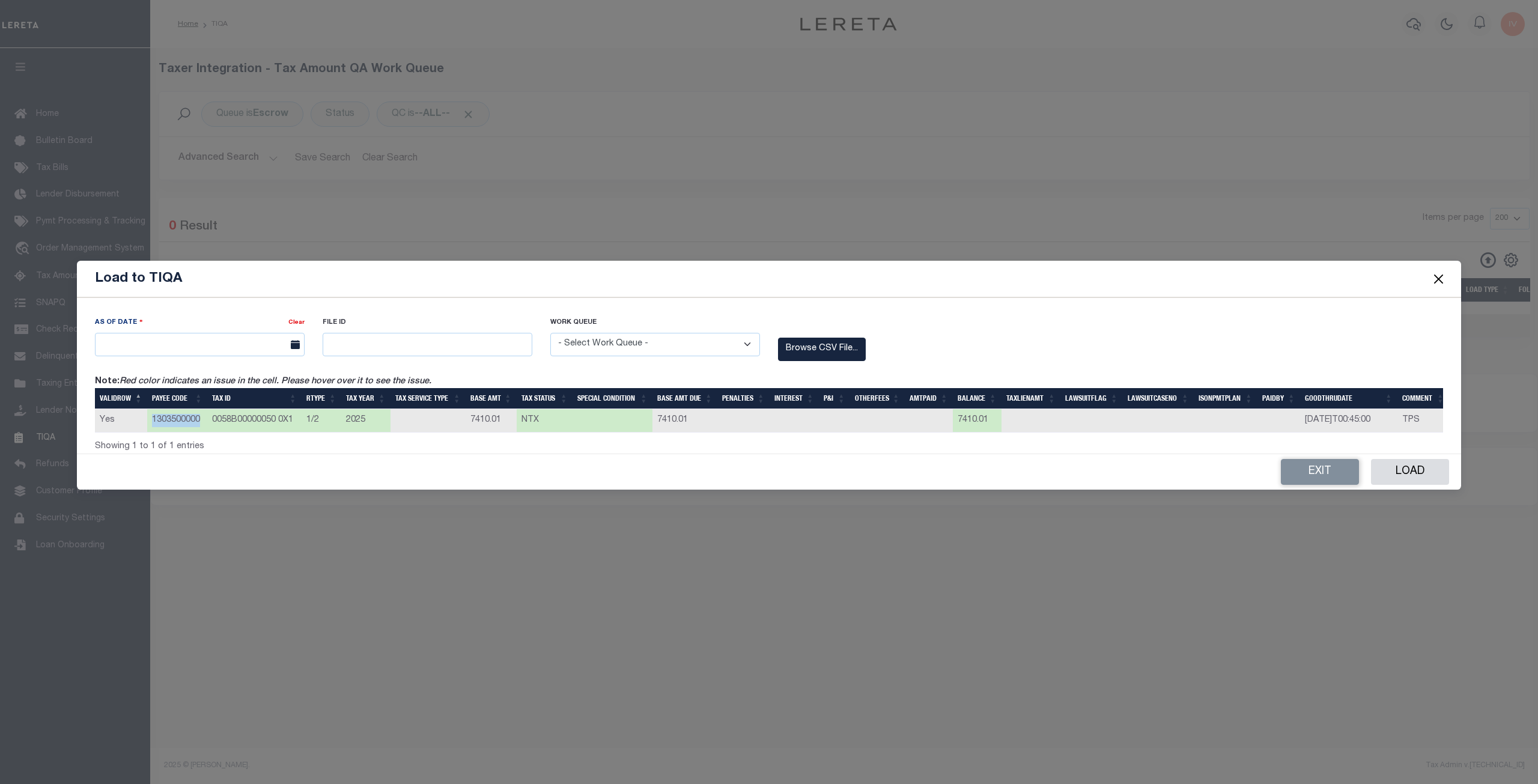
drag, startPoint x: 153, startPoint y: 417, endPoint x: 200, endPoint y: 416, distance: 47.0
click at [200, 416] on td "1303500000" at bounding box center [177, 420] width 60 height 23
drag, startPoint x: 470, startPoint y: 416, endPoint x: 512, endPoint y: 417, distance: 42.0
click at [512, 417] on td "7410.01" at bounding box center [491, 420] width 51 height 23
click at [485, 415] on td "7410.01" at bounding box center [491, 420] width 51 height 23
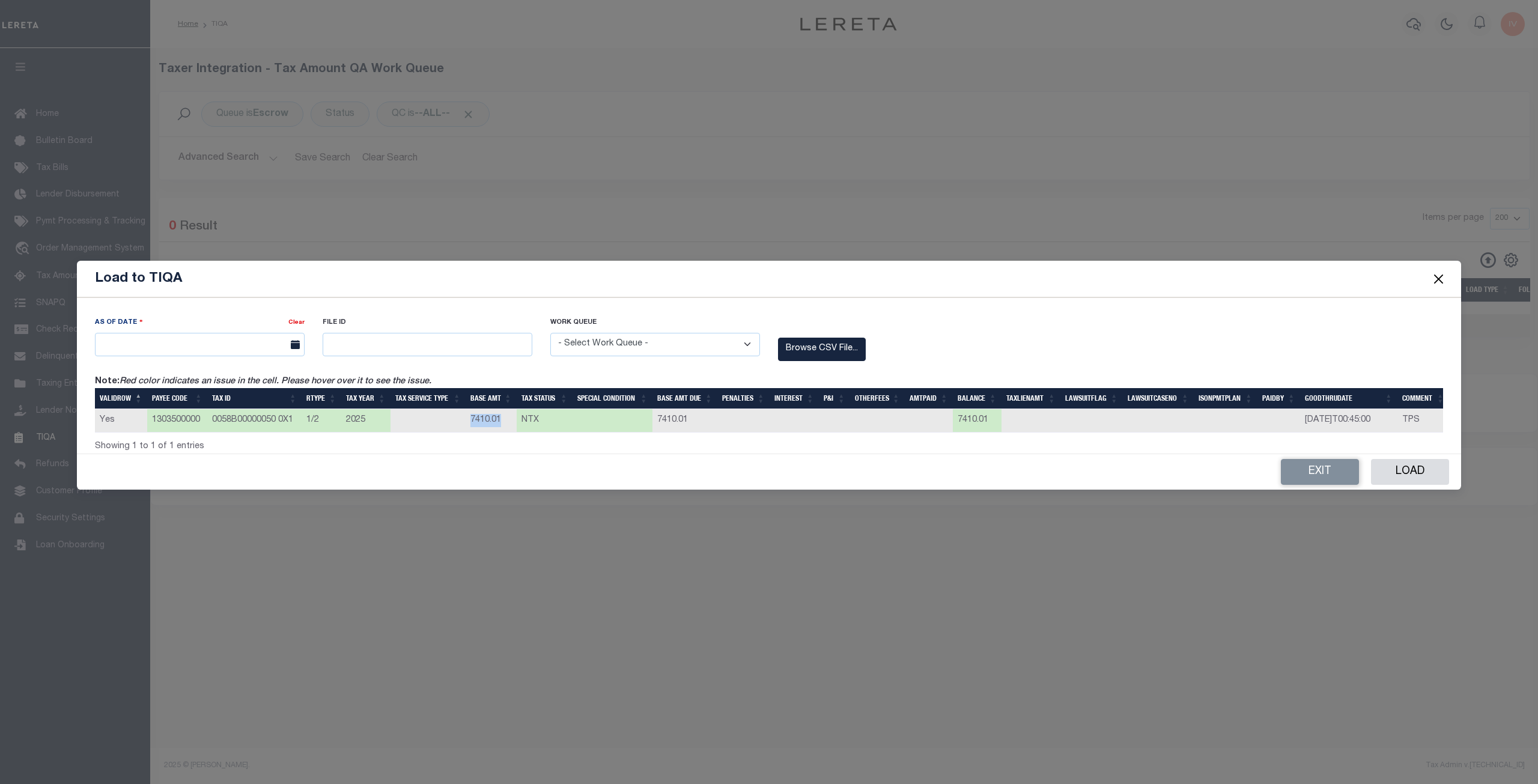
drag, startPoint x: 470, startPoint y: 415, endPoint x: 513, endPoint y: 415, distance: 43.0
click at [513, 415] on td "7410.01" at bounding box center [491, 420] width 51 height 23
drag, startPoint x: 680, startPoint y: 407, endPoint x: 732, endPoint y: 405, distance: 52.0
click at [732, 409] on tr "Yes 1303500000 0058B00000050 0X1 1/2 2025 7410.01 NTX 7410.01 7410.01 2025-11-1…" at bounding box center [771, 420] width 1354 height 23
drag, startPoint x: 965, startPoint y: 411, endPoint x: 991, endPoint y: 416, distance: 26.5
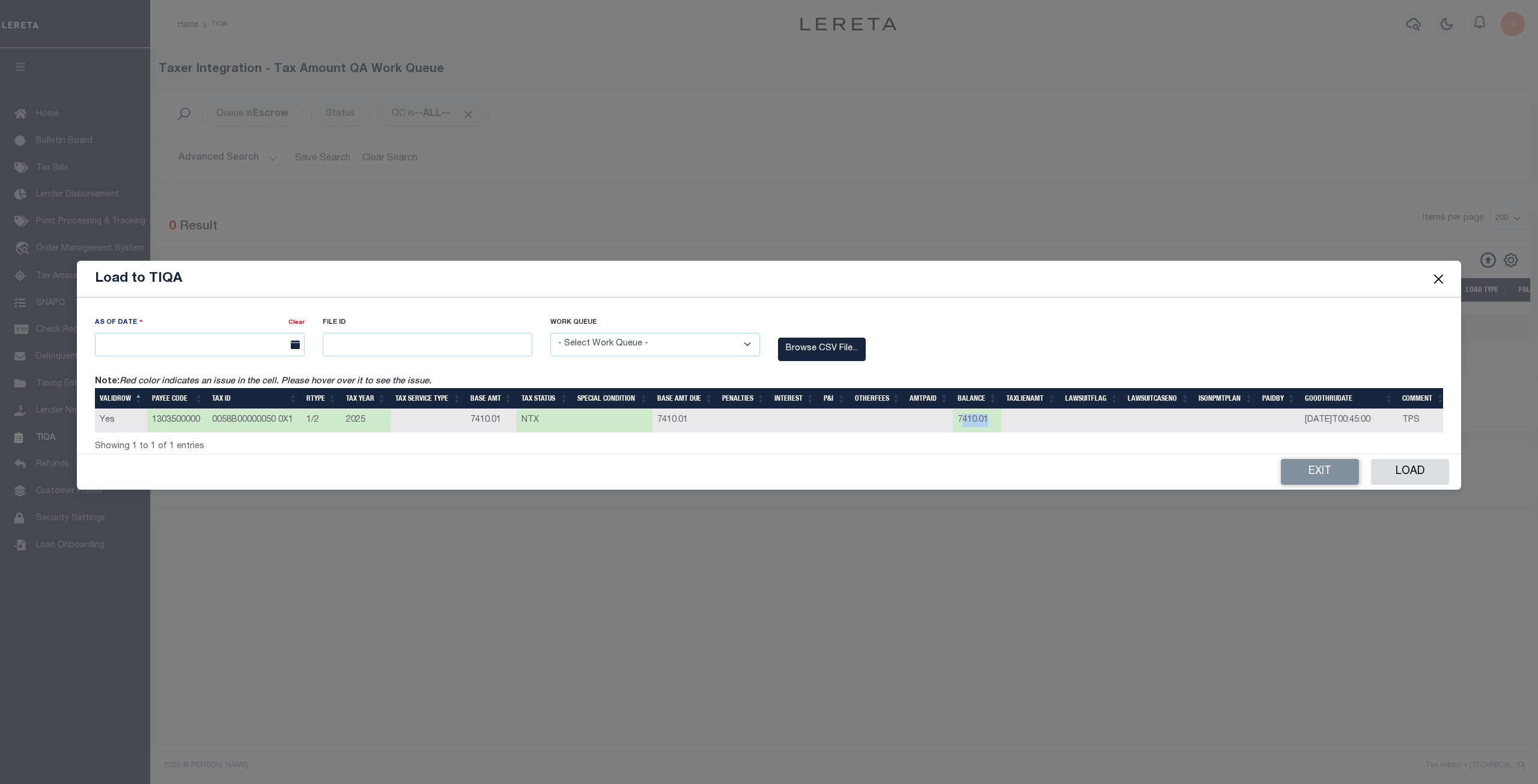
click at [991, 416] on td "7410.01" at bounding box center [977, 420] width 49 height 23
click at [555, 404] on th "TAX STATUS" at bounding box center [545, 399] width 56 height 21
drag, startPoint x: 550, startPoint y: 415, endPoint x: 496, endPoint y: 420, distance: 54.2
click at [502, 422] on tr "Yes 1303500000 0058B00000050 0X1 1/2 2025 7410.01 NTX 7410.01 7410.01 2025-11-1…" at bounding box center [771, 420] width 1354 height 23
click at [250, 337] on input "text" at bounding box center [199, 344] width 209 height 23
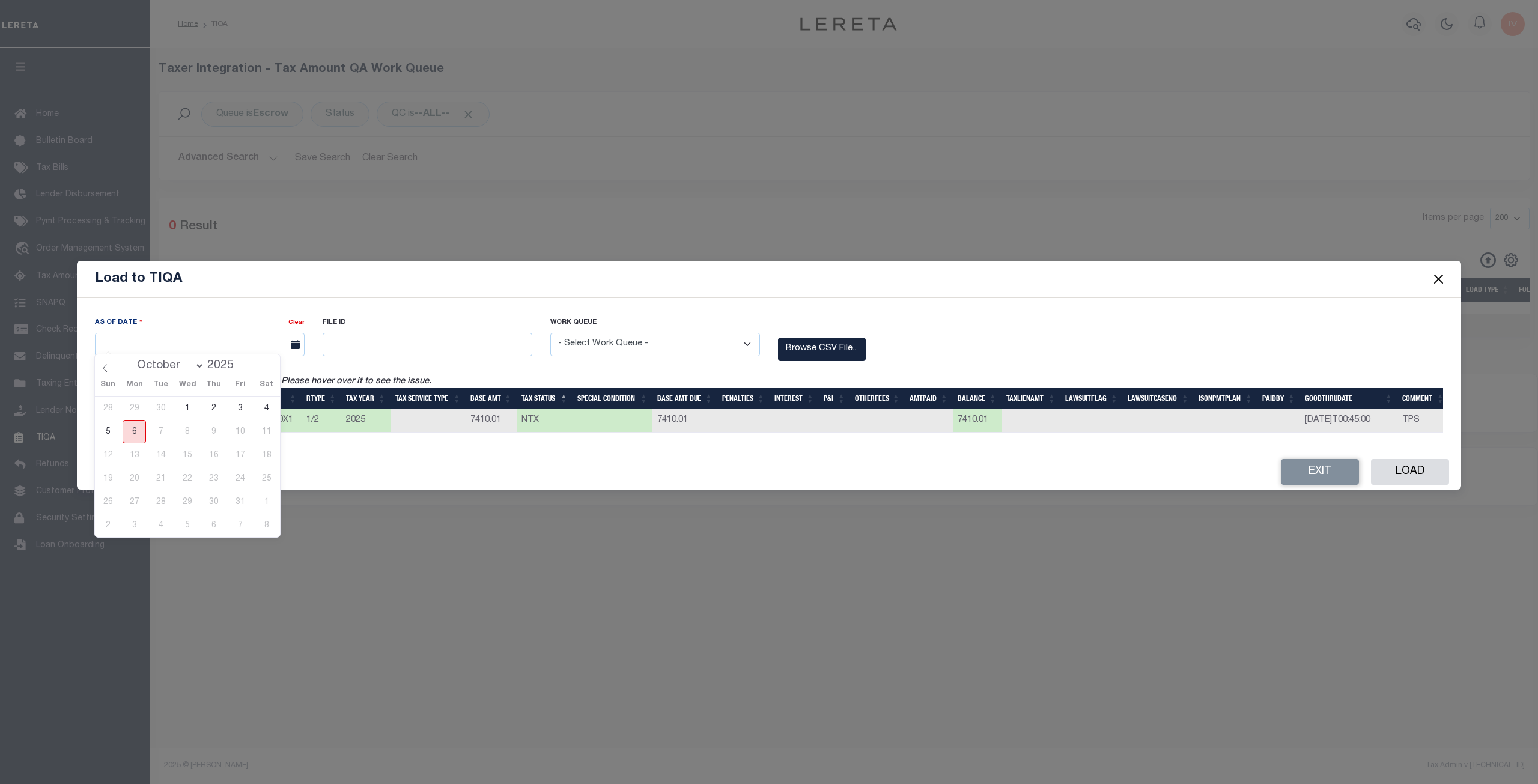
click at [138, 427] on span "6" at bounding box center [134, 431] width 23 height 23
type input "[DATE]"
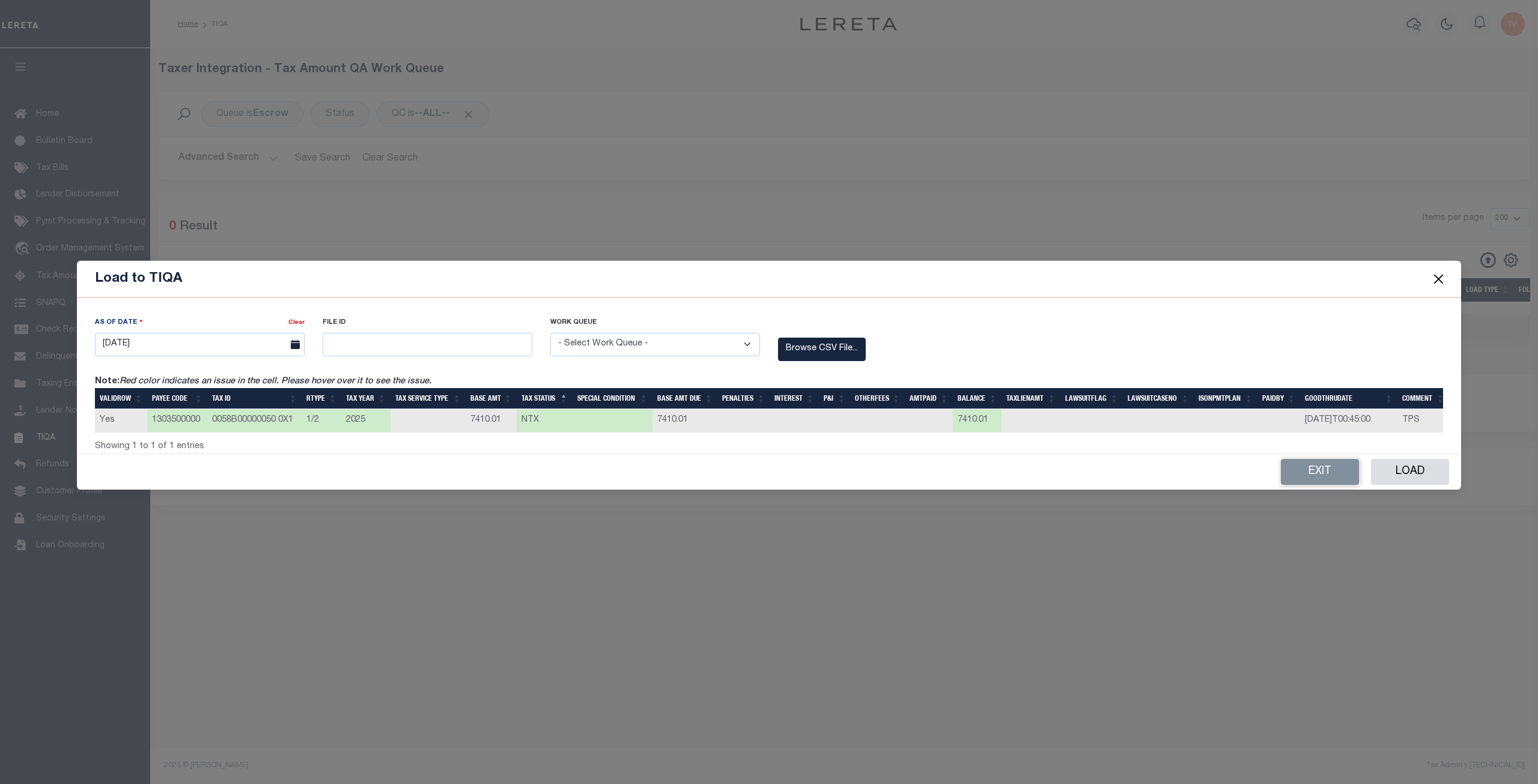
click at [214, 419] on td "0058B00000050 0X1" at bounding box center [254, 420] width 94 height 23
drag, startPoint x: 214, startPoint y: 419, endPoint x: 292, endPoint y: 415, distance: 78.1
click at [292, 415] on td "0058B00000050 0X1" at bounding box center [254, 420] width 94 height 23
copy td "0058B00000050 0X1"
click at [429, 346] on input "text" at bounding box center [427, 344] width 209 height 23
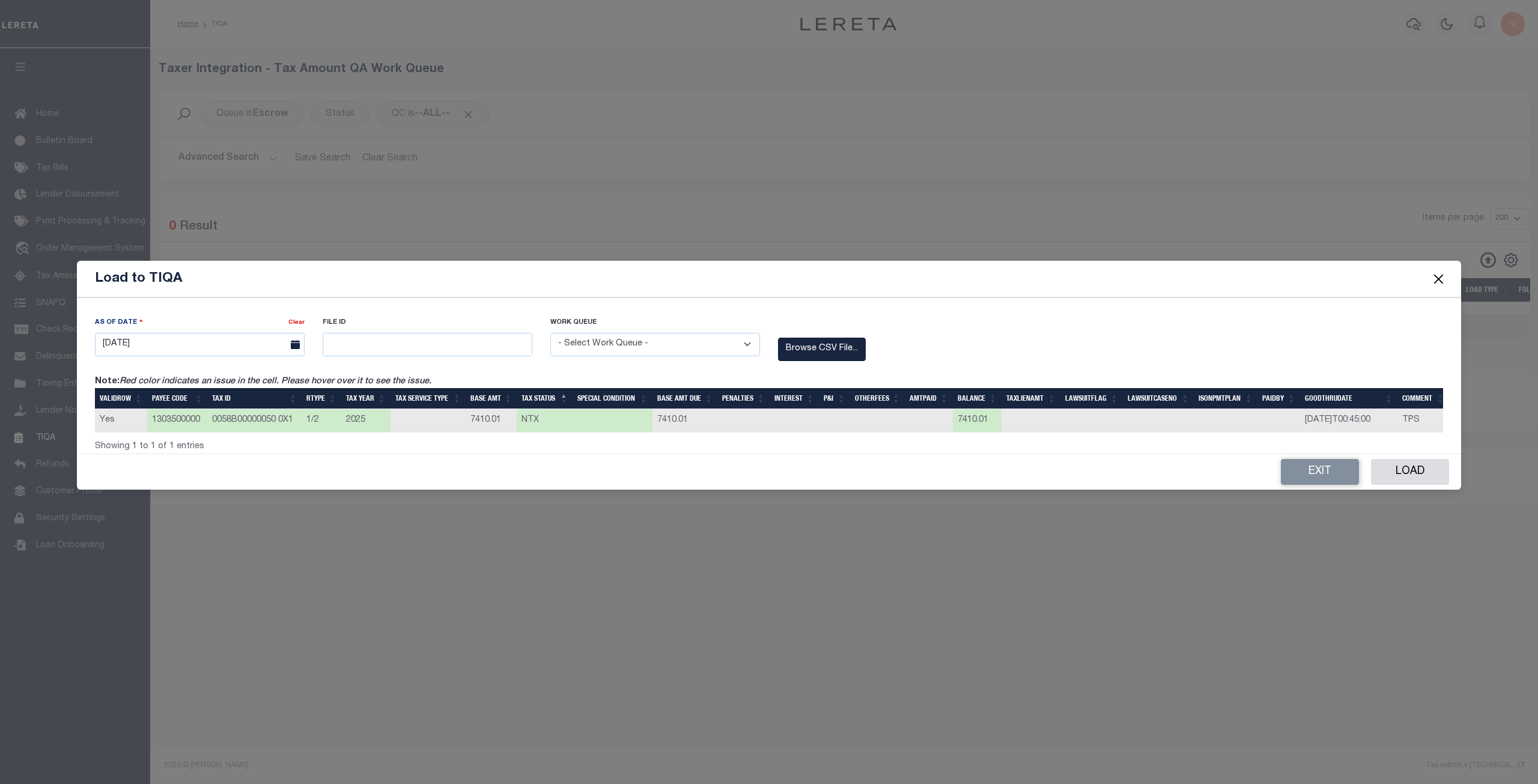
drag, startPoint x: 383, startPoint y: 314, endPoint x: 513, endPoint y: 330, distance: 131.0
click at [383, 316] on div "File ID" at bounding box center [427, 336] width 209 height 40
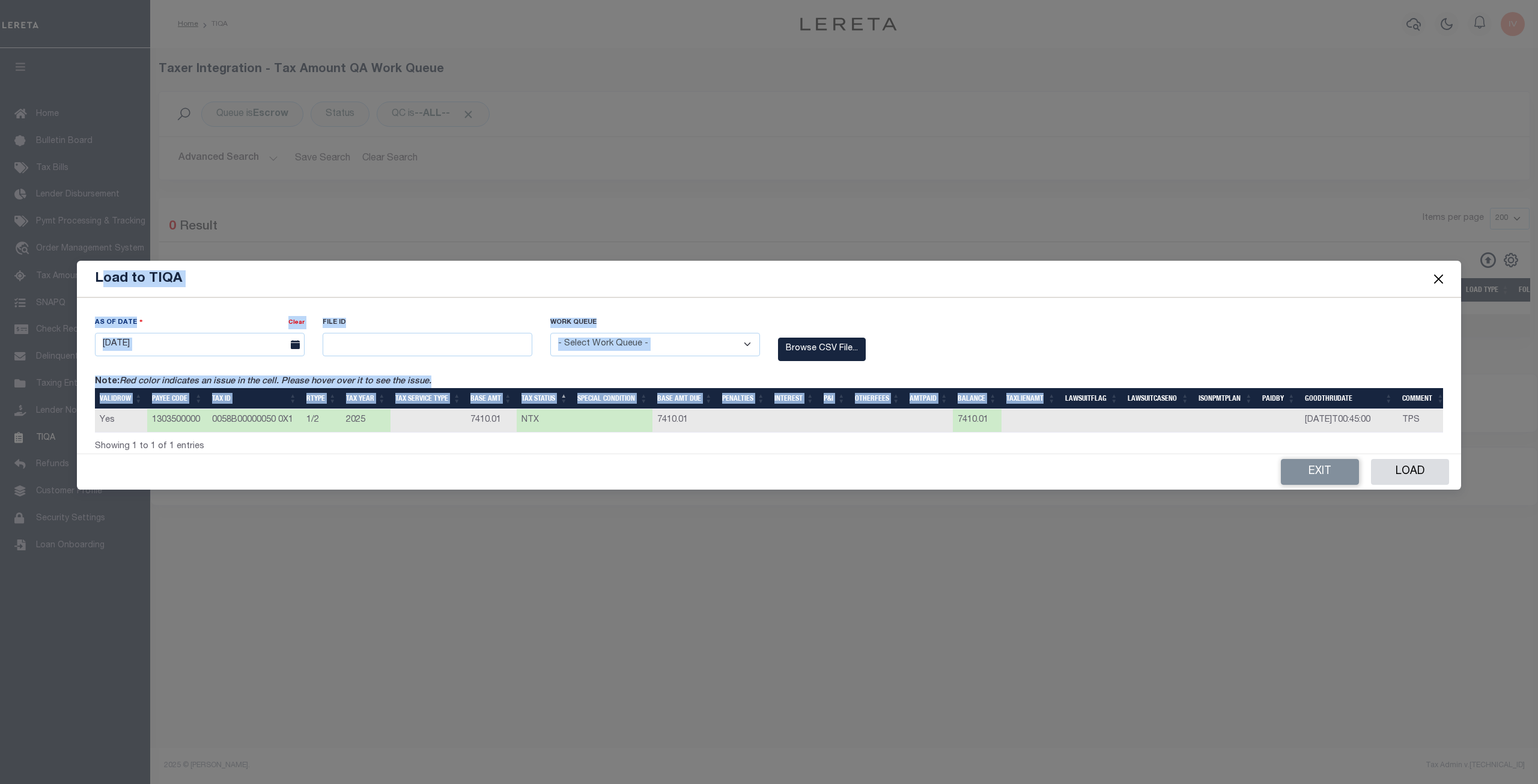
drag, startPoint x: 100, startPoint y: 271, endPoint x: 929, endPoint y: 361, distance: 833.9
click at [939, 365] on form "Load to TIQA As Of Date Clear 10/06/2025 File ID" at bounding box center [769, 375] width 1384 height 228
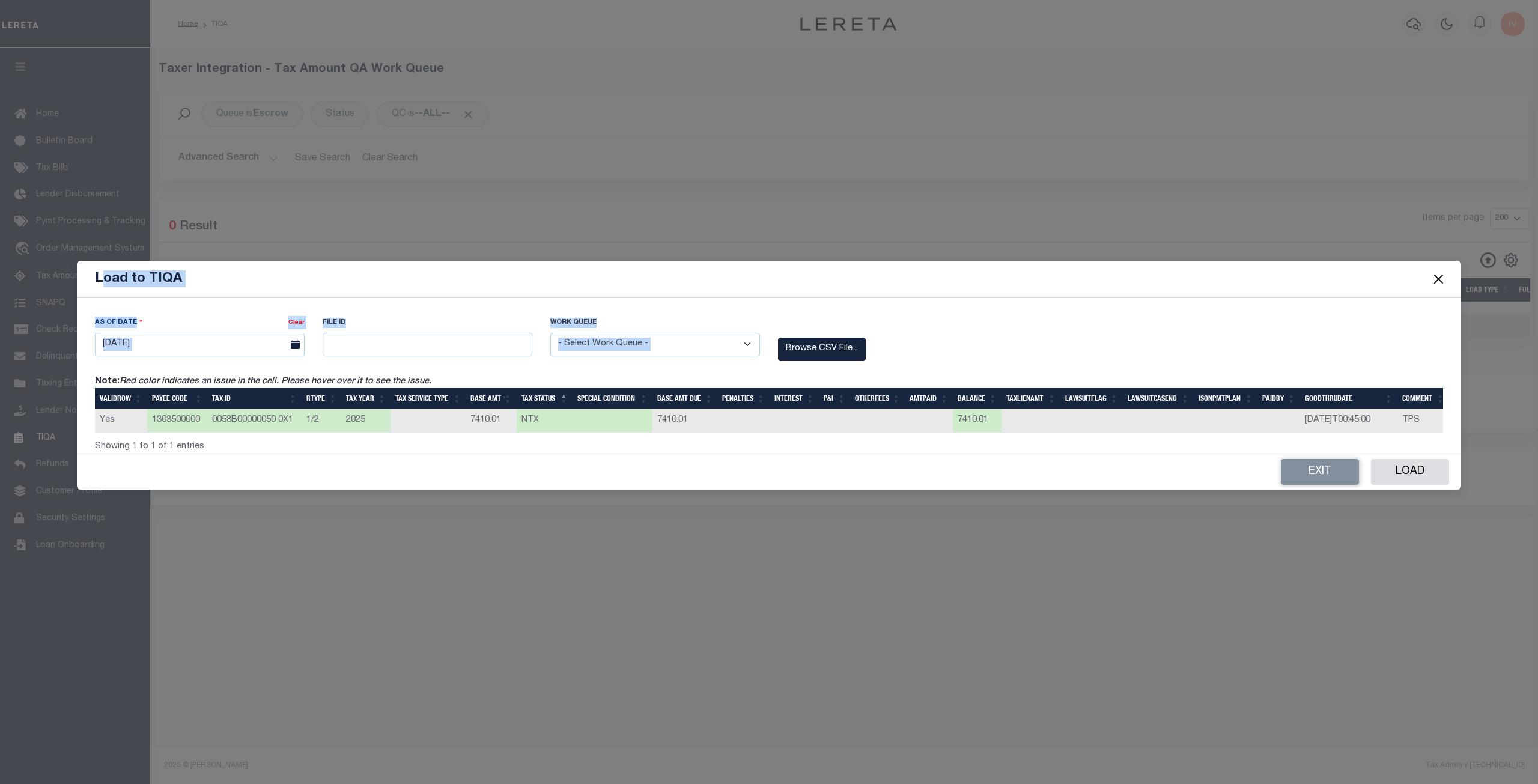
click at [891, 307] on div "As Of Date Clear 10/06/2025 File ID Work Queue" at bounding box center [769, 375] width 1384 height 155
click at [1407, 478] on button "Load" at bounding box center [1410, 472] width 78 height 25
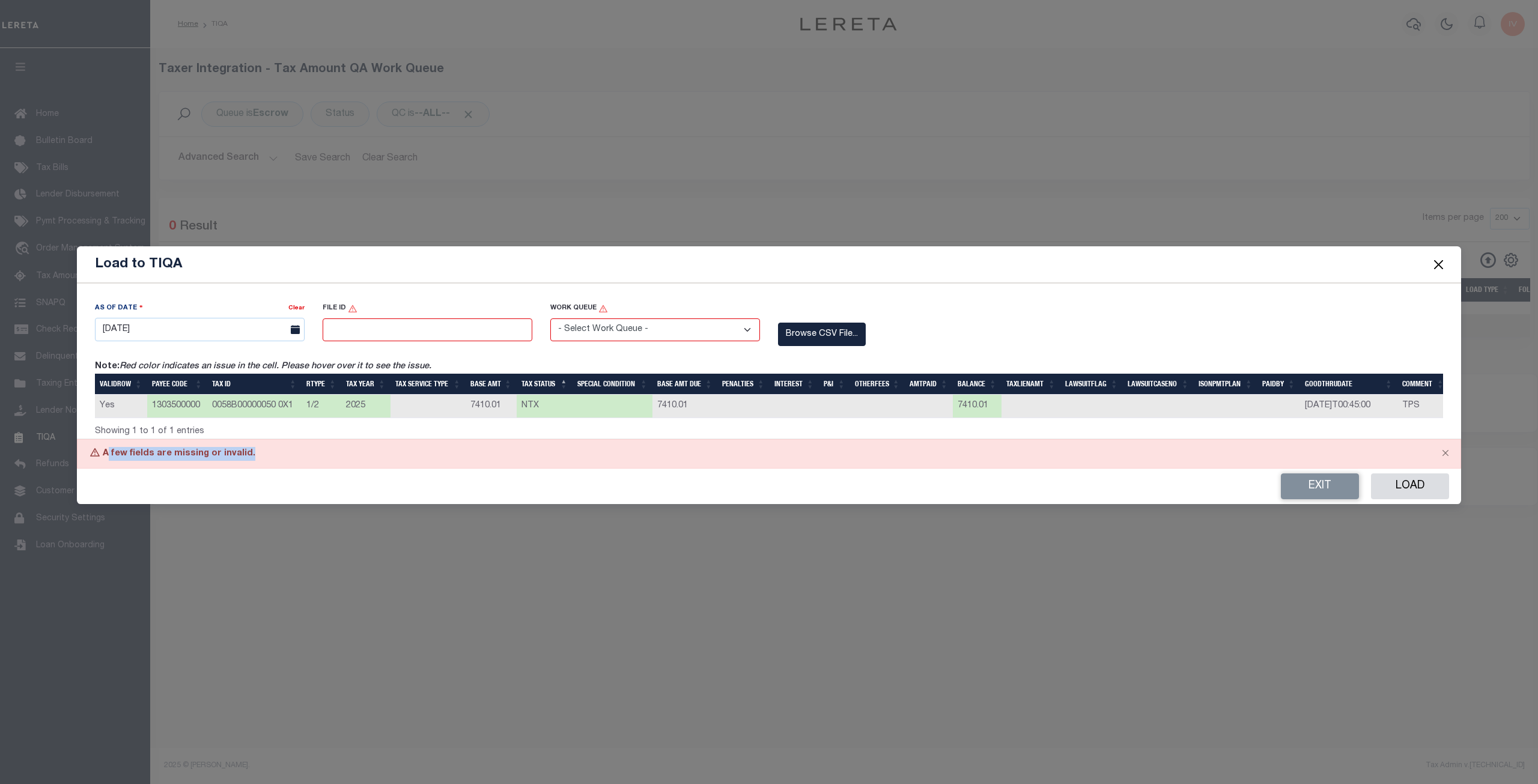
drag, startPoint x: 131, startPoint y: 454, endPoint x: 269, endPoint y: 458, distance: 138.1
click at [269, 458] on div "A few fields are missing or invalid." at bounding box center [769, 454] width 1384 height 29
drag, startPoint x: 144, startPoint y: 303, endPoint x: 138, endPoint y: 303, distance: 6.0
click at [138, 303] on div "As Of Date" at bounding box center [191, 310] width 193 height 17
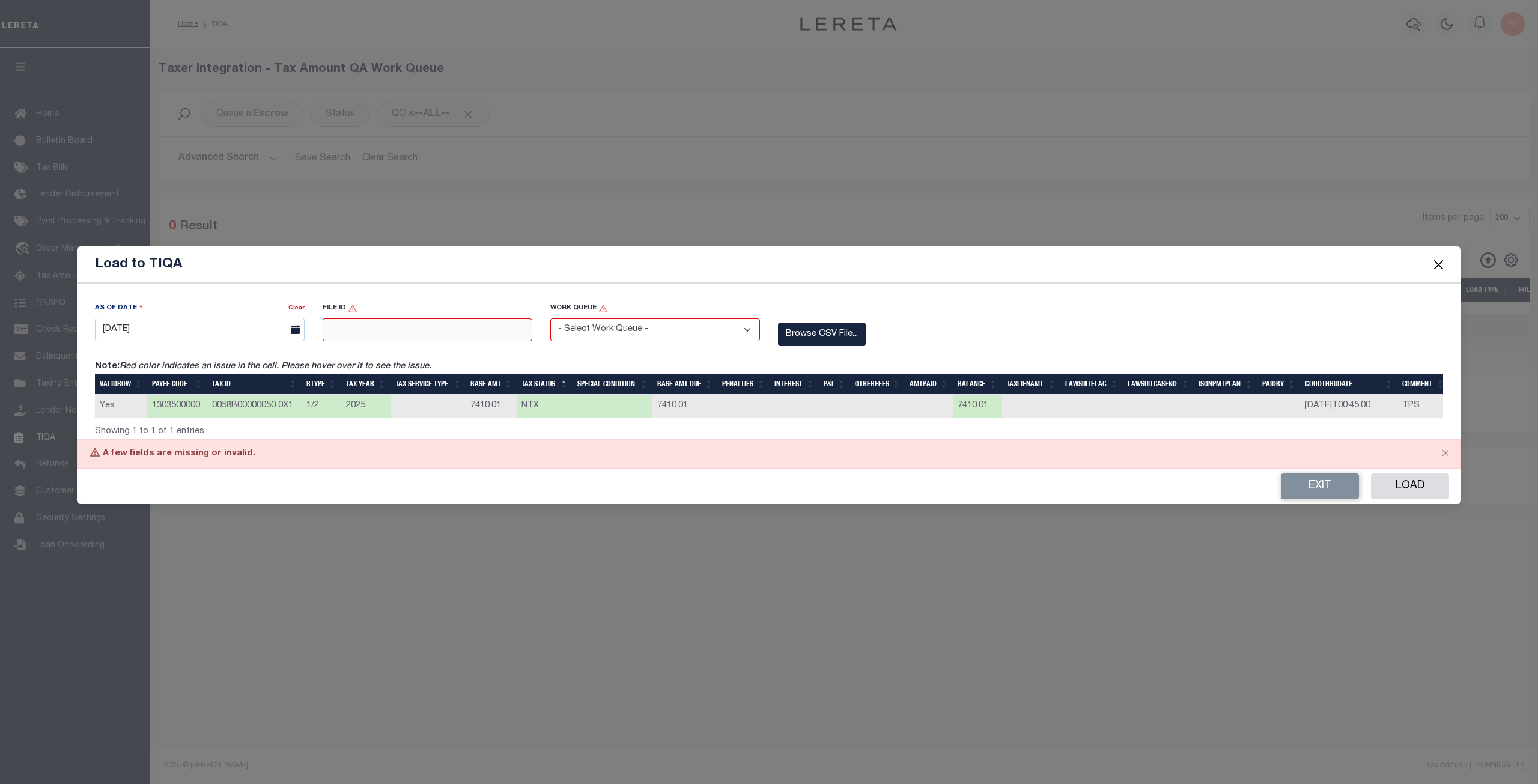
click at [371, 325] on input "text" at bounding box center [427, 330] width 209 height 23
type input "7410"
click at [577, 328] on select "- Select Work Queue - Delinquent Escrow" at bounding box center [654, 330] width 209 height 23
select select "ESC"
click at [550, 318] on select "- Select Work Queue - Delinquent Escrow" at bounding box center [654, 330] width 209 height 23
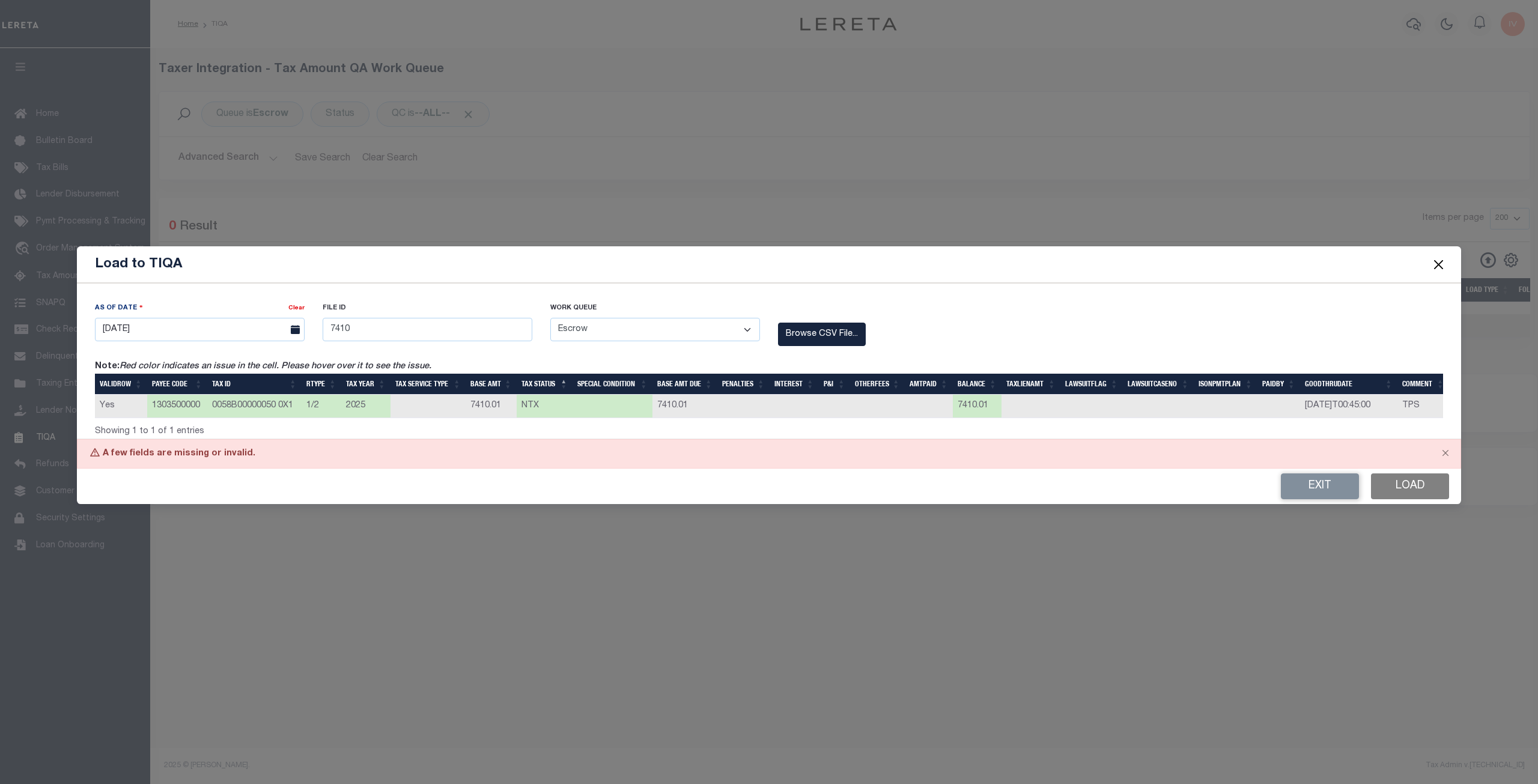
click at [1396, 490] on button "Load" at bounding box center [1410, 486] width 78 height 25
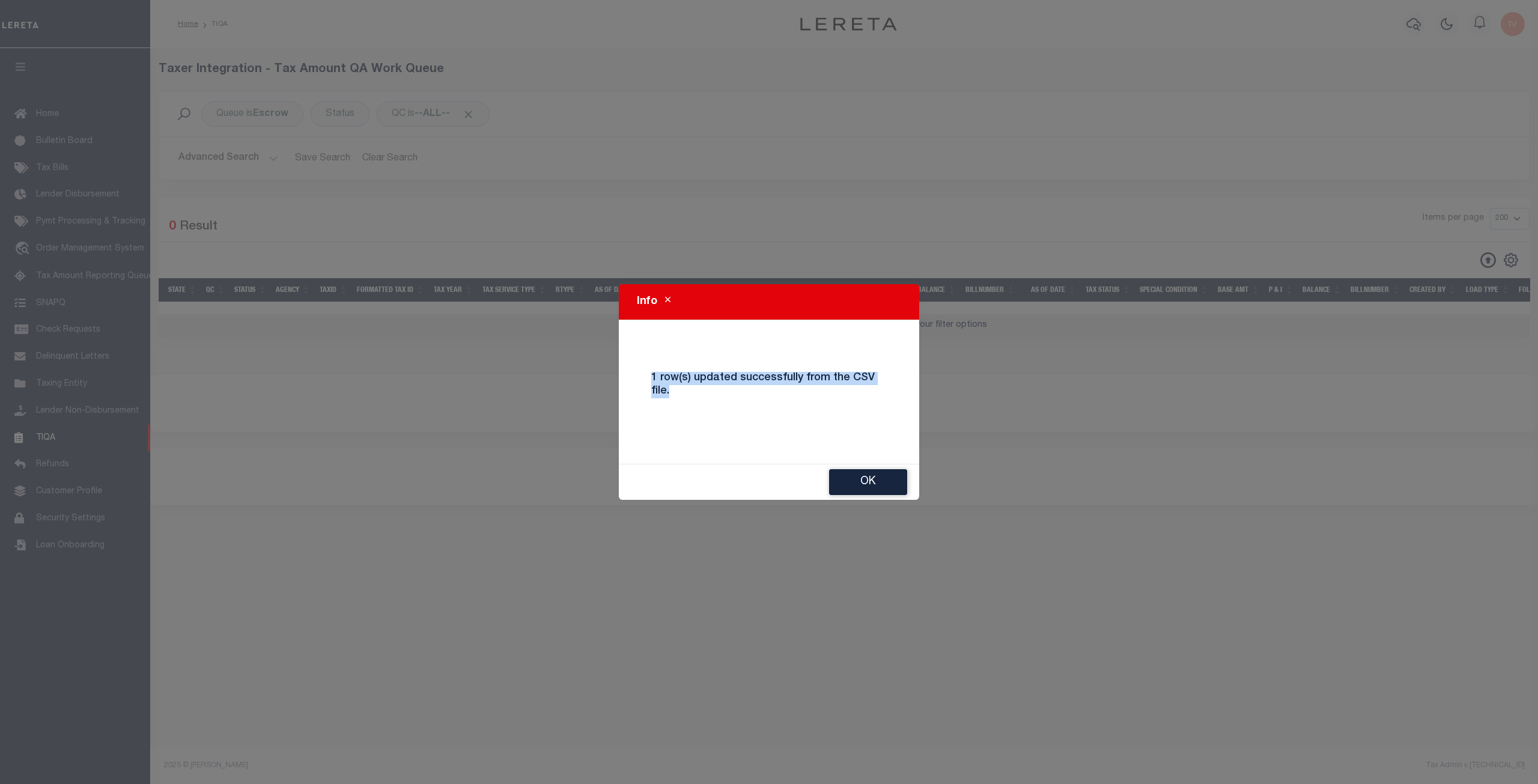
drag, startPoint x: 753, startPoint y: 398, endPoint x: 651, endPoint y: 378, distance: 103.9
click at [651, 378] on div "1 row(s) updated successfully from the CSV file." at bounding box center [769, 392] width 254 height 60
click at [849, 507] on div "Info 1 row(s) updated successfully from the CSV file. Ok" at bounding box center [769, 392] width 1538 height 784
click at [856, 473] on button "Ok" at bounding box center [869, 482] width 78 height 25
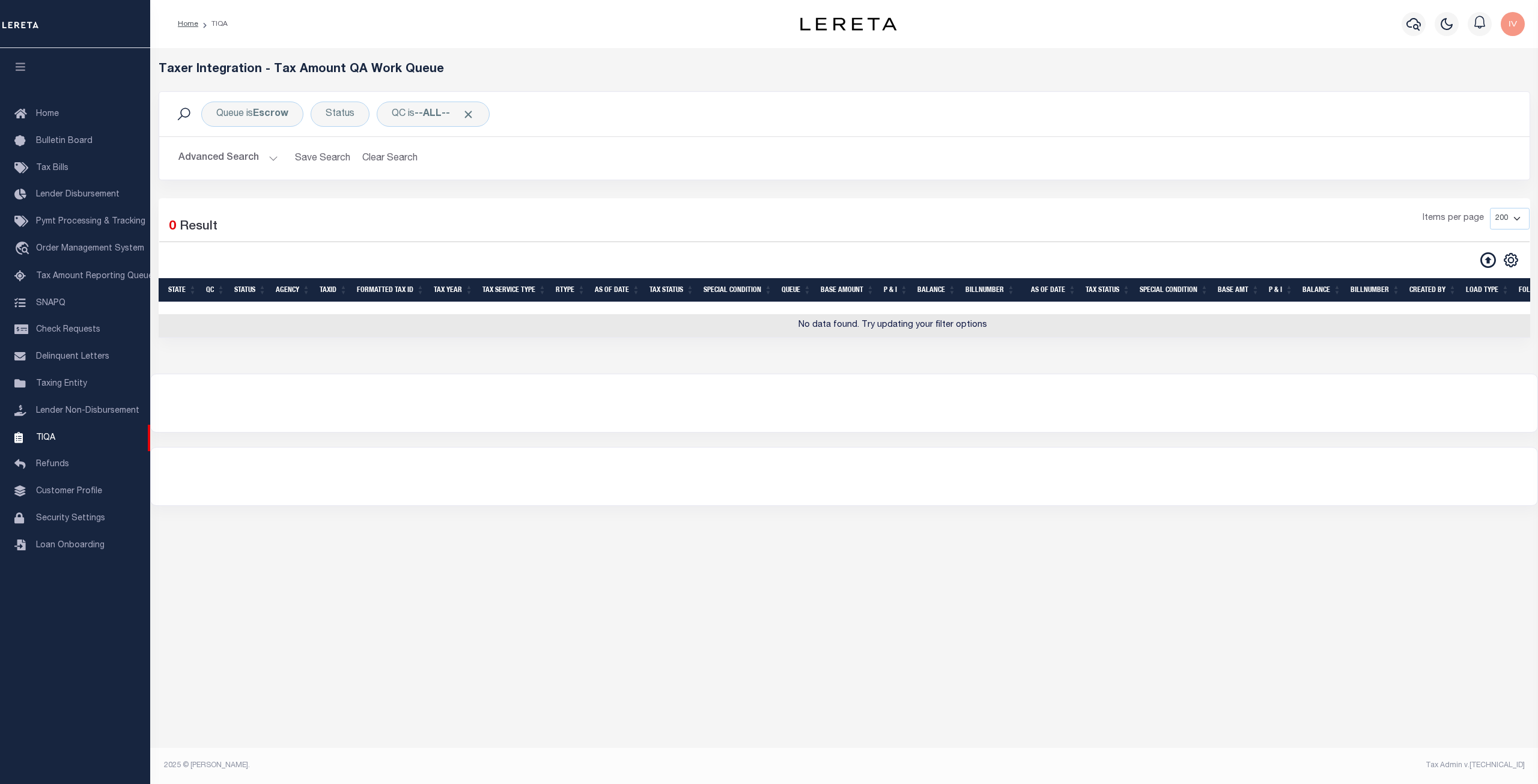
click at [256, 150] on button "Advanced Search" at bounding box center [228, 158] width 100 height 23
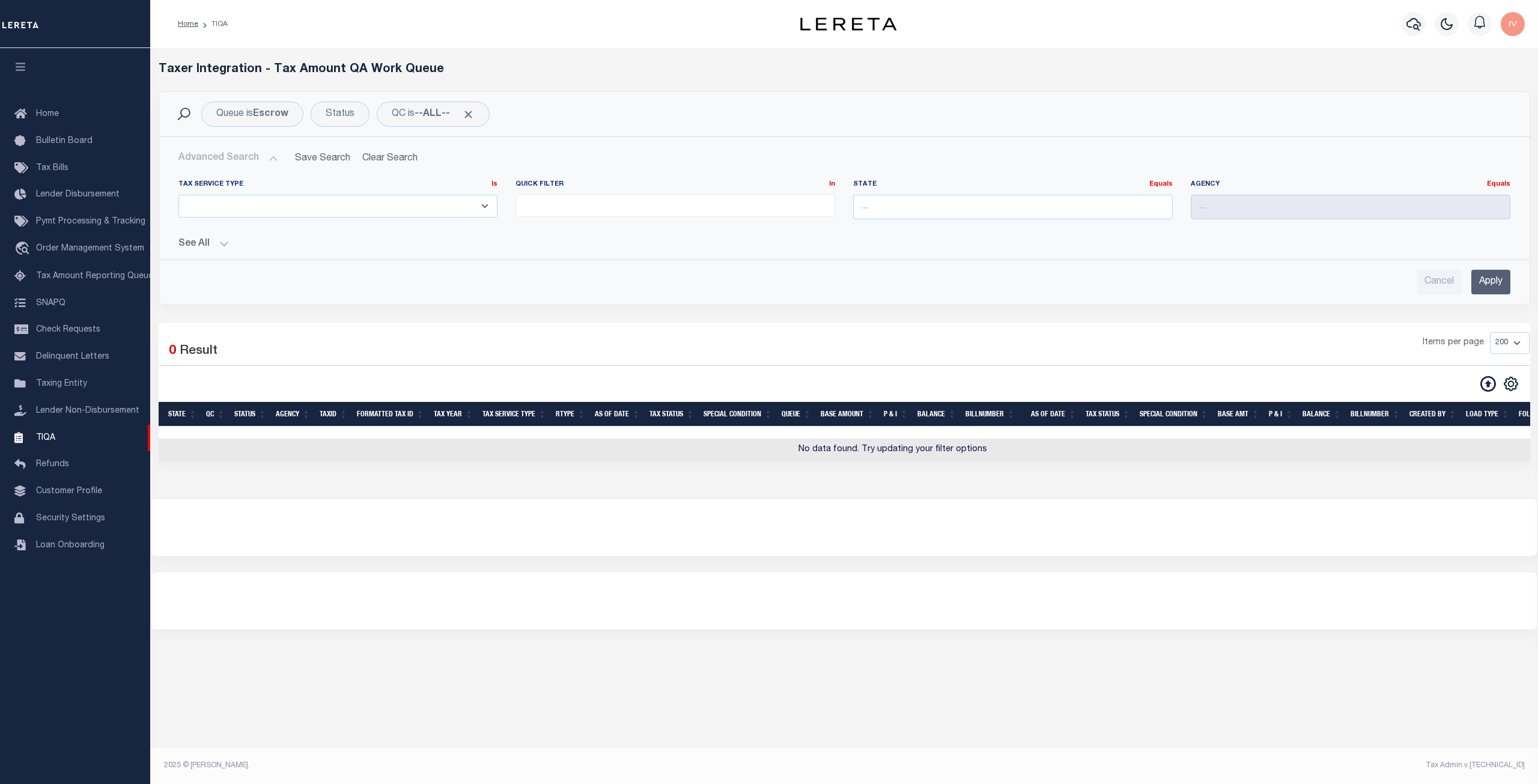
click at [221, 242] on button "See All" at bounding box center [844, 244] width 1332 height 11
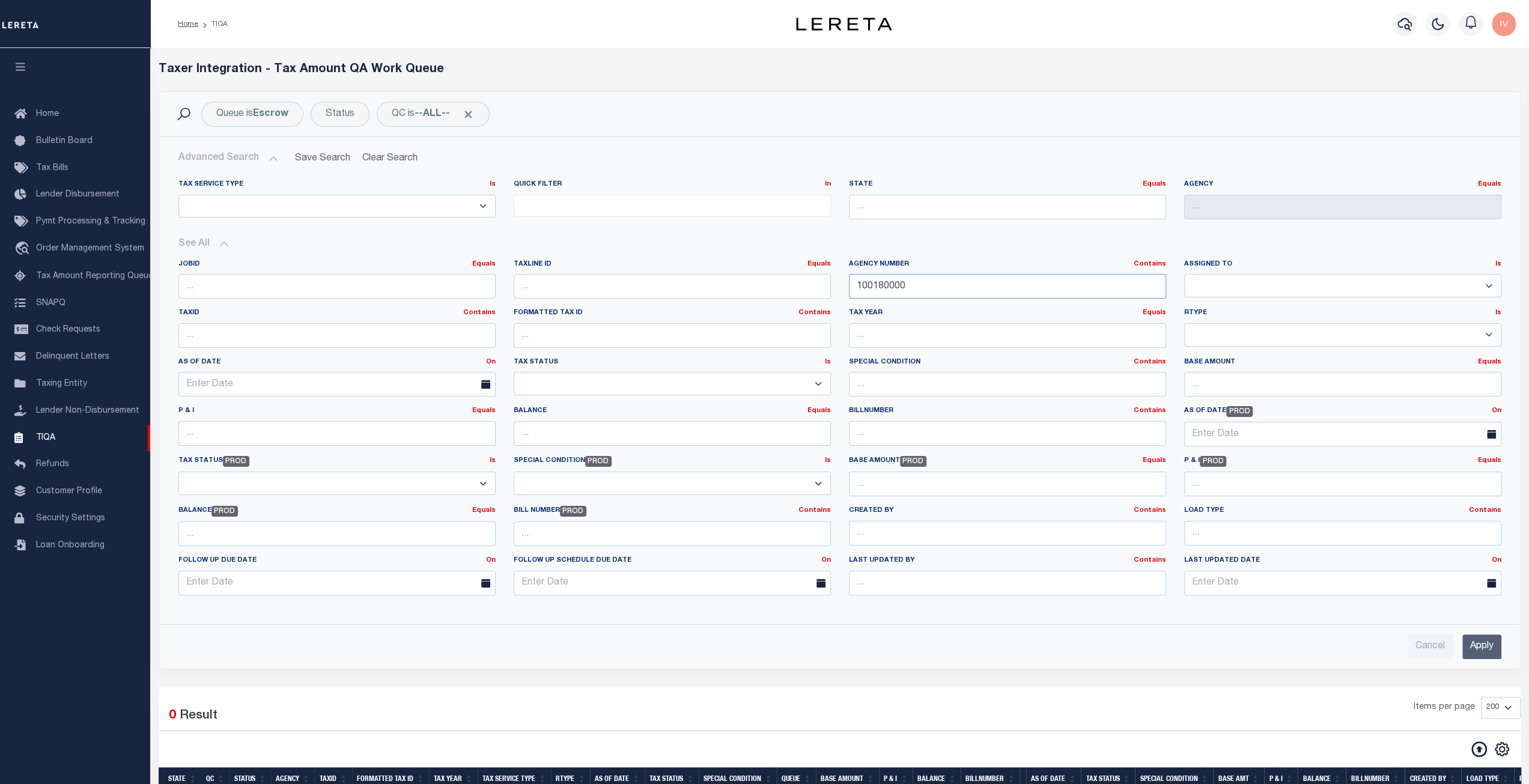
click at [929, 279] on input "100180000" at bounding box center [1007, 286] width 318 height 25
click at [1467, 634] on input "Apply" at bounding box center [1481, 646] width 39 height 25
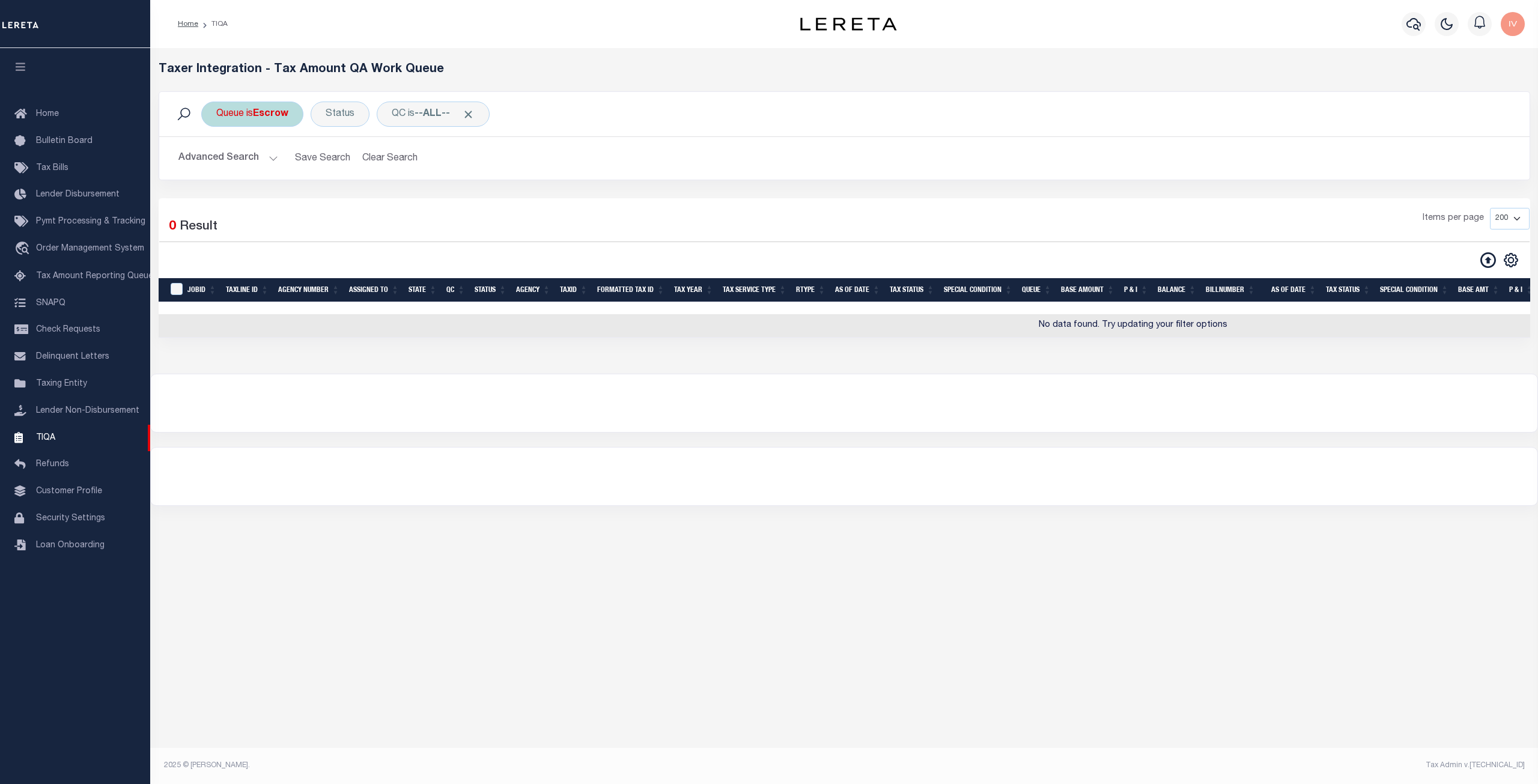
click at [263, 127] on div "Queue is Escrow Status QC is --ALL-- Search" at bounding box center [845, 114] width 1371 height 45
click at [259, 162] on button "Advanced Search" at bounding box center [228, 158] width 100 height 23
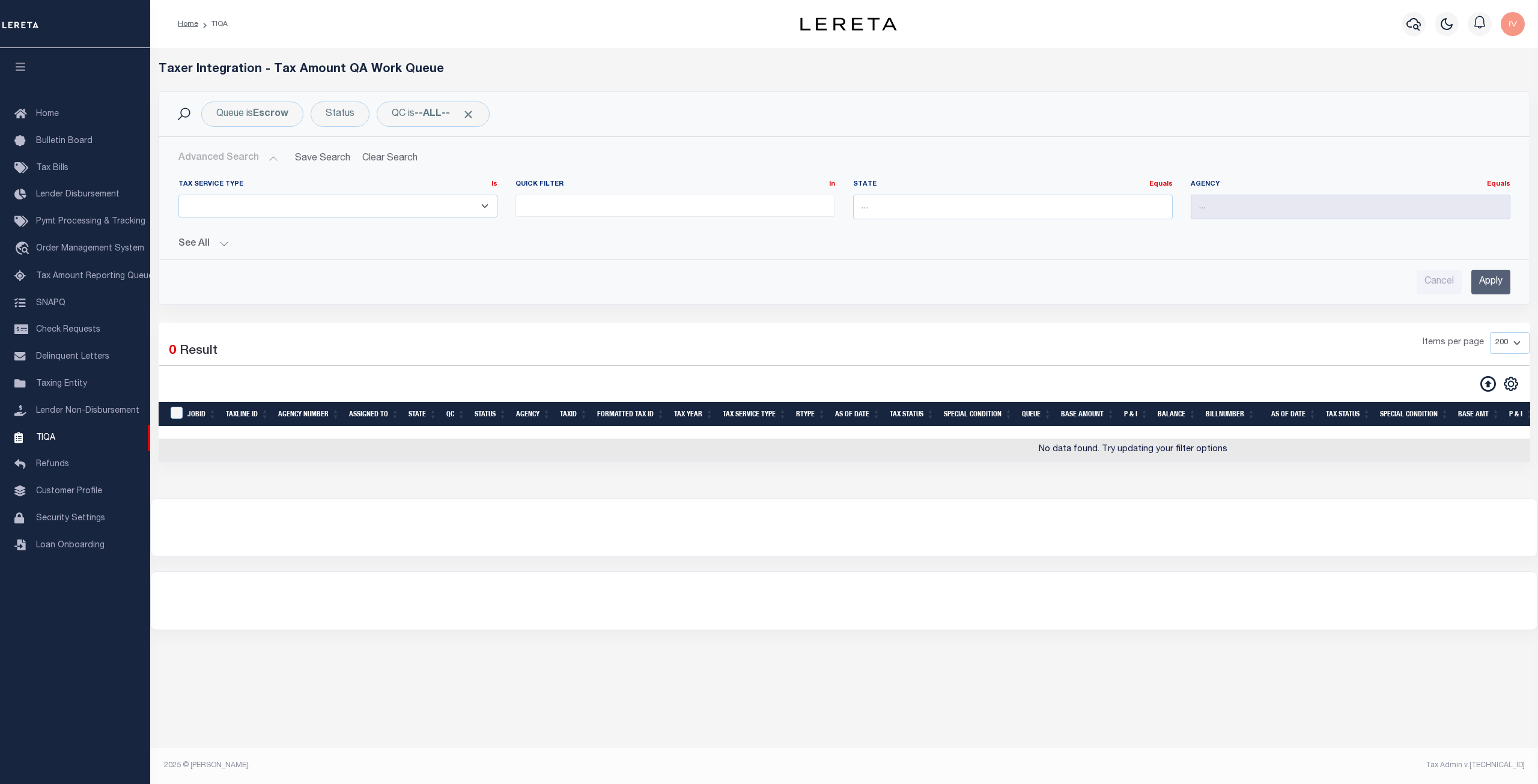
click at [217, 241] on button "See All" at bounding box center [844, 244] width 1332 height 11
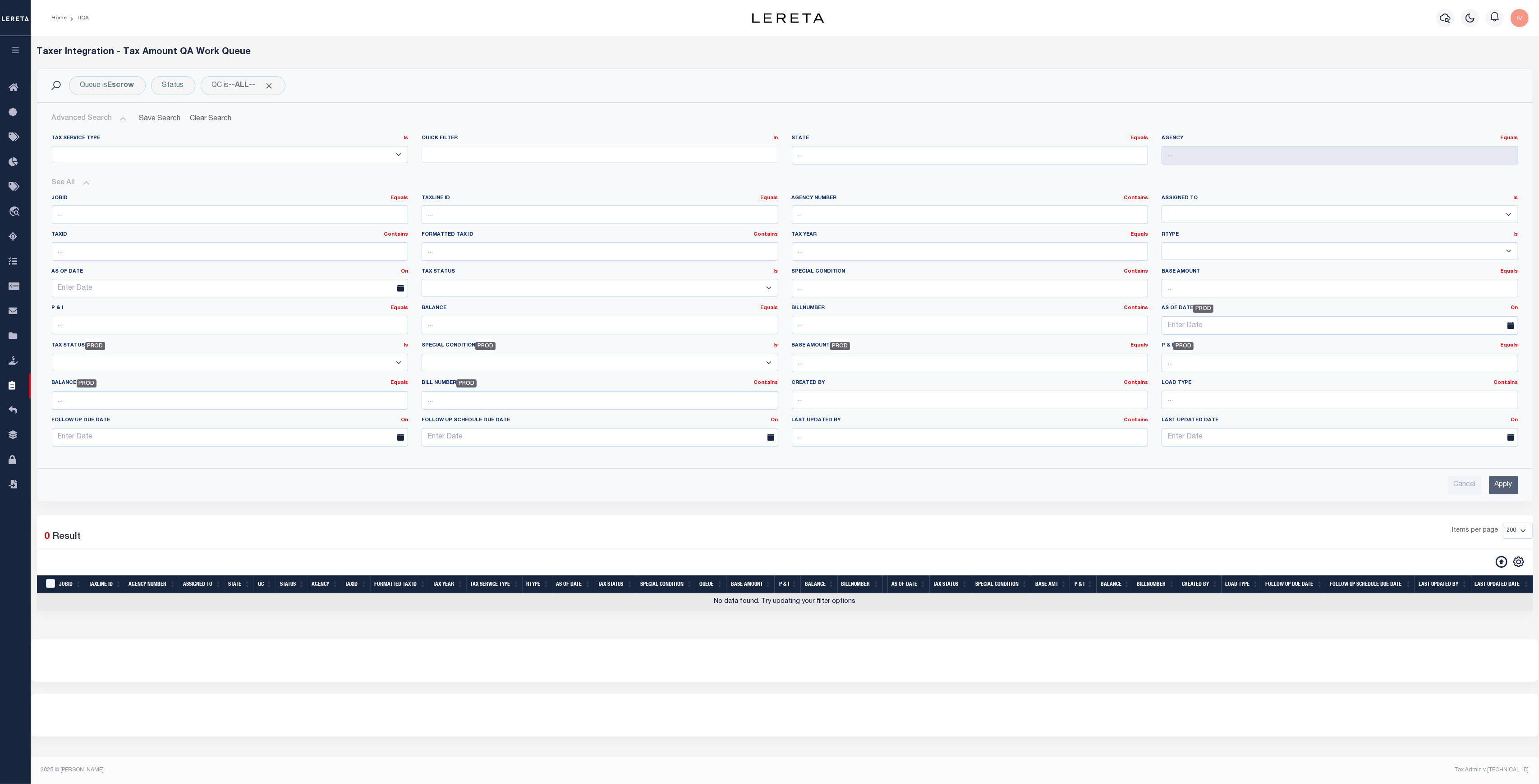
click at [908, 497] on div "Advanced Search Save Search Clear Search TIQATaxLineSearchTable_dynamictable___…" at bounding box center [785, 302] width 1495 height 399
click at [1154, 476] on input "Apply" at bounding box center [1503, 485] width 29 height 19
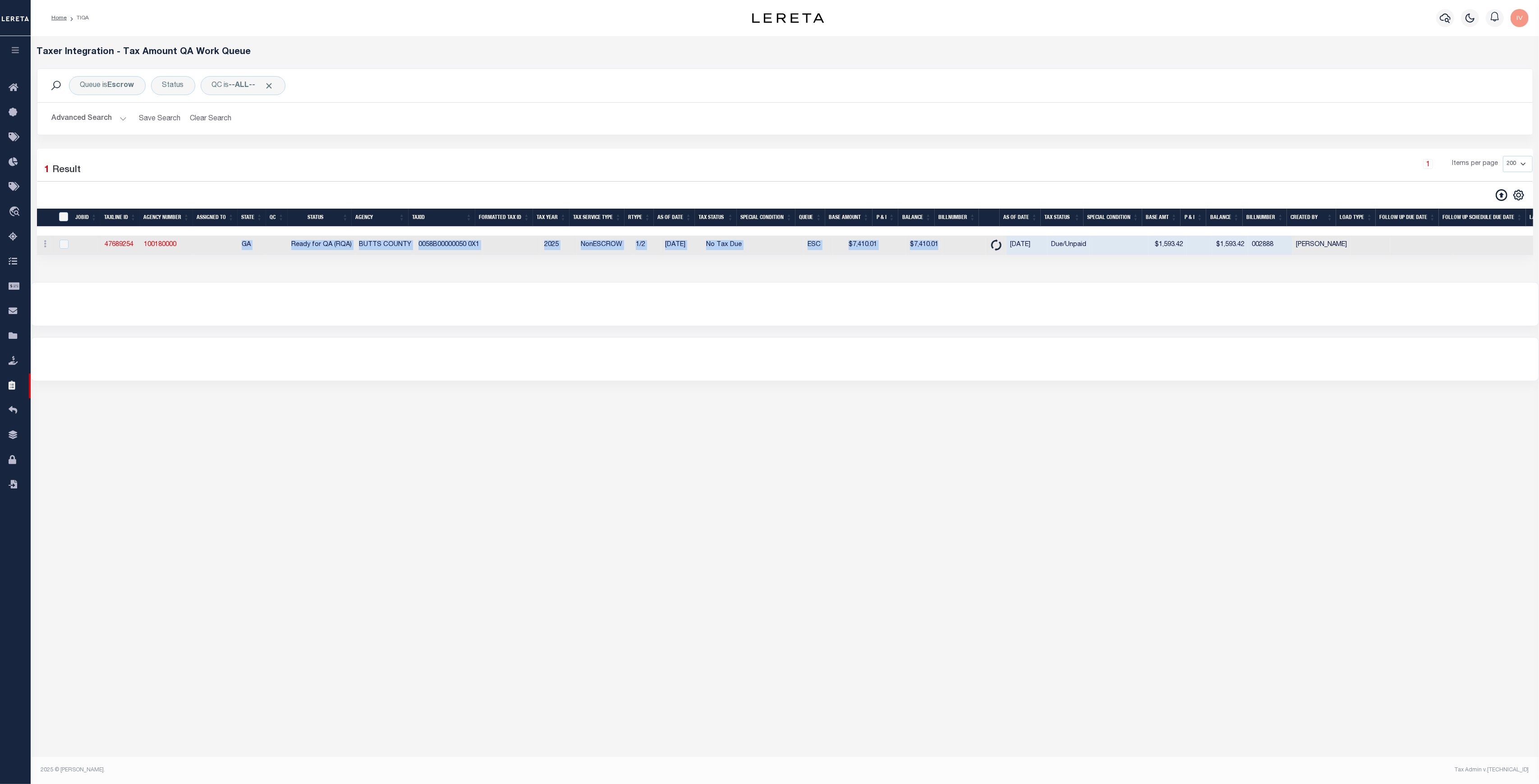
drag, startPoint x: 949, startPoint y: 248, endPoint x: 231, endPoint y: 245, distance: 718.0
click at [231, 245] on tr "ACTIONS View Detail Delete View in OMS 47689254 100180000 GA Ready for QA (RQA)…" at bounding box center [848, 245] width 1623 height 19
click at [355, 318] on div at bounding box center [784, 304] width 1507 height 43
click at [47, 247] on icon at bounding box center [45, 244] width 3 height 7
click at [522, 347] on div at bounding box center [784, 359] width 1507 height 43
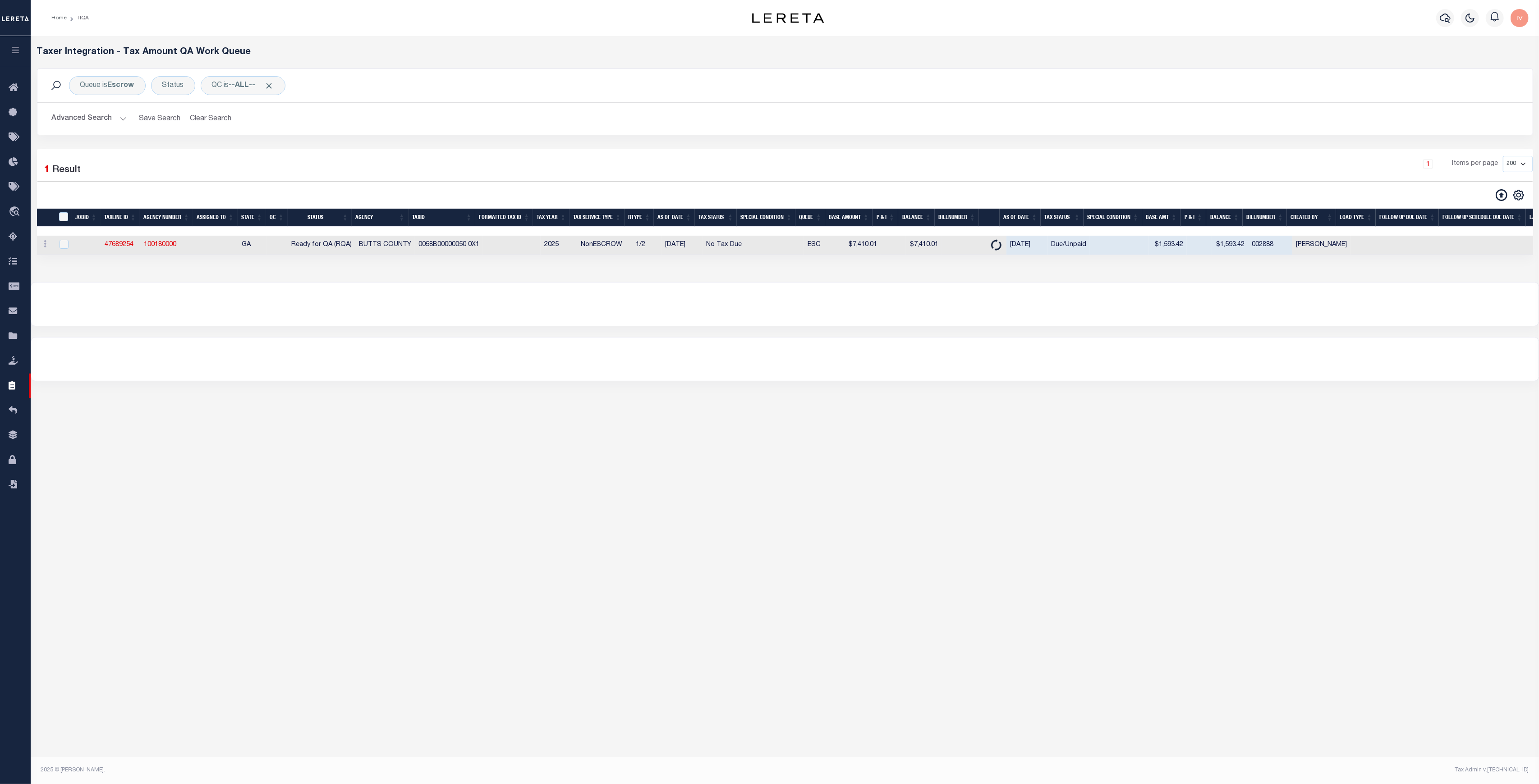
click at [580, 247] on td "NonESCROW" at bounding box center [605, 245] width 55 height 19
checkbox input "true"
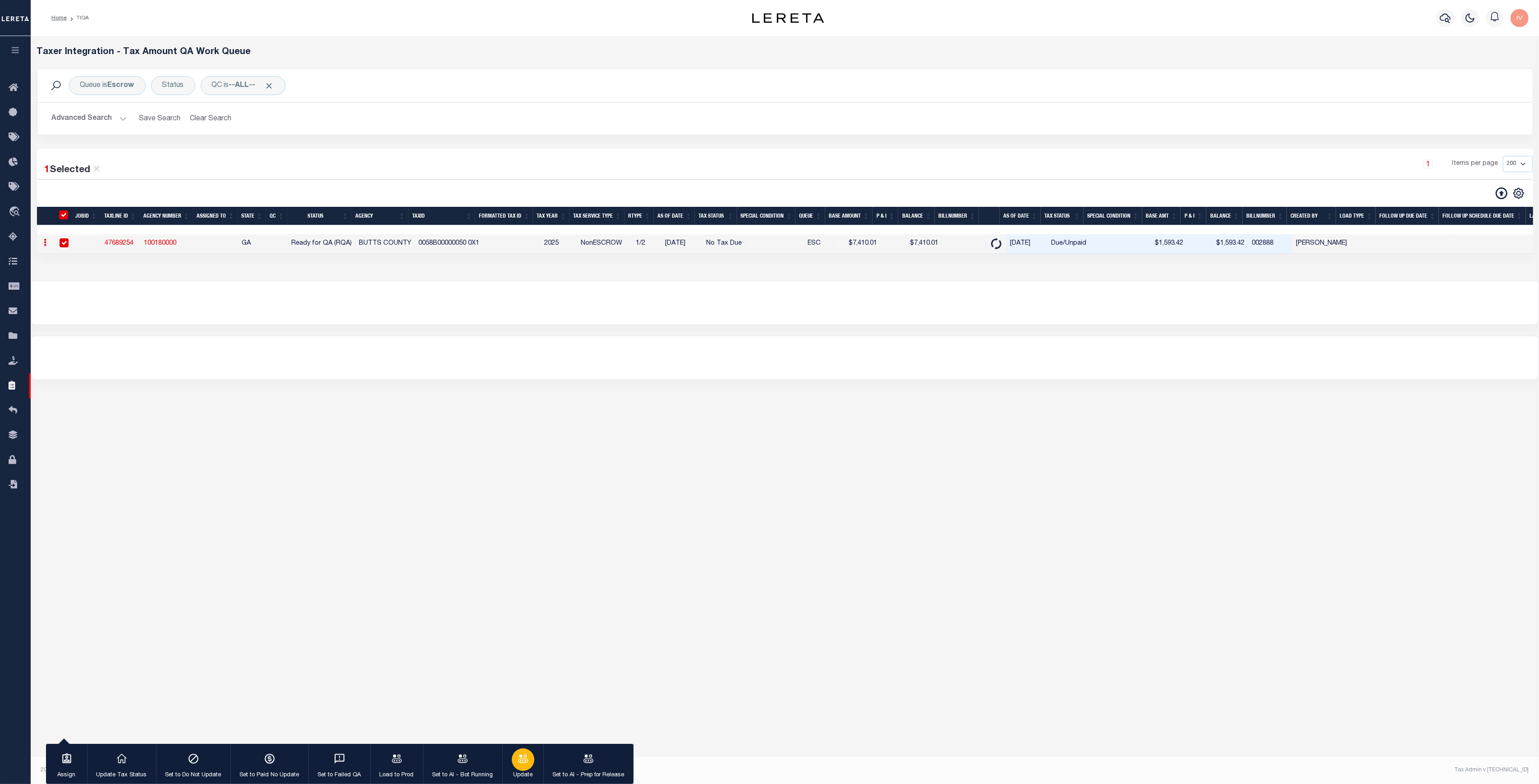
click at [523, 588] on icon "button" at bounding box center [523, 759] width 12 height 12
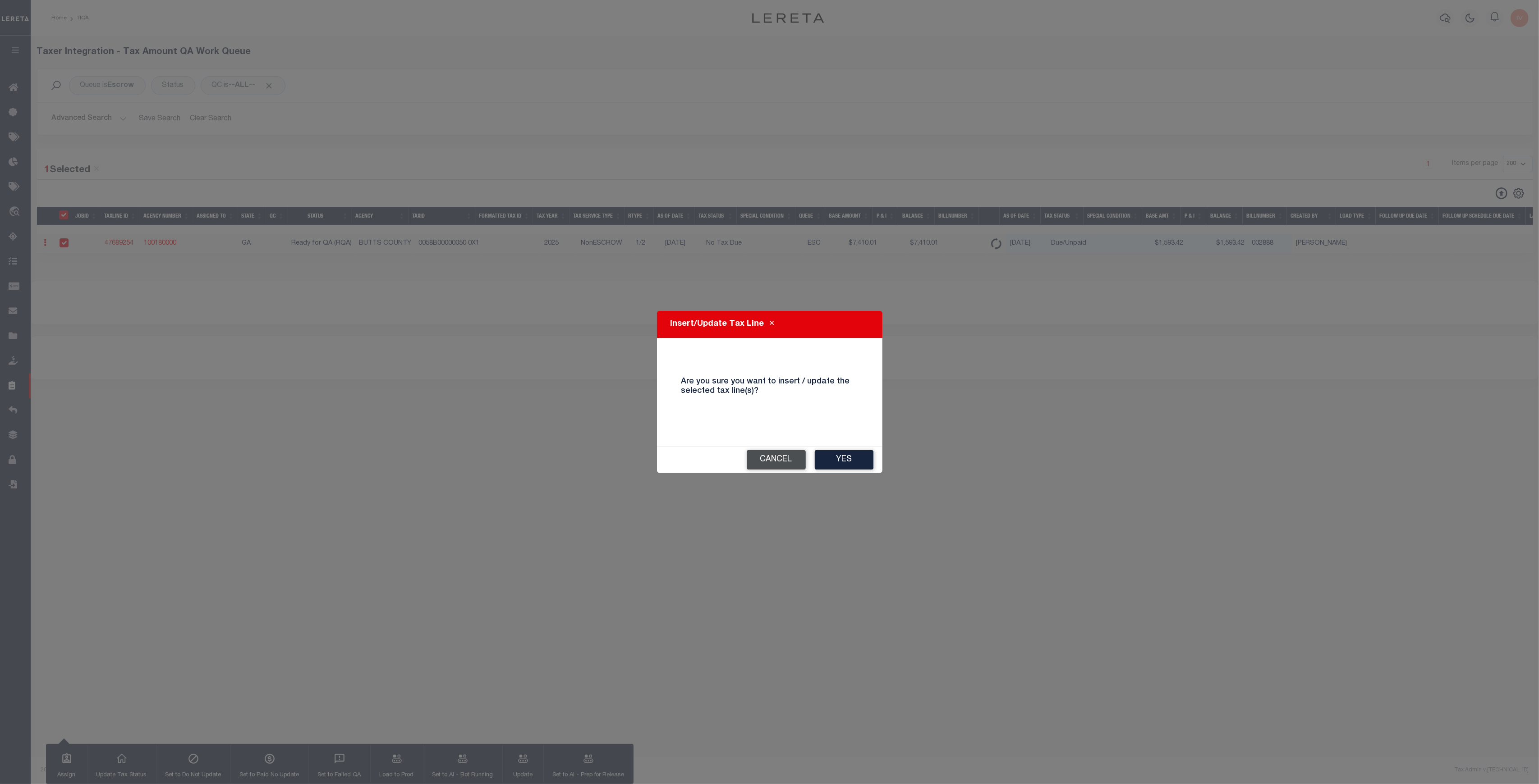
click at [765, 469] on button "Cancel" at bounding box center [776, 460] width 59 height 19
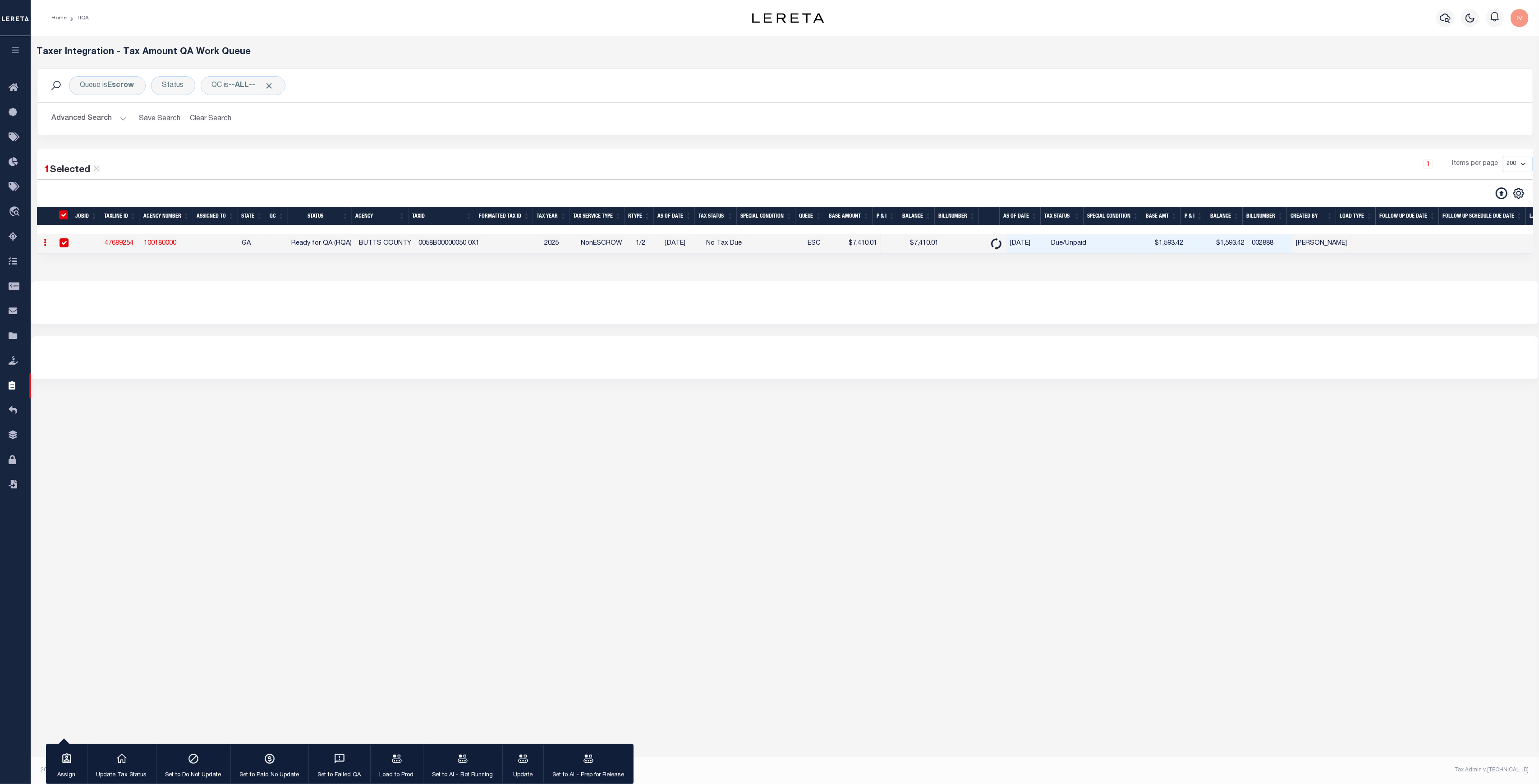
click at [775, 241] on td at bounding box center [775, 244] width 59 height 19
checkbox input "false"
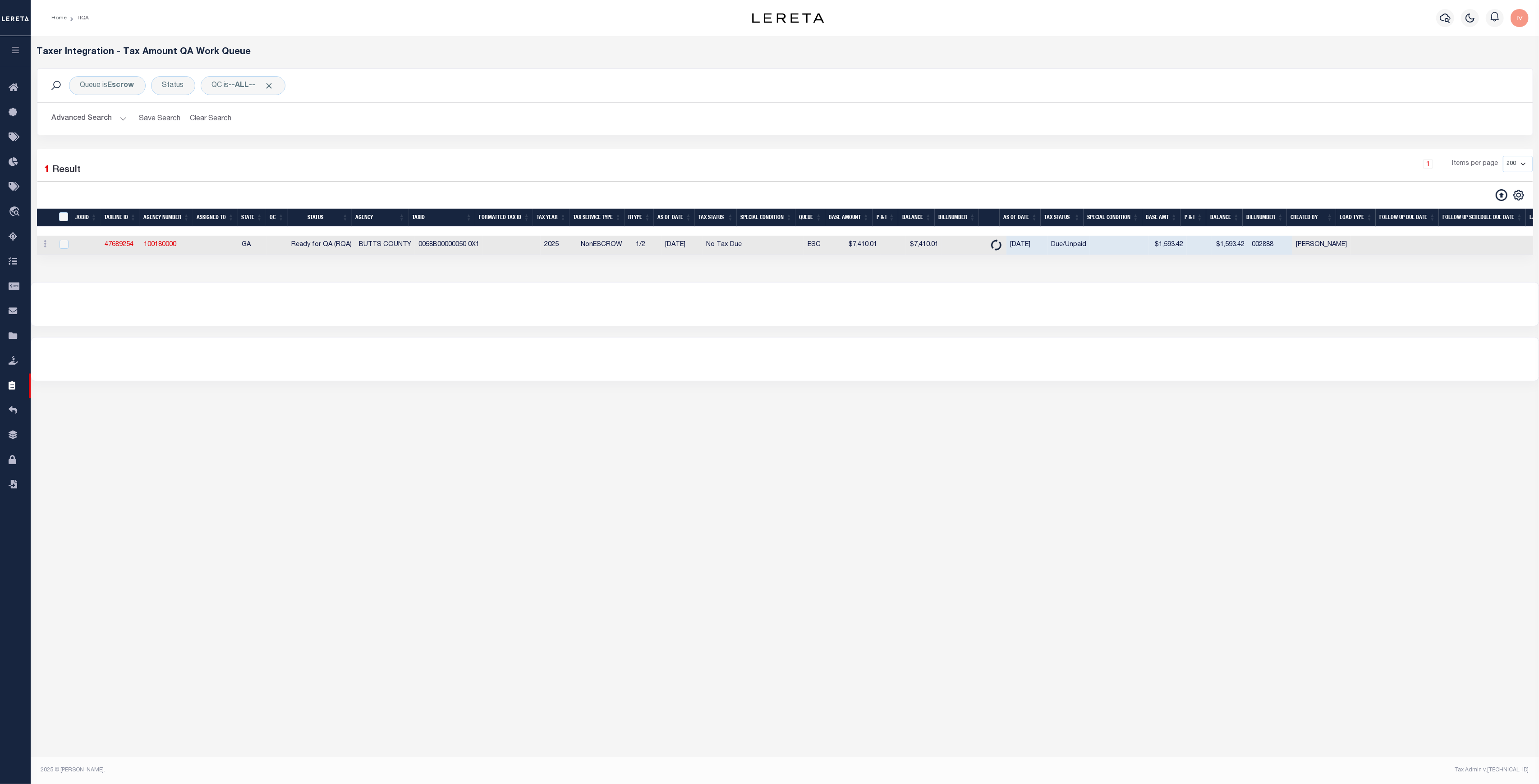
click at [768, 241] on td at bounding box center [775, 245] width 59 height 19
checkbox input "true"
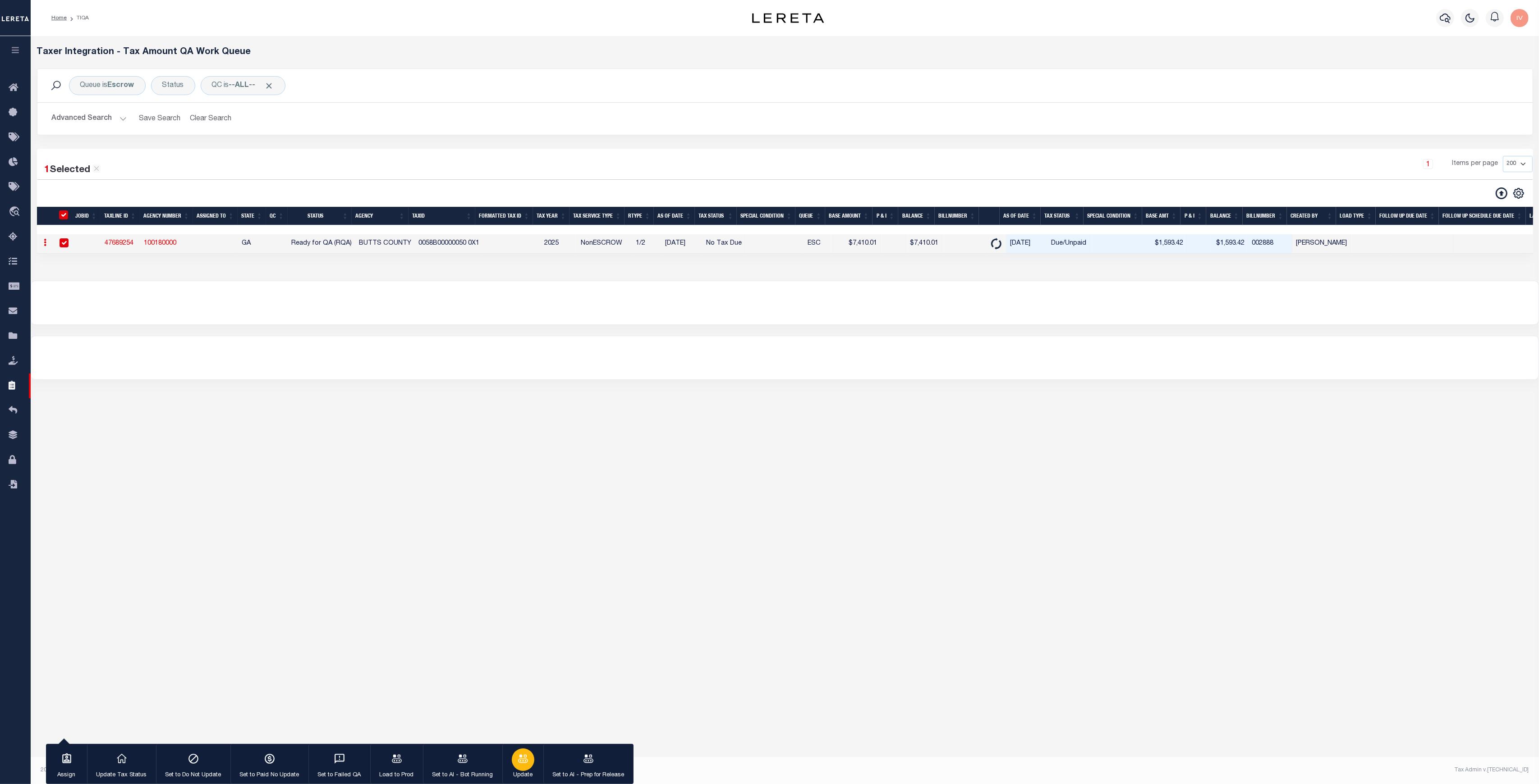
click at [514, 588] on div "button" at bounding box center [523, 760] width 23 height 23
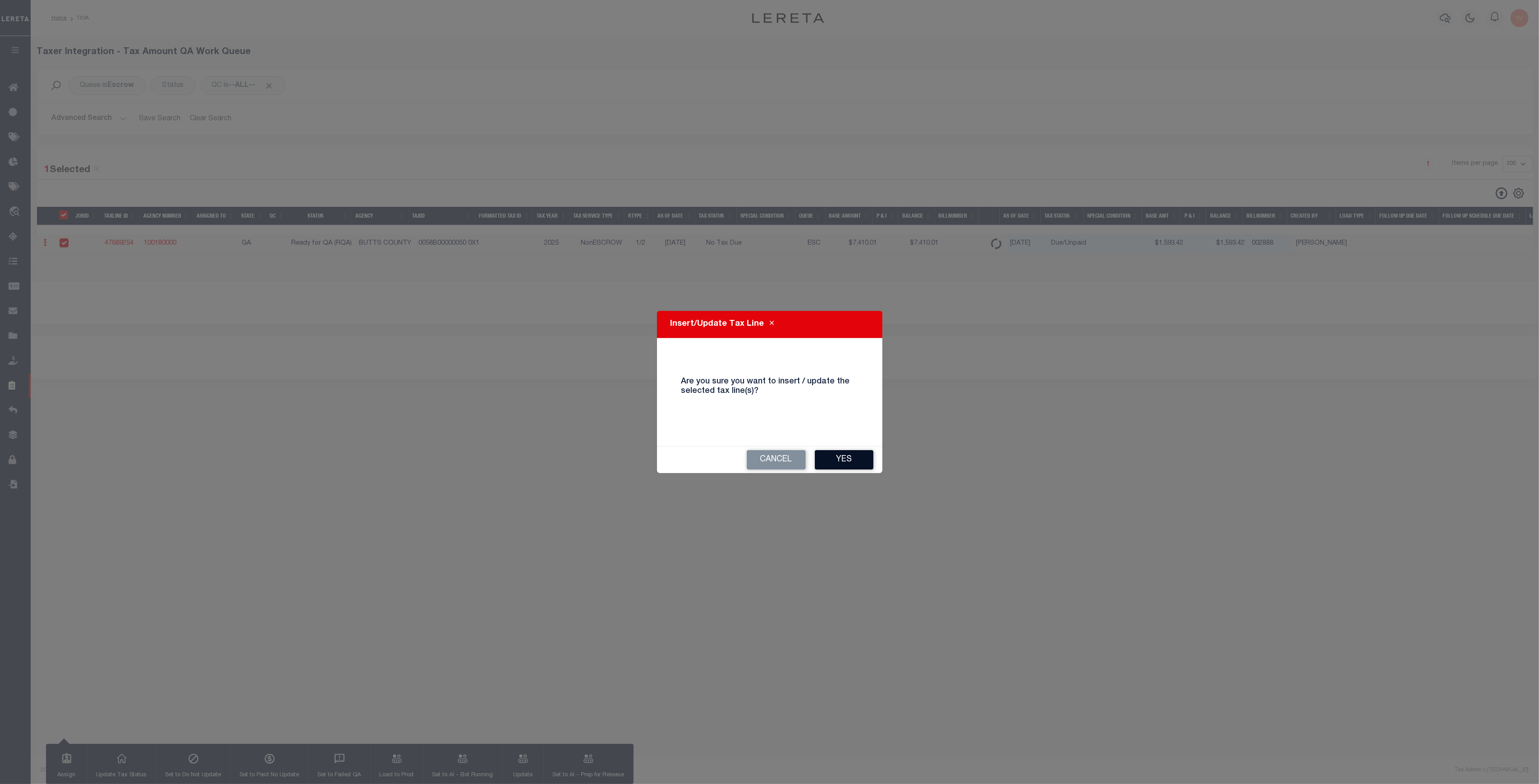
click at [845, 459] on button "Yes" at bounding box center [844, 460] width 59 height 19
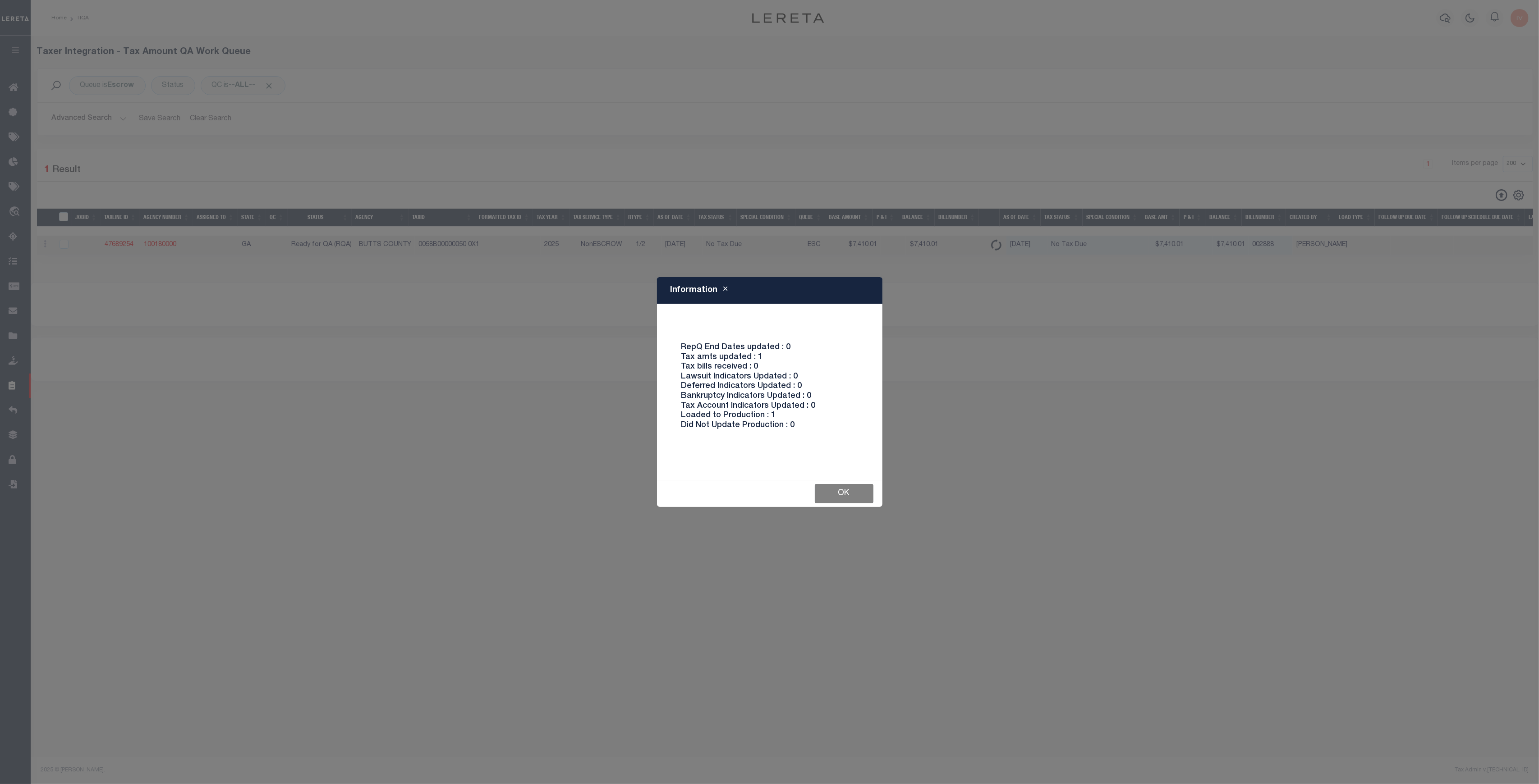
click at [854, 496] on button "Ok" at bounding box center [844, 494] width 59 height 19
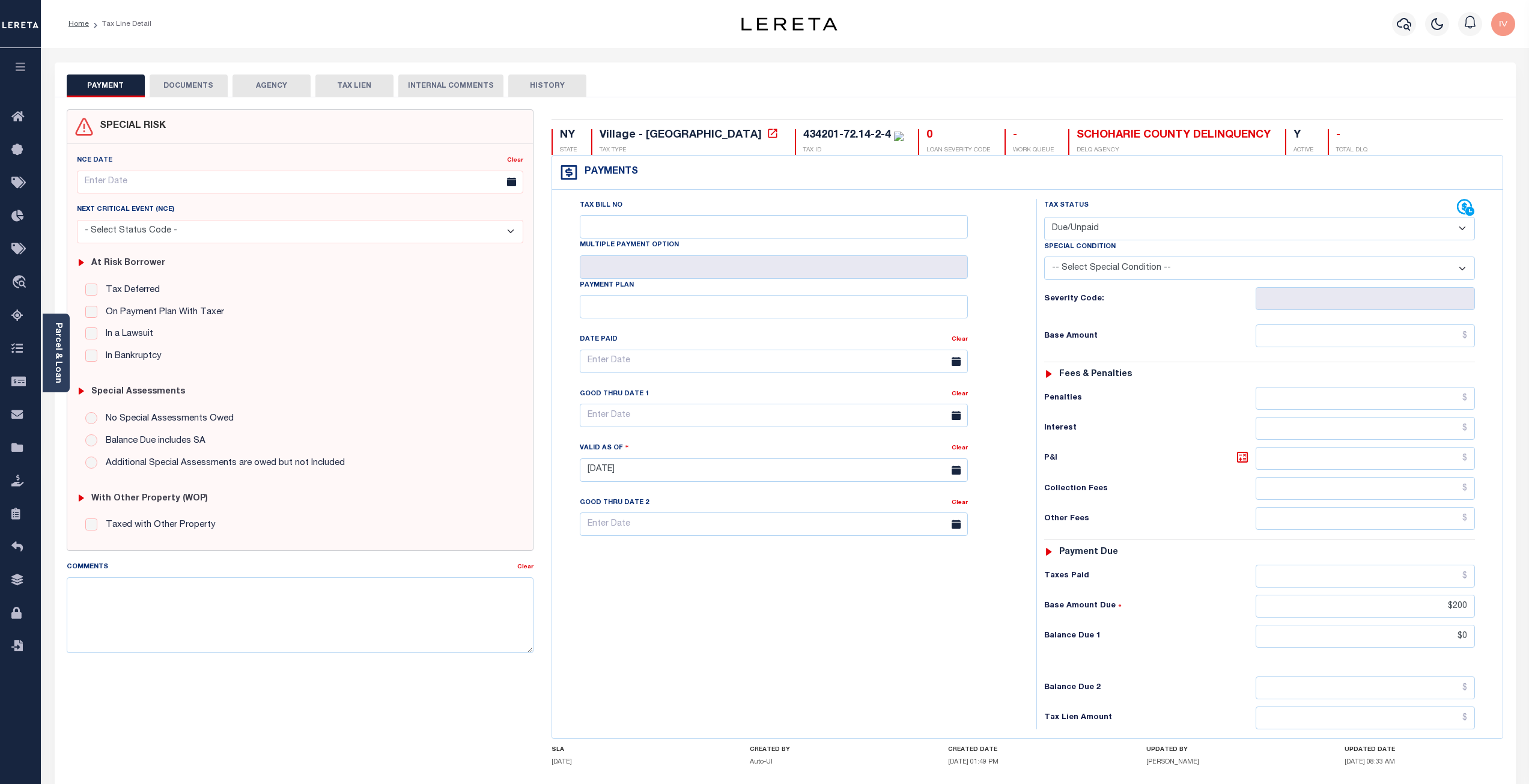
select select "DUE"
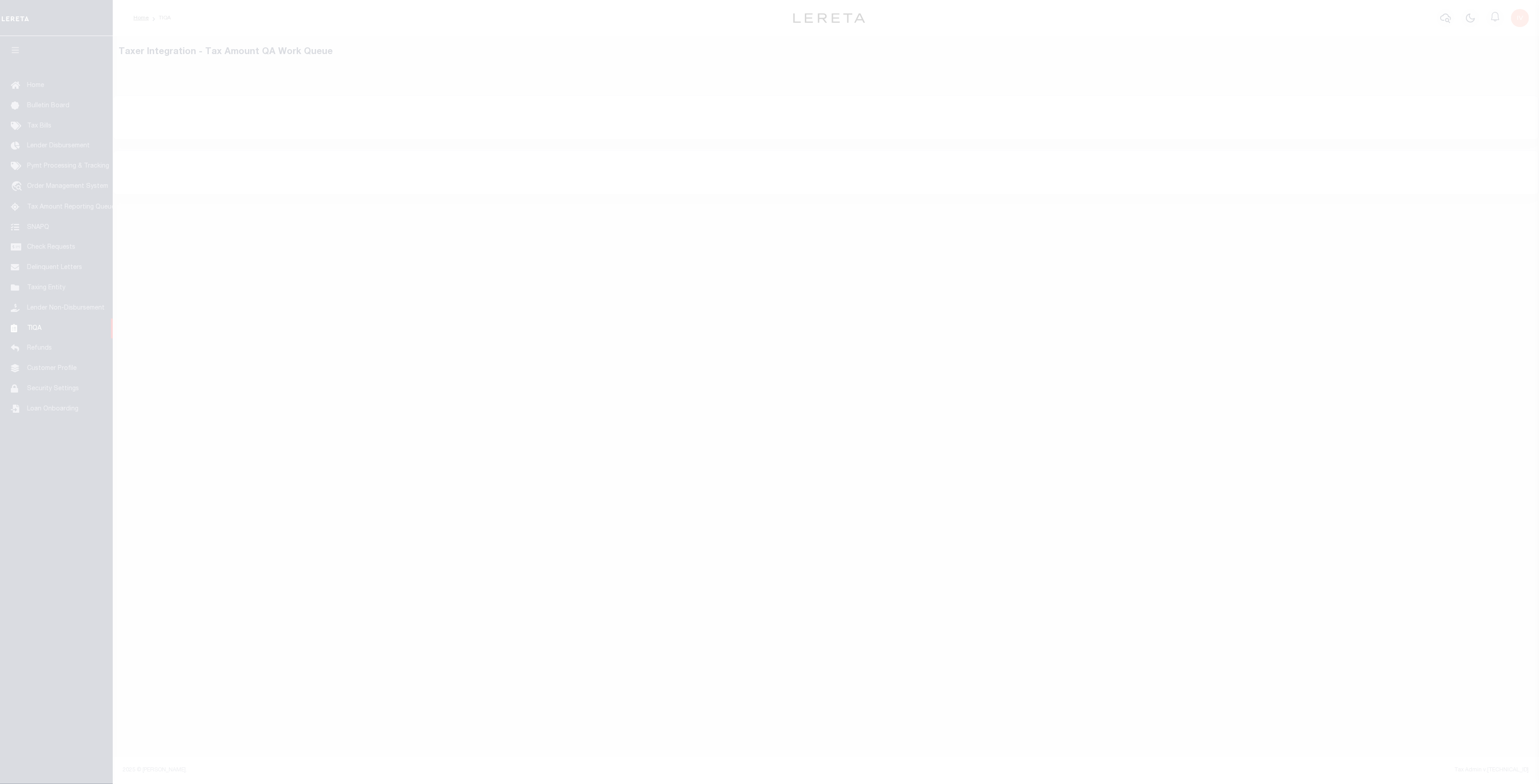
select select "200"
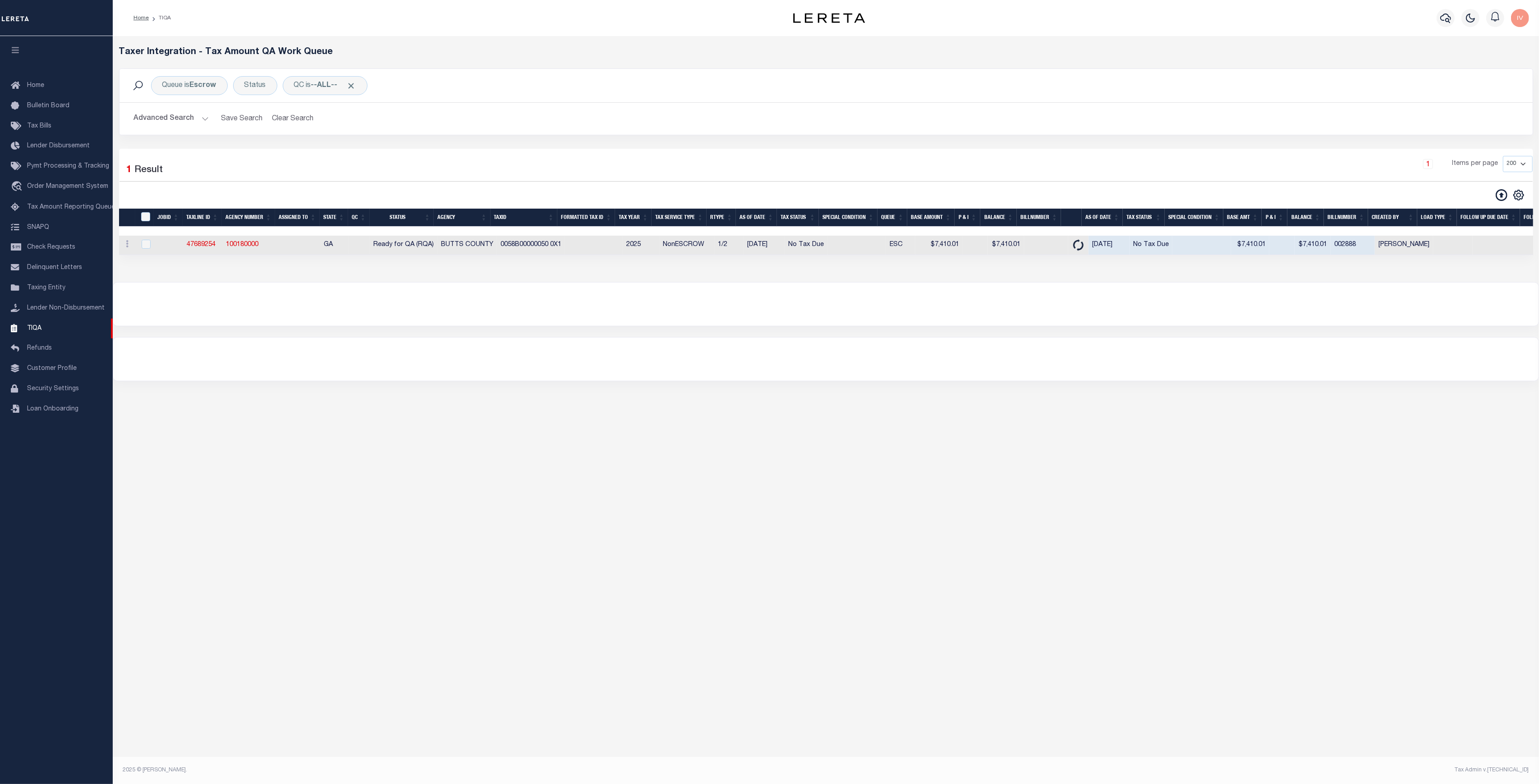
click at [202, 116] on button "Advanced Search" at bounding box center [171, 118] width 75 height 17
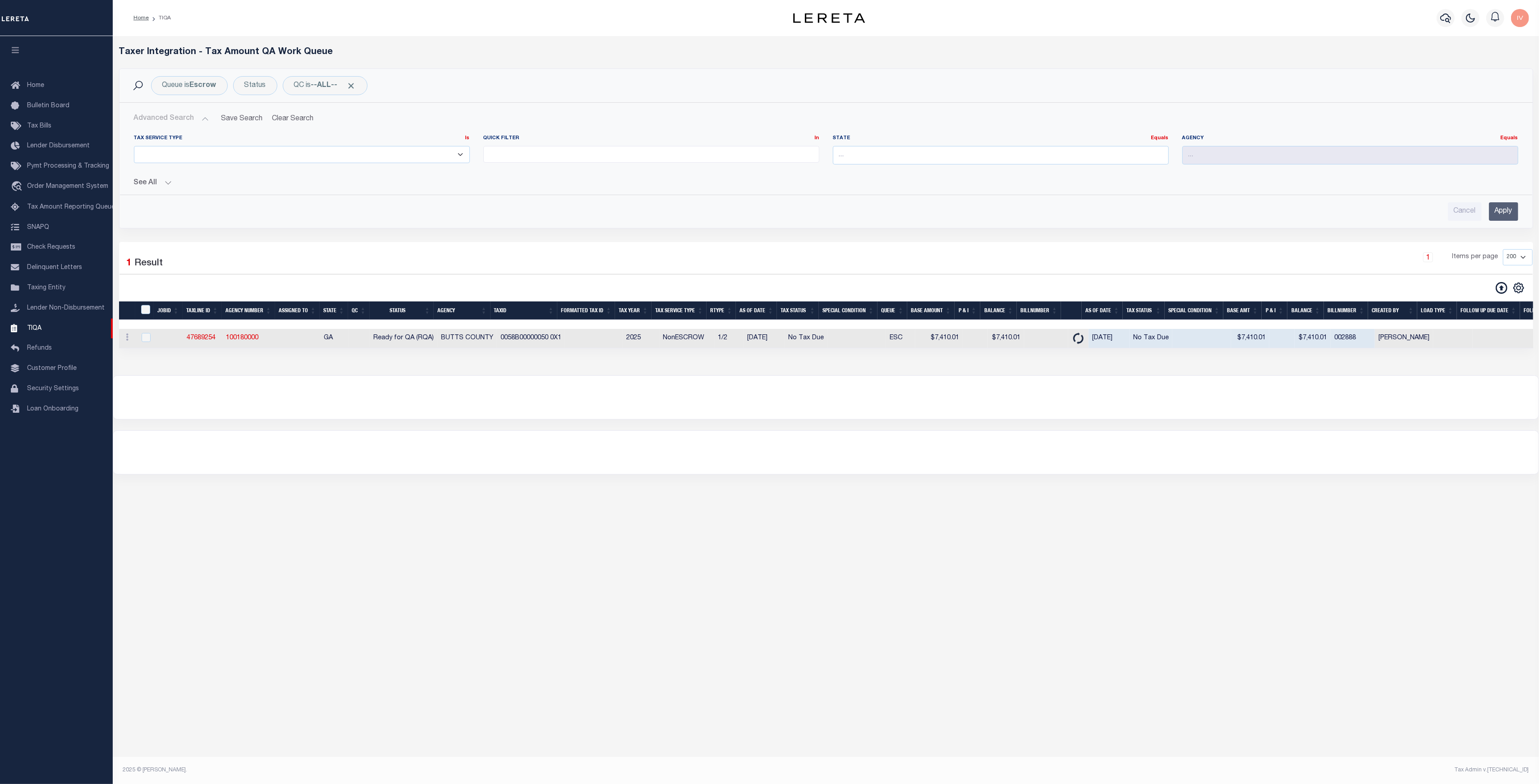
click at [177, 187] on div "Tax Service Type Is Is Contains ESCROW NonESCROW Quick Filter In In" at bounding box center [826, 174] width 1399 height 93
click at [177, 184] on button "See All" at bounding box center [826, 183] width 1384 height 8
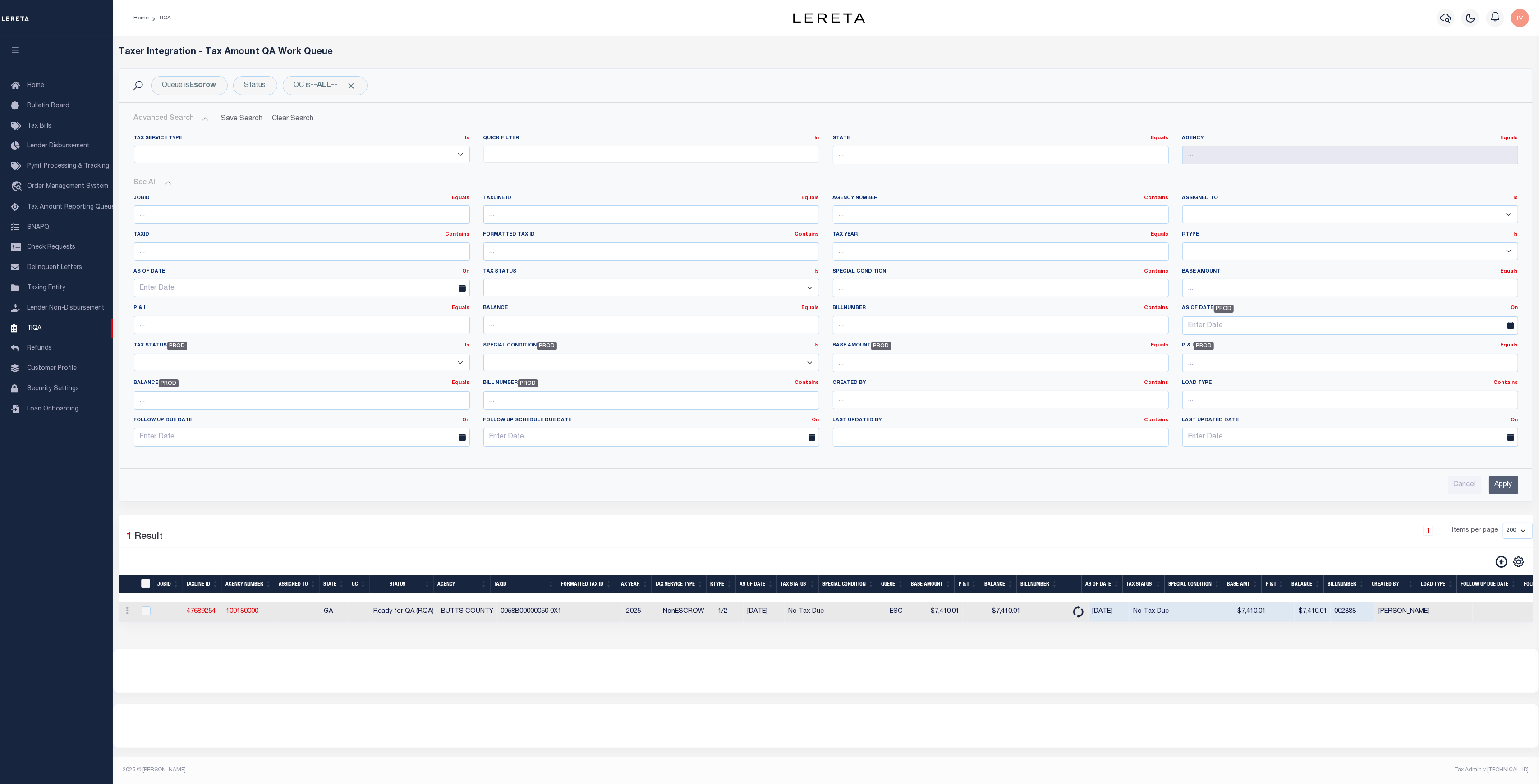
click at [1510, 481] on input "Apply" at bounding box center [1503, 485] width 29 height 19
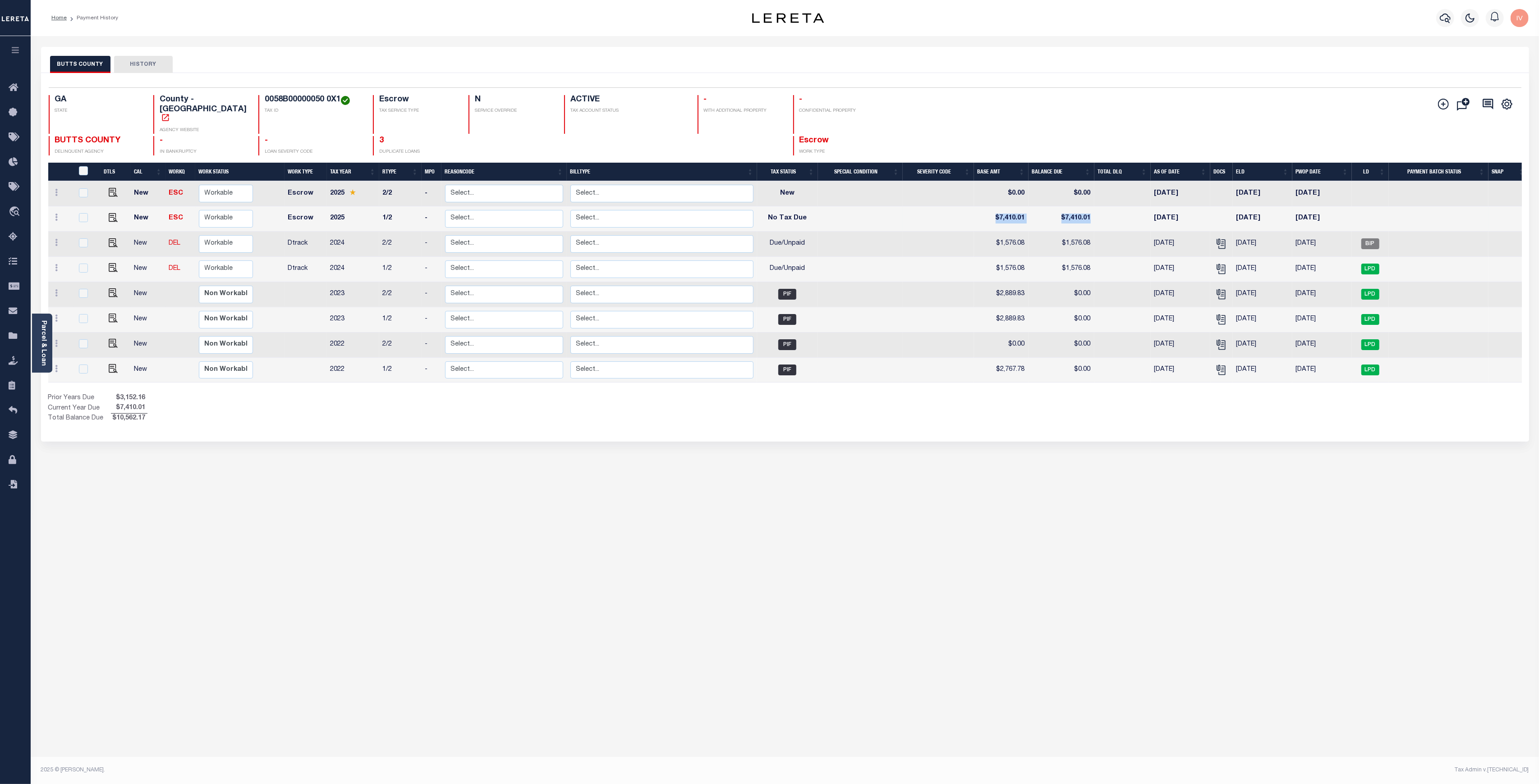
drag, startPoint x: 983, startPoint y: 200, endPoint x: 1124, endPoint y: 197, distance: 141.0
click at [1124, 207] on tr "New ESC Non Workable Workable Escrow 2025 1/2 - Select... Payment Reversal Taxa…" at bounding box center [788, 219] width 1480 height 25
drag, startPoint x: 814, startPoint y: 201, endPoint x: 1111, endPoint y: 202, distance: 297.0
click at [1111, 207] on tr "New ESC Non Workable Workable Escrow 2025 1/2 - Select... Payment Reversal Taxa…" at bounding box center [788, 219] width 1480 height 25
click at [1010, 494] on div "BUTTS COUNTY HISTORY Selected 8 Results" at bounding box center [784, 301] width 1501 height 509
